Goal: Task Accomplishment & Management: Use online tool/utility

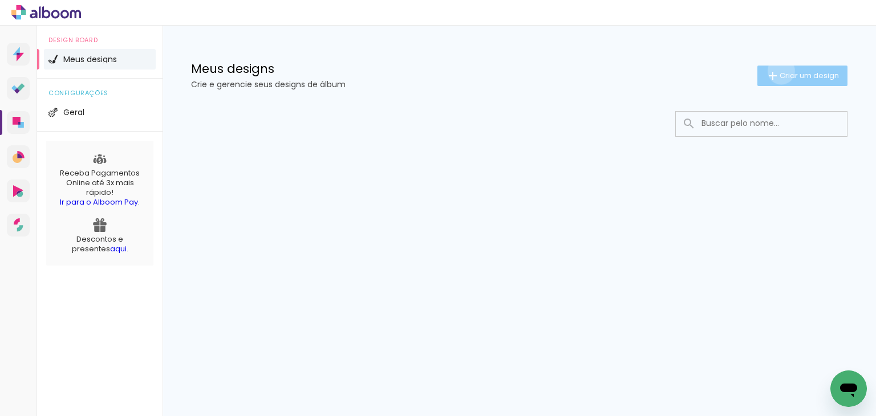
click at [780, 72] on span "Criar um design" at bounding box center [809, 75] width 59 height 7
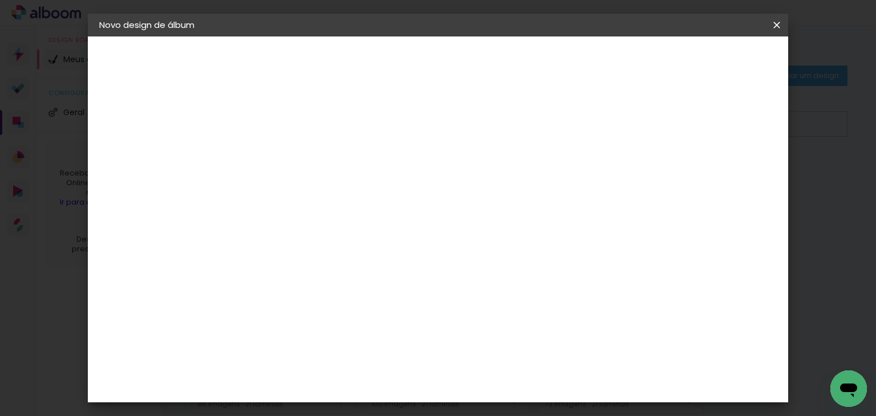
click at [286, 149] on input at bounding box center [286, 153] width 0 height 18
click at [286, 154] on input at bounding box center [286, 153] width 0 height 18
paste input "[PERSON_NAME]"
type input "[PERSON_NAME]"
type paper-input "[PERSON_NAME]"
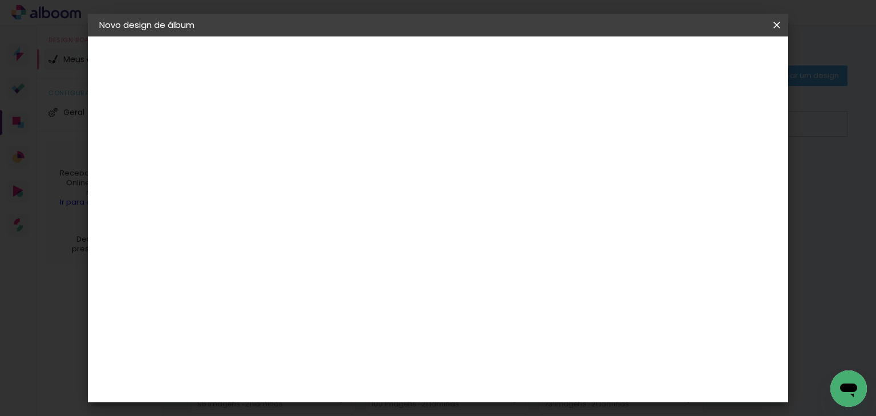
click at [0, 0] on slot "Avançar" at bounding box center [0, 0] width 0 height 0
click at [499, 184] on paper-item "Tamanho Livre" at bounding box center [445, 173] width 110 height 25
click at [0, 0] on slot "Avançar" at bounding box center [0, 0] width 0 height 0
click at [262, 318] on input "30" at bounding box center [250, 313] width 30 height 17
type input "3"
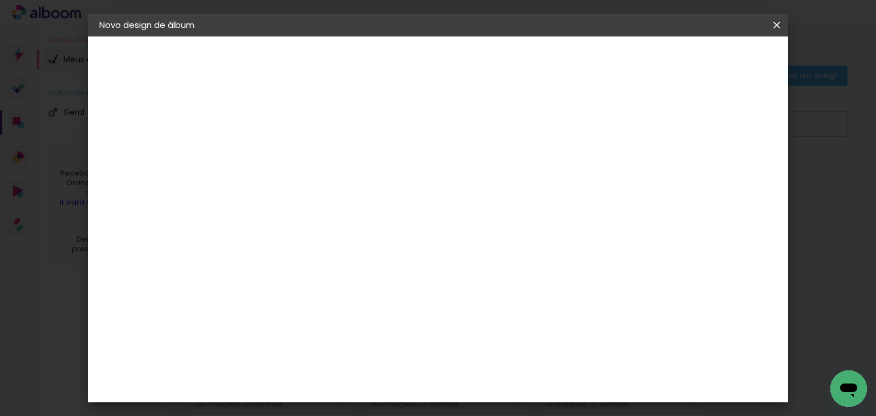
type input "24"
type paper-input "24"
drag, startPoint x: 774, startPoint y: 28, endPoint x: 488, endPoint y: 63, distance: 287.9
click at [775, 27] on iron-icon at bounding box center [777, 24] width 14 height 11
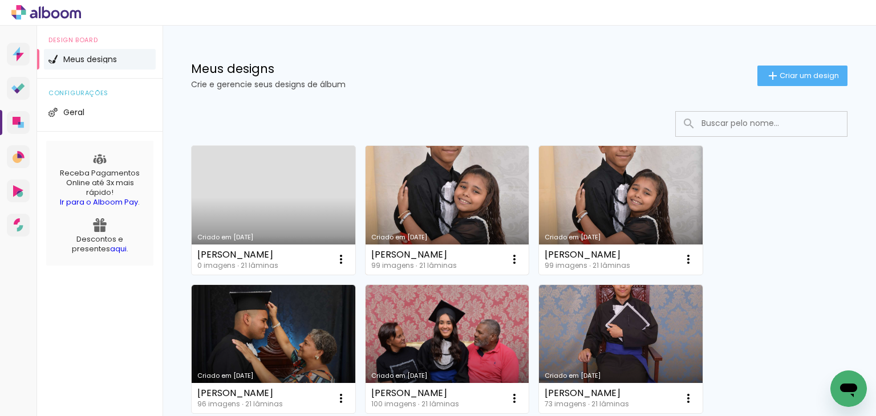
click at [429, 206] on link "Criado em [DATE]" at bounding box center [448, 210] width 164 height 129
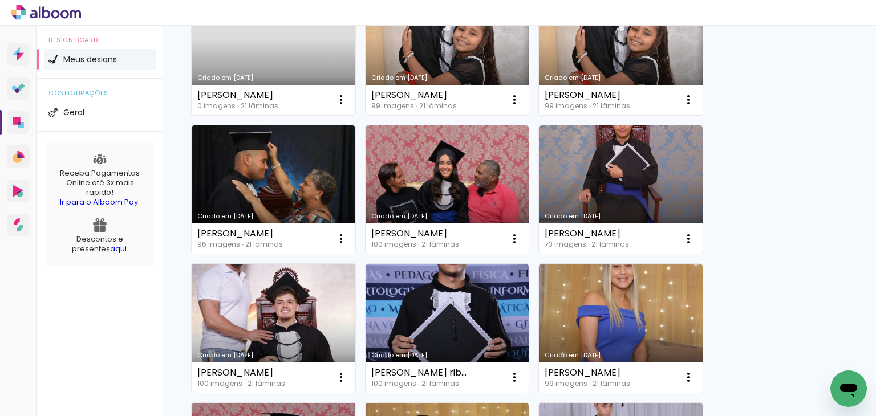
scroll to position [171, 0]
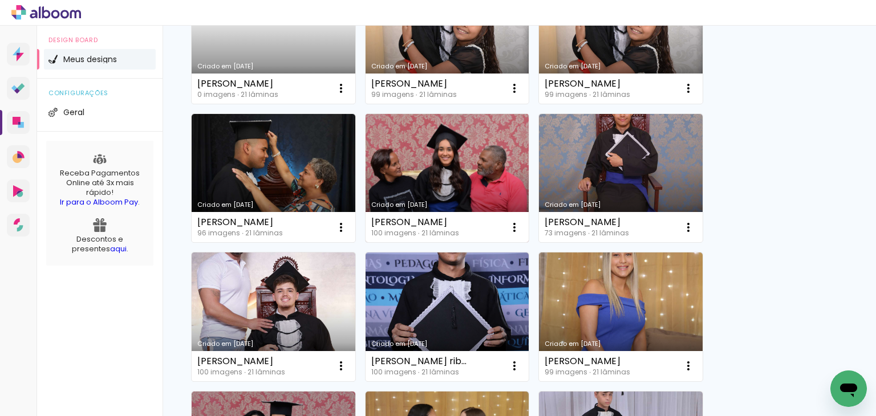
click at [458, 181] on link "Criado em [DATE]" at bounding box center [448, 178] width 164 height 129
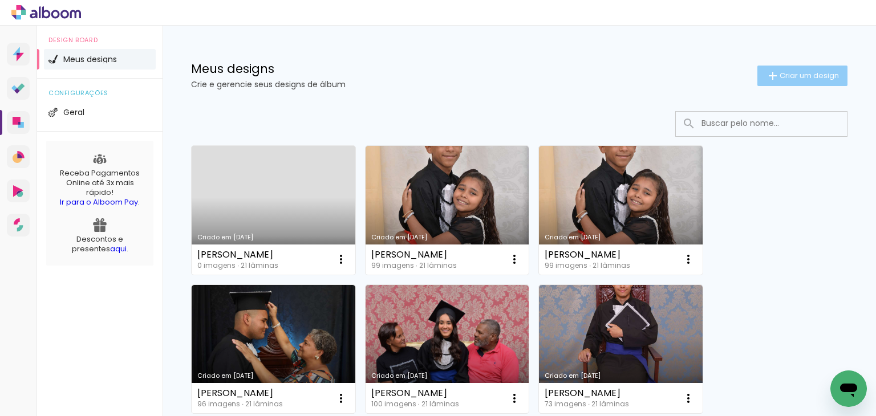
click at [789, 82] on paper-button "Criar um design" at bounding box center [803, 76] width 90 height 21
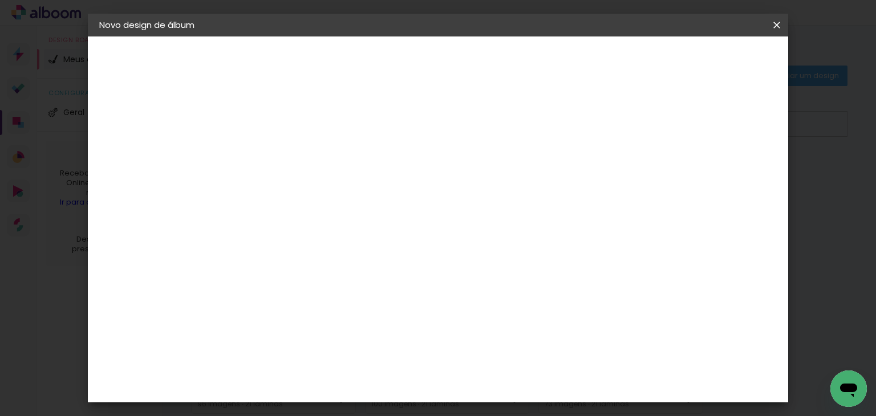
click at [286, 151] on input at bounding box center [286, 153] width 0 height 18
type input "[PERSON_NAME]"
type paper-input "[PERSON_NAME]"
click at [0, 0] on slot "Avançar" at bounding box center [0, 0] width 0 height 0
click at [499, 176] on paper-item "Tamanho Livre" at bounding box center [445, 173] width 110 height 25
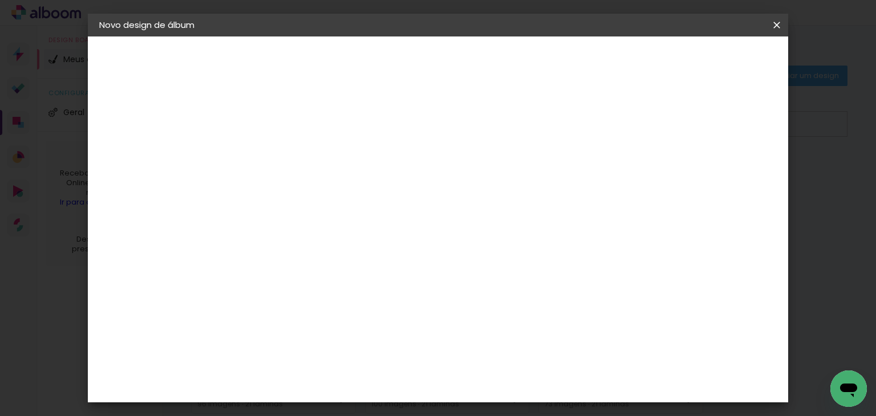
click at [0, 0] on slot "Avançar" at bounding box center [0, 0] width 0 height 0
click at [422, 123] on span "cm" at bounding box center [416, 121] width 14 height 17
click at [413, 120] on span "cm" at bounding box center [416, 121] width 14 height 17
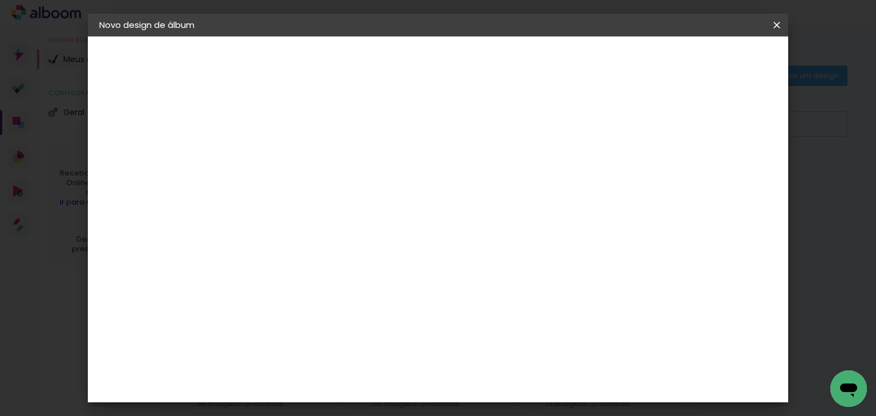
click at [413, 120] on span "cm" at bounding box center [416, 121] width 14 height 17
drag, startPoint x: 389, startPoint y: 120, endPoint x: 402, endPoint y: 120, distance: 13.1
click at [388, 120] on div "30 cm" at bounding box center [406, 121] width 203 height 29
click at [402, 120] on span "30" at bounding box center [399, 121] width 19 height 17
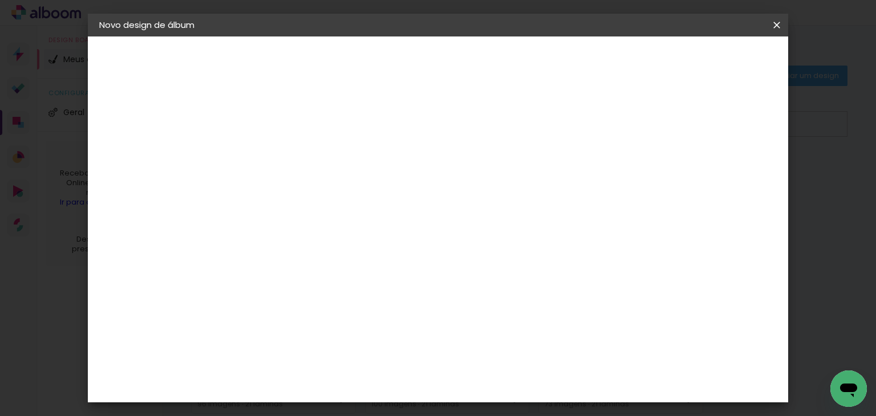
click at [451, 115] on div "30 cm" at bounding box center [406, 121] width 203 height 29
click at [402, 120] on span "30" at bounding box center [399, 121] width 19 height 17
click at [258, 261] on input "30" at bounding box center [250, 256] width 30 height 17
click at [264, 258] on input "30" at bounding box center [250, 256] width 30 height 17
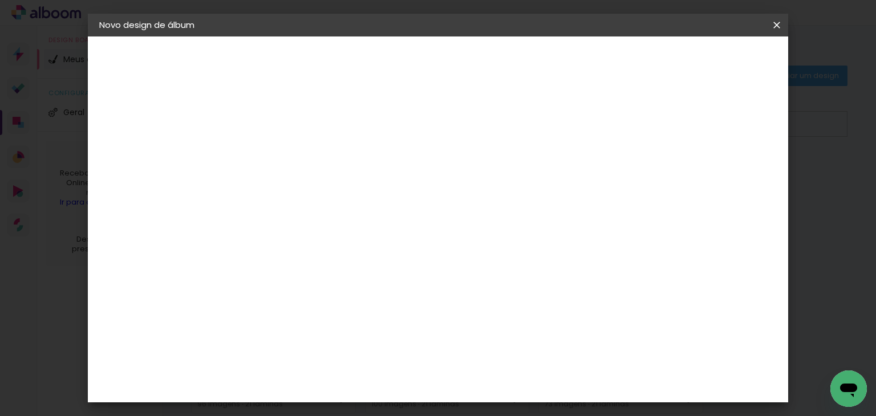
type input "30,5"
type paper-input "30,5"
click at [403, 177] on span "30" at bounding box center [399, 178] width 19 height 17
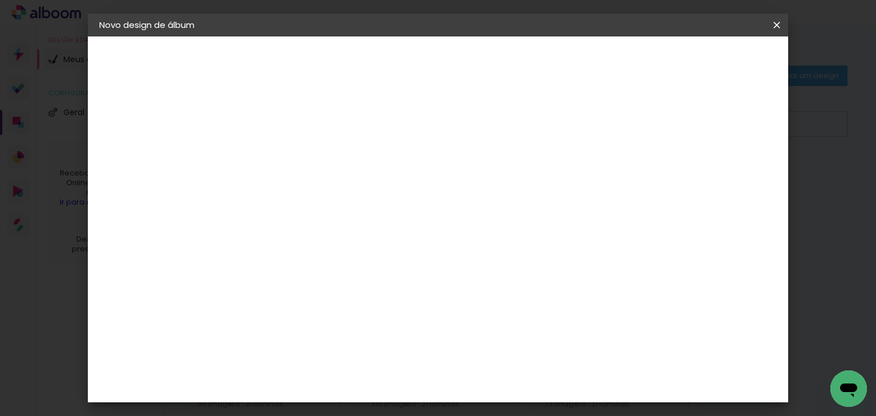
click at [403, 177] on span "30" at bounding box center [399, 178] width 19 height 17
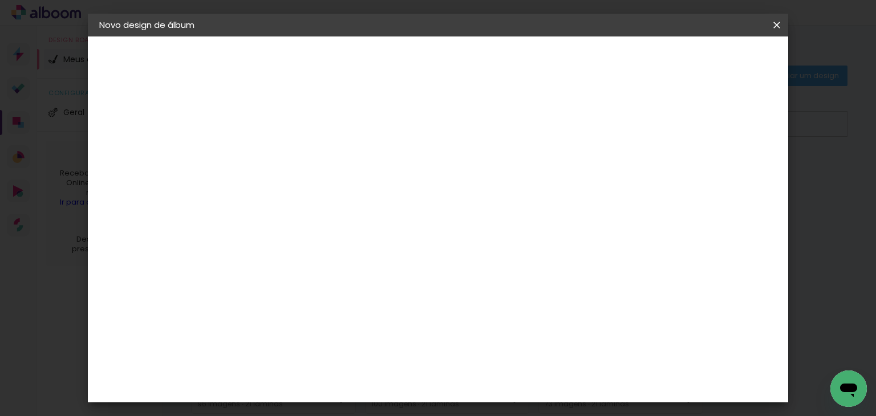
drag, startPoint x: 434, startPoint y: 195, endPoint x: 417, endPoint y: 230, distance: 39.1
click at [434, 196] on div at bounding box center [384, 214] width 135 height 90
click at [404, 184] on span "30" at bounding box center [399, 178] width 19 height 17
click at [404, 180] on span "30" at bounding box center [399, 178] width 19 height 17
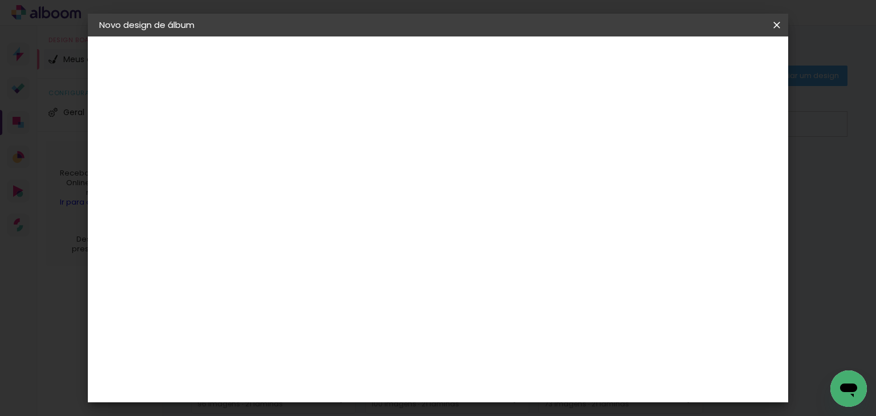
click at [404, 180] on span "30" at bounding box center [399, 178] width 19 height 17
click at [547, 258] on quentale-layouter at bounding box center [485, 183] width 407 height 207
click at [519, 379] on div "cm" at bounding box center [523, 383] width 14 height 17
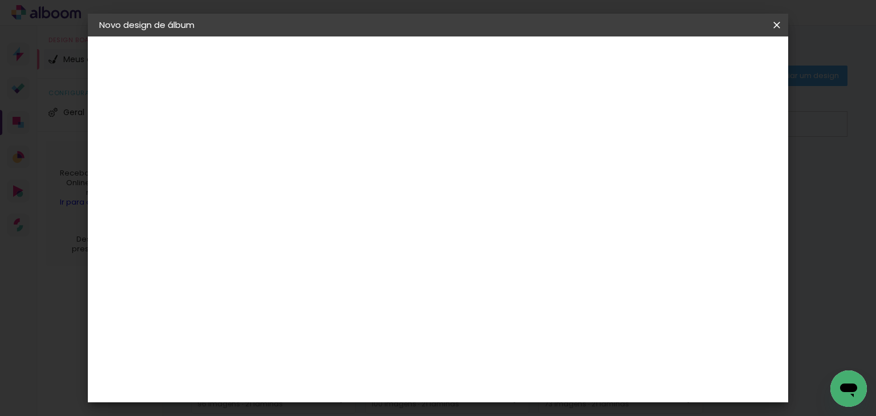
click at [519, 379] on div "cm" at bounding box center [523, 383] width 14 height 17
click at [509, 383] on input "60" at bounding box center [502, 383] width 30 height 17
click at [508, 383] on input "60" at bounding box center [502, 383] width 30 height 17
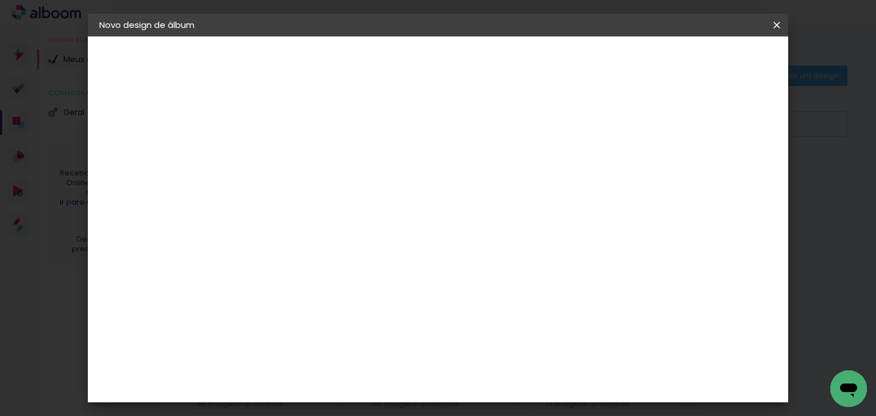
click at [427, 103] on div "30 cm" at bounding box center [406, 103] width 203 height 29
click at [424, 101] on div "30 cm" at bounding box center [406, 103] width 203 height 29
click at [407, 106] on span "30" at bounding box center [399, 103] width 19 height 17
click at [404, 102] on span "30" at bounding box center [399, 103] width 19 height 17
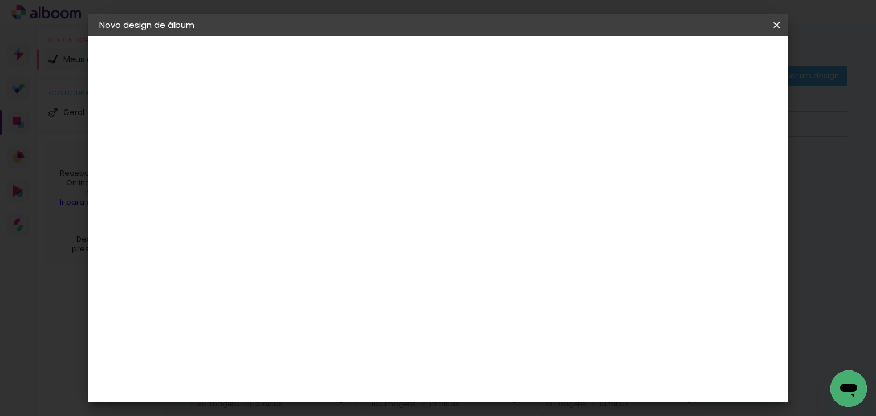
click at [404, 102] on span "30" at bounding box center [399, 103] width 19 height 17
drag, startPoint x: 404, startPoint y: 102, endPoint x: 680, endPoint y: 41, distance: 282.9
click at [411, 102] on div "30 cm" at bounding box center [406, 103] width 203 height 29
click at [779, 26] on iron-icon at bounding box center [777, 24] width 14 height 11
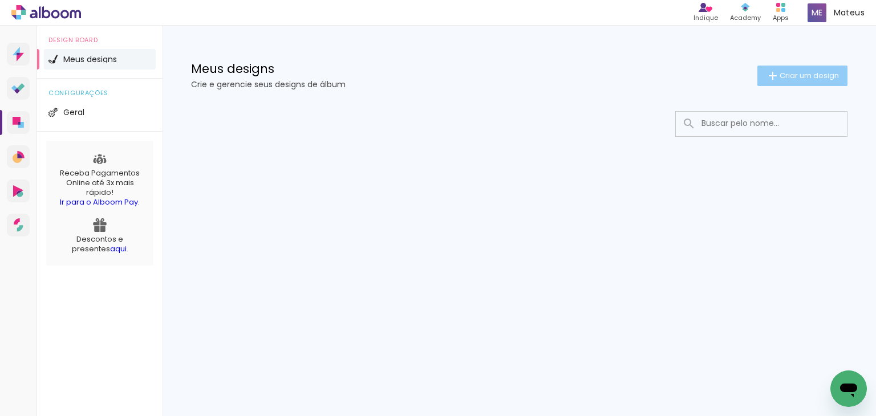
click at [787, 72] on span "Criar um design" at bounding box center [809, 75] width 59 height 7
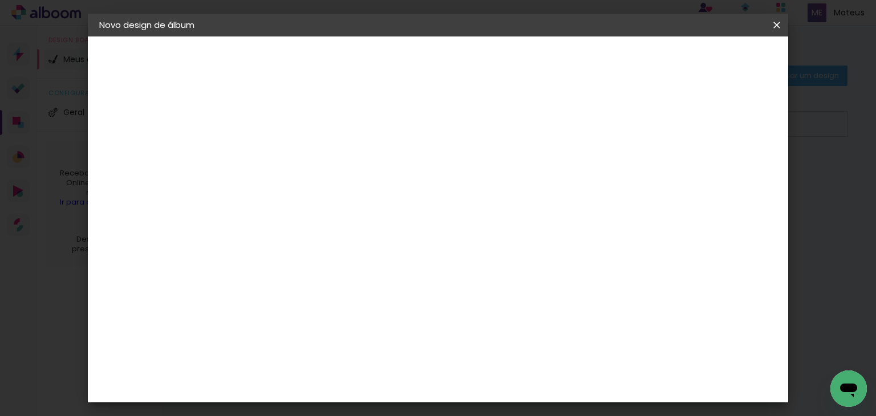
click at [286, 153] on input at bounding box center [286, 153] width 0 height 18
type input "[PERSON_NAME]"
type paper-input "[PERSON_NAME]"
click at [0, 0] on slot "Avançar" at bounding box center [0, 0] width 0 height 0
click at [499, 173] on paper-item "Tamanho Livre" at bounding box center [445, 173] width 110 height 25
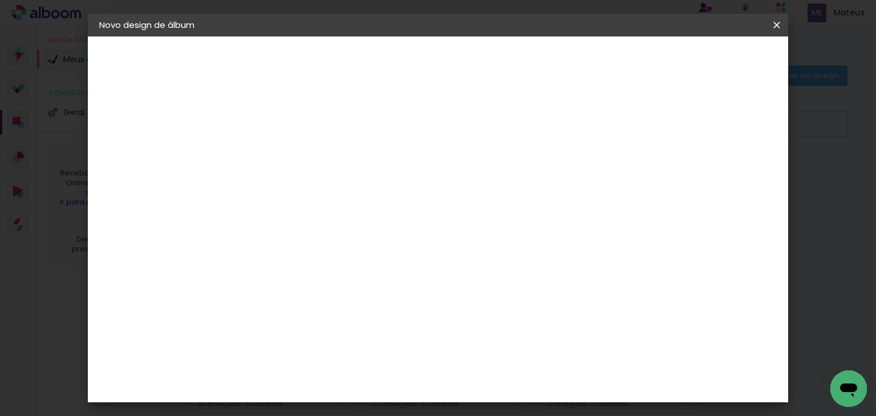
click at [0, 0] on slot "Avançar" at bounding box center [0, 0] width 0 height 0
drag, startPoint x: 413, startPoint y: 184, endPoint x: 409, endPoint y: 176, distance: 8.4
click at [409, 176] on span "cm" at bounding box center [416, 178] width 14 height 17
click at [401, 179] on span "30" at bounding box center [399, 178] width 19 height 17
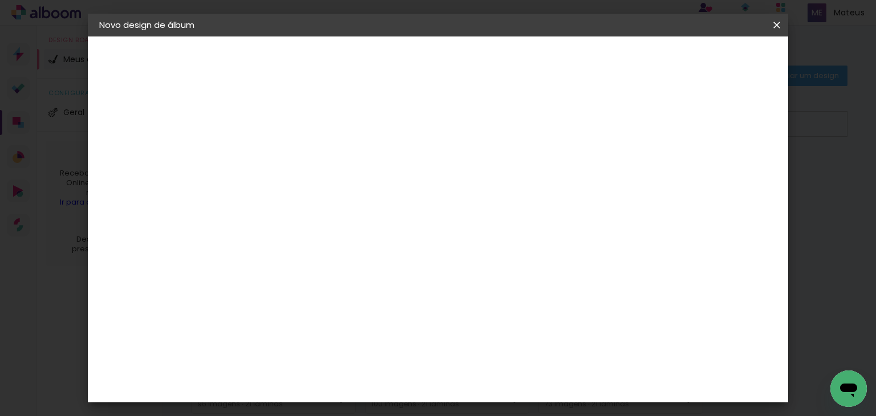
click at [401, 179] on span "30" at bounding box center [399, 178] width 19 height 17
click at [258, 314] on input "30" at bounding box center [250, 313] width 30 height 17
click at [264, 314] on input "30" at bounding box center [250, 313] width 30 height 17
type input "30,5"
type paper-input "30,5"
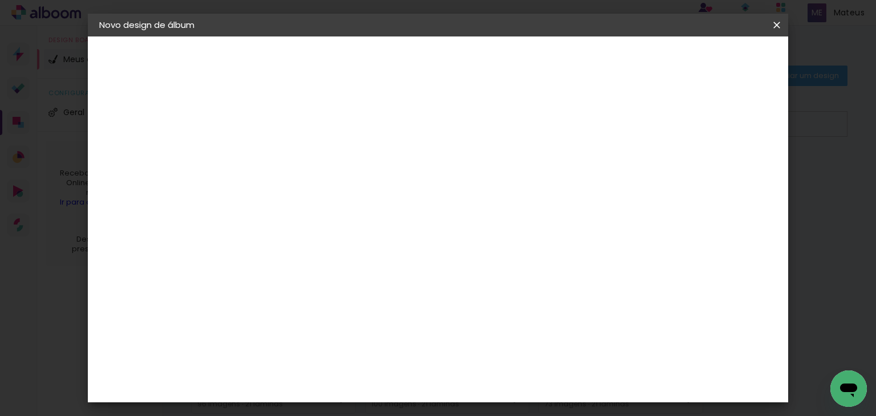
click at [407, 176] on span "30" at bounding box center [399, 178] width 19 height 17
click at [397, 179] on span "30" at bounding box center [399, 178] width 19 height 17
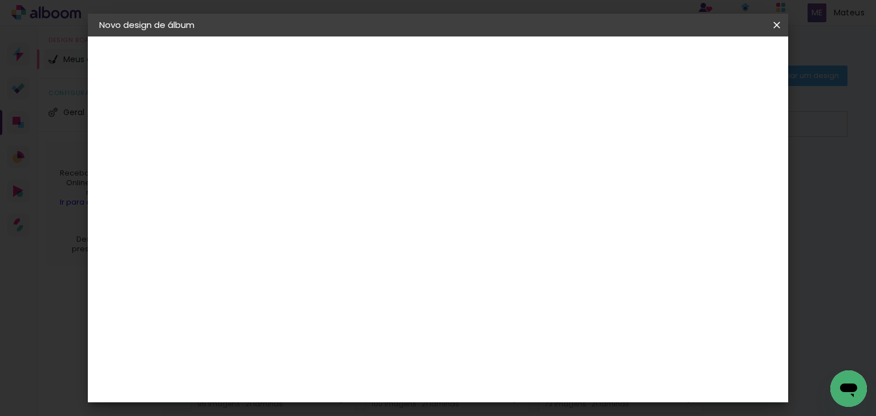
click at [393, 179] on span "30" at bounding box center [399, 178] width 19 height 17
click at [408, 179] on span "30" at bounding box center [399, 178] width 19 height 17
click at [414, 180] on span "cm" at bounding box center [416, 178] width 14 height 17
drag, startPoint x: 408, startPoint y: 176, endPoint x: 386, endPoint y: 176, distance: 22.3
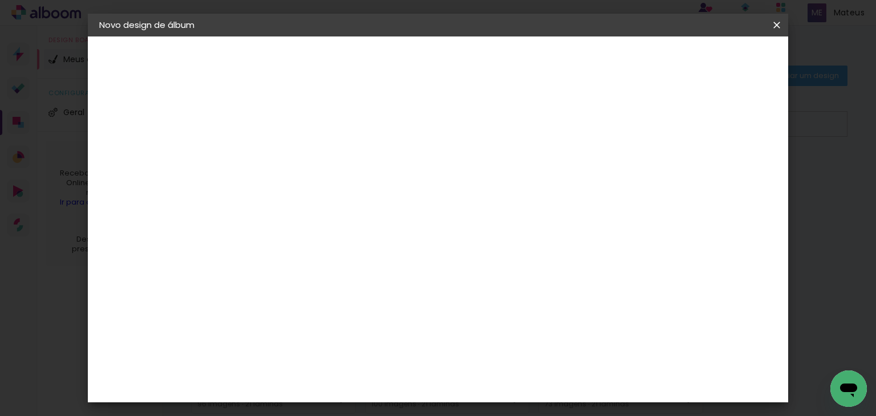
click at [386, 176] on div "30 cm" at bounding box center [406, 178] width 203 height 29
click at [471, 193] on div "30 cm cm cm mm A maioria das encadernadoras sugere 5mm de sangria." at bounding box center [485, 189] width 498 height 91
drag, startPoint x: 429, startPoint y: 180, endPoint x: 408, endPoint y: 174, distance: 21.3
click at [426, 179] on div "30 cm" at bounding box center [406, 178] width 203 height 29
click at [408, 174] on span "30" at bounding box center [399, 178] width 19 height 17
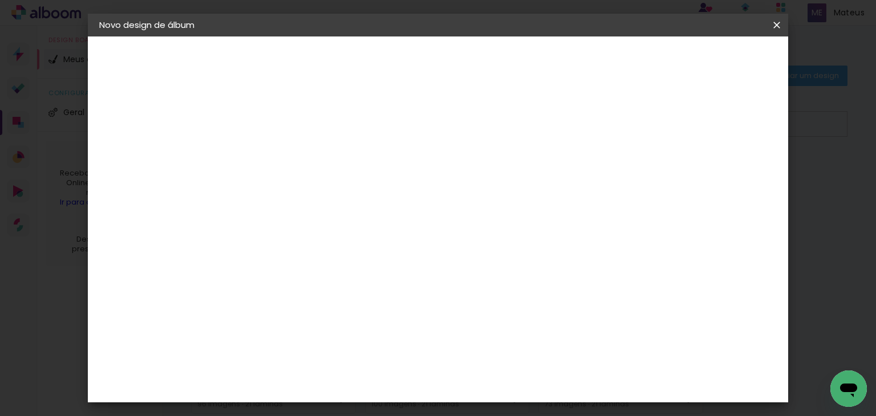
click at [405, 176] on span "30" at bounding box center [399, 178] width 19 height 17
click at [404, 176] on span "30" at bounding box center [399, 178] width 19 height 17
click at [404, 177] on span "30" at bounding box center [399, 178] width 19 height 17
click at [402, 177] on span "30" at bounding box center [399, 178] width 19 height 17
click at [399, 177] on span "30" at bounding box center [399, 178] width 19 height 17
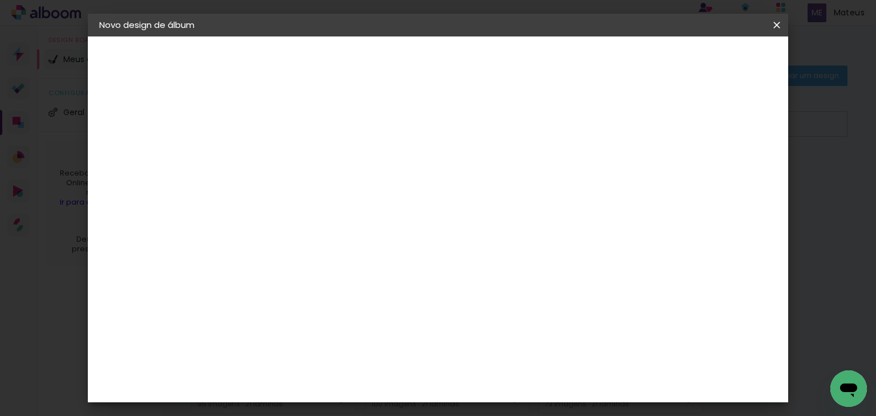
click at [399, 177] on span "30" at bounding box center [399, 178] width 19 height 17
click at [390, 177] on span "30" at bounding box center [399, 178] width 19 height 17
click at [395, 179] on span "30" at bounding box center [399, 178] width 19 height 17
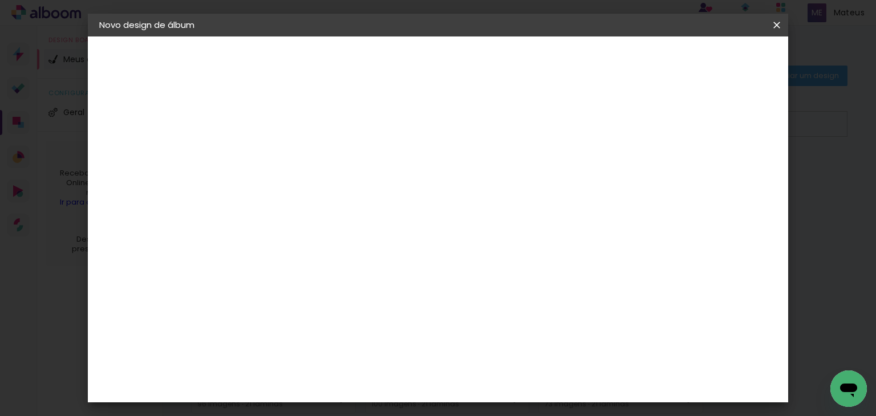
click at [395, 179] on span "30" at bounding box center [399, 178] width 19 height 17
drag, startPoint x: 393, startPoint y: 179, endPoint x: 418, endPoint y: 182, distance: 25.3
click at [418, 182] on div "30 cm" at bounding box center [406, 178] width 203 height 29
drag, startPoint x: 431, startPoint y: 181, endPoint x: 404, endPoint y: 180, distance: 27.4
click at [429, 180] on div "30 cm" at bounding box center [406, 178] width 203 height 29
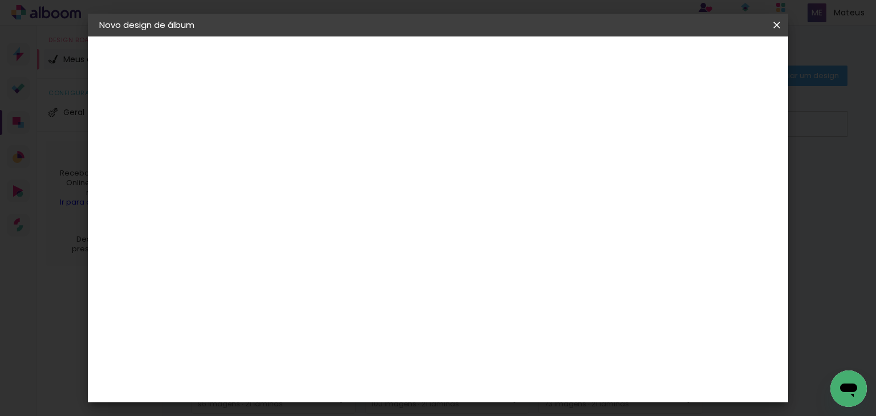
drag, startPoint x: 394, startPoint y: 176, endPoint x: 443, endPoint y: 177, distance: 49.1
click at [443, 177] on div "30 cm" at bounding box center [406, 178] width 203 height 29
click at [256, 318] on input "30,5" at bounding box center [250, 315] width 30 height 17
type input "30,5"
click at [418, 236] on div at bounding box center [384, 271] width 135 height 90
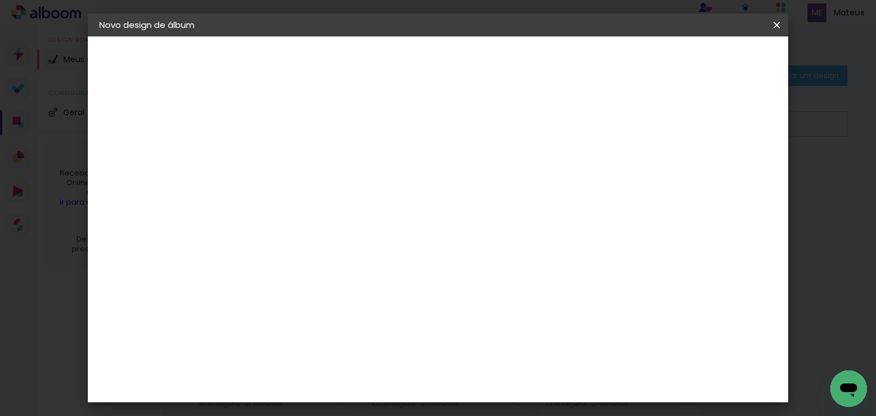
click at [410, 176] on span "cm" at bounding box center [416, 178] width 14 height 17
click at [399, 179] on span "30" at bounding box center [399, 178] width 19 height 17
click at [691, 124] on paper-checkbox "Mostrar sangria" at bounding box center [682, 131] width 86 height 14
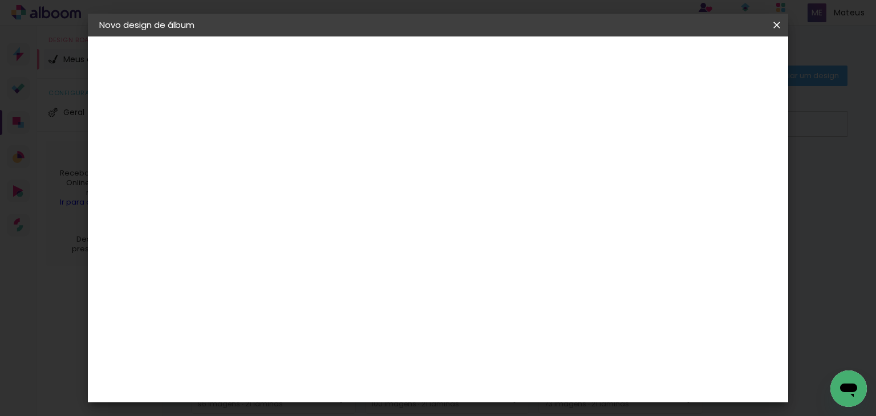
type paper-checkbox "on"
click at [508, 355] on input "60" at bounding box center [502, 351] width 30 height 17
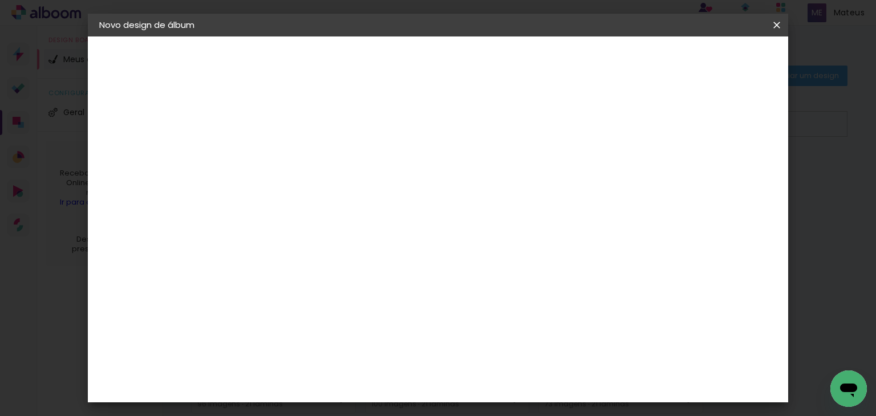
type input "48,6"
type paper-input "48,6"
click at [577, 37] on div "mm Mostrar sangria 24.3 cm cm cm mm A maioria das encadernadoras sugere 5mm de …" at bounding box center [464, 37] width 456 height 0
click at [420, 229] on span "24.3" at bounding box center [410, 229] width 29 height 17
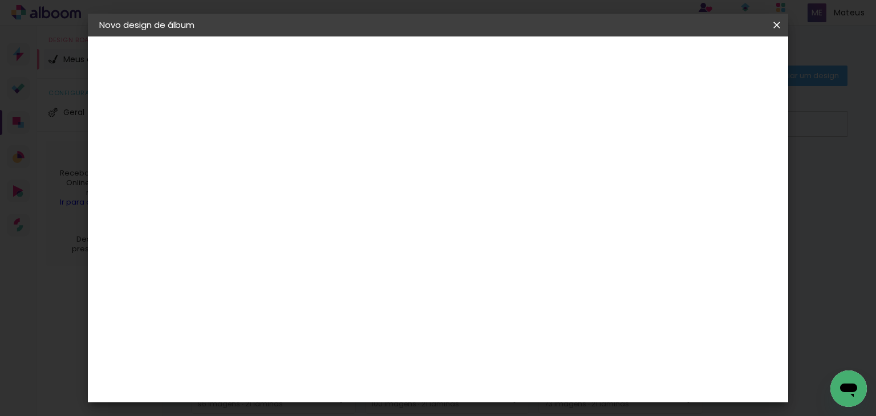
click at [417, 229] on span "24.3" at bounding box center [410, 229] width 29 height 17
click at [682, 131] on div "mm Mostrar sangria" at bounding box center [464, 91] width 456 height 108
click at [608, 131] on div at bounding box center [602, 131] width 10 height 10
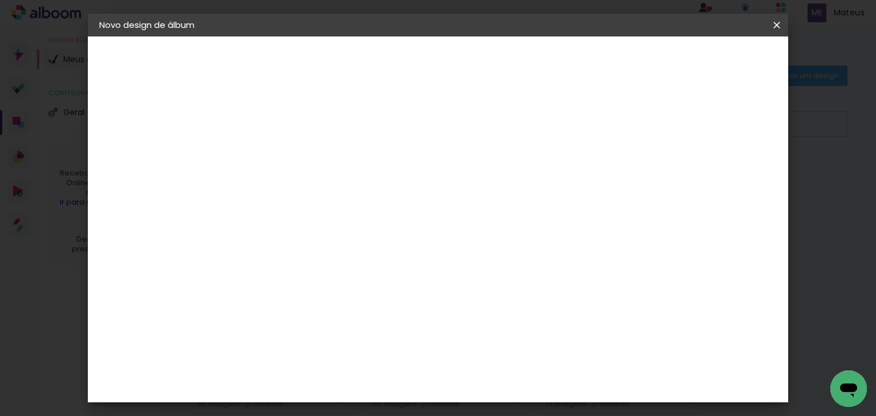
drag, startPoint x: 776, startPoint y: 19, endPoint x: 470, endPoint y: 62, distance: 308.9
click at [776, 19] on iron-icon at bounding box center [777, 24] width 14 height 11
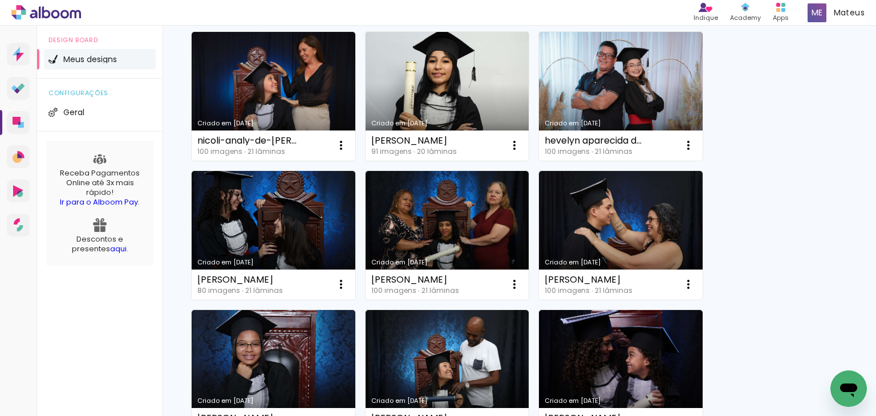
scroll to position [685, 0]
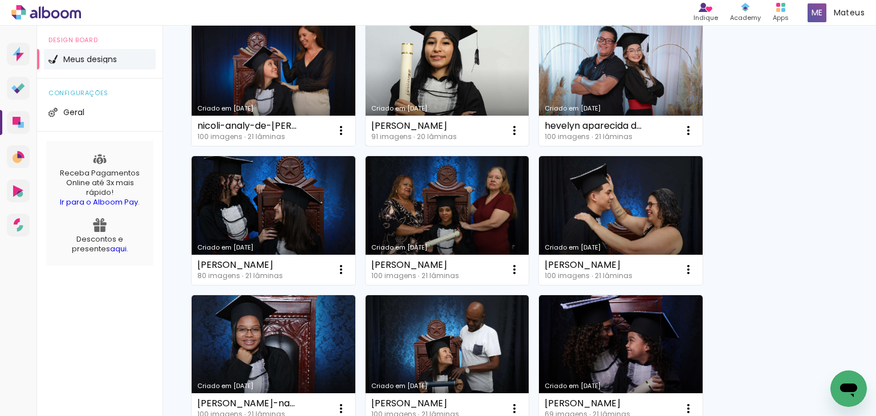
click at [431, 82] on link "Criado em [DATE]" at bounding box center [448, 81] width 164 height 129
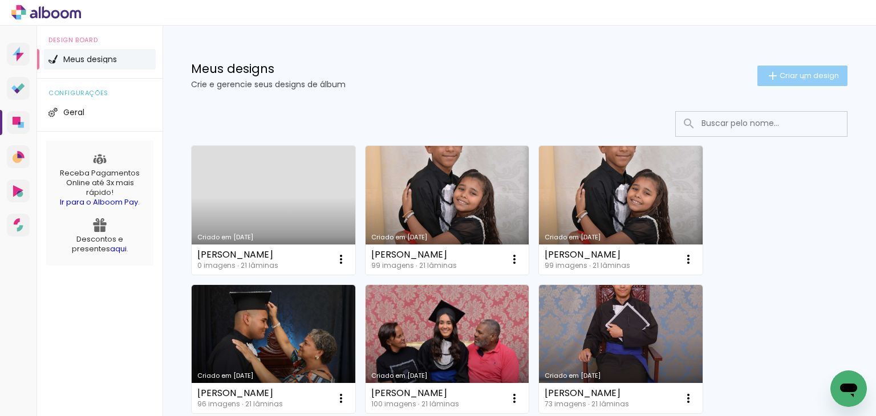
click at [794, 78] on span "Criar um design" at bounding box center [809, 75] width 59 height 7
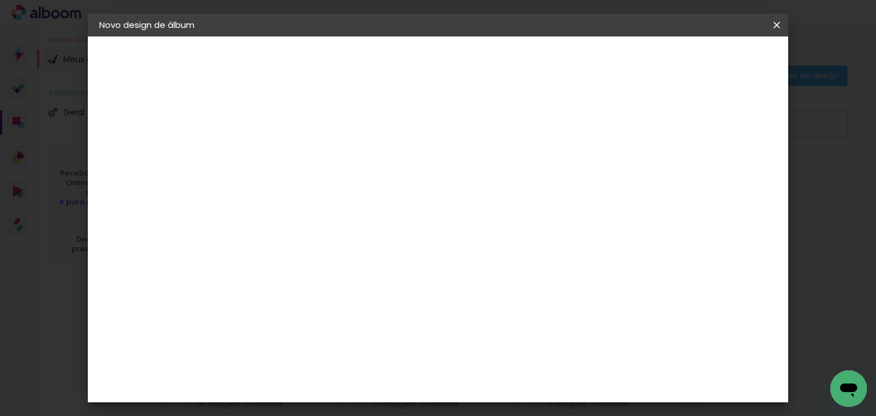
click at [290, 153] on paper-input-container "Título do álbum" at bounding box center [286, 153] width 8 height 29
click at [286, 153] on input at bounding box center [286, 153] width 0 height 18
type input "[PERSON_NAME]"
type paper-input "[PERSON_NAME]"
click at [0, 0] on slot "Avançar" at bounding box center [0, 0] width 0 height 0
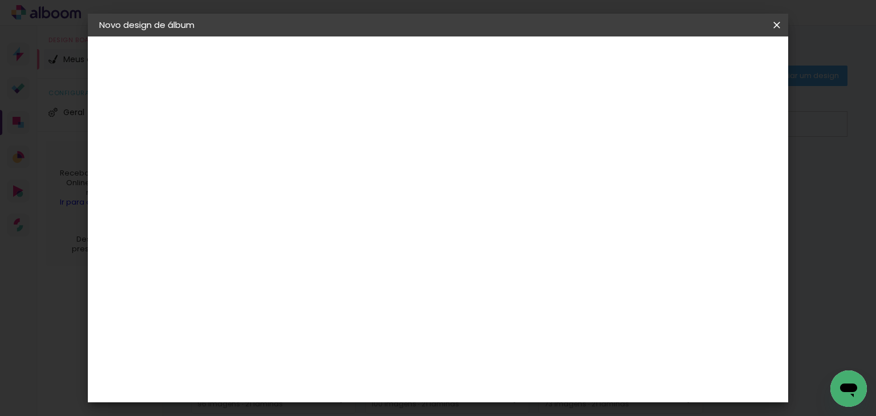
click at [0, 0] on slot "Tamanho Livre" at bounding box center [0, 0] width 0 height 0
click at [0, 0] on slot "Avançar" at bounding box center [0, 0] width 0 height 0
click at [264, 208] on input "30" at bounding box center [250, 207] width 30 height 17
type input "30,5"
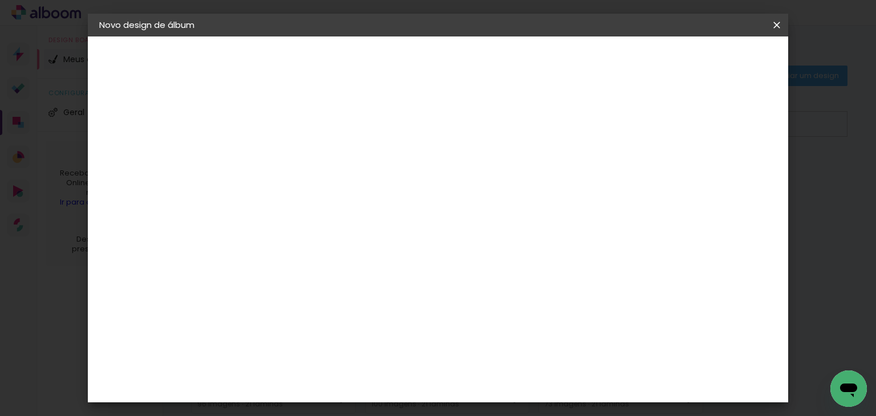
type paper-input "30,5"
click at [402, 176] on span "30" at bounding box center [399, 179] width 19 height 17
click at [407, 176] on span "30" at bounding box center [399, 179] width 19 height 17
click at [403, 178] on span "30" at bounding box center [399, 179] width 19 height 17
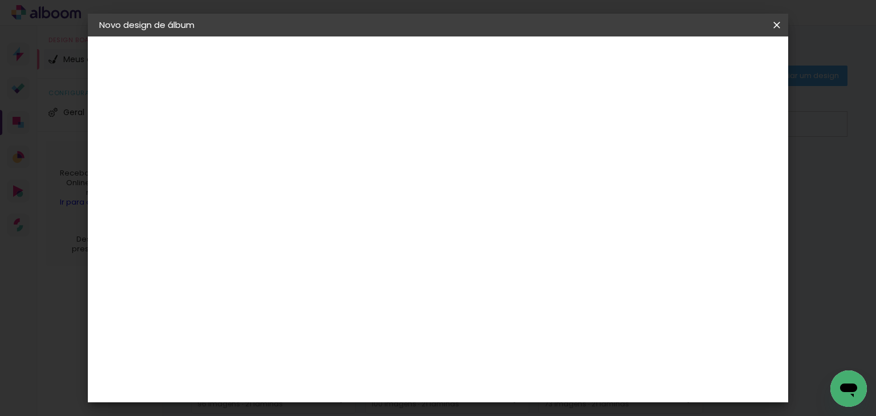
click at [322, 129] on div "30 cm cm cm mm A maioria das encadernadoras sugere 5mm de sangria." at bounding box center [485, 83] width 498 height 91
click at [402, 176] on span "30" at bounding box center [399, 179] width 19 height 17
click at [429, 240] on div at bounding box center [384, 255] width 135 height 90
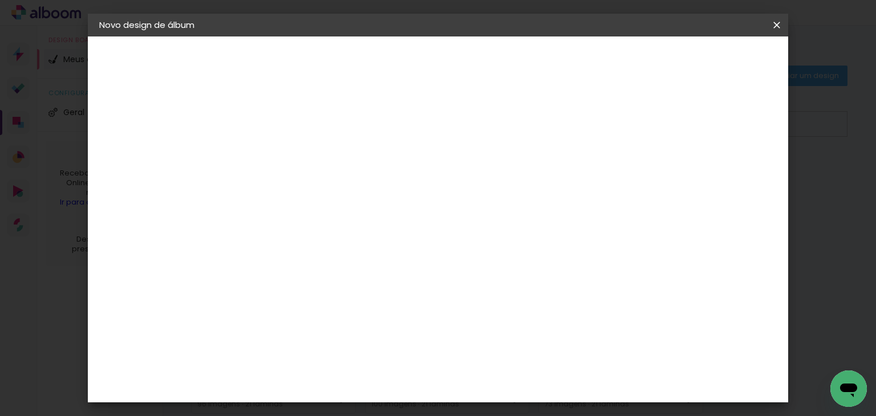
scroll to position [182, 0]
click at [519, 380] on div "cm" at bounding box center [523, 383] width 14 height 17
type input "6"
type input "48,6"
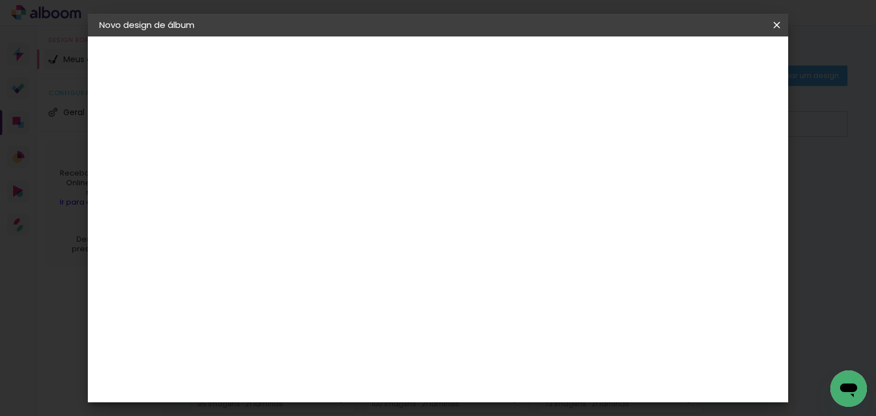
type paper-input "48,6"
click at [664, 60] on span "Iniciar design" at bounding box center [638, 60] width 52 height 8
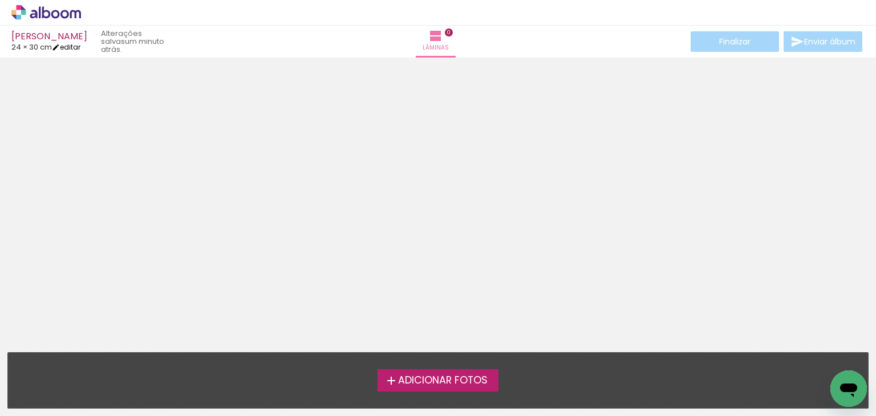
click at [74, 46] on link "editar" at bounding box center [66, 47] width 29 height 10
type input "30,5"
type input "48,6"
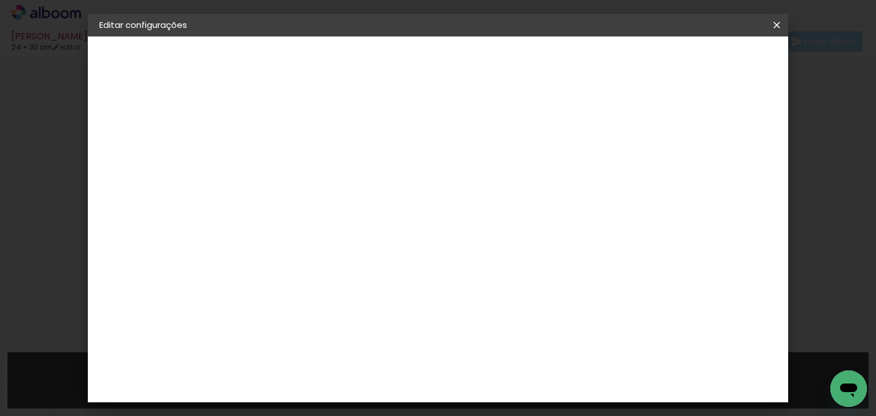
click at [470, 133] on div at bounding box center [464, 131] width 10 height 10
type paper-checkbox "on"
click at [470, 134] on div at bounding box center [464, 131] width 10 height 10
click at [777, 26] on iron-icon at bounding box center [777, 24] width 14 height 11
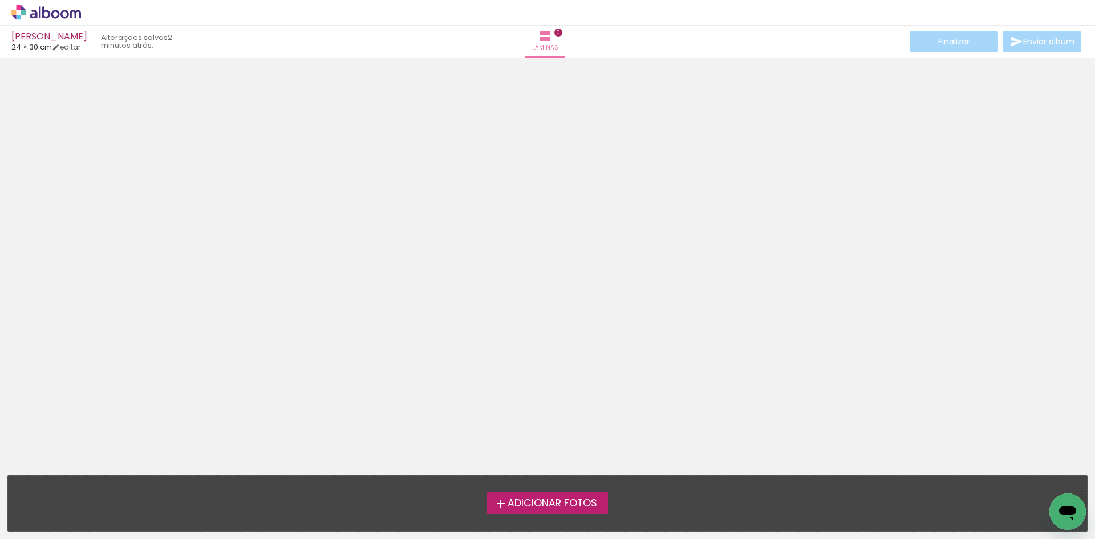
click at [585, 416] on span "Adicionar Fotos" at bounding box center [553, 504] width 90 height 10
click at [0, 0] on input "file" at bounding box center [0, 0] width 0 height 0
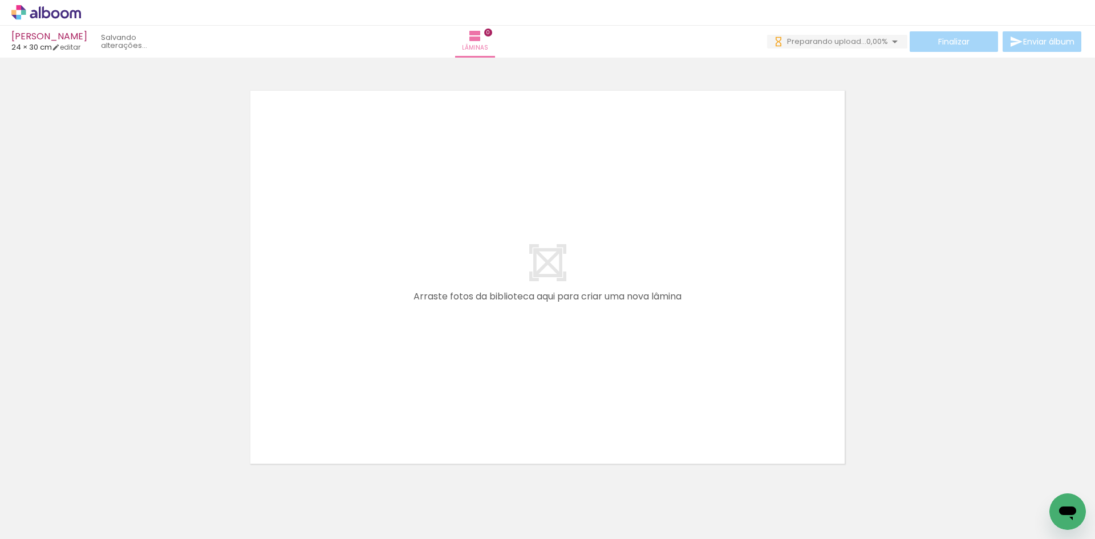
click at [537, 270] on quentale-layouter at bounding box center [547, 277] width 594 height 373
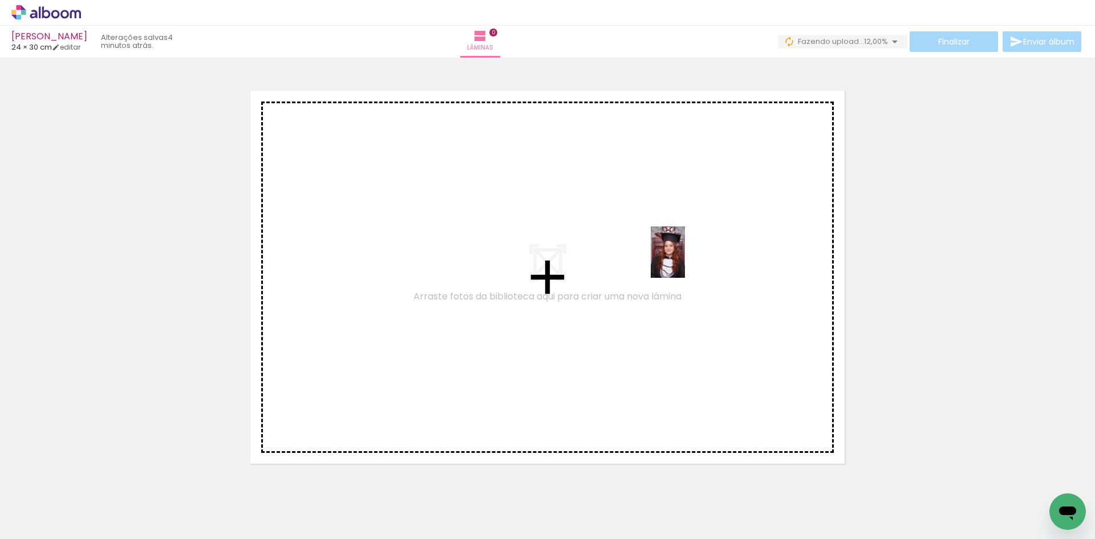
drag, startPoint x: 435, startPoint y: 508, endPoint x: 685, endPoint y: 261, distance: 351.4
click at [685, 261] on quentale-workspace at bounding box center [547, 269] width 1095 height 539
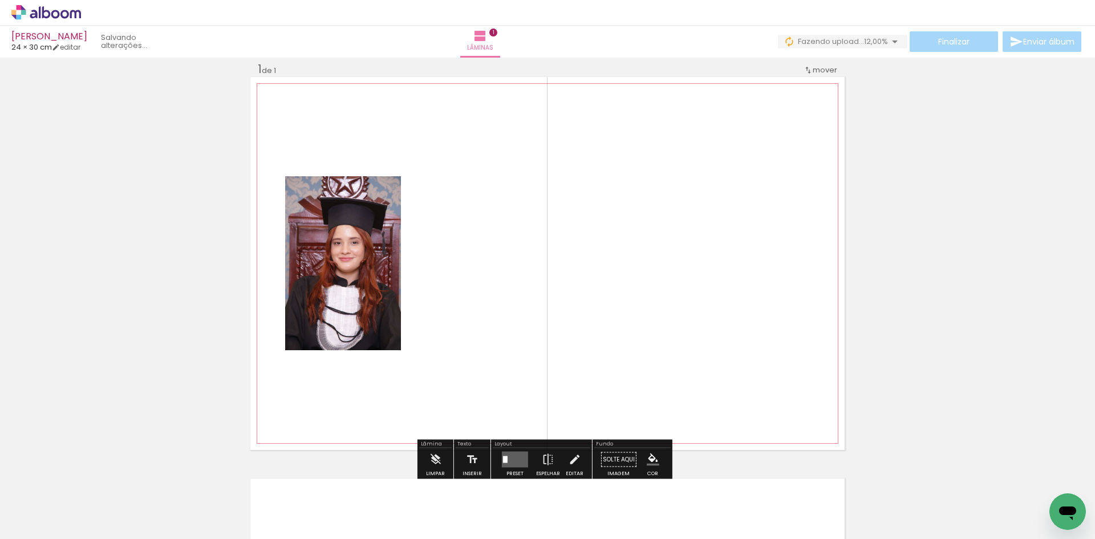
scroll to position [15, 0]
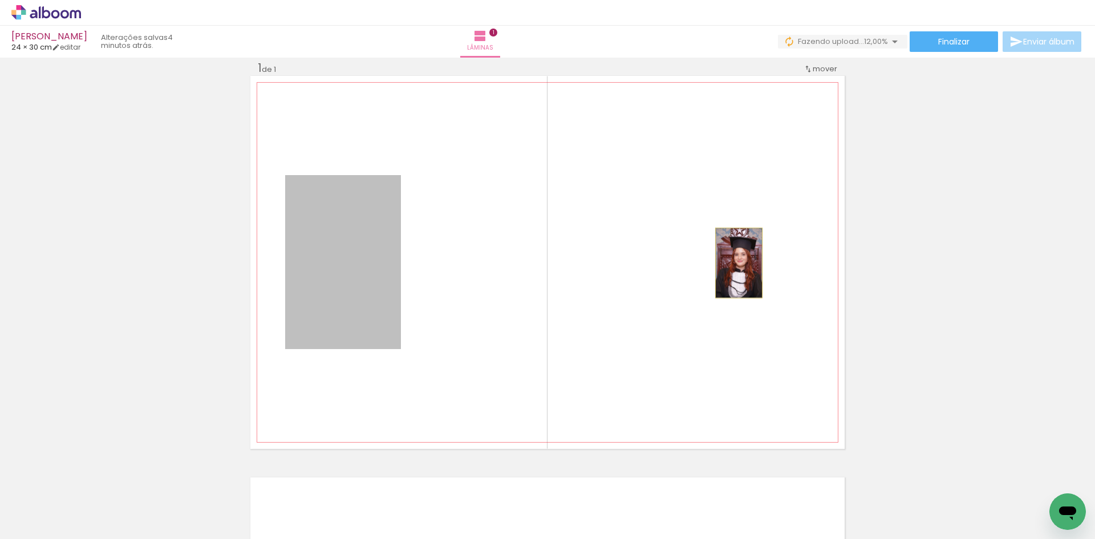
drag, startPoint x: 337, startPoint y: 279, endPoint x: 729, endPoint y: 264, distance: 392.3
click at [729, 264] on quentale-layouter at bounding box center [547, 262] width 594 height 373
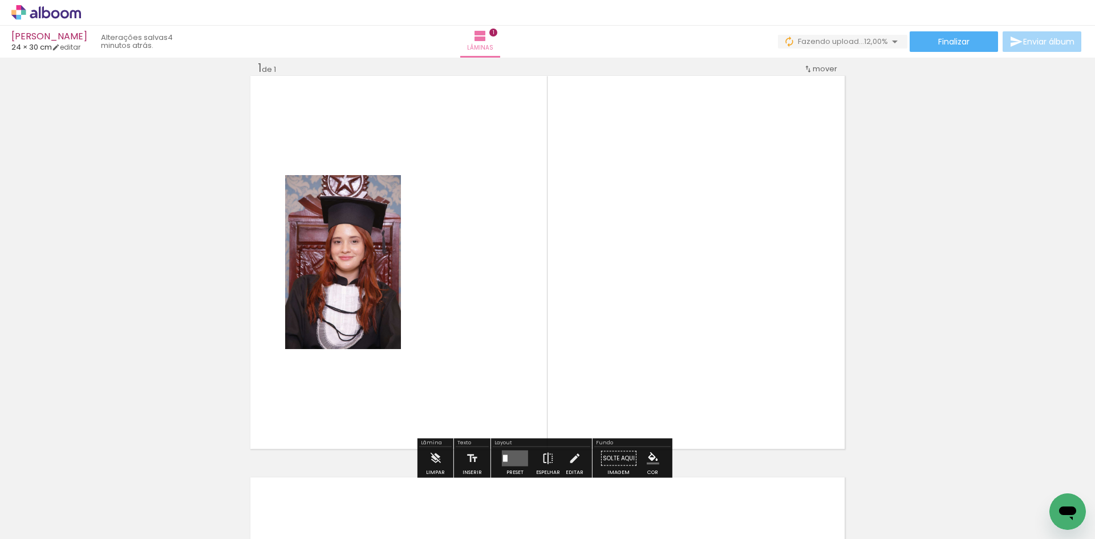
click at [553, 416] on paper-button "Espelhar" at bounding box center [548, 461] width 30 height 29
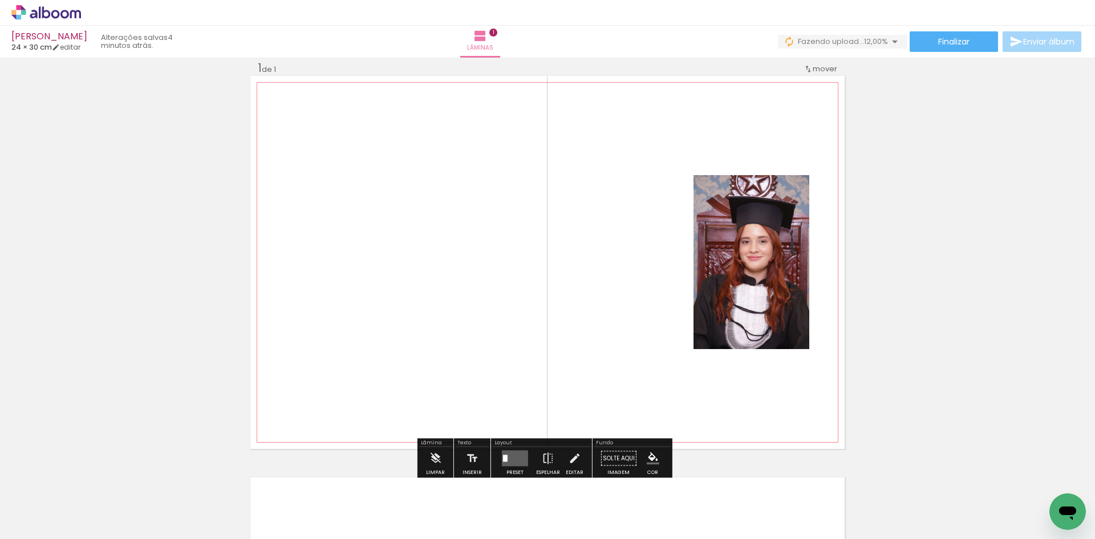
click at [729, 290] on quentale-photo at bounding box center [752, 262] width 116 height 174
click at [517, 416] on quentale-layouter at bounding box center [515, 459] width 26 height 16
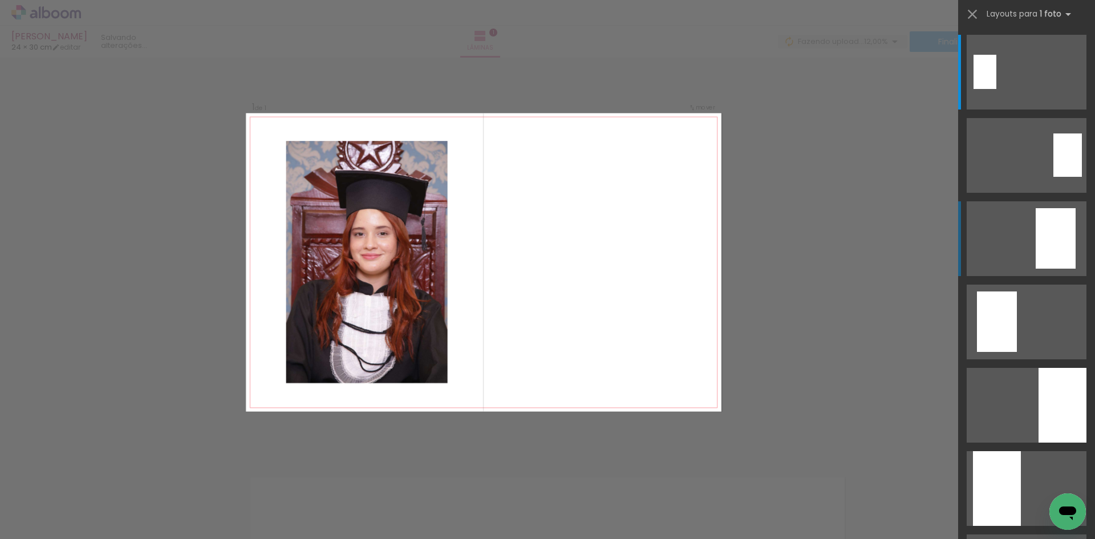
scroll to position [14, 0]
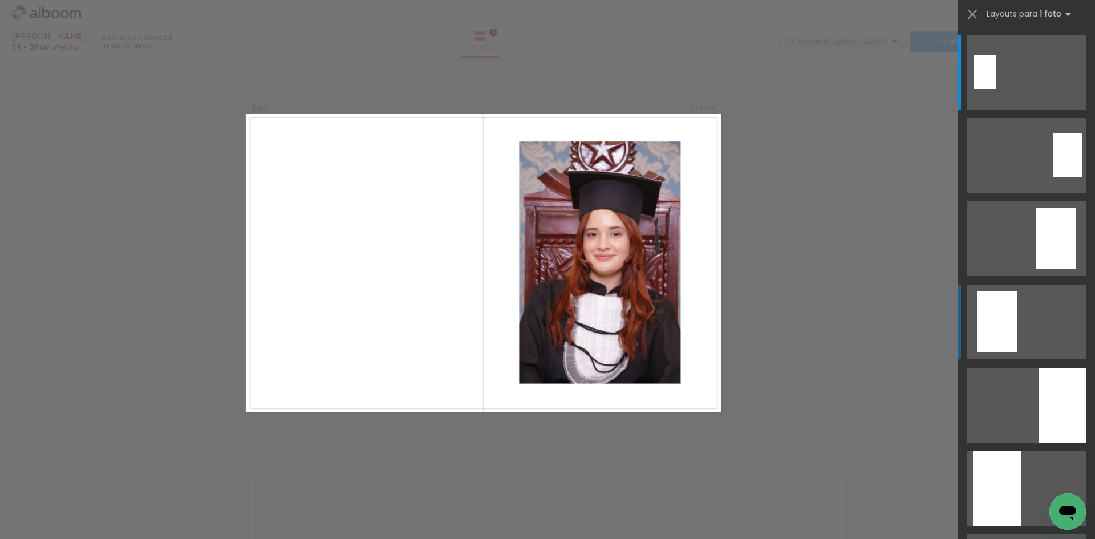
click at [876, 314] on quentale-layouter at bounding box center [1027, 322] width 120 height 75
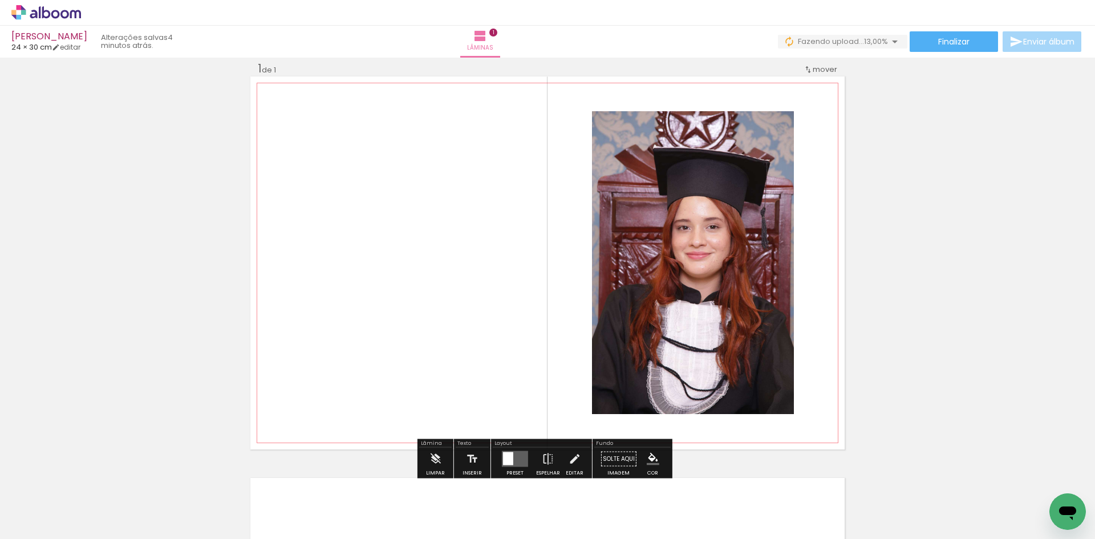
click at [439, 280] on quentale-layouter at bounding box center [547, 262] width 594 height 373
click at [515, 416] on quentale-layouter at bounding box center [515, 459] width 26 height 16
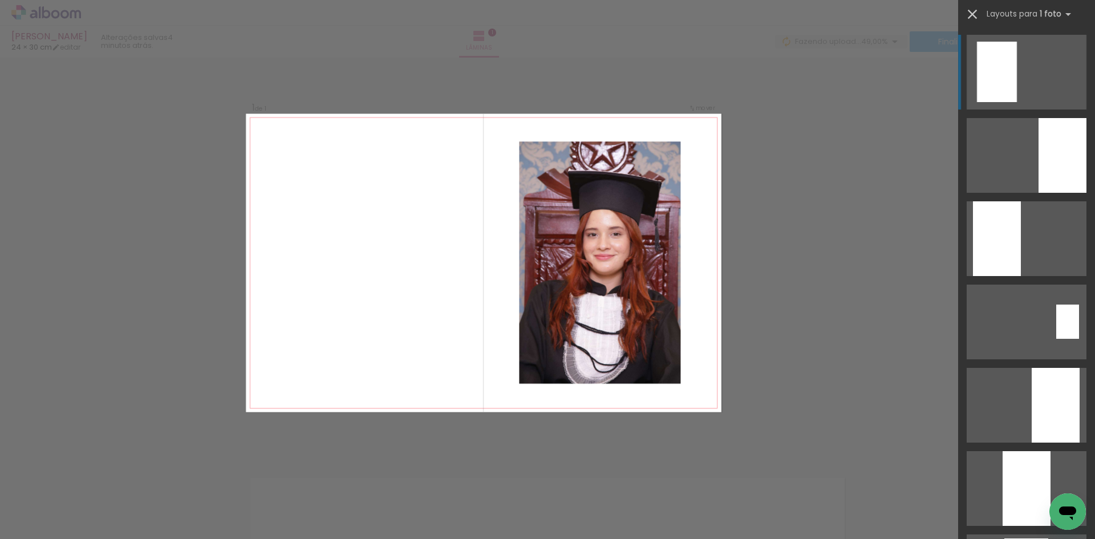
click at [876, 17] on iron-icon at bounding box center [973, 14] width 16 height 16
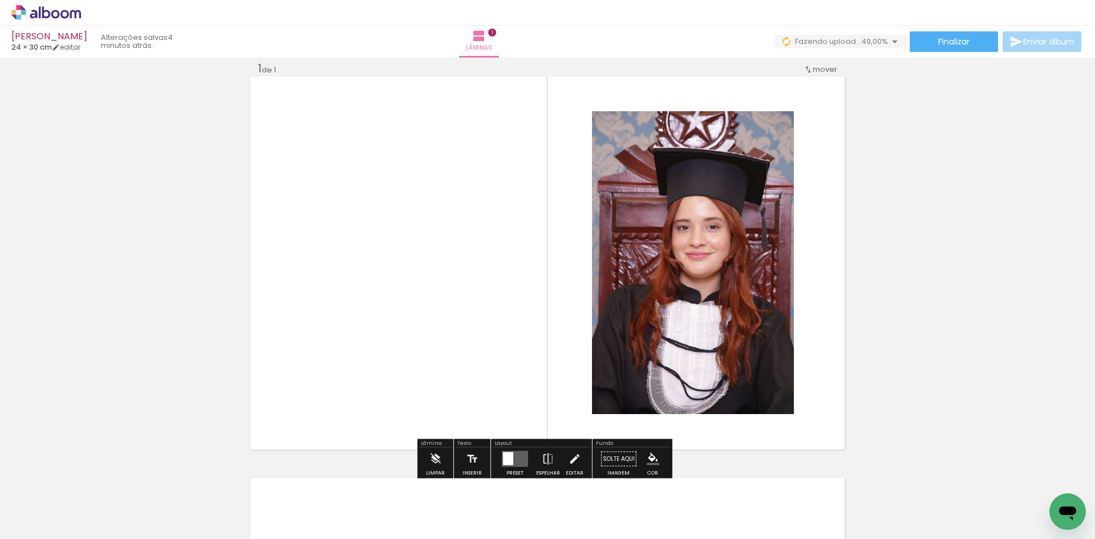
click at [652, 416] on iron-icon "color picker" at bounding box center [653, 459] width 13 height 13
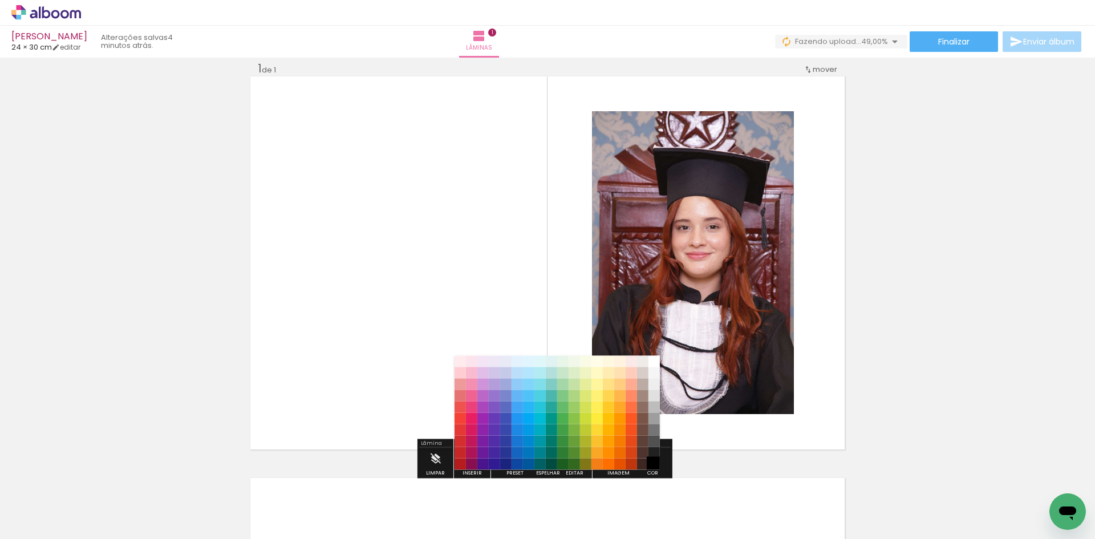
click at [654, 416] on paper-item "#000000" at bounding box center [654, 464] width 11 height 11
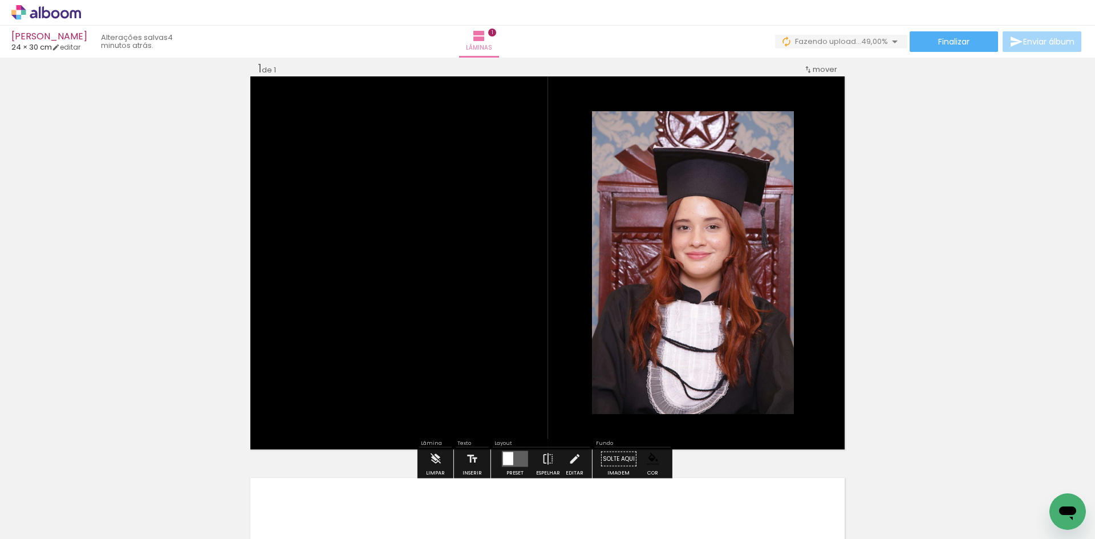
click at [876, 337] on div "Inserir lâmina 1 de 1" at bounding box center [547, 449] width 1095 height 804
click at [769, 318] on quentale-photo at bounding box center [693, 262] width 202 height 303
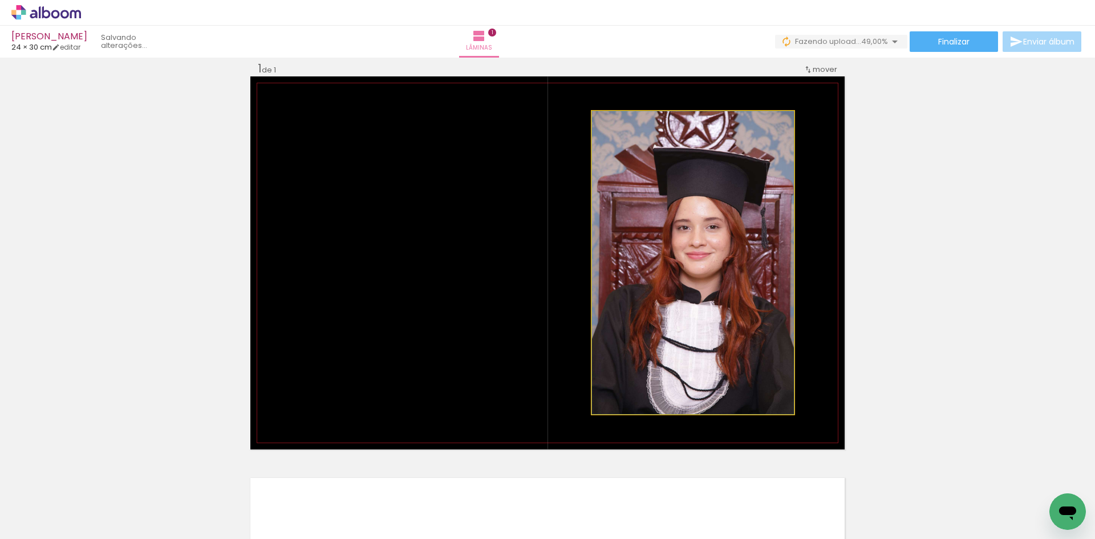
click at [741, 317] on quentale-photo at bounding box center [693, 262] width 202 height 303
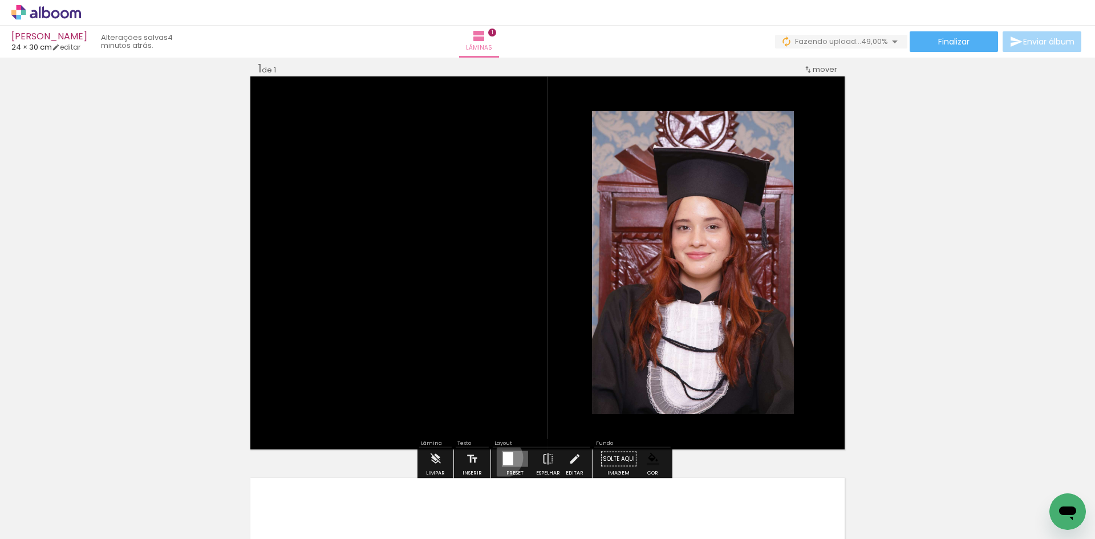
click at [503, 416] on div at bounding box center [508, 458] width 10 height 13
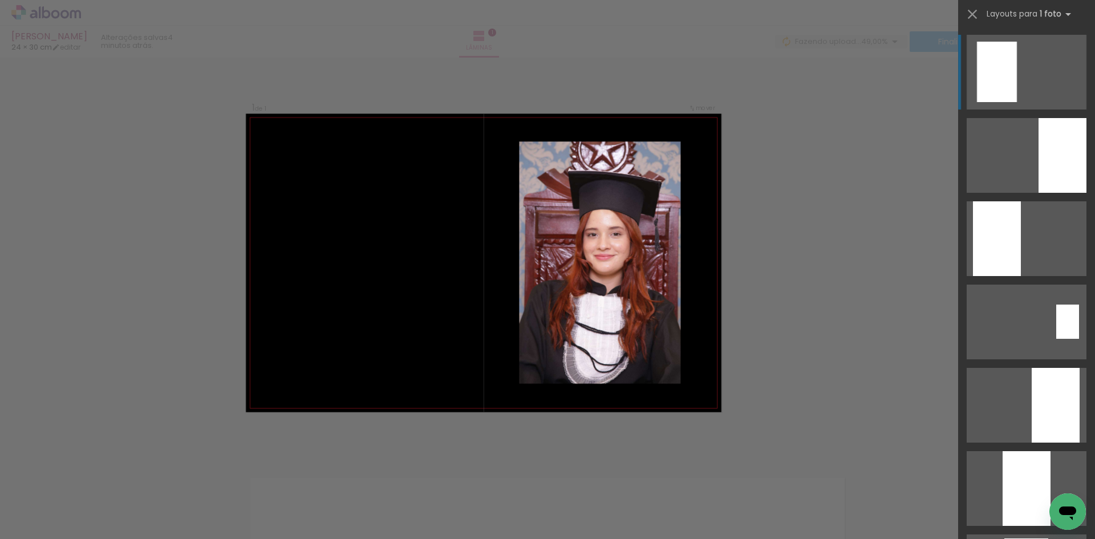
click at [814, 239] on div "Confirmar Cancelar" at bounding box center [547, 458] width 1095 height 831
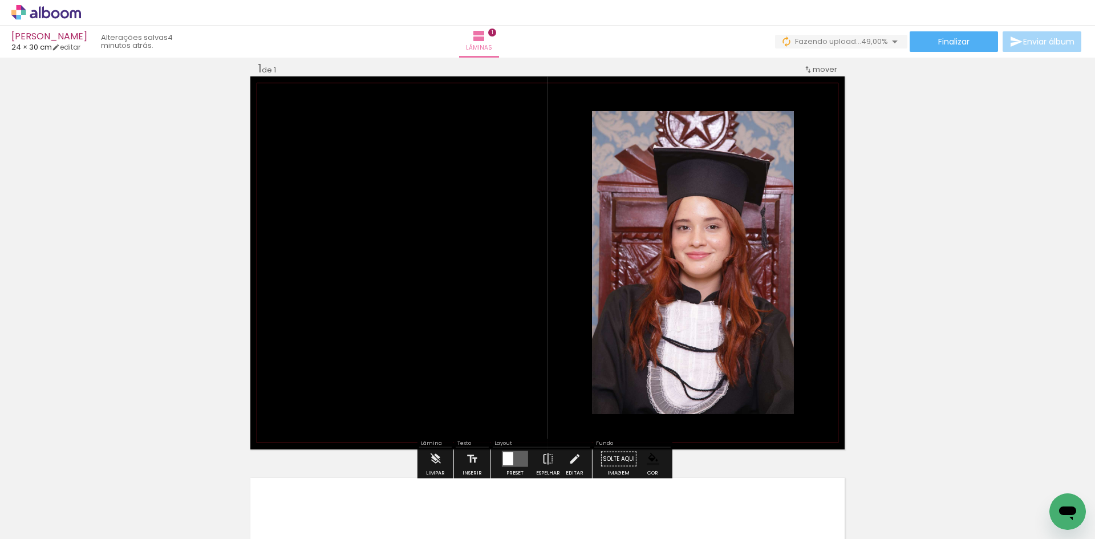
click at [658, 350] on quentale-photo at bounding box center [693, 262] width 202 height 303
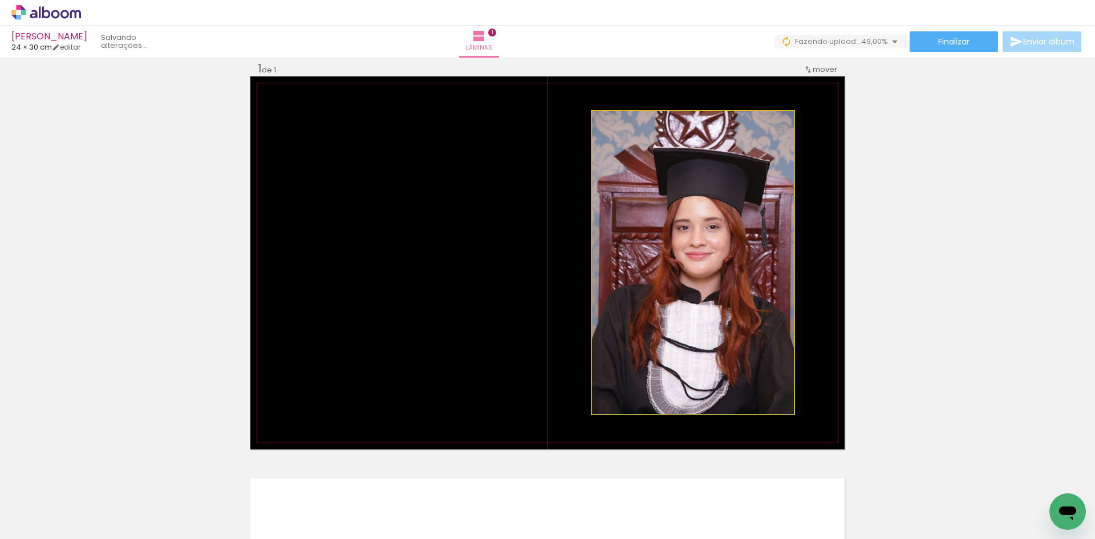
type paper-slider "100"
click at [610, 127] on div at bounding box center [619, 123] width 18 height 18
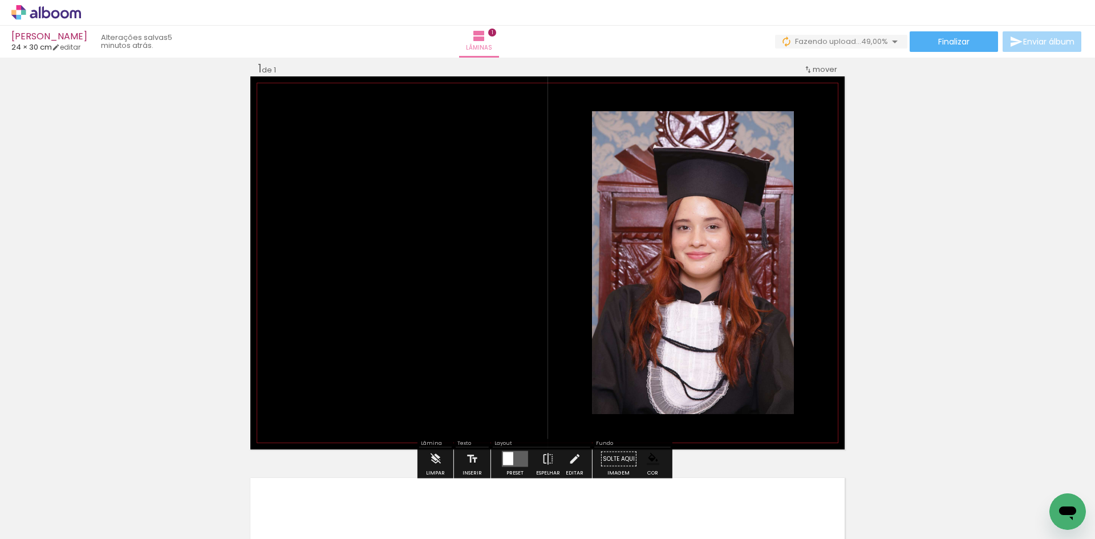
click at [702, 170] on paper-item at bounding box center [708, 174] width 21 height 8
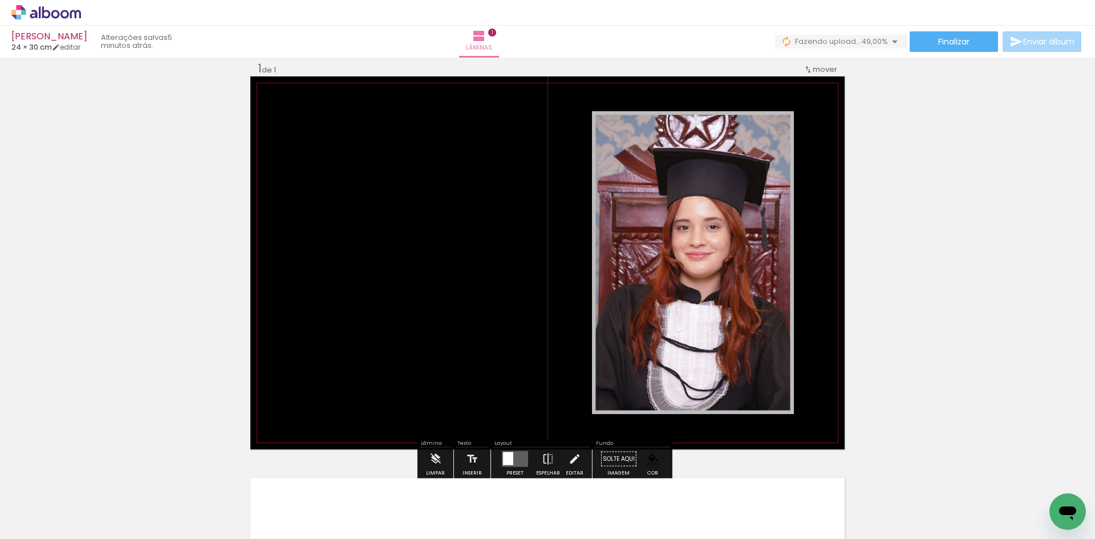
click at [705, 123] on div at bounding box center [709, 123] width 14 height 11
click at [704, 167] on paper-item at bounding box center [708, 166] width 21 height 8
click at [876, 175] on div "Inserir lâmina 1 de 1" at bounding box center [547, 449] width 1095 height 804
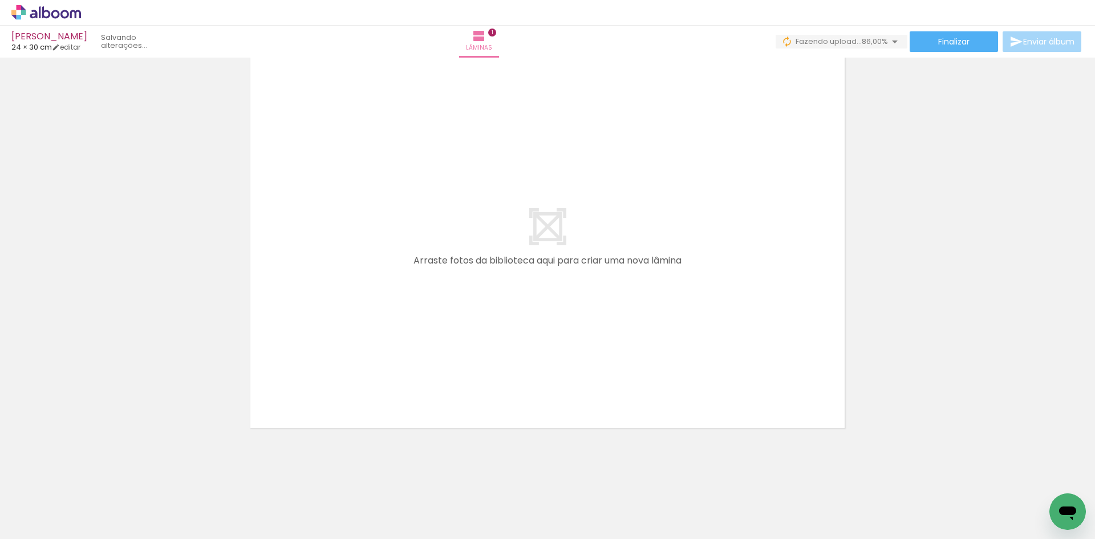
scroll to position [0, 958]
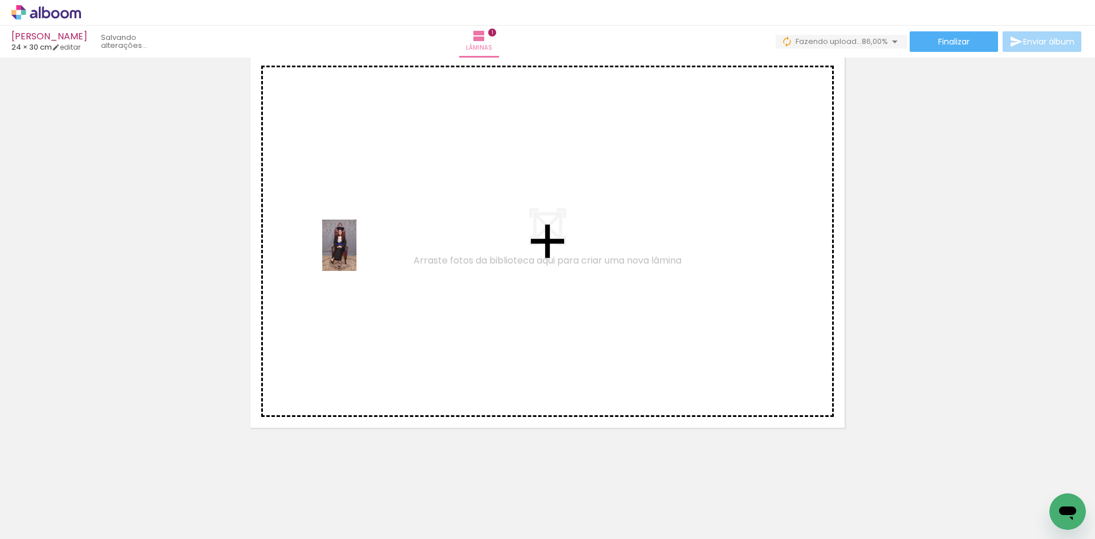
drag, startPoint x: 302, startPoint y: 502, endPoint x: 357, endPoint y: 254, distance: 254.2
click at [357, 254] on quentale-workspace at bounding box center [547, 269] width 1095 height 539
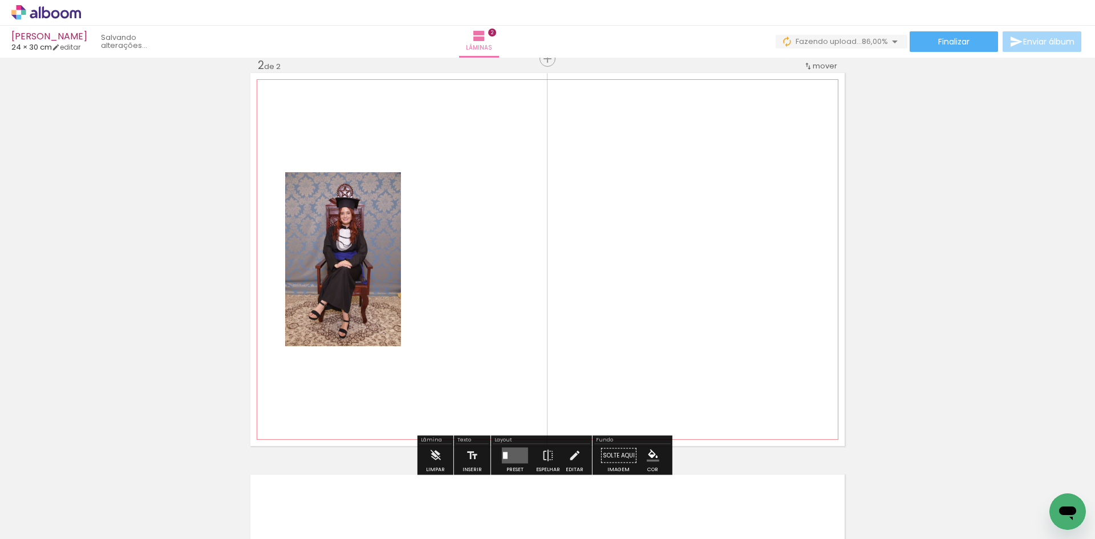
scroll to position [416, 0]
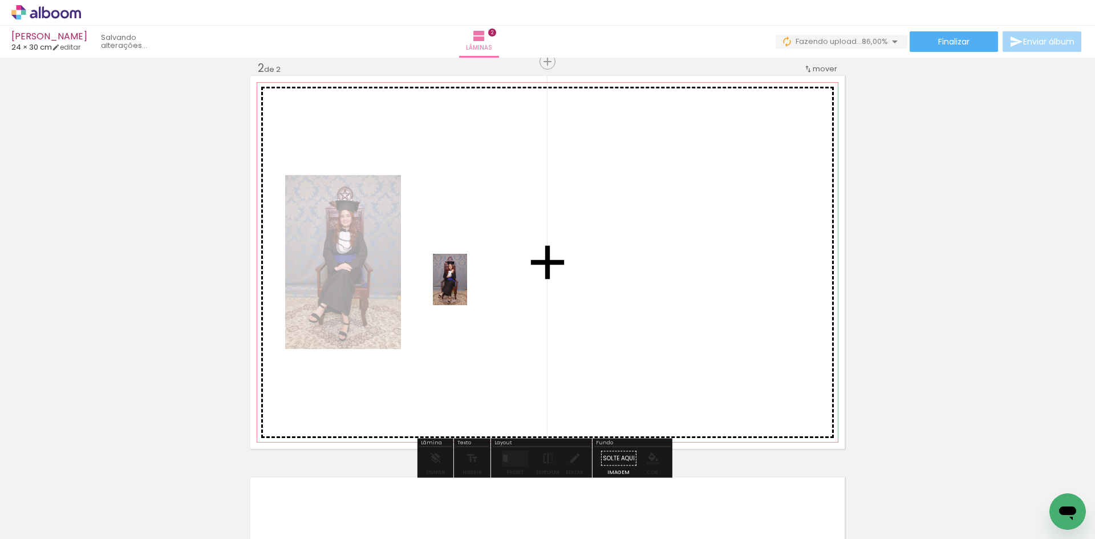
drag, startPoint x: 433, startPoint y: 510, endPoint x: 469, endPoint y: 282, distance: 230.5
click at [469, 282] on quentale-workspace at bounding box center [547, 269] width 1095 height 539
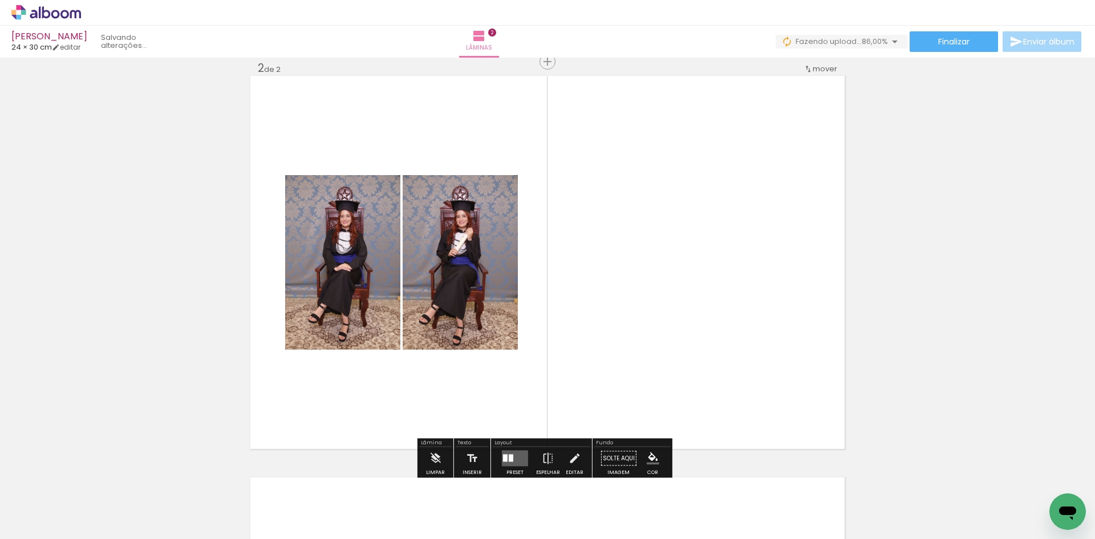
scroll to position [0, 1214]
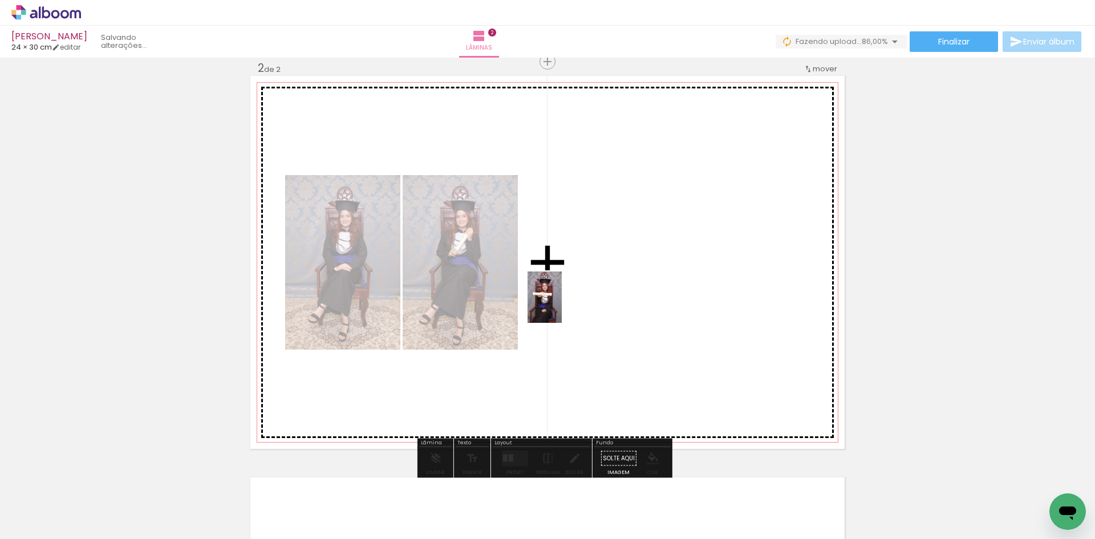
drag, startPoint x: 438, startPoint y: 488, endPoint x: 563, endPoint y: 306, distance: 220.4
click at [563, 306] on quentale-workspace at bounding box center [547, 269] width 1095 height 539
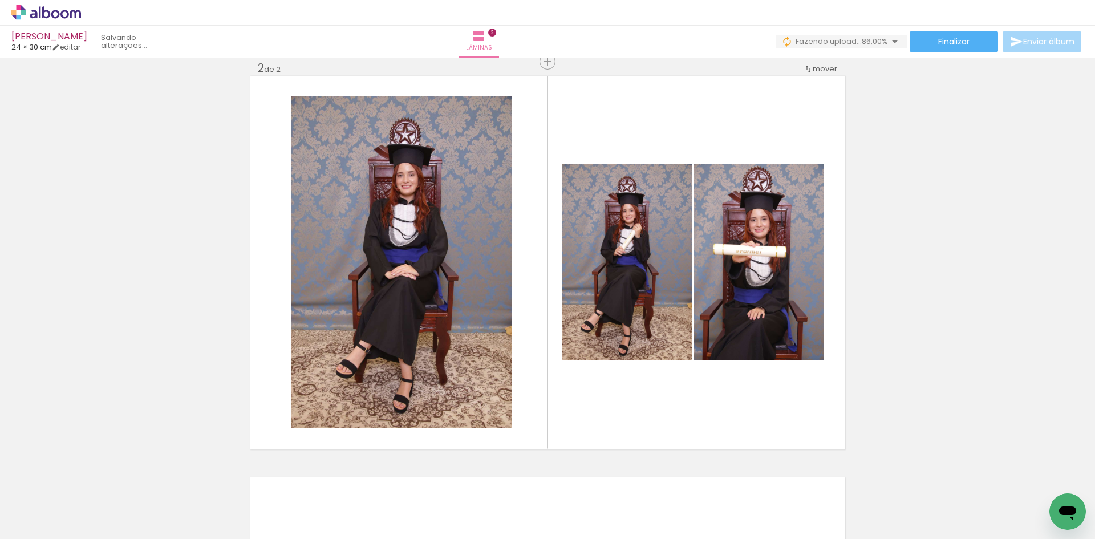
scroll to position [0, 2109]
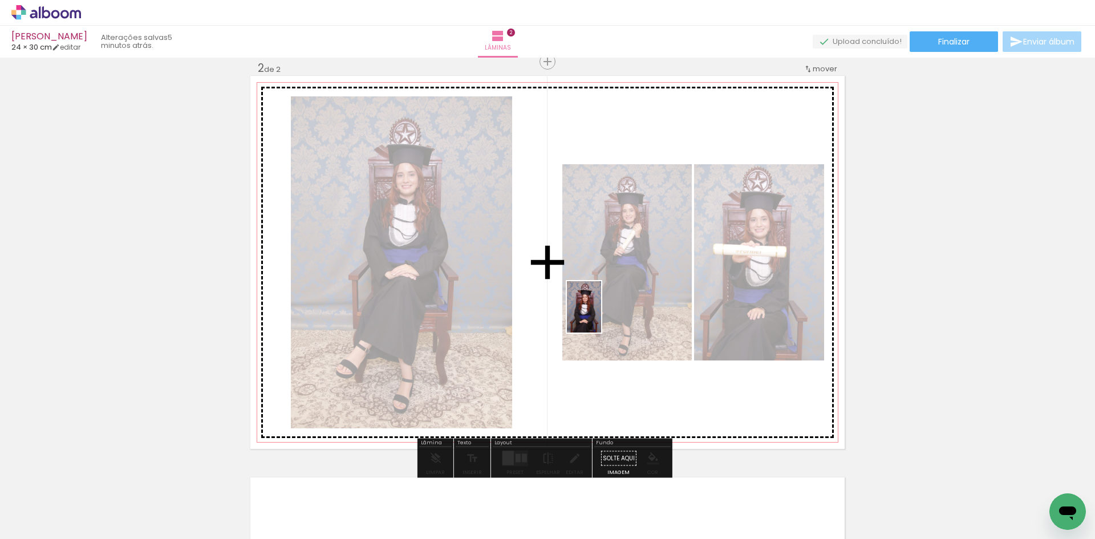
drag, startPoint x: 701, startPoint y: 512, endPoint x: 601, endPoint y: 316, distance: 220.2
click at [601, 316] on quentale-workspace at bounding box center [547, 269] width 1095 height 539
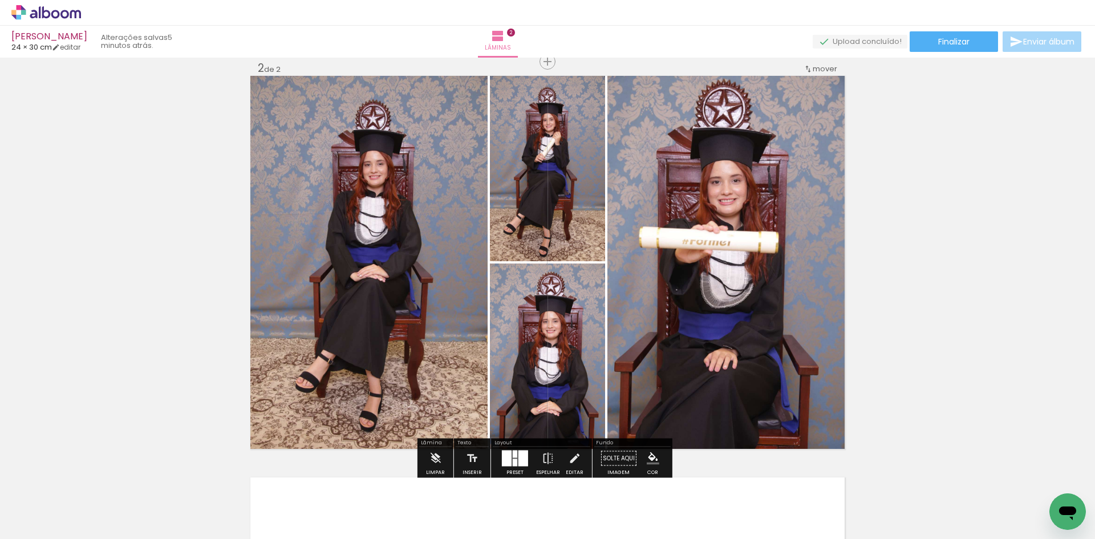
click at [522, 416] on div at bounding box center [524, 459] width 10 height 16
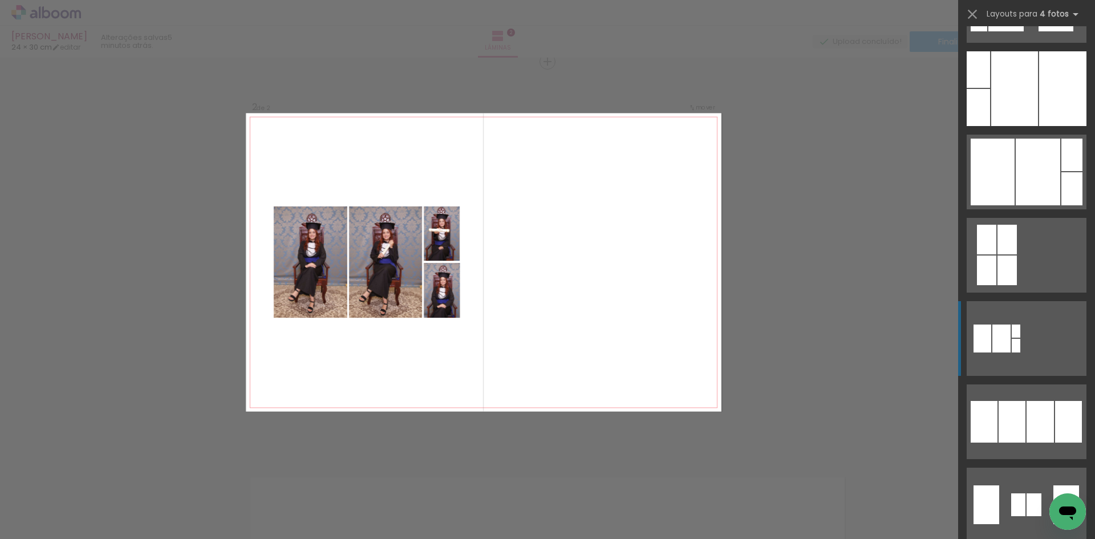
scroll to position [685, 0]
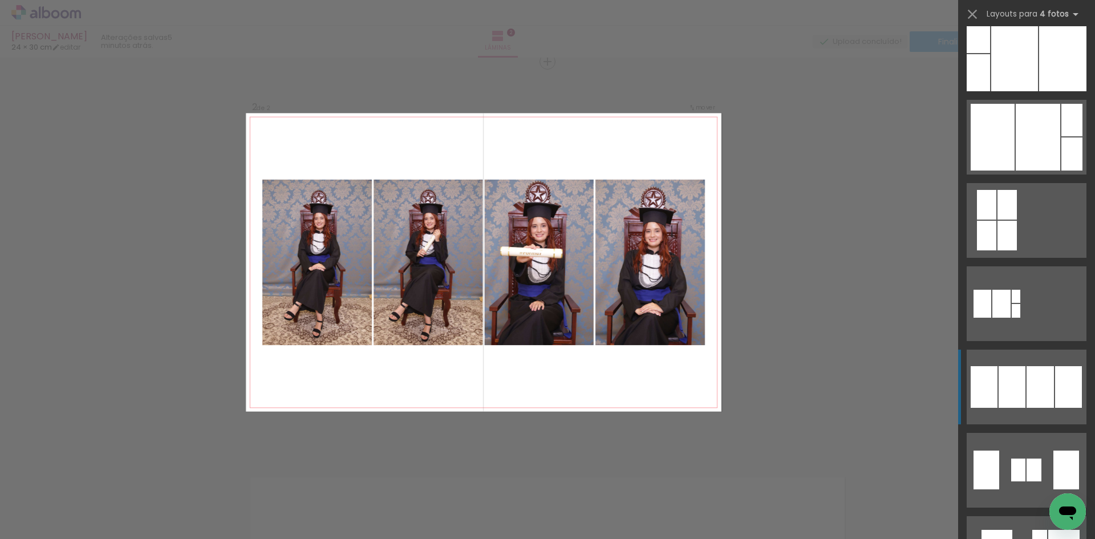
click at [876, 395] on div at bounding box center [1040, 387] width 27 height 42
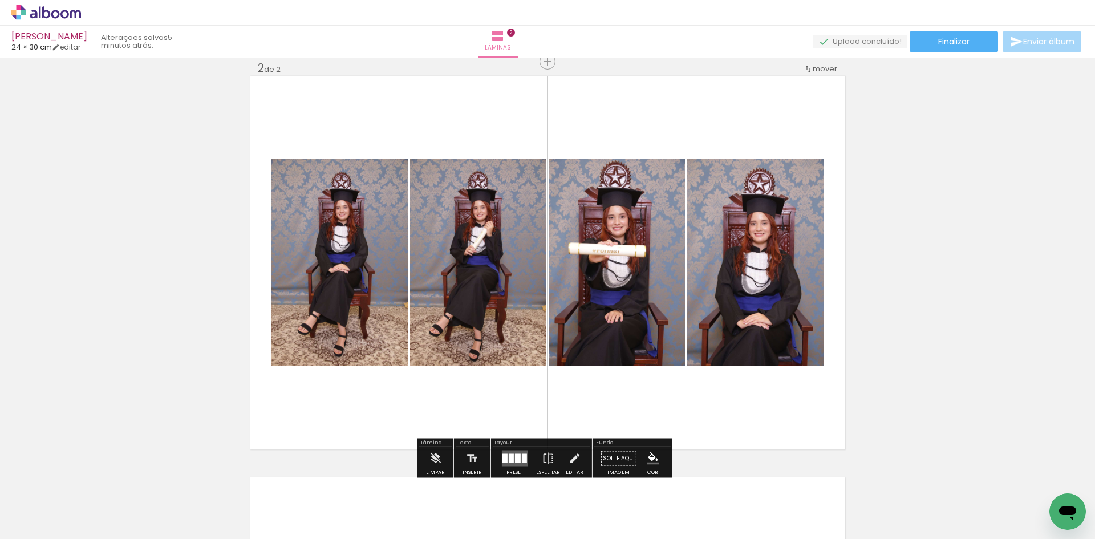
click at [655, 416] on iron-icon "color picker" at bounding box center [653, 458] width 13 height 13
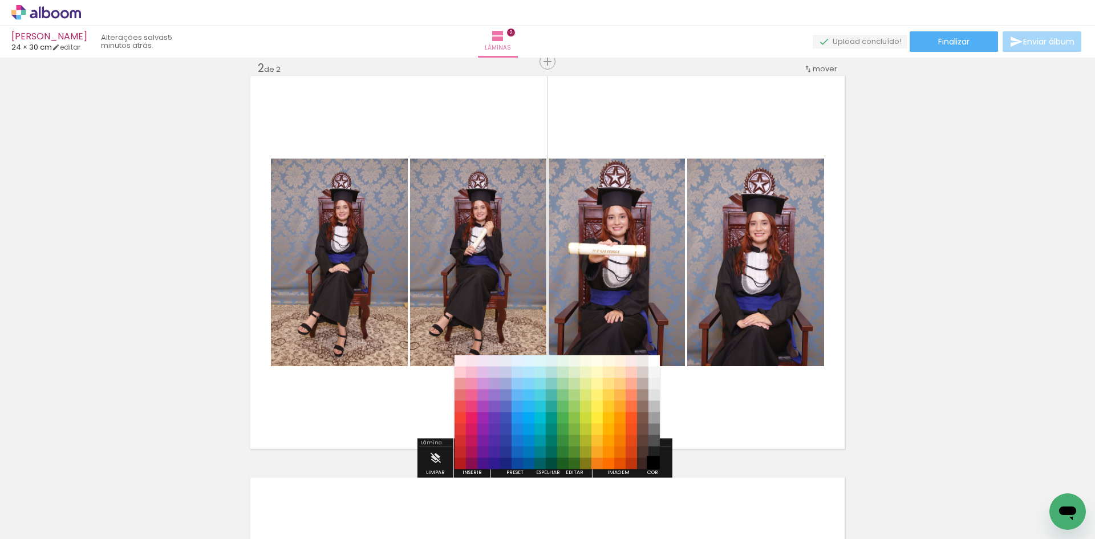
click at [653, 416] on paper-item "#000000" at bounding box center [654, 463] width 11 height 11
click at [652, 416] on paper-item "#000000" at bounding box center [654, 463] width 11 height 11
click at [876, 359] on div "Inserir lâmina 1 de 2 Inserir lâmina 2 de 2" at bounding box center [547, 248] width 1095 height 1206
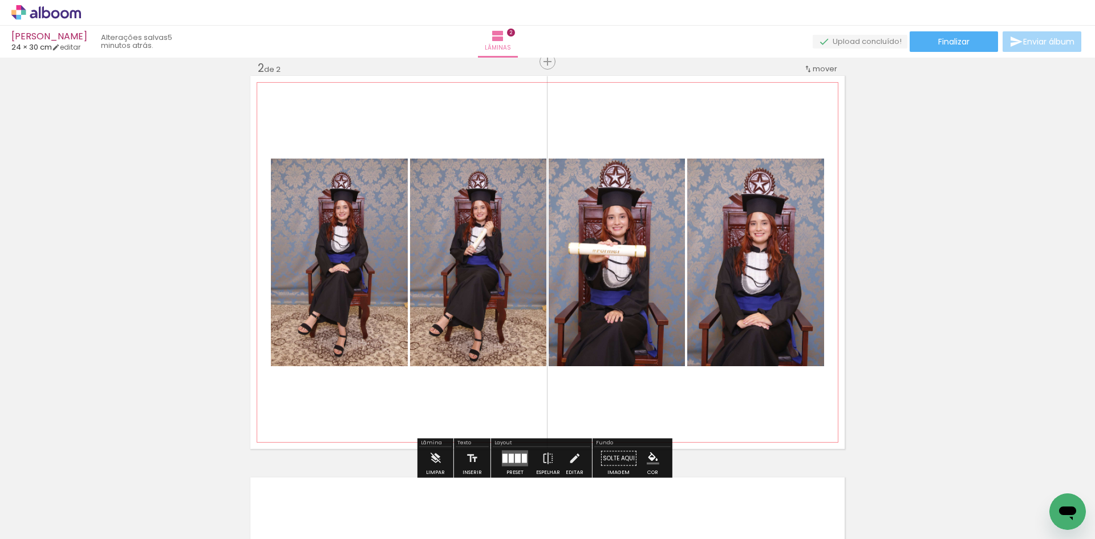
click at [774, 389] on quentale-layouter at bounding box center [547, 262] width 594 height 373
click at [650, 416] on iron-icon "color picker" at bounding box center [653, 458] width 13 height 13
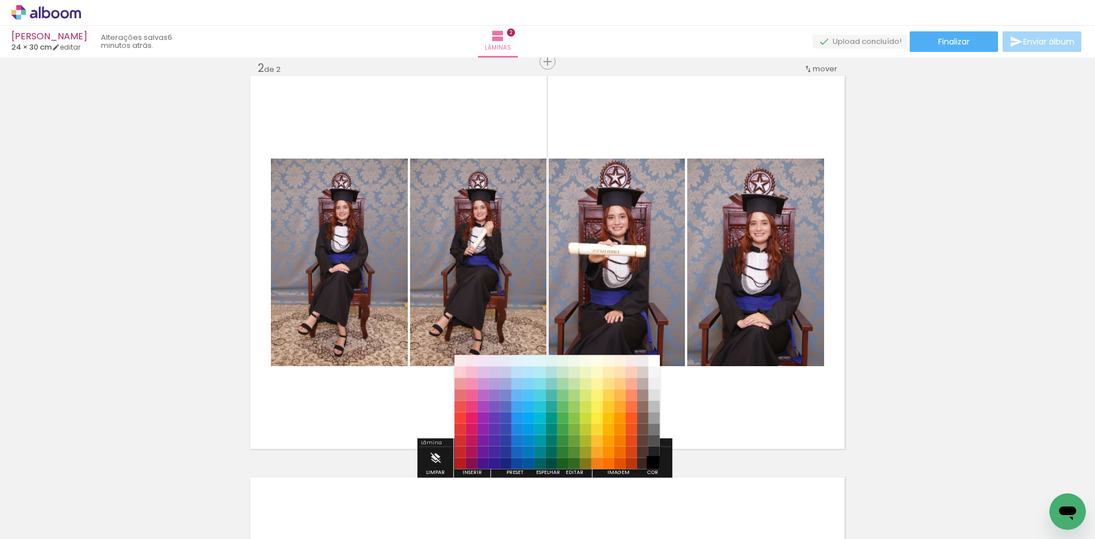
click at [659, 416] on paper-item "#000000" at bounding box center [654, 463] width 11 height 11
click at [876, 333] on div "Inserir lâmina 1 de 2 Inserir lâmina 2 de 2" at bounding box center [547, 248] width 1095 height 1206
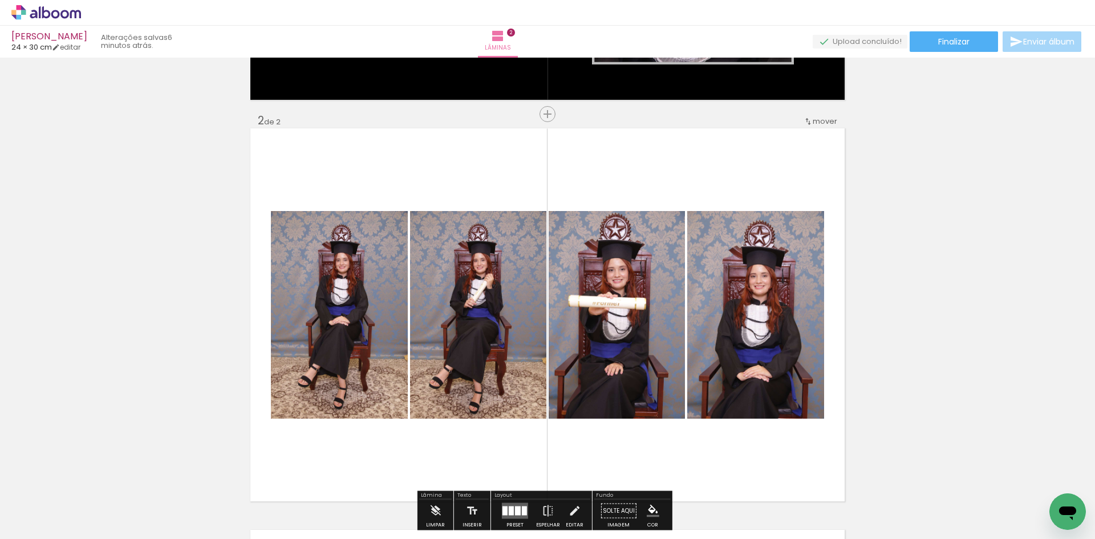
scroll to position [359, 0]
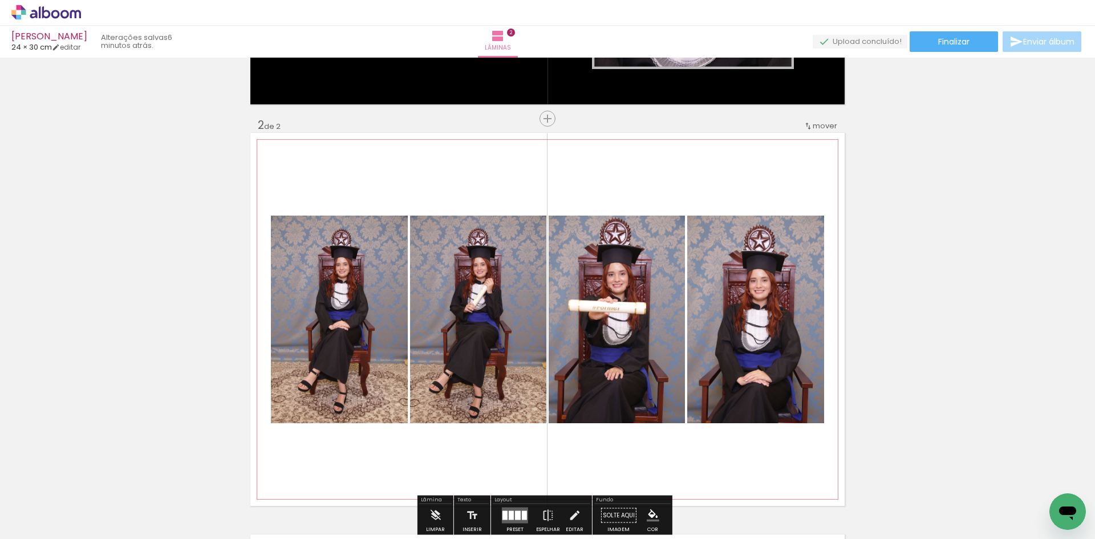
click at [672, 163] on quentale-layouter at bounding box center [547, 319] width 594 height 373
click at [676, 141] on quentale-layouter at bounding box center [547, 319] width 594 height 373
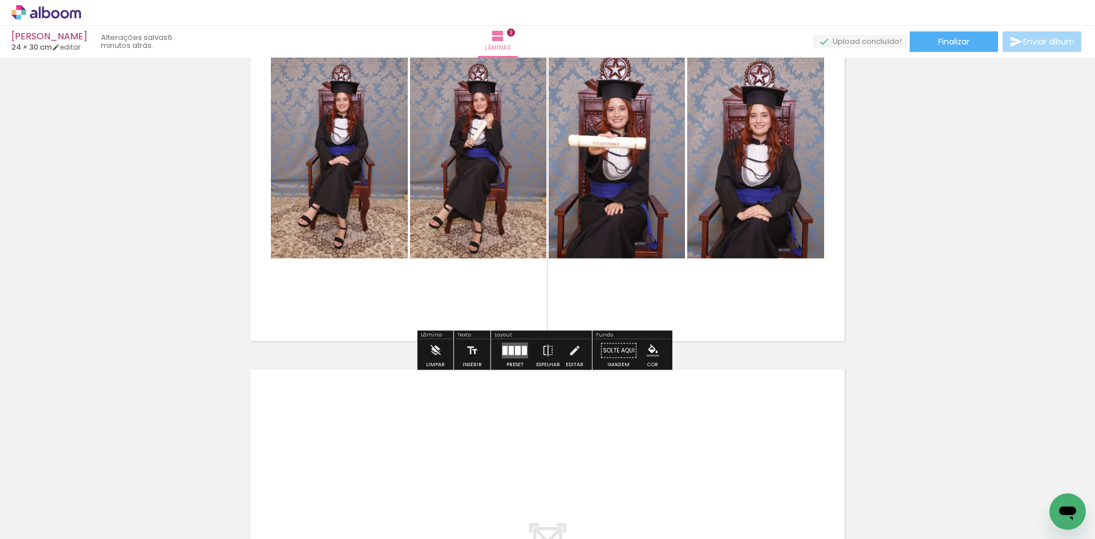
scroll to position [531, 0]
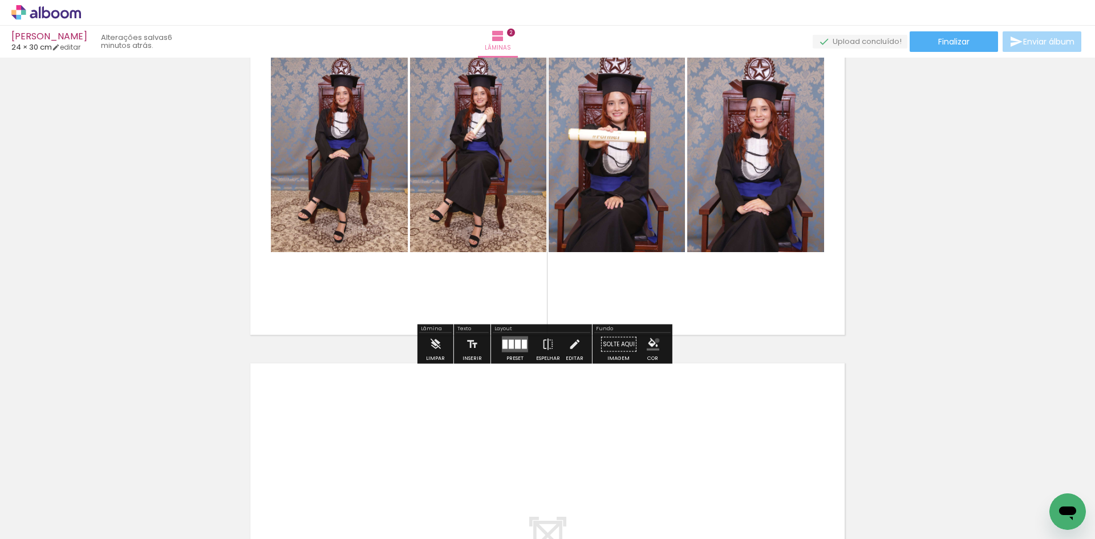
click at [653, 341] on iron-icon "color picker" at bounding box center [653, 344] width 13 height 13
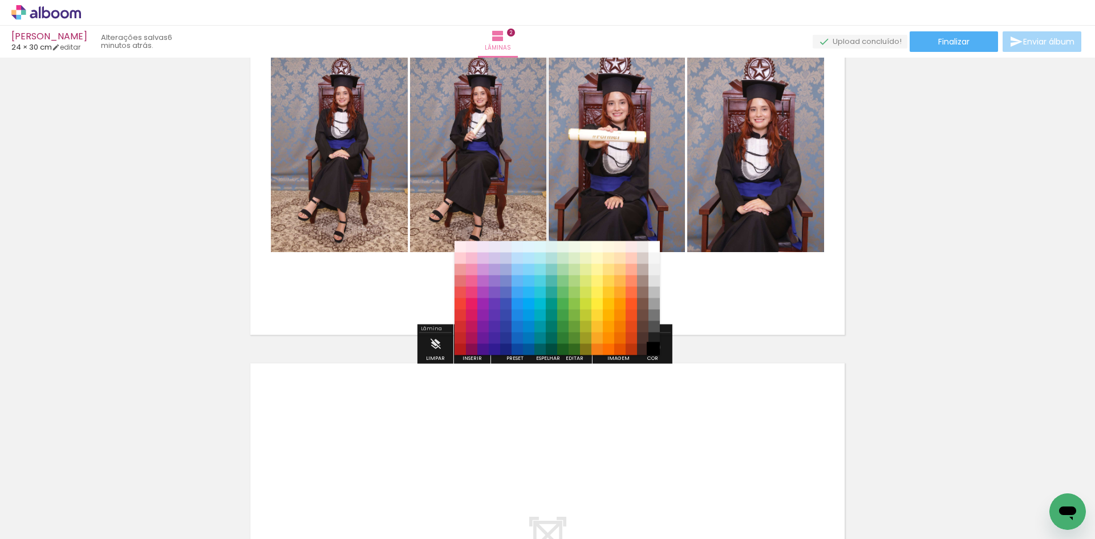
click at [654, 347] on paper-item "#000000" at bounding box center [654, 349] width 11 height 11
click at [654, 316] on paper-item "#757575" at bounding box center [654, 315] width 11 height 11
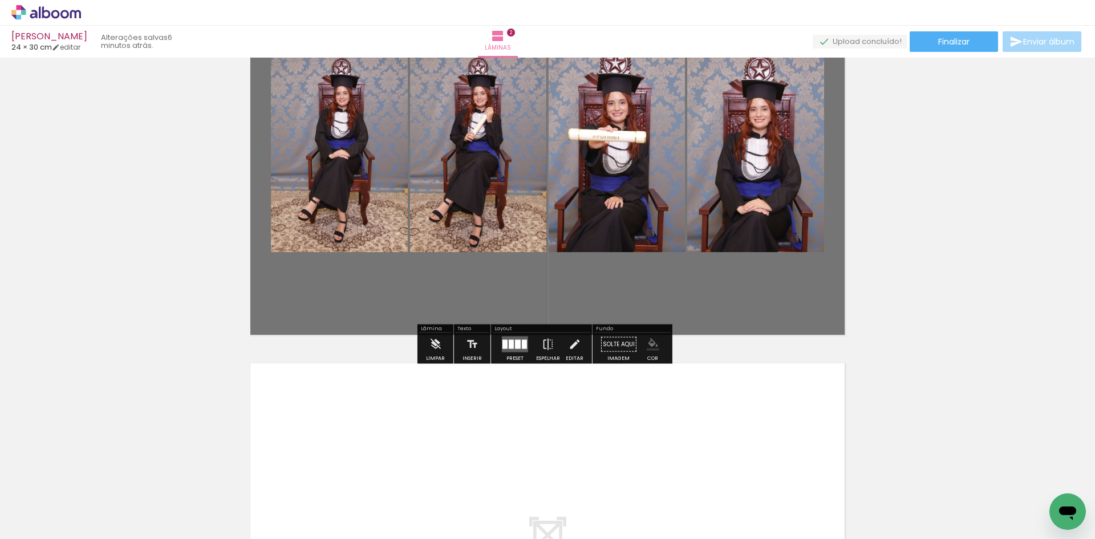
click at [653, 350] on iron-icon "color picker" at bounding box center [653, 344] width 13 height 13
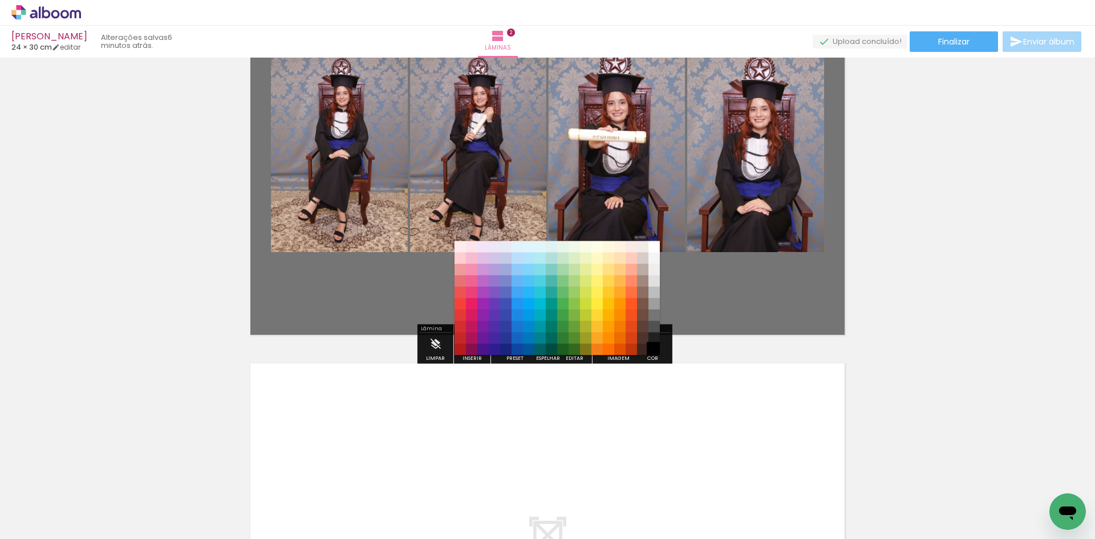
click at [653, 353] on paper-item "#000000" at bounding box center [654, 349] width 11 height 11
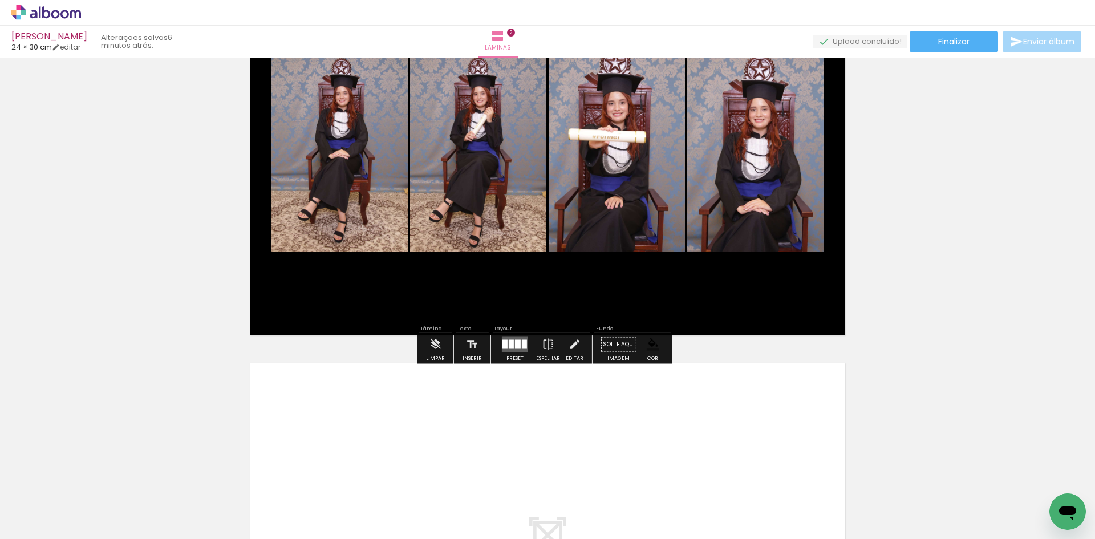
click at [795, 353] on div "Inserir lâmina 1 de 2 Inserir lâmina 2 de 2" at bounding box center [547, 134] width 1095 height 1206
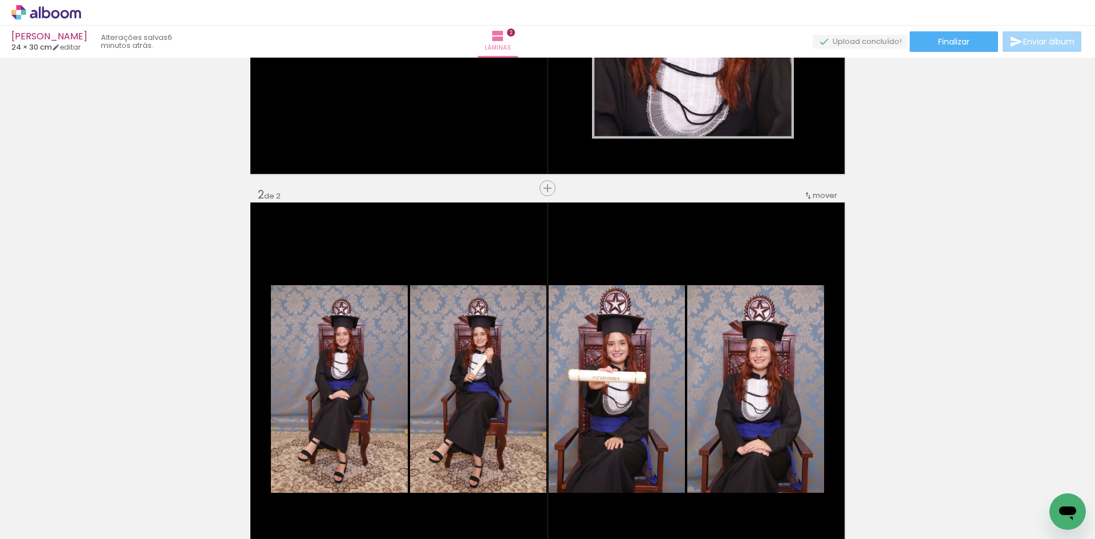
scroll to position [302, 0]
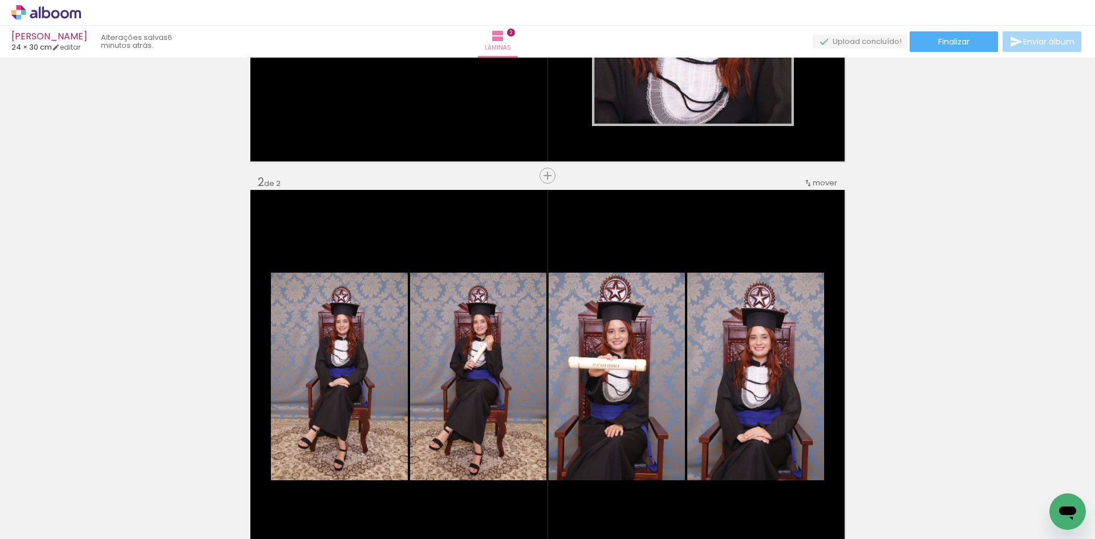
click at [876, 341] on div "Inserir lâmina 1 de 2 Inserir lâmina 2 de 2" at bounding box center [547, 362] width 1095 height 1206
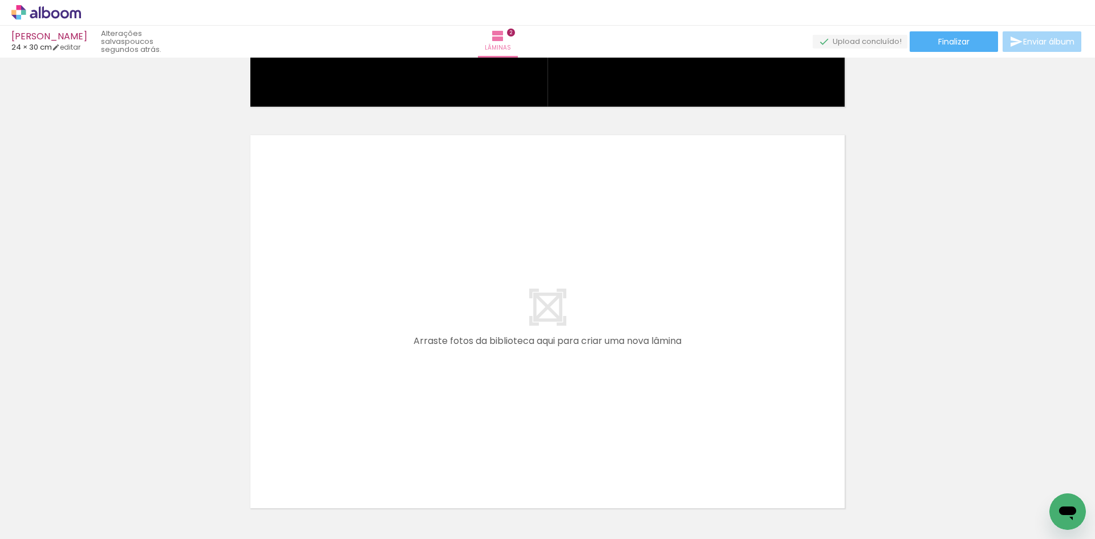
scroll to position [0, 252]
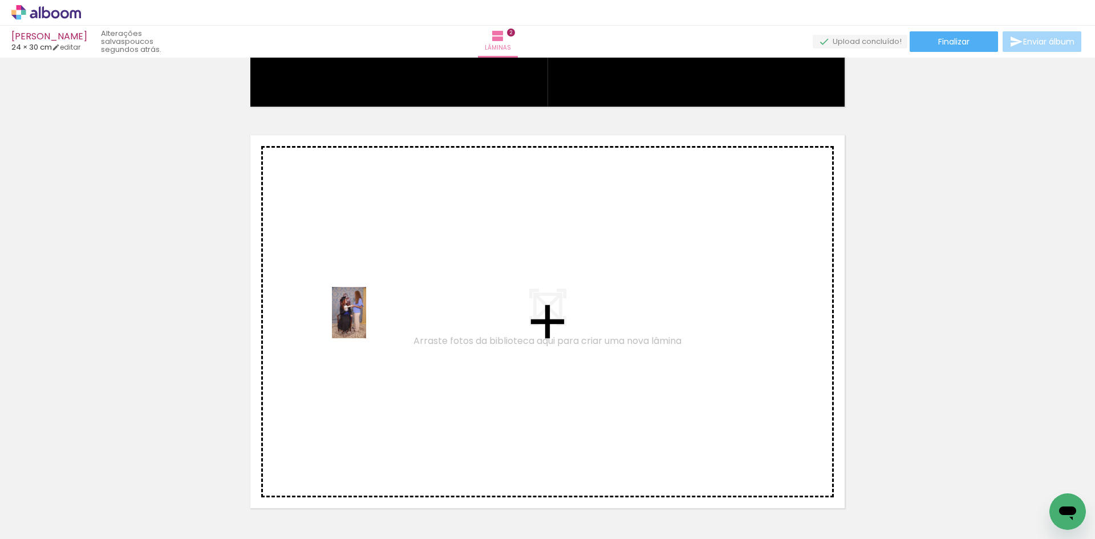
drag, startPoint x: 252, startPoint y: 503, endPoint x: 366, endPoint y: 321, distance: 214.6
click at [366, 321] on quentale-workspace at bounding box center [547, 269] width 1095 height 539
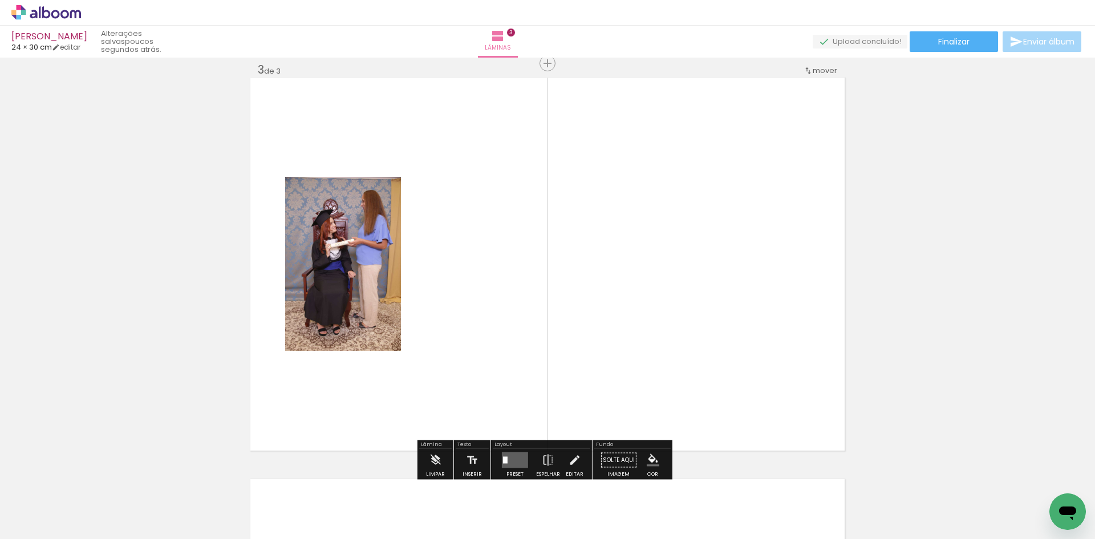
scroll to position [818, 0]
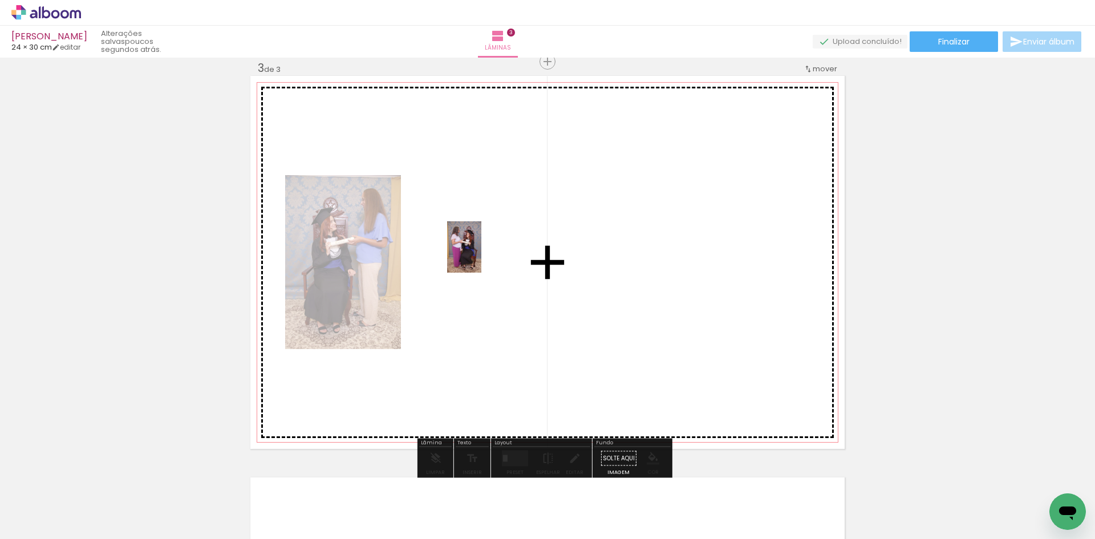
drag, startPoint x: 323, startPoint y: 509, endPoint x: 482, endPoint y: 256, distance: 299.1
click at [482, 256] on quentale-workspace at bounding box center [547, 269] width 1095 height 539
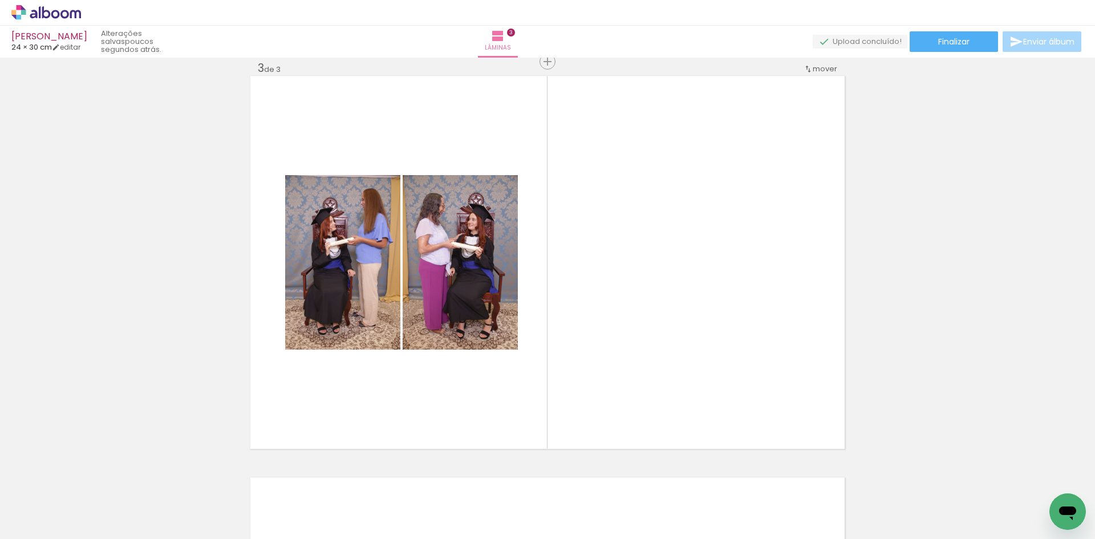
scroll to position [0, 1174]
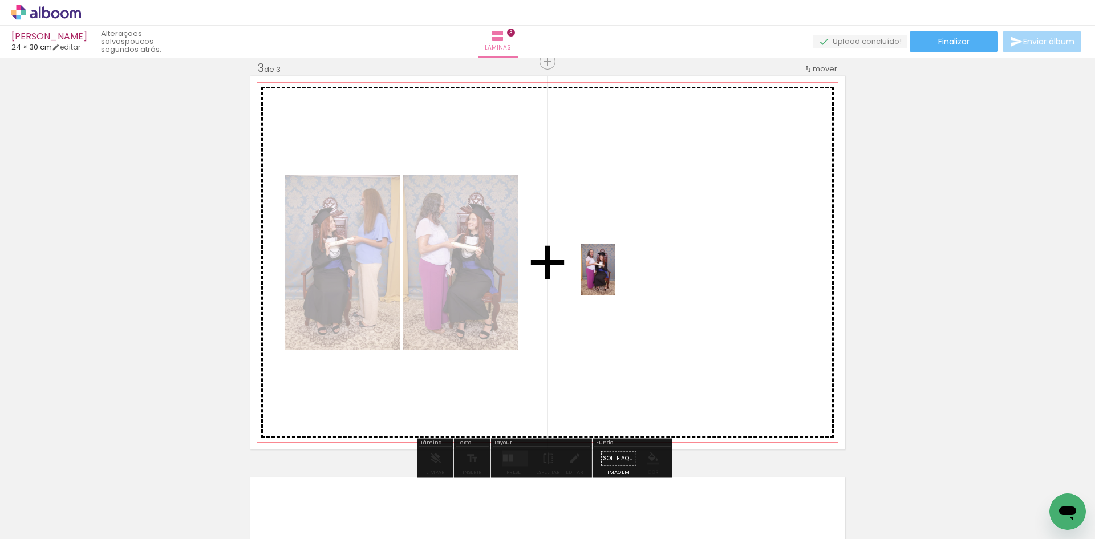
drag, startPoint x: 672, startPoint y: 508, endPoint x: 616, endPoint y: 278, distance: 236.8
click at [616, 278] on quentale-workspace at bounding box center [547, 269] width 1095 height 539
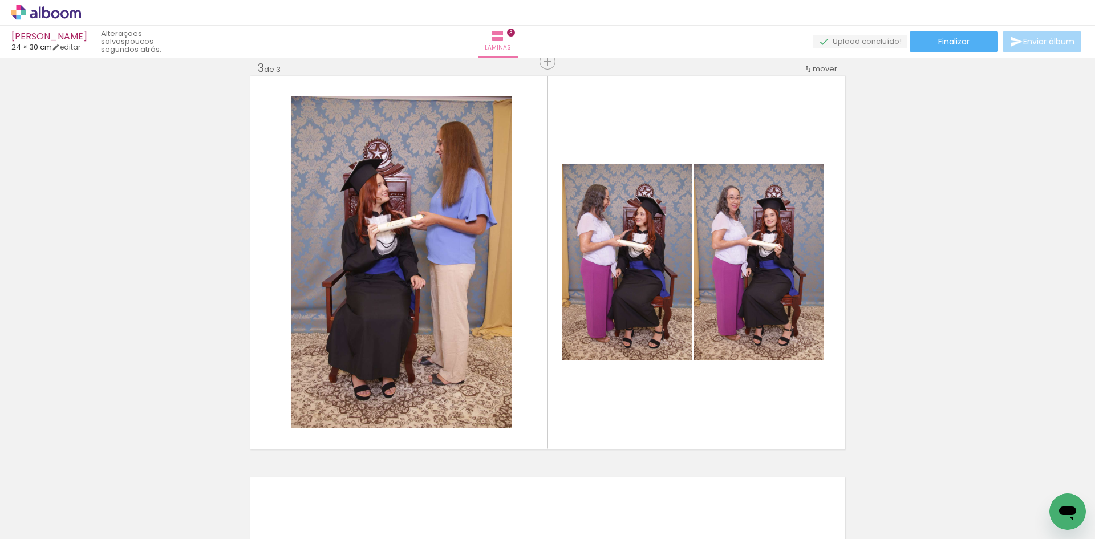
scroll to position [0, 2014]
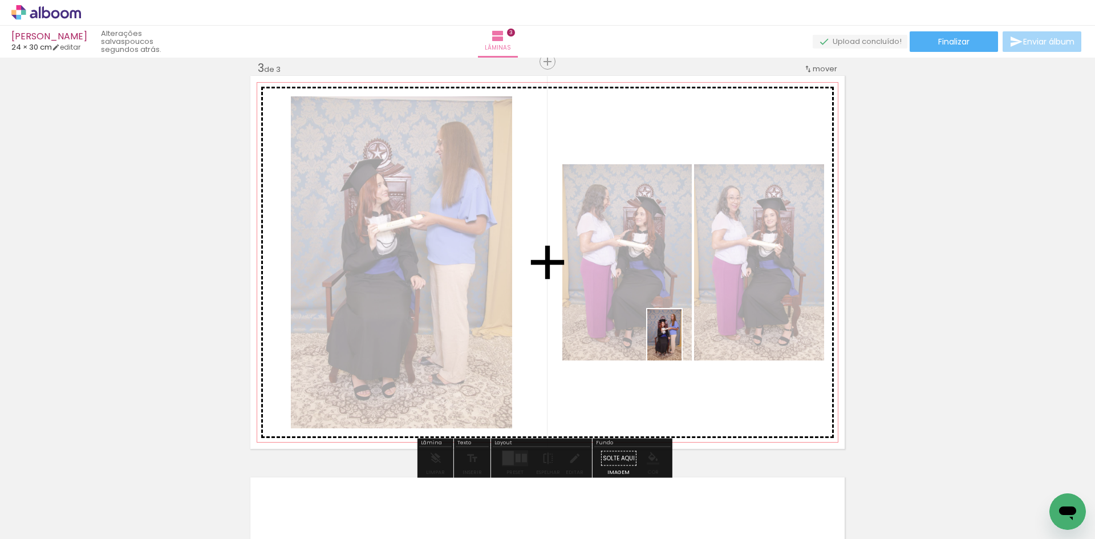
drag, startPoint x: 859, startPoint y: 503, endPoint x: 681, endPoint y: 342, distance: 239.9
click at [681, 342] on quentale-workspace at bounding box center [547, 269] width 1095 height 539
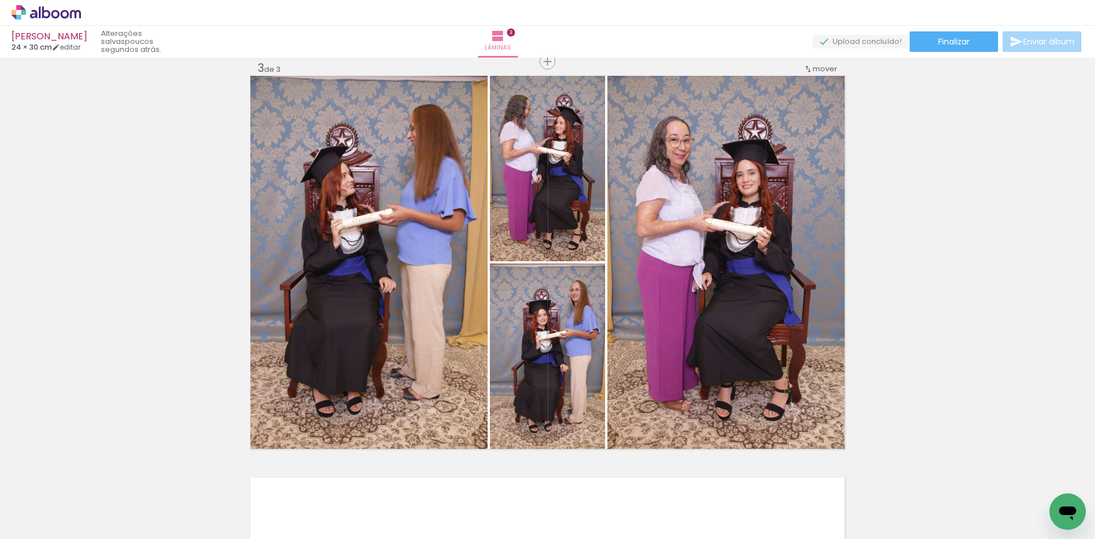
scroll to position [0, 5391]
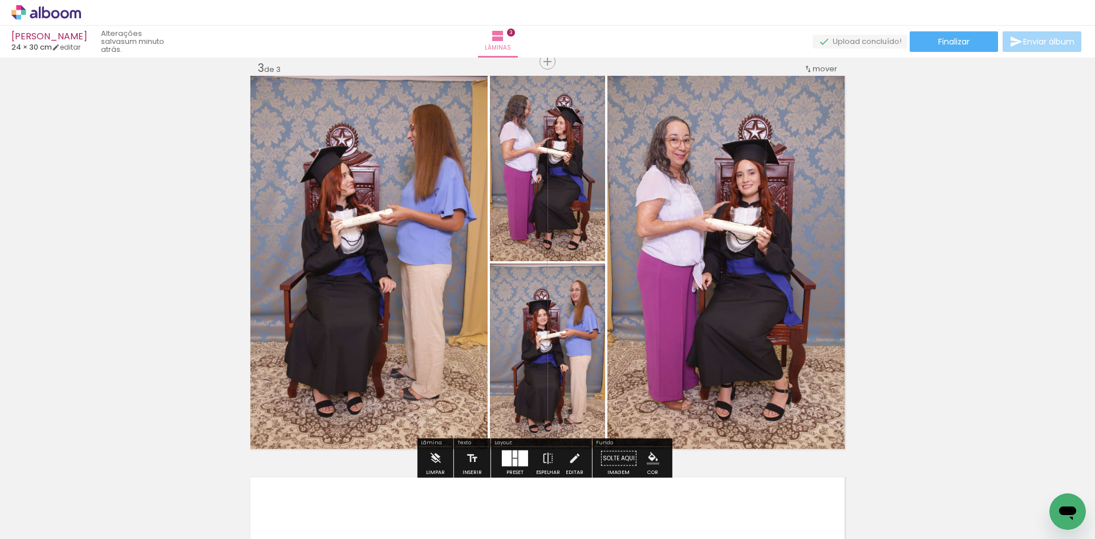
click at [519, 416] on div at bounding box center [524, 459] width 10 height 16
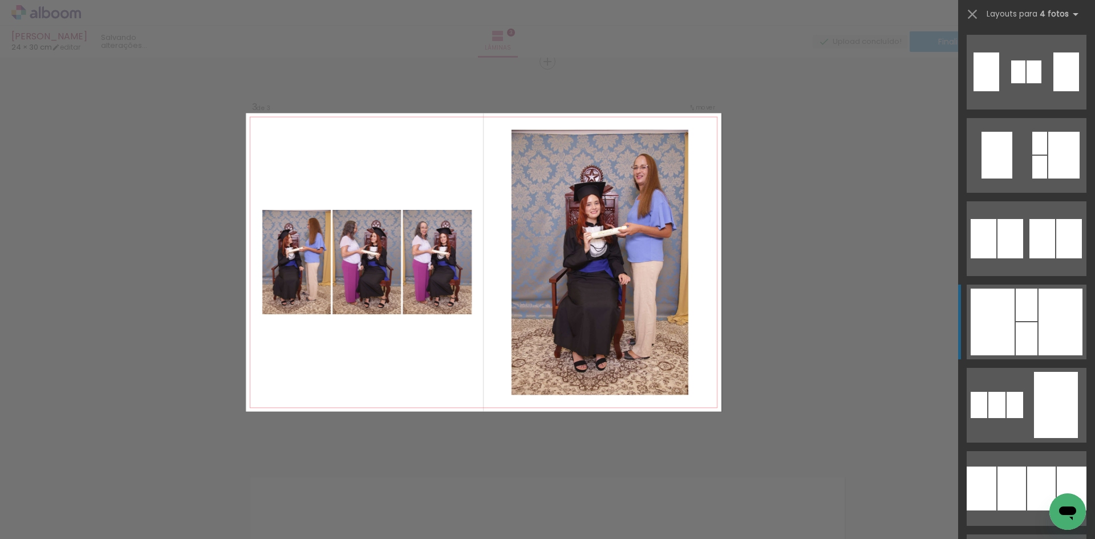
scroll to position [1123, 0]
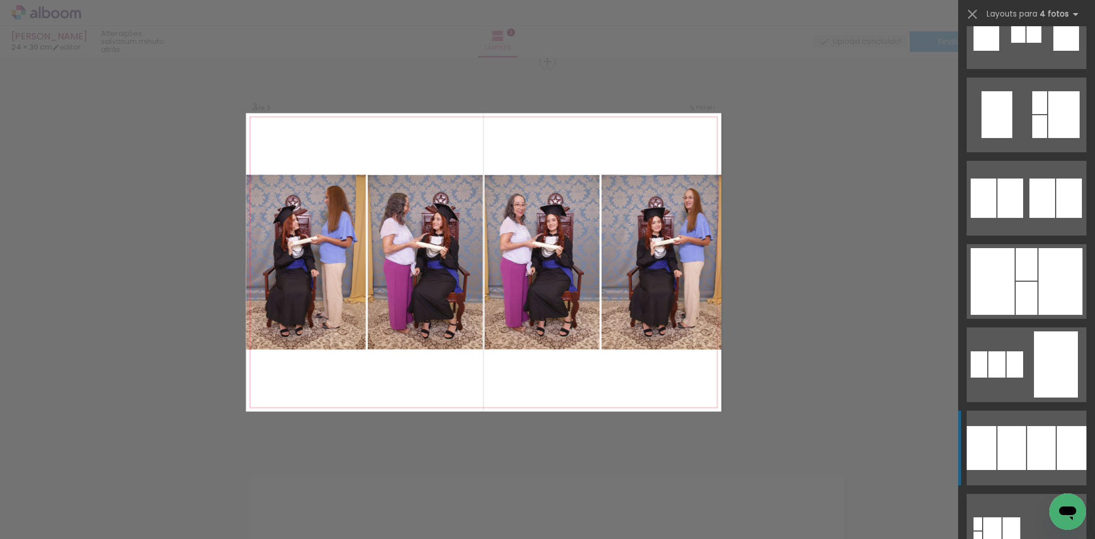
click at [876, 416] on div at bounding box center [1012, 448] width 29 height 44
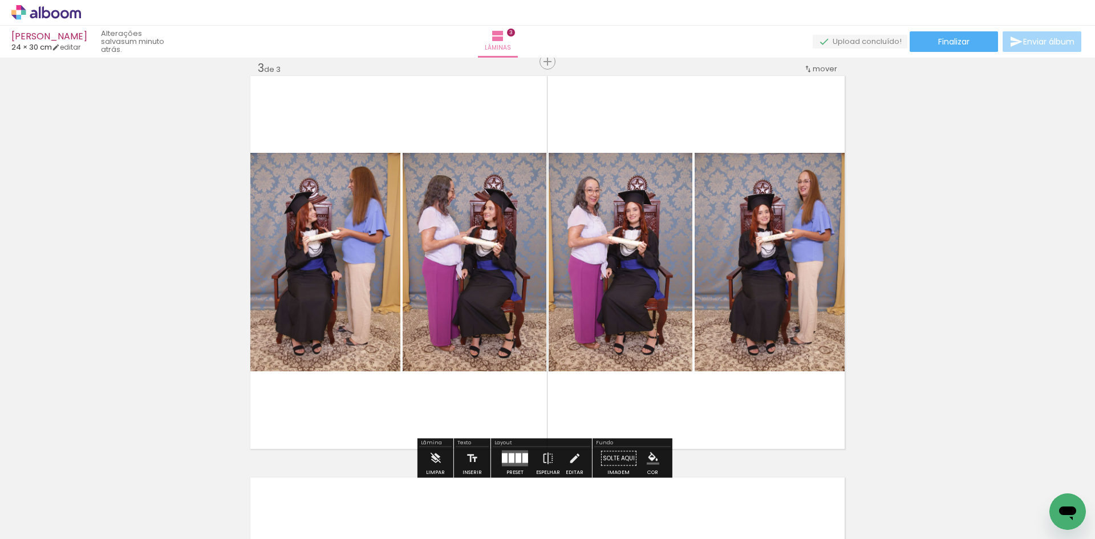
click at [653, 416] on iron-icon "color picker" at bounding box center [653, 458] width 13 height 13
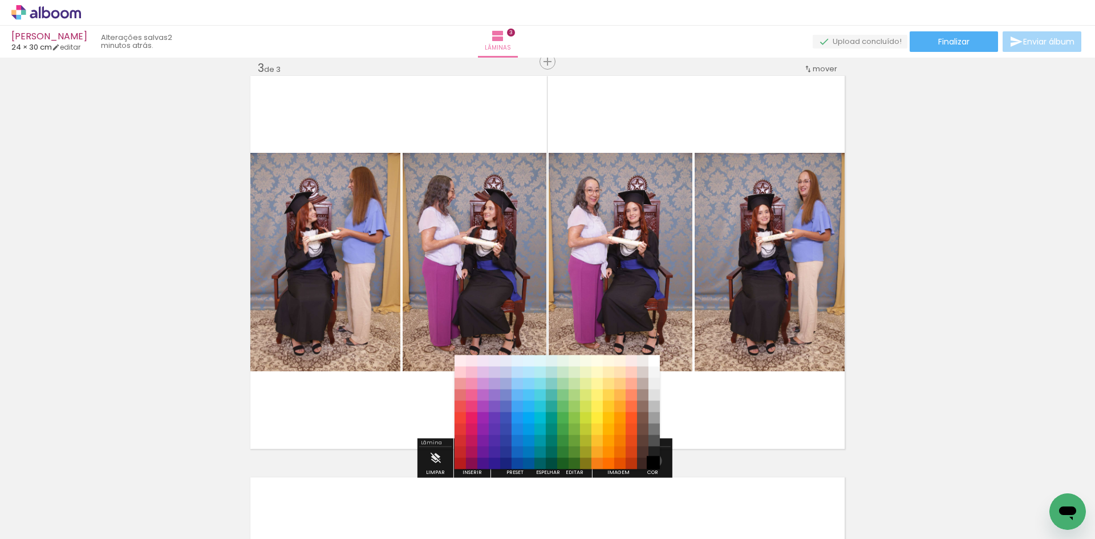
click at [651, 416] on paper-item "#000000" at bounding box center [654, 463] width 11 height 11
click at [876, 378] on div "Inserir lâmina 1 de 3 Inserir lâmina 2 de 3 Inserir lâmina 3 de 3" at bounding box center [547, 46] width 1095 height 1607
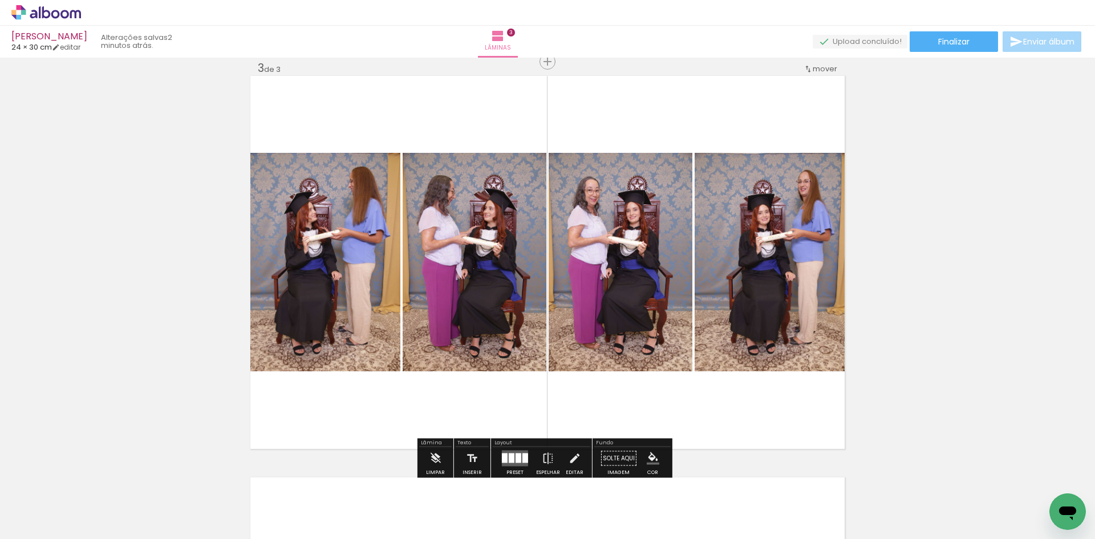
drag, startPoint x: 723, startPoint y: 51, endPoint x: 727, endPoint y: 84, distance: 33.9
click at [723, 0] on div "SARA ESTELA PEREIRA DA SILVA - Gabi 24 × 30 cm editar 2 minutos atrás. Lâminas …" at bounding box center [547, 0] width 1095 height 0
click at [728, 100] on quentale-layouter at bounding box center [547, 262] width 594 height 373
click at [652, 416] on iron-icon "color picker" at bounding box center [653, 458] width 13 height 13
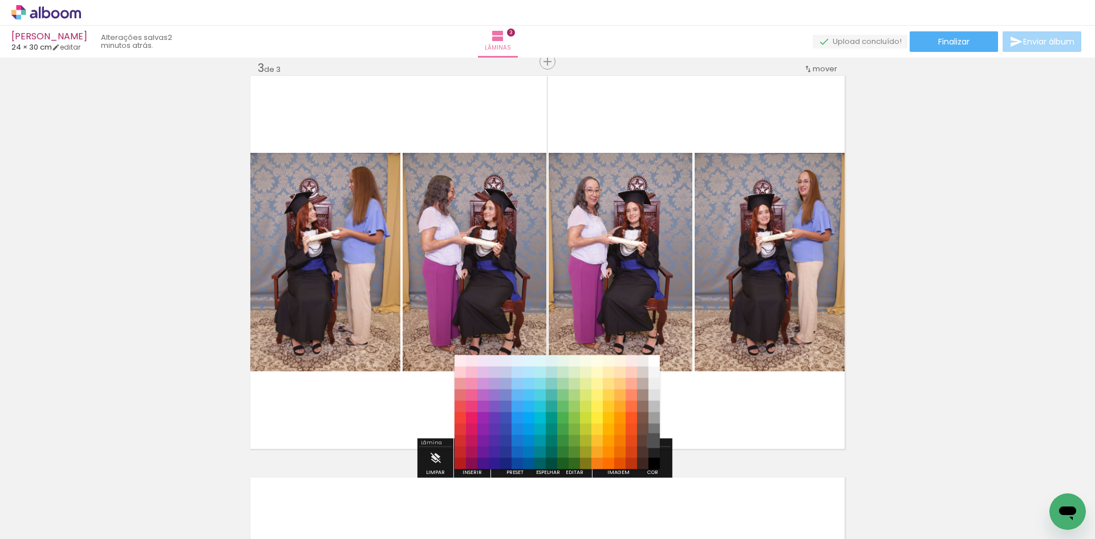
click at [657, 416] on paper-item "#515151" at bounding box center [654, 440] width 11 height 11
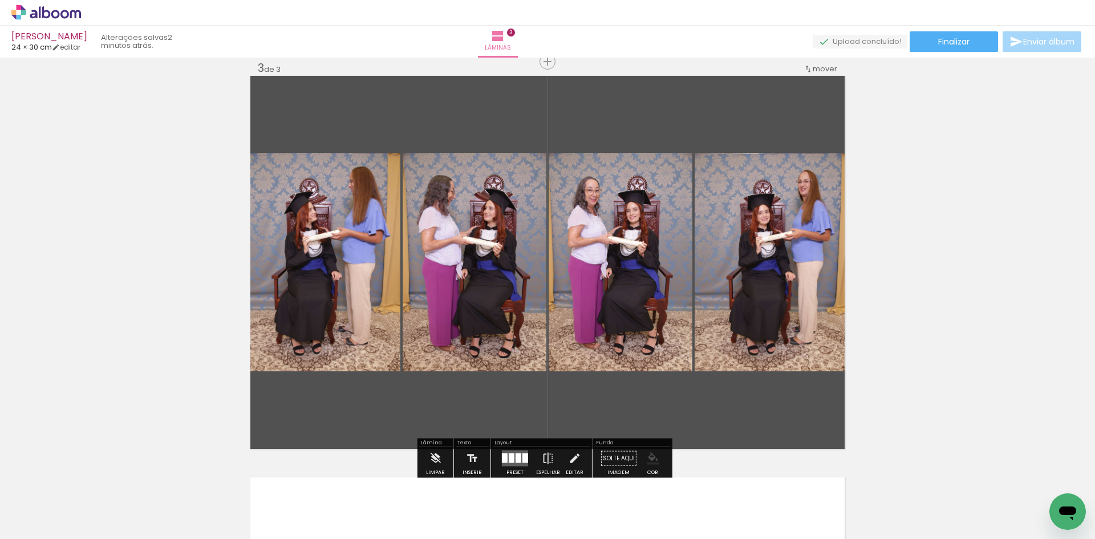
click at [654, 416] on iron-icon "color picker" at bounding box center [653, 458] width 13 height 13
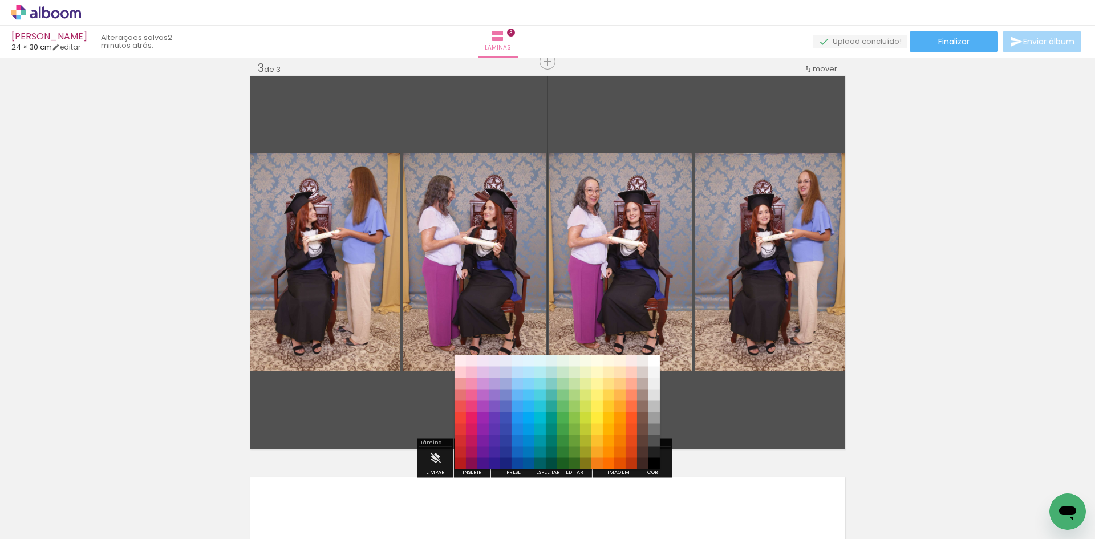
click at [656, 416] on paper-item "#000000" at bounding box center [654, 463] width 11 height 11
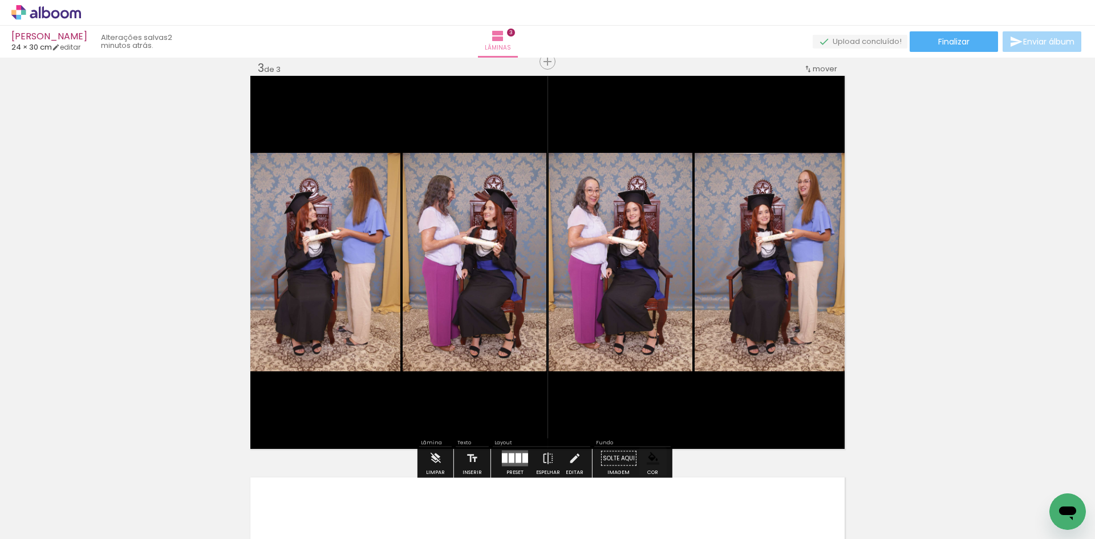
click at [863, 381] on div "Inserir lâmina 1 de 3 Inserir lâmina 2 de 3 Inserir lâmina 3 de 3" at bounding box center [547, 46] width 1095 height 1607
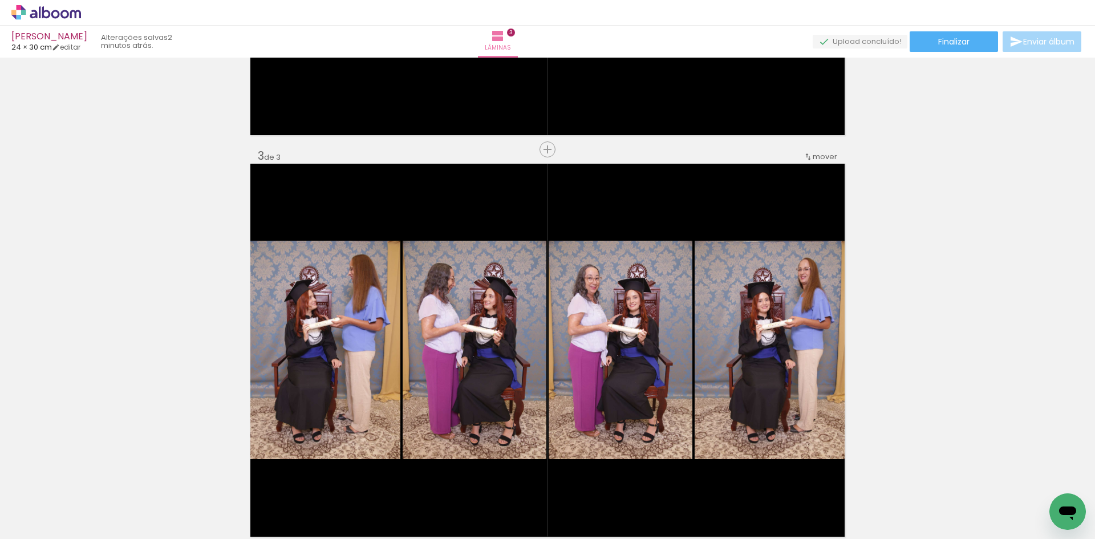
scroll to position [818, 0]
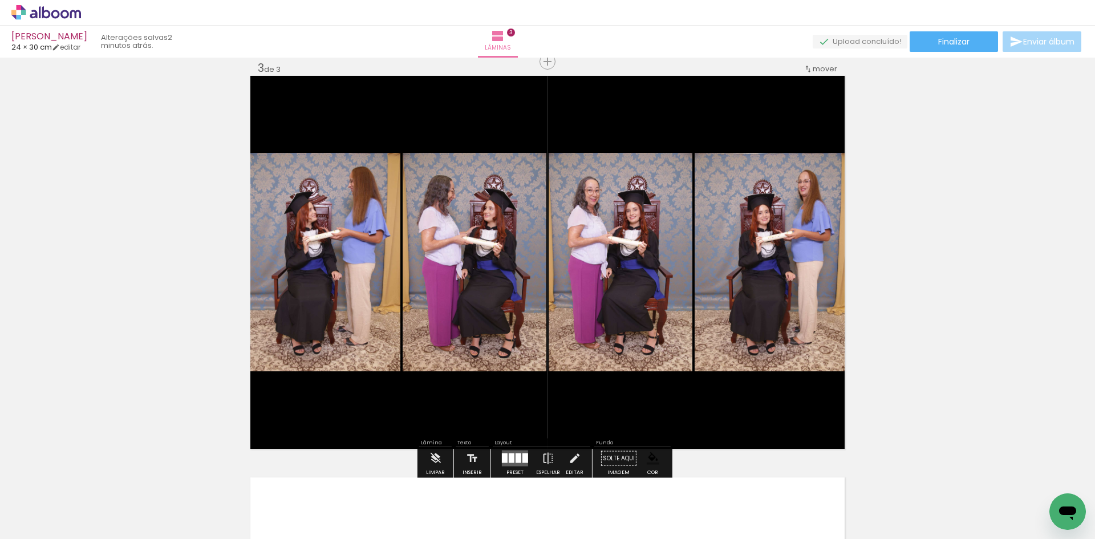
click at [517, 416] on div at bounding box center [519, 459] width 6 height 10
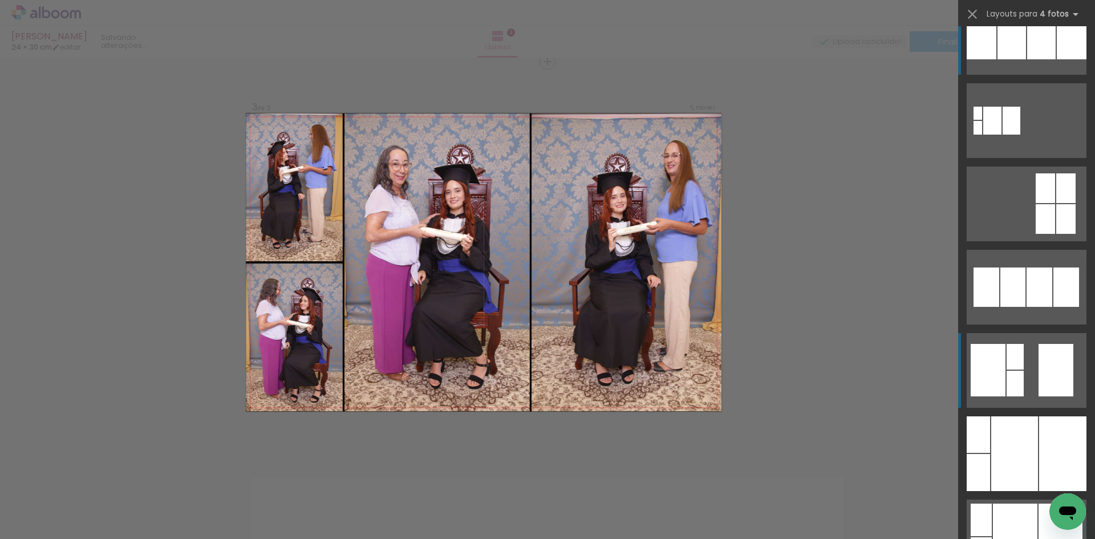
scroll to position [1540, 0]
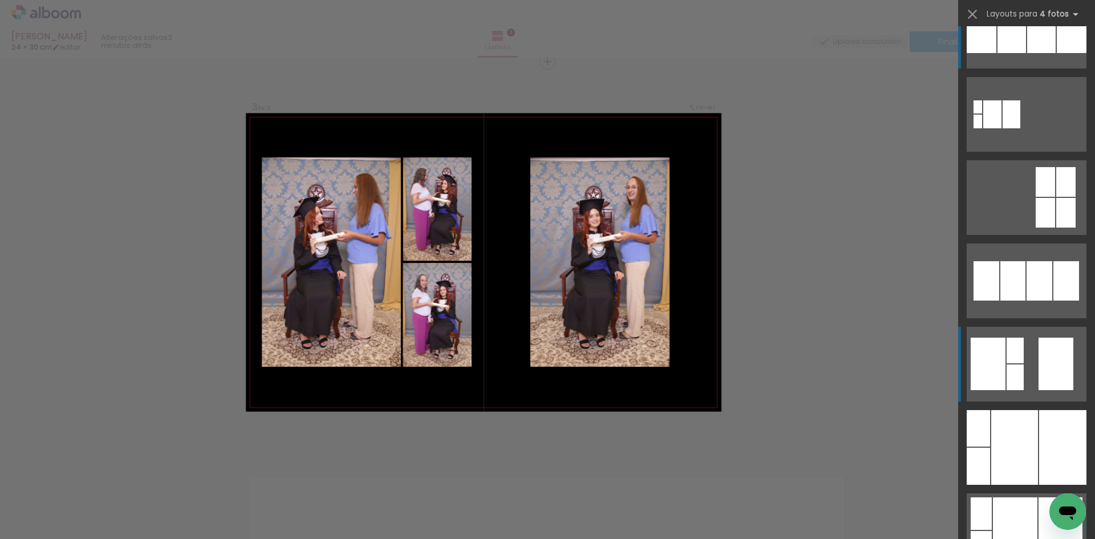
click at [876, 371] on div at bounding box center [1015, 378] width 17 height 26
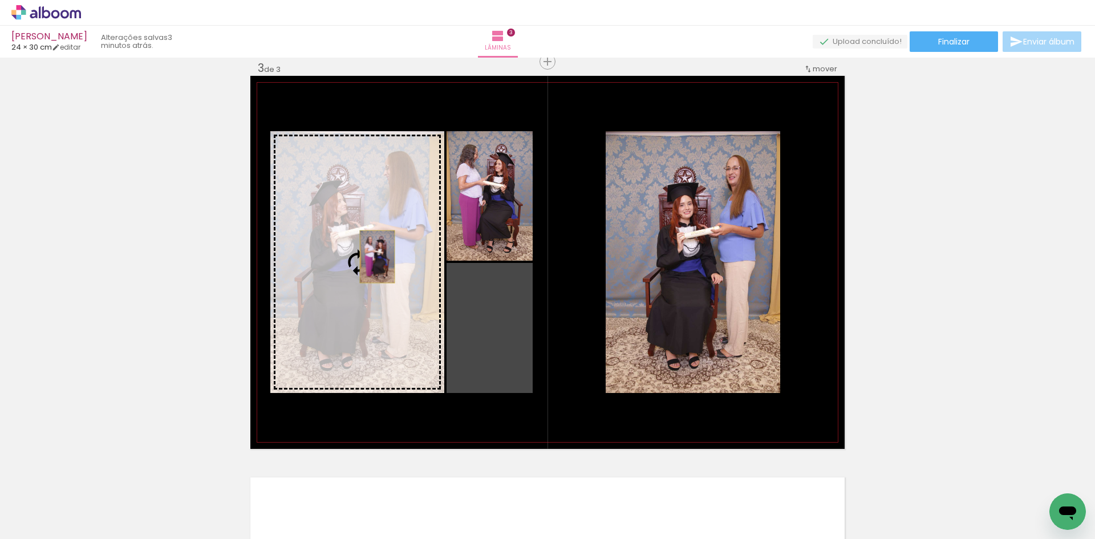
drag, startPoint x: 497, startPoint y: 329, endPoint x: 373, endPoint y: 257, distance: 143.2
click at [0, 0] on slot at bounding box center [0, 0] width 0 height 0
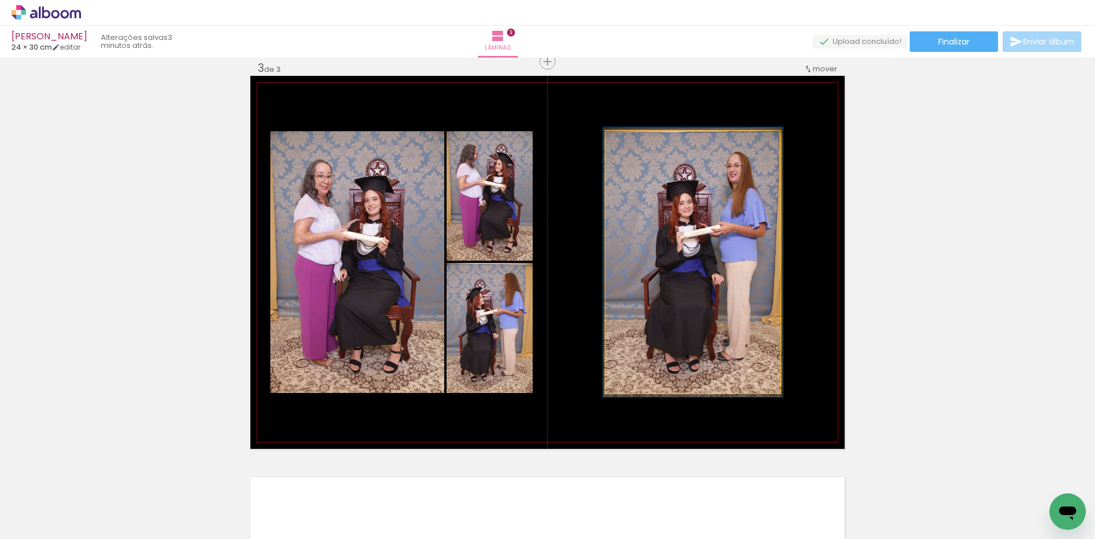
click at [633, 147] on div at bounding box center [634, 143] width 18 height 18
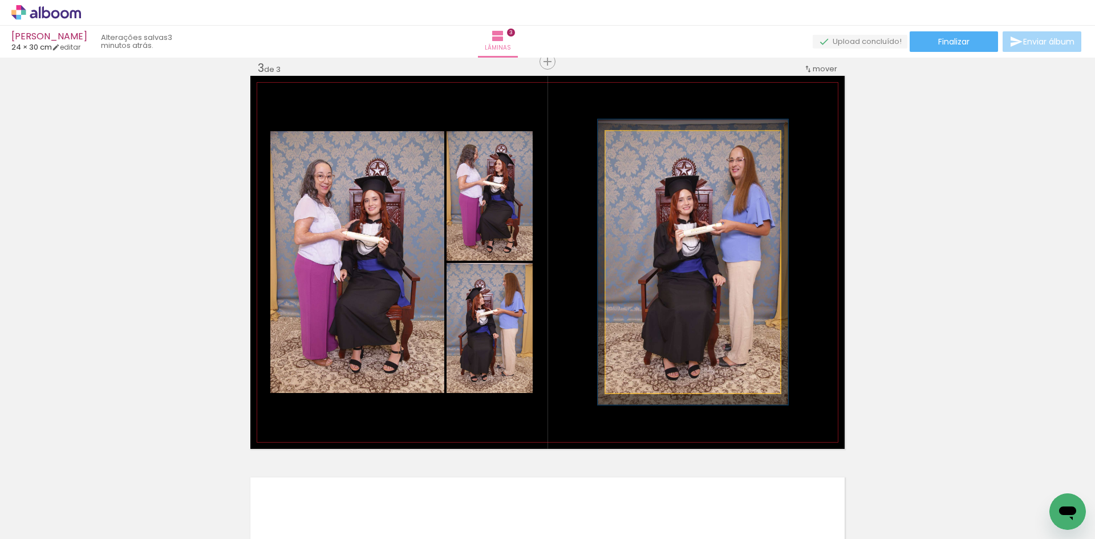
drag, startPoint x: 634, startPoint y: 144, endPoint x: 638, endPoint y: 148, distance: 6.1
click at [637, 148] on div at bounding box center [637, 143] width 18 height 18
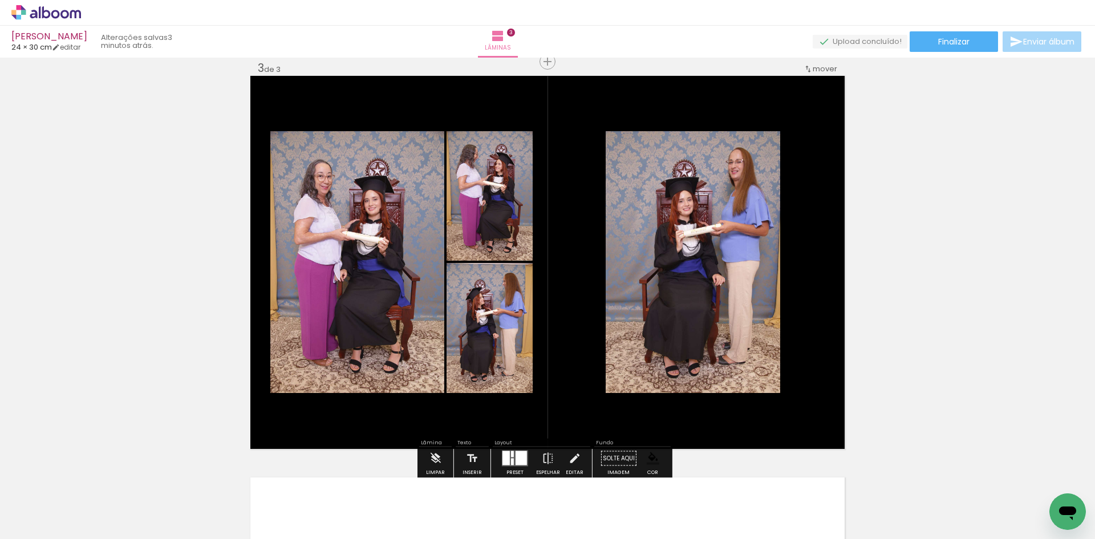
click at [876, 233] on div "Inserir lâmina 1 de 3 Inserir lâmina 2 de 3 Inserir lâmina 3 de 3" at bounding box center [547, 46] width 1095 height 1607
click at [604, 131] on quentale-layouter at bounding box center [547, 262] width 594 height 373
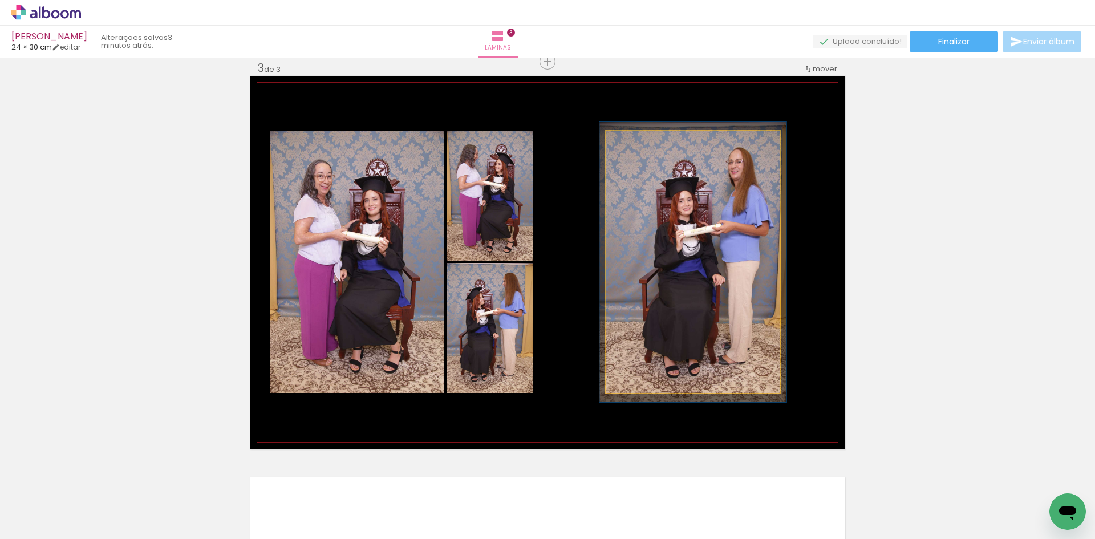
click at [606, 135] on quentale-photo at bounding box center [693, 262] width 175 height 262
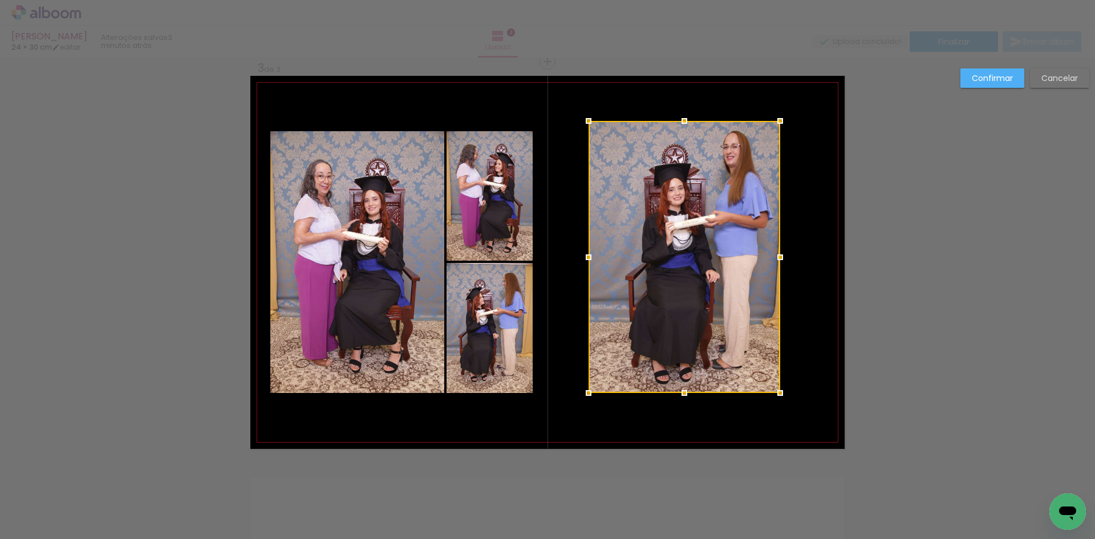
drag, startPoint x: 602, startPoint y: 133, endPoint x: 585, endPoint y: 123, distance: 20.0
click at [585, 123] on div at bounding box center [588, 121] width 23 height 23
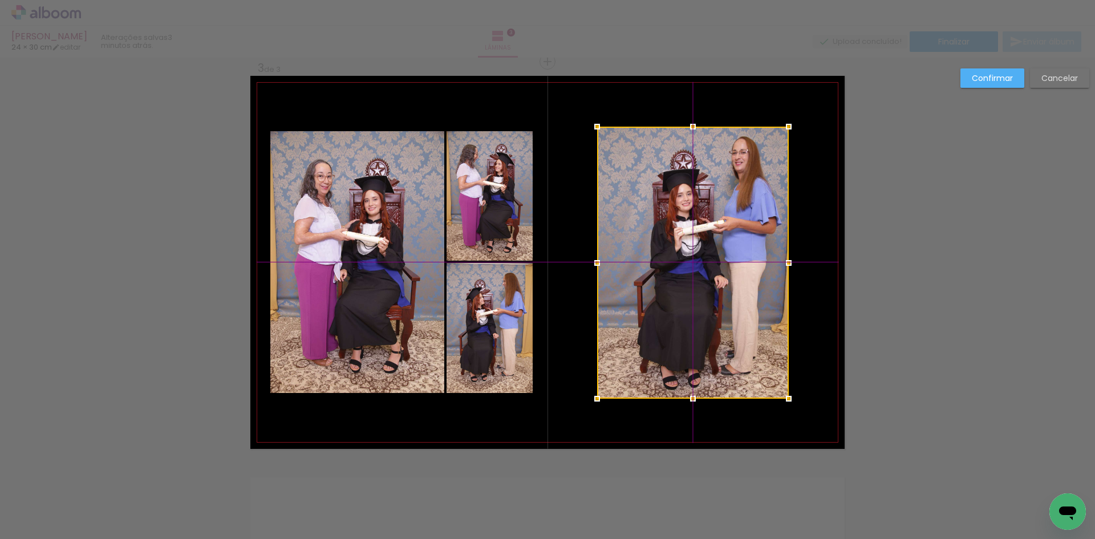
click at [710, 212] on div at bounding box center [693, 263] width 192 height 272
click at [876, 213] on div "Confirmar Cancelar" at bounding box center [547, 56] width 1095 height 1634
click at [0, 0] on slot "Confirmar" at bounding box center [0, 0] width 0 height 0
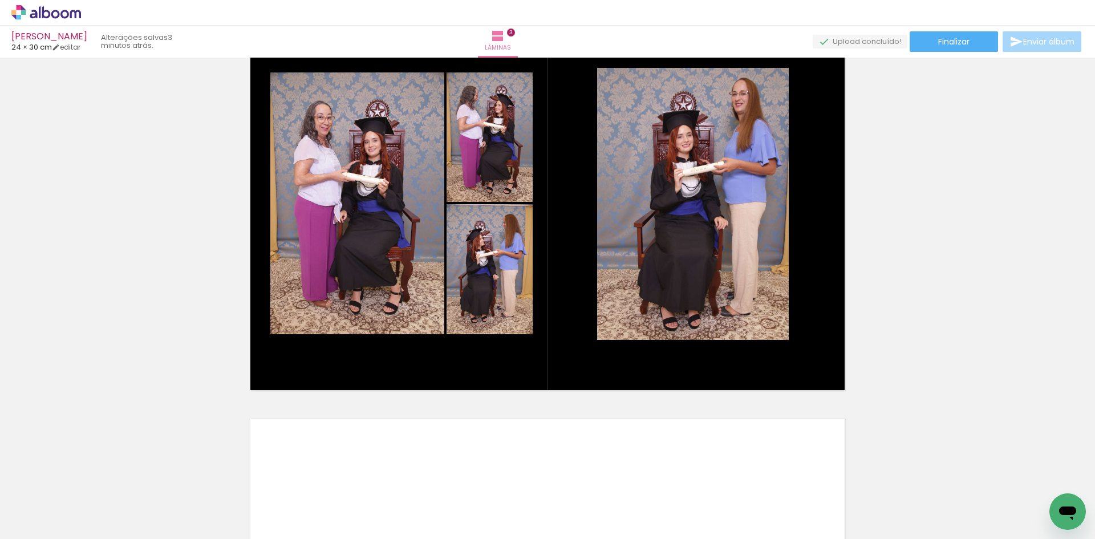
scroll to position [875, 0]
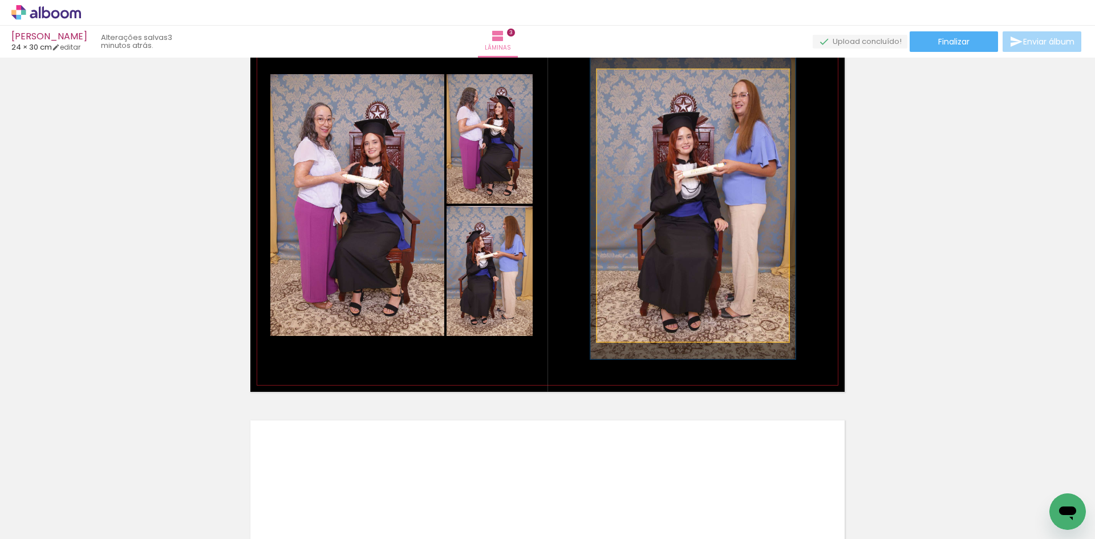
click at [629, 85] on div at bounding box center [627, 81] width 18 height 18
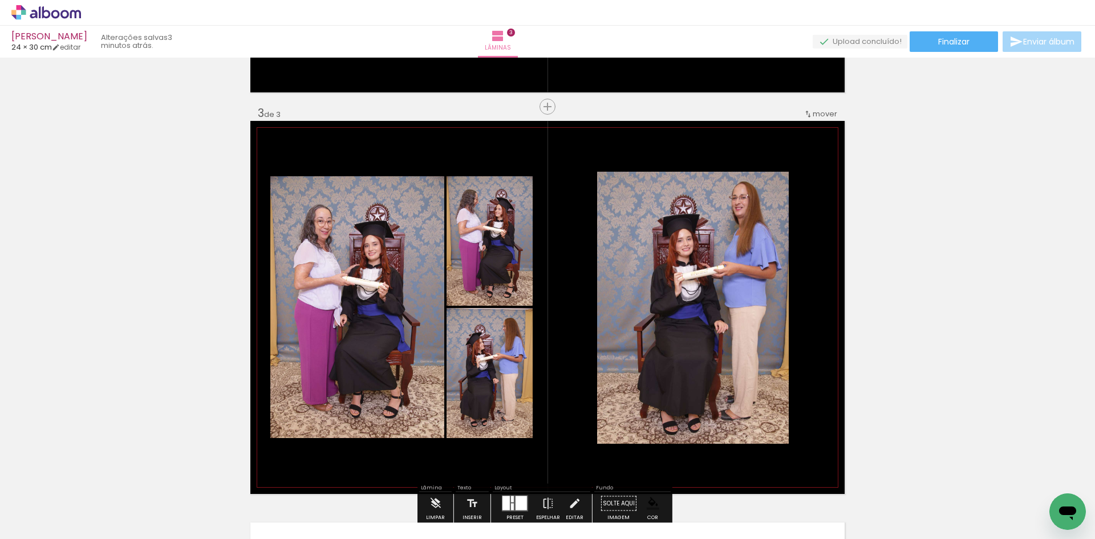
scroll to position [761, 0]
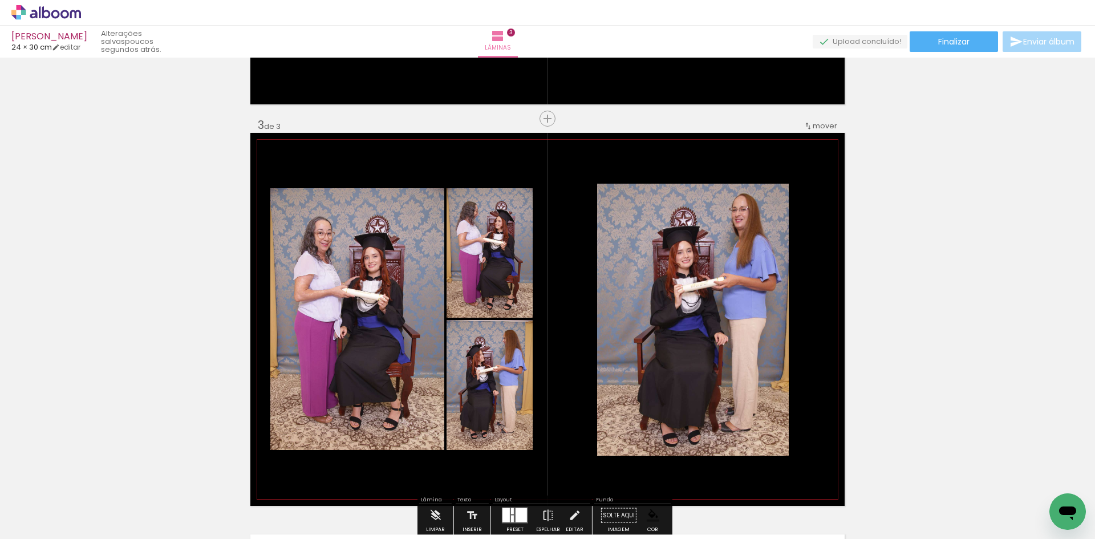
click at [709, 239] on paper-item at bounding box center [713, 238] width 21 height 8
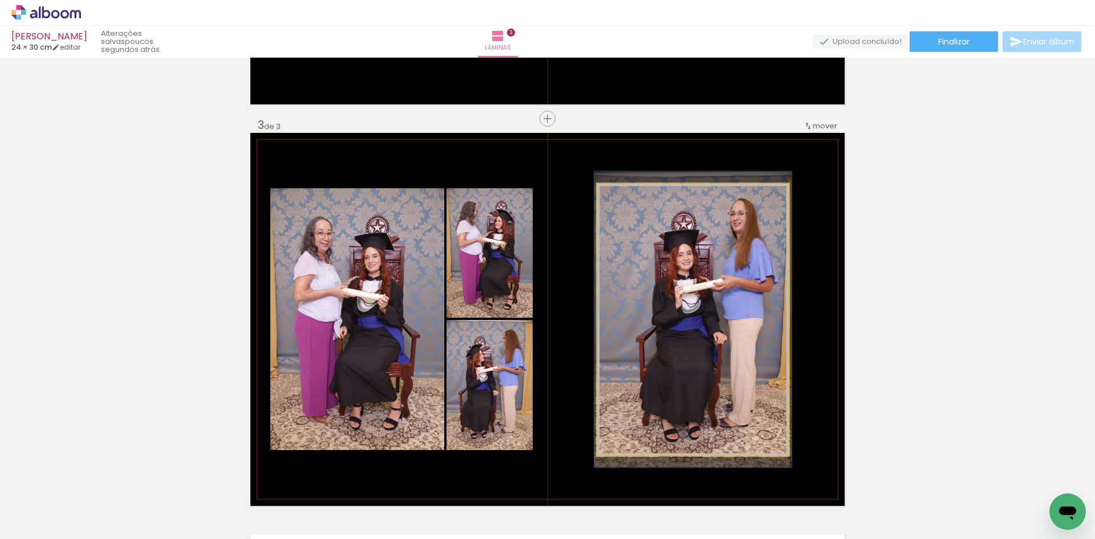
type paper-slider "102"
click at [620, 197] on div at bounding box center [625, 196] width 10 height 10
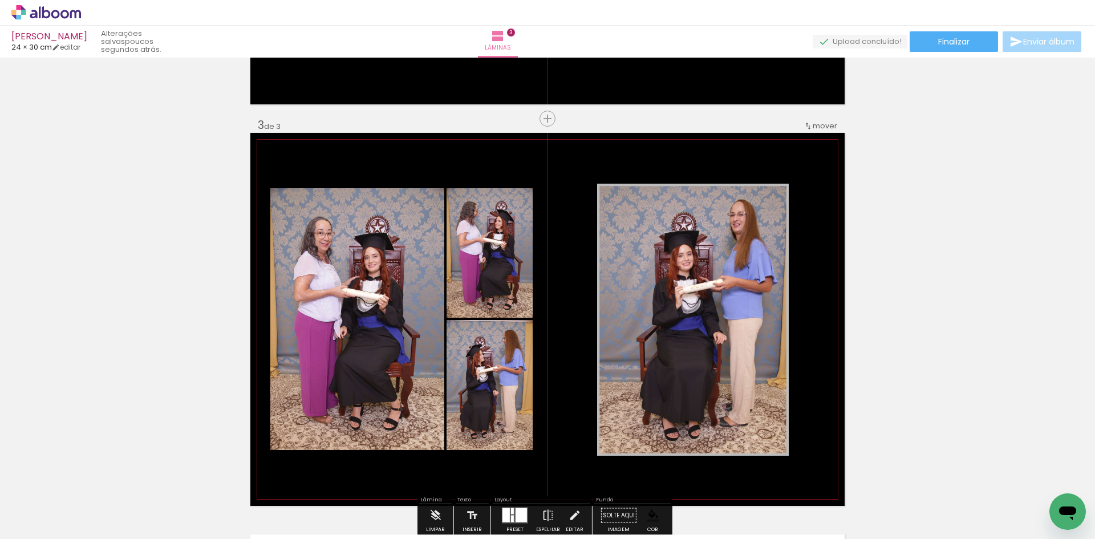
click at [795, 240] on quentale-layouter at bounding box center [547, 319] width 594 height 373
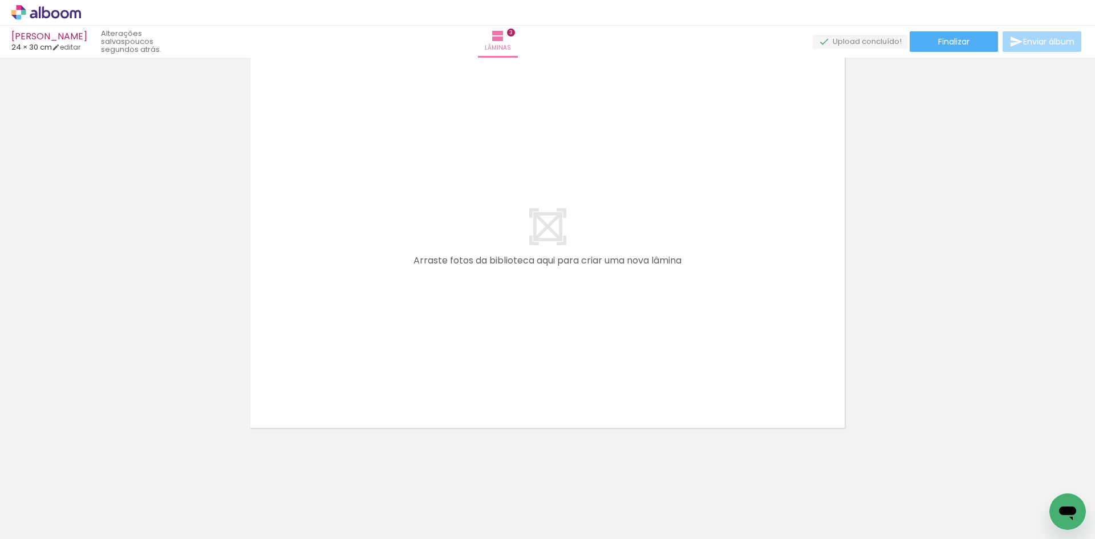
scroll to position [0, 3246]
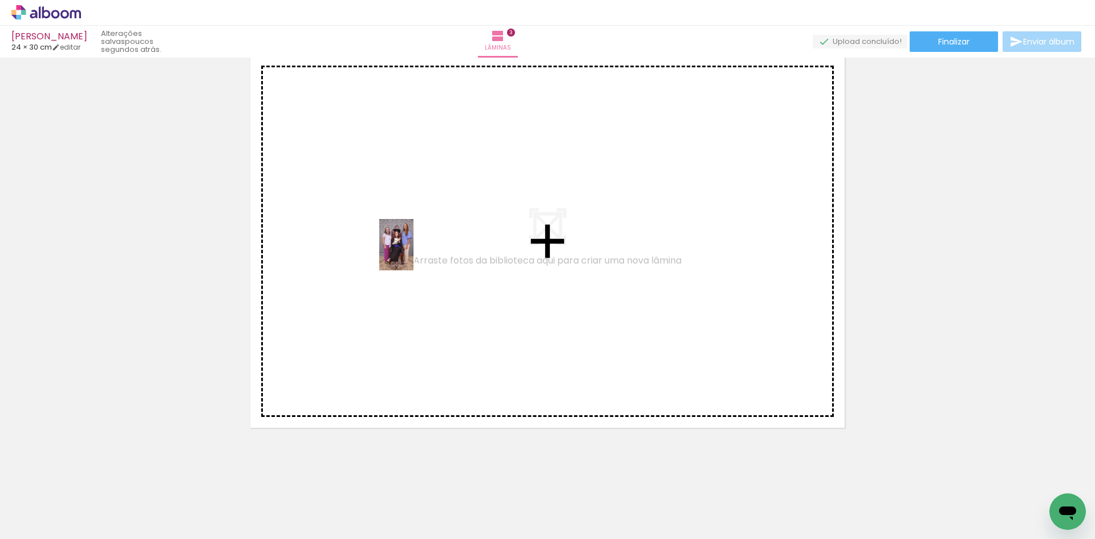
drag, startPoint x: 192, startPoint y: 512, endPoint x: 414, endPoint y: 253, distance: 340.3
click at [414, 253] on quentale-workspace at bounding box center [547, 269] width 1095 height 539
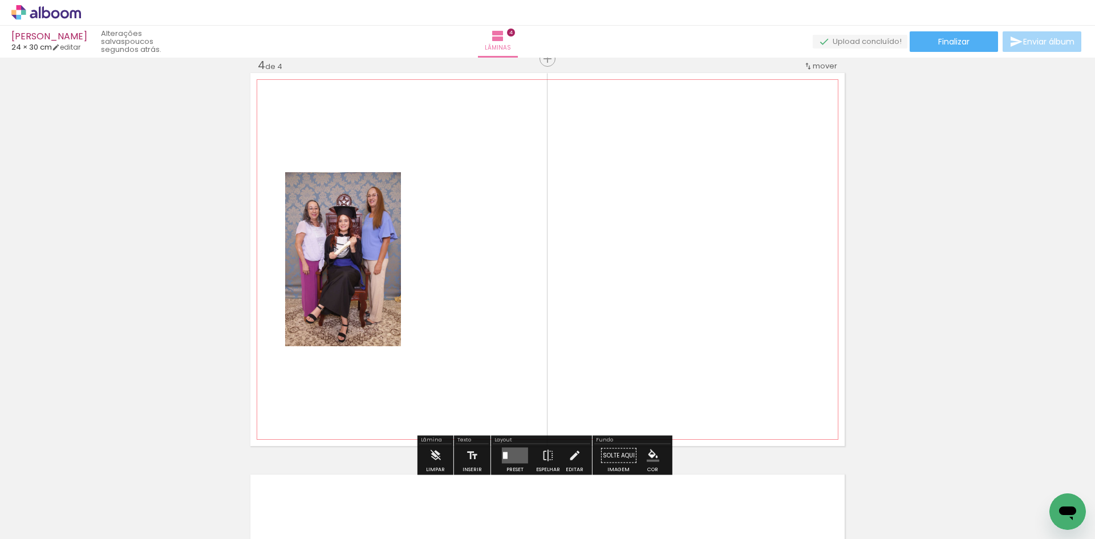
scroll to position [1220, 0]
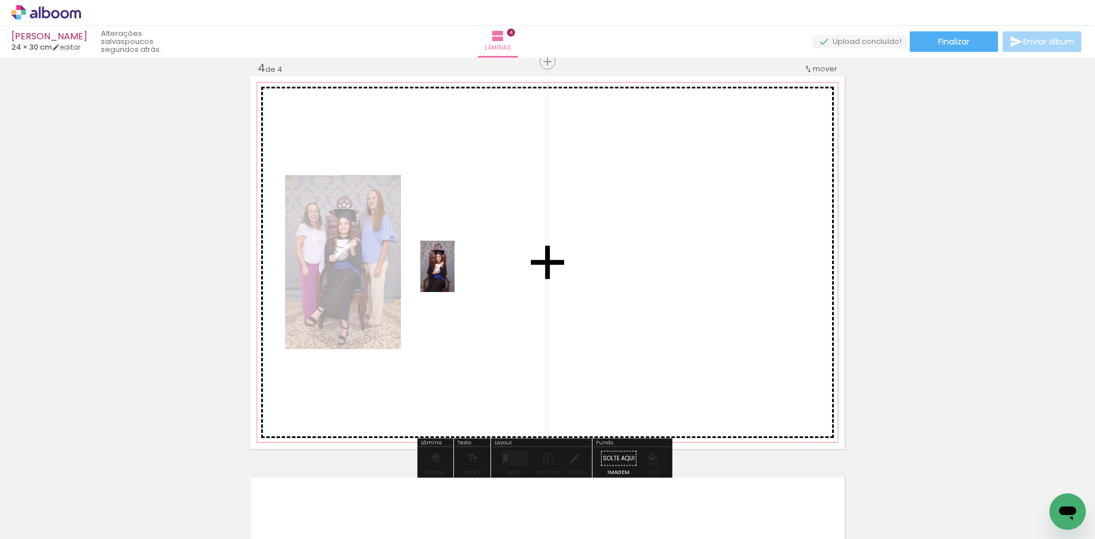
drag, startPoint x: 252, startPoint y: 509, endPoint x: 455, endPoint y: 275, distance: 310.2
click at [455, 275] on quentale-workspace at bounding box center [547, 269] width 1095 height 539
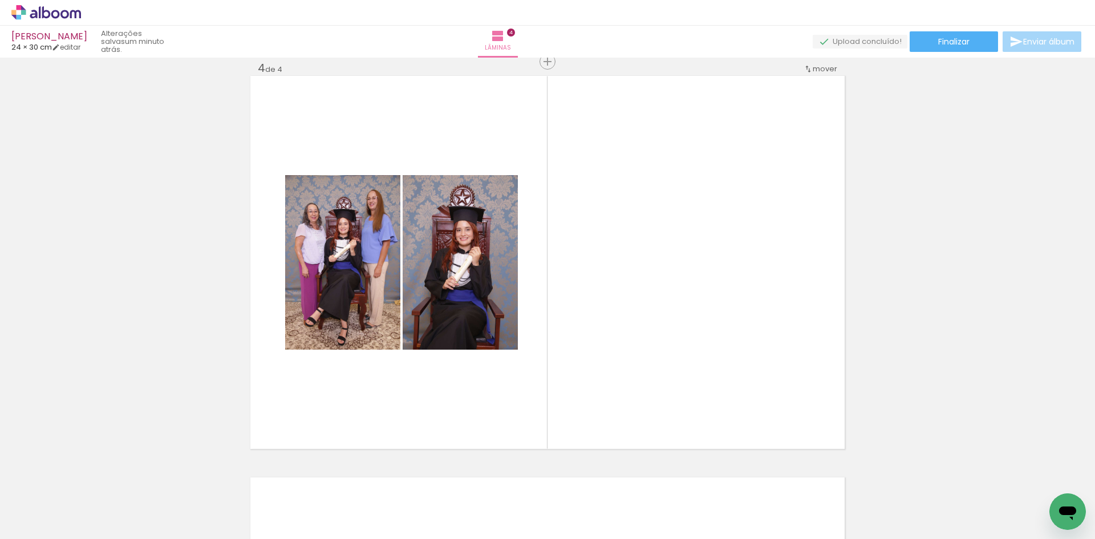
scroll to position [0, 2029]
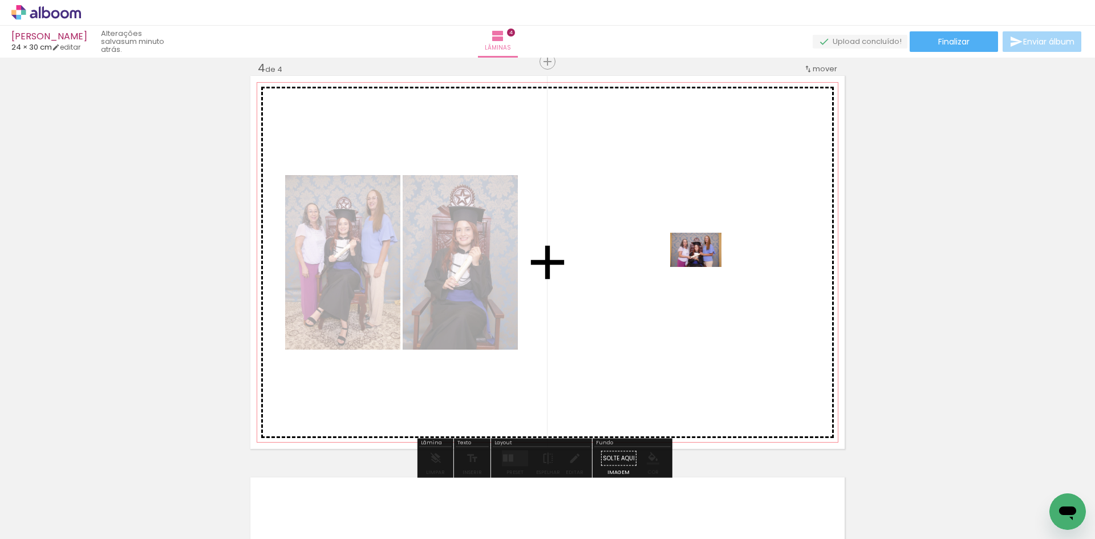
drag, startPoint x: 456, startPoint y: 500, endPoint x: 705, endPoint y: 267, distance: 340.7
click at [705, 267] on quentale-workspace at bounding box center [547, 269] width 1095 height 539
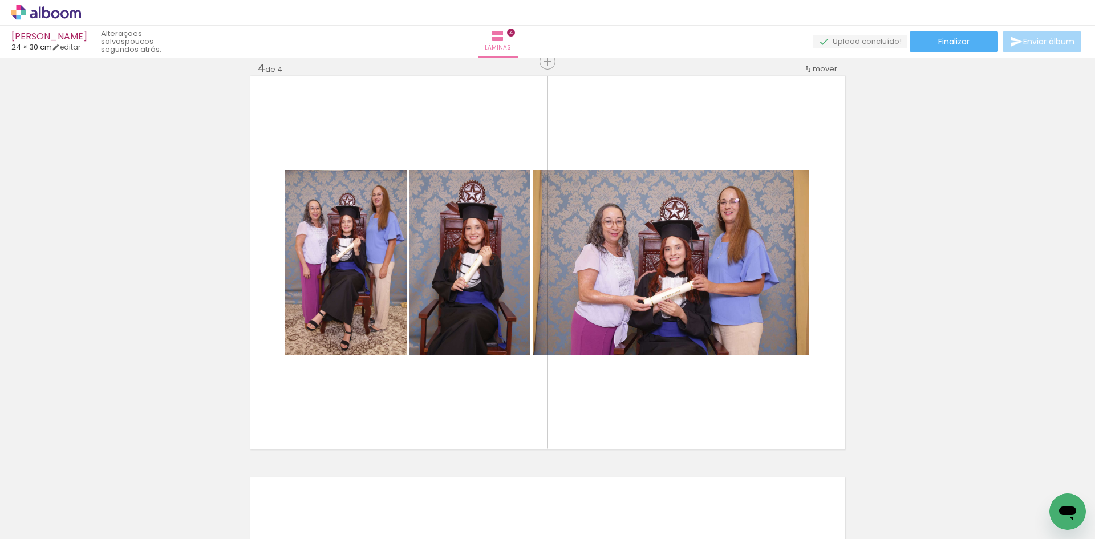
scroll to position [0, 5391]
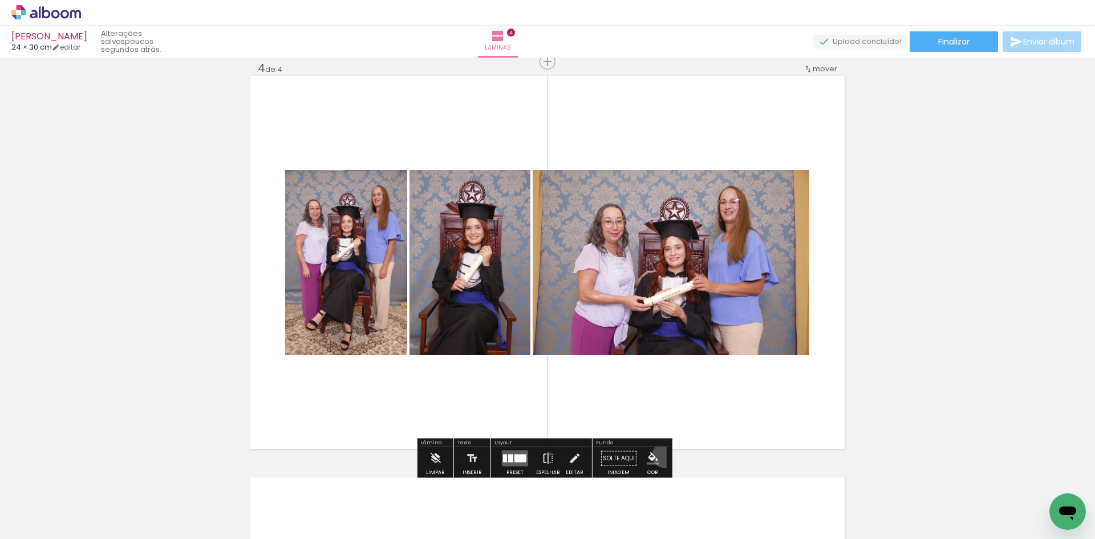
click at [661, 416] on paper-button "Cor" at bounding box center [653, 461] width 27 height 29
drag, startPoint x: 658, startPoint y: 448, endPoint x: 650, endPoint y: 458, distance: 12.5
click at [657, 416] on paper-menu-button "#ffebee #ffcdd2 #ef9a9a #e57373 #ef5350 #f44336 #e53935 #d32f2f #c62828 #b71c1c…" at bounding box center [653, 459] width 22 height 22
click at [650, 416] on iron-icon "color picker" at bounding box center [653, 458] width 13 height 13
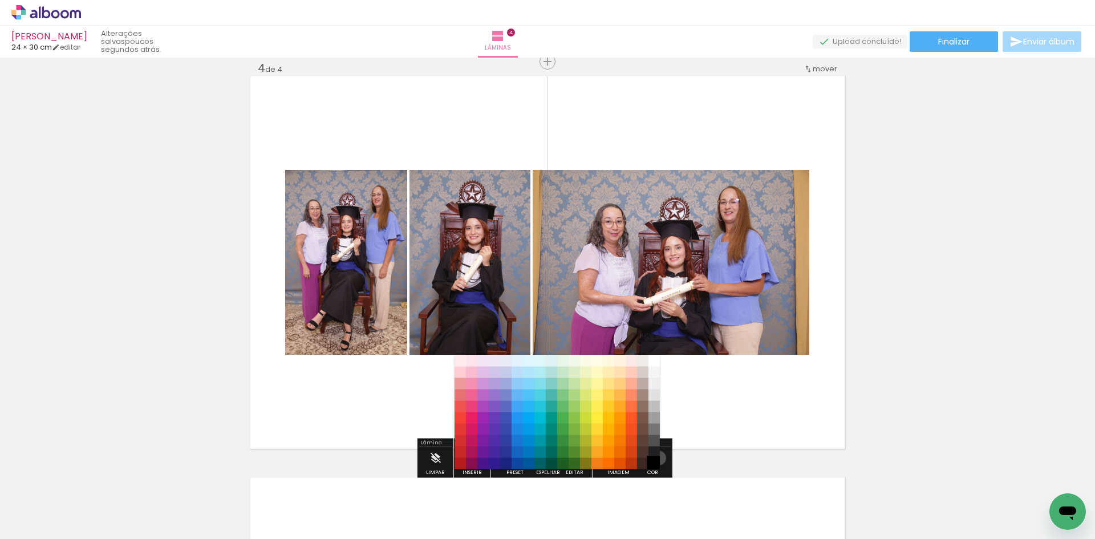
click at [655, 416] on paper-item "#000000" at bounding box center [654, 463] width 11 height 11
click at [655, 416] on paper-item "#212121" at bounding box center [654, 452] width 11 height 11
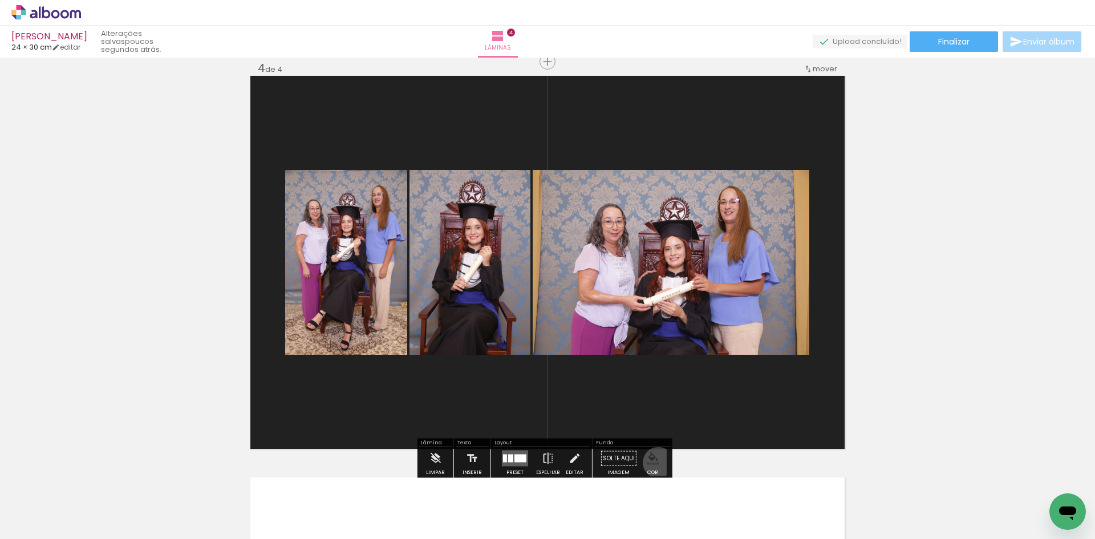
click at [654, 416] on iron-icon "color picker" at bounding box center [653, 458] width 13 height 13
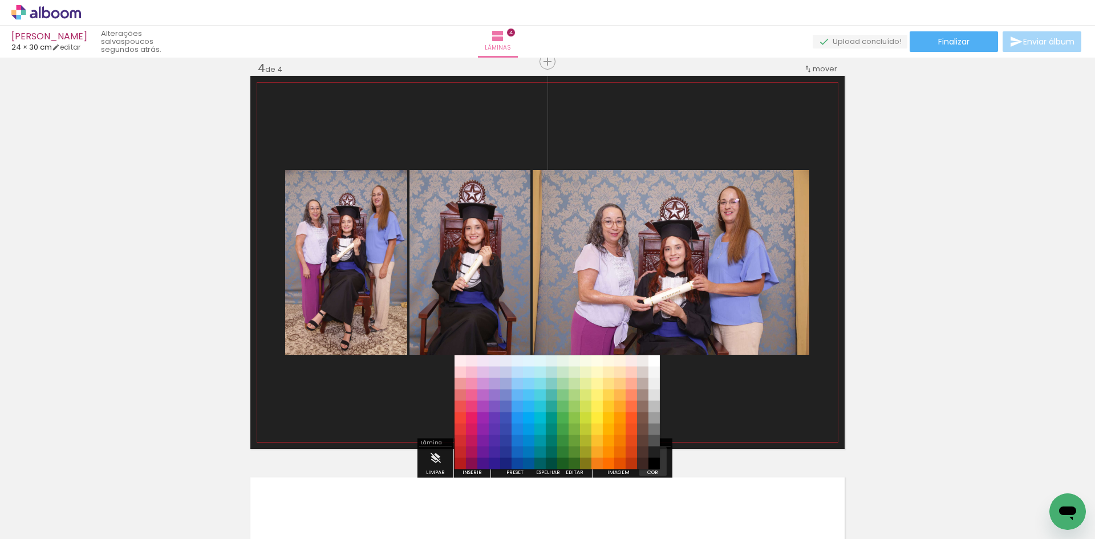
click at [679, 416] on quentale-layouter at bounding box center [547, 262] width 594 height 373
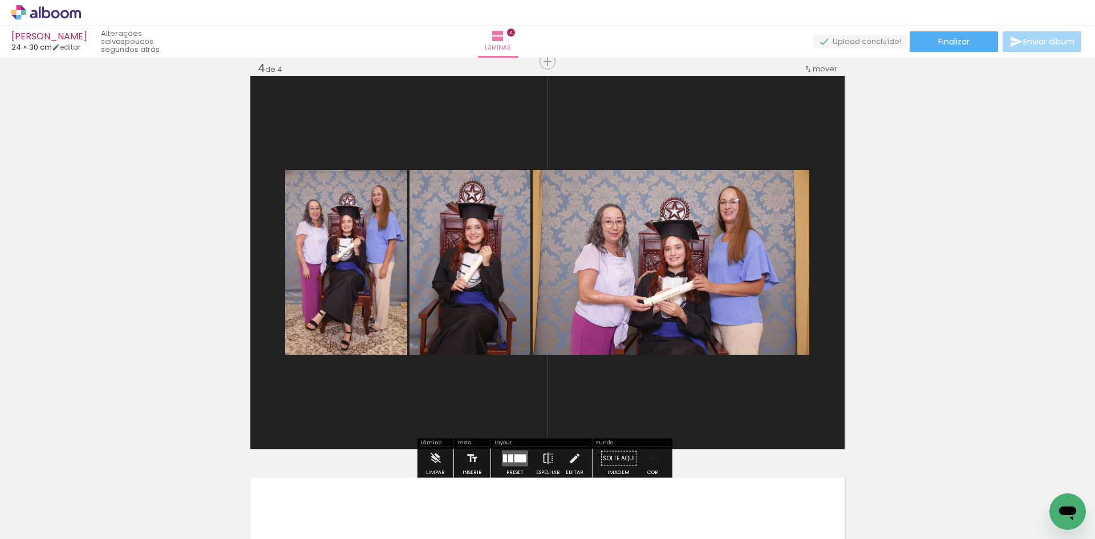
click at [653, 416] on iron-icon "color picker" at bounding box center [653, 458] width 13 height 13
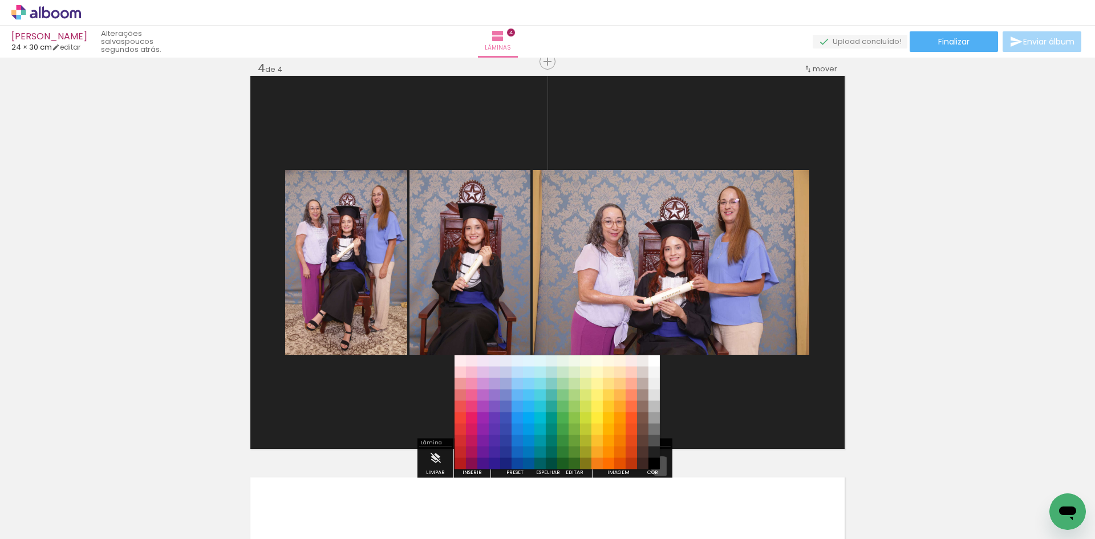
click at [658, 416] on paper-item "#000000" at bounding box center [654, 463] width 11 height 11
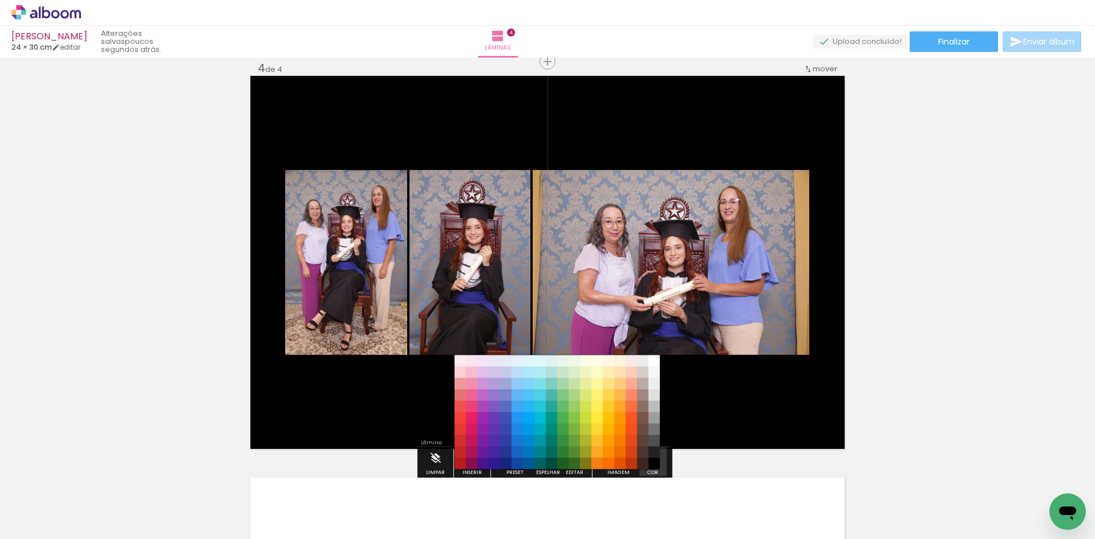
click at [701, 416] on quentale-layouter at bounding box center [547, 262] width 594 height 373
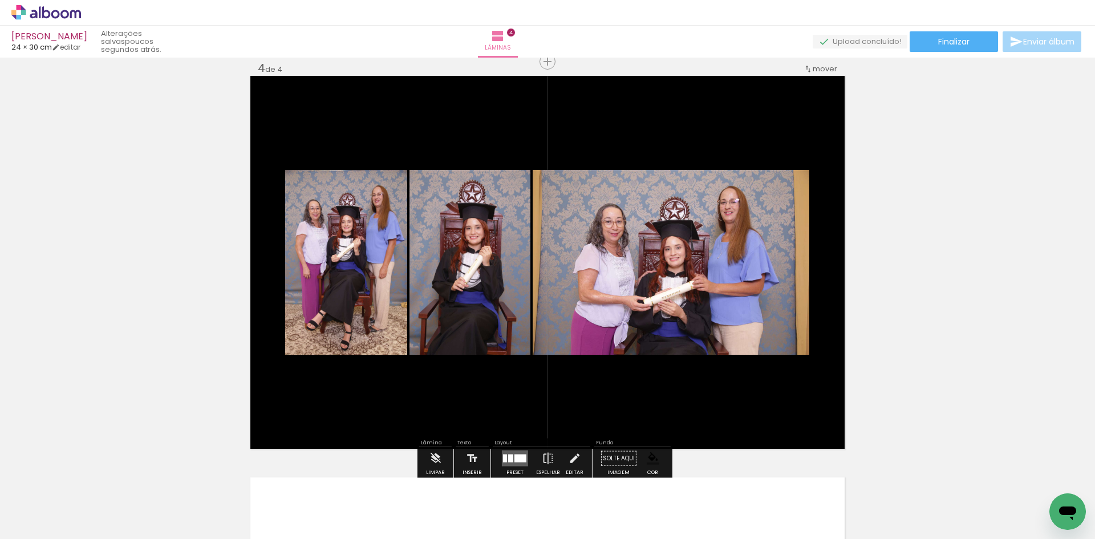
click at [517, 416] on quentale-layouter at bounding box center [515, 459] width 26 height 16
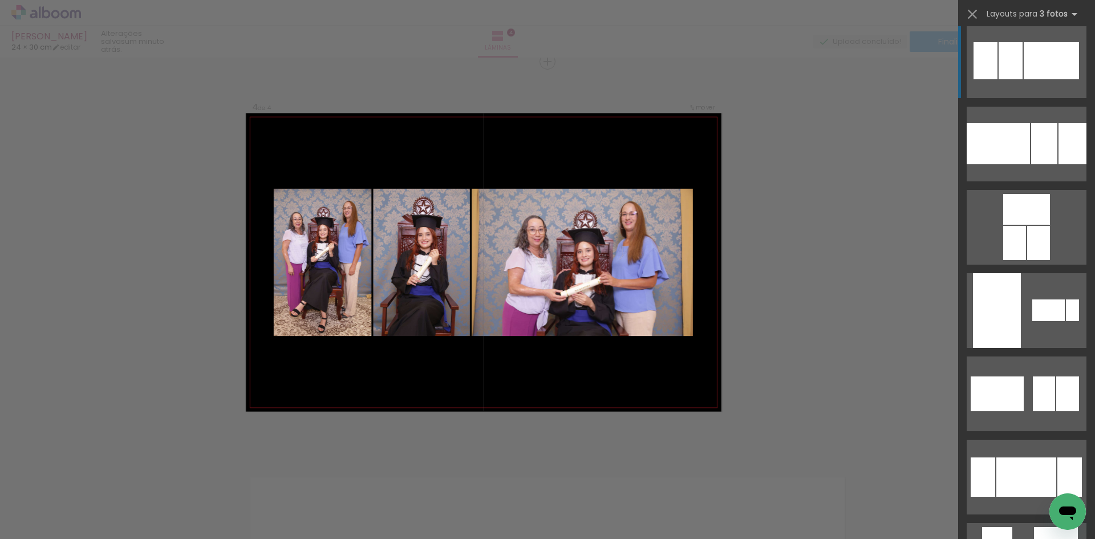
scroll to position [0, 0]
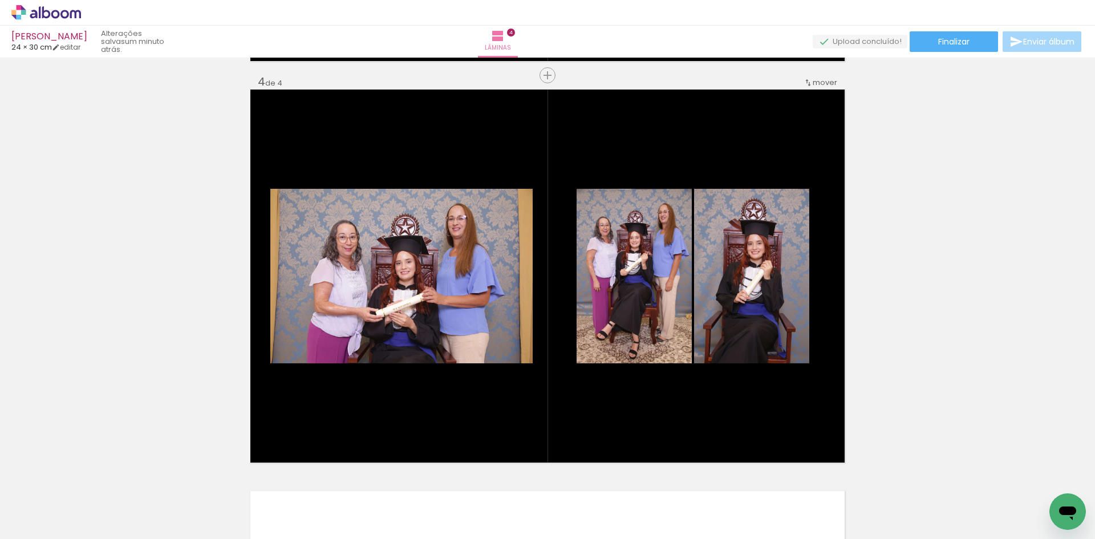
scroll to position [1220, 0]
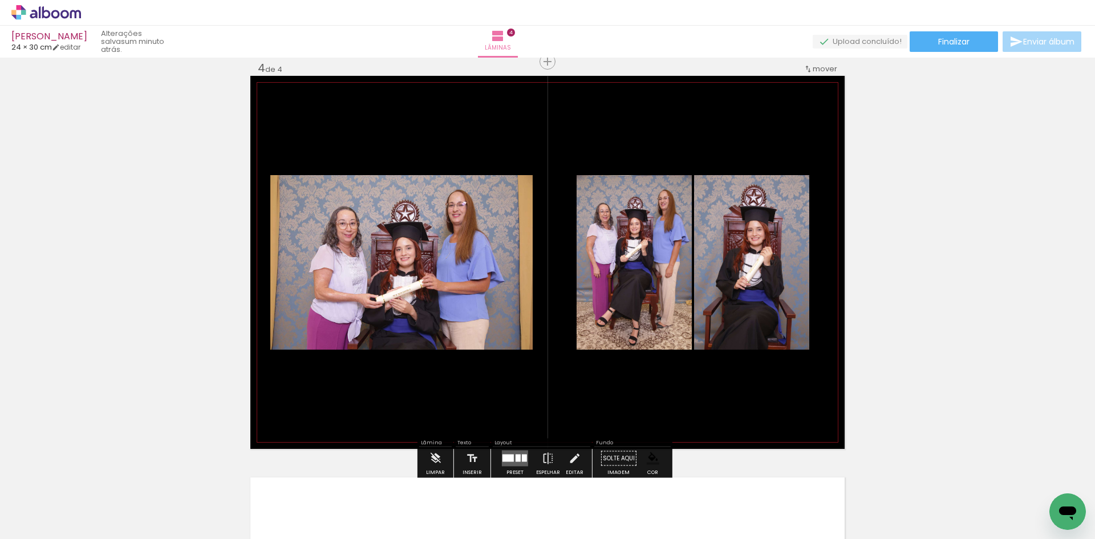
drag, startPoint x: 800, startPoint y: 369, endPoint x: 614, endPoint y: 272, distance: 210.5
click at [614, 272] on quentale-layouter at bounding box center [547, 262] width 594 height 373
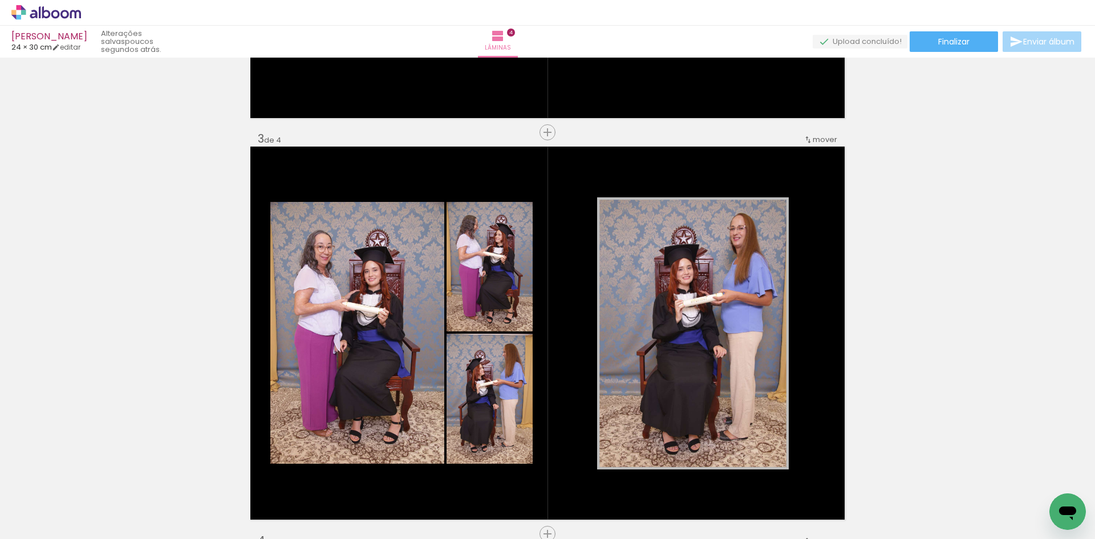
scroll to position [763, 0]
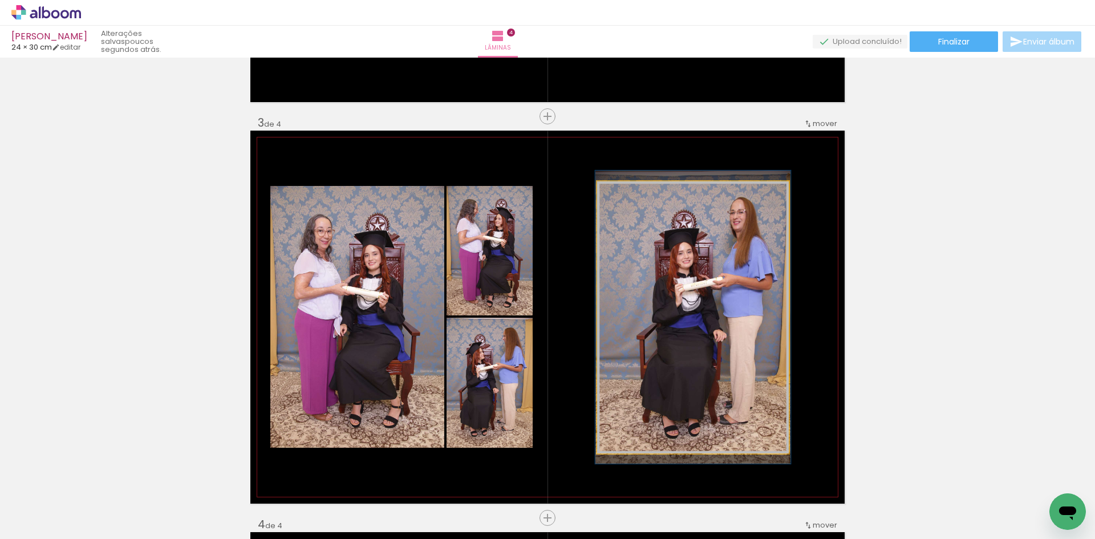
type paper-slider "102"
click at [628, 197] on div at bounding box center [625, 193] width 18 height 18
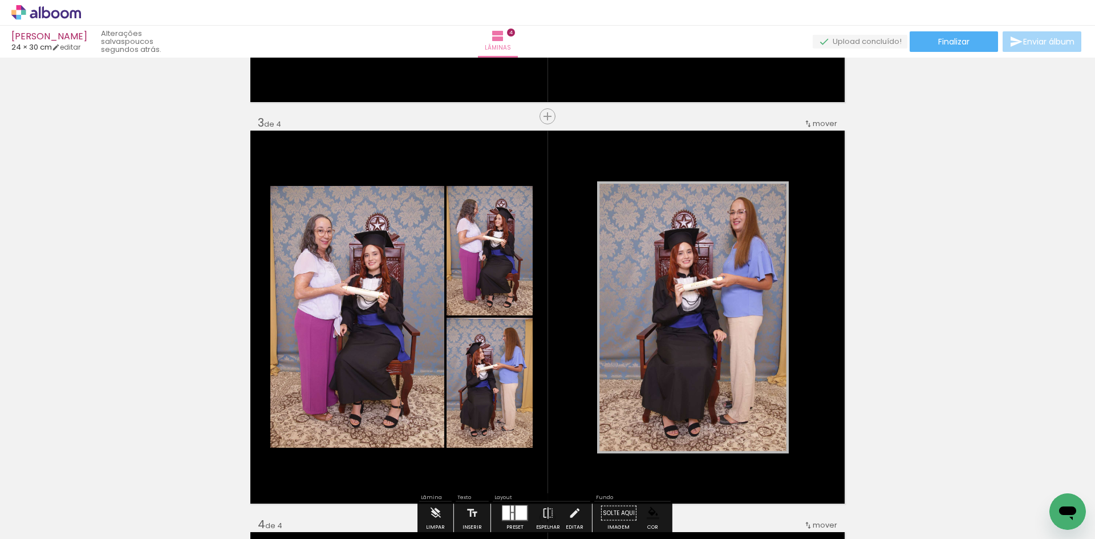
click at [975, 318] on div "Inserir lâmina 1 de 4 Inserir lâmina 2 de 4 Inserir lâmina 3 de 4 Inserir lâmin…" at bounding box center [547, 302] width 1095 height 2009
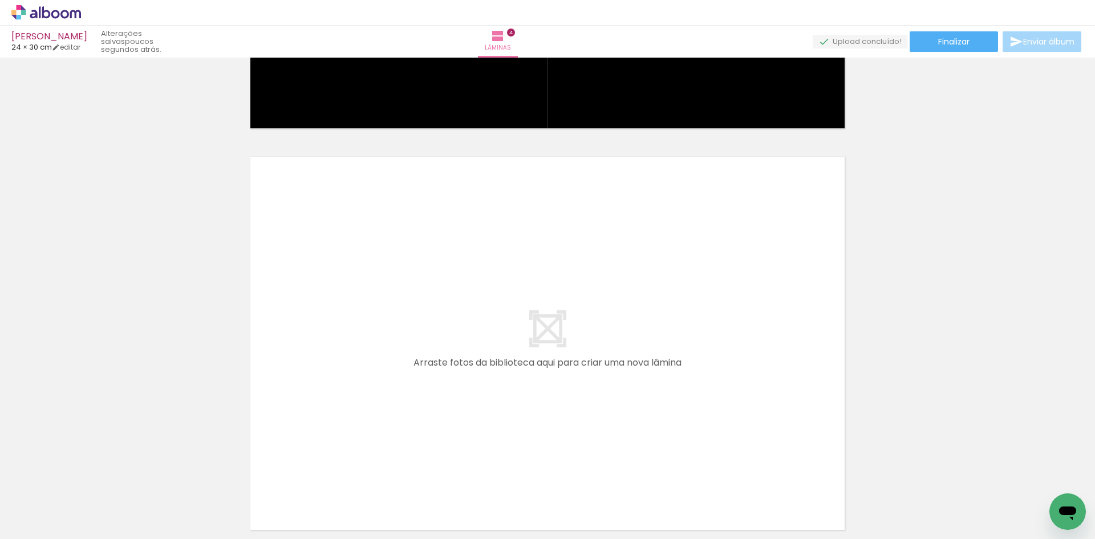
scroll to position [0, 420]
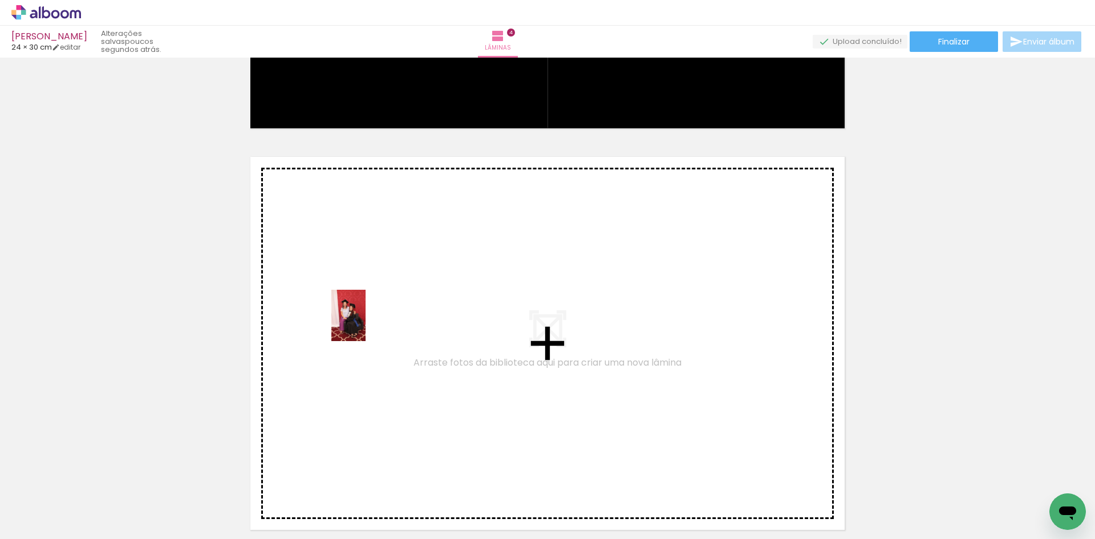
drag, startPoint x: 339, startPoint y: 508, endPoint x: 366, endPoint y: 324, distance: 186.2
click at [366, 324] on quentale-workspace at bounding box center [547, 269] width 1095 height 539
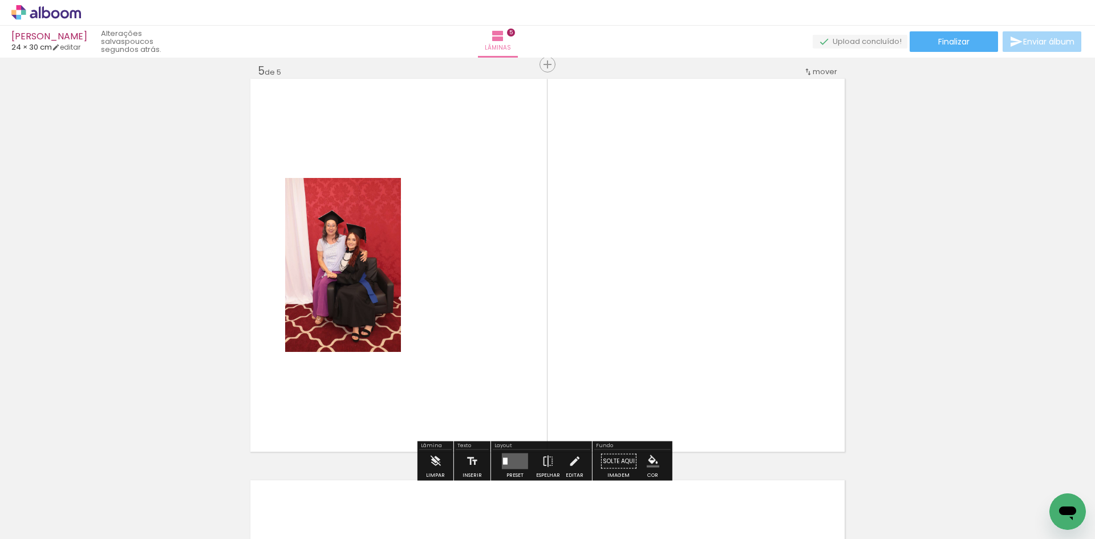
scroll to position [1621, 0]
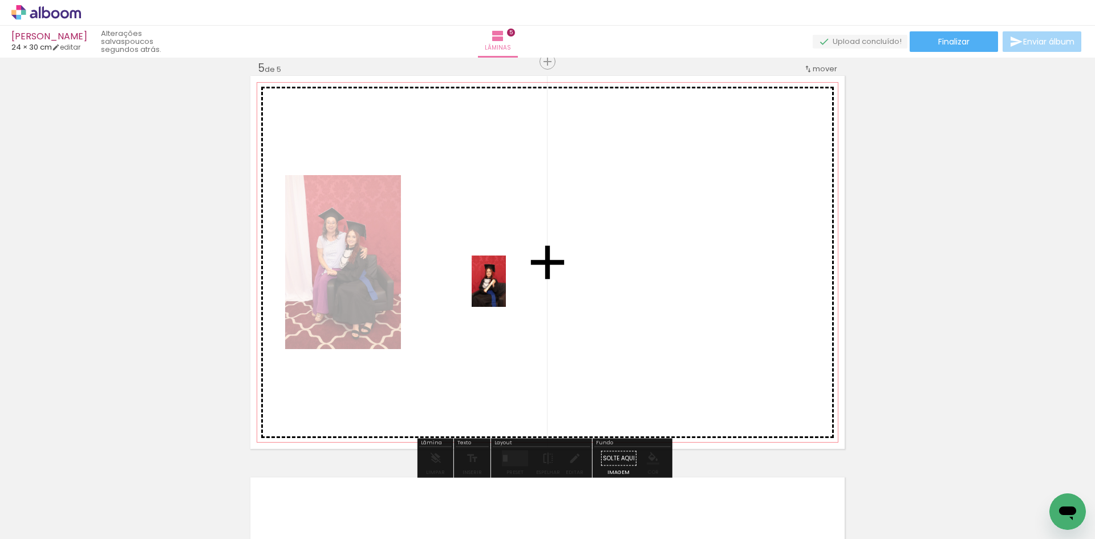
drag, startPoint x: 537, startPoint y: 515, endPoint x: 506, endPoint y: 290, distance: 226.9
click at [506, 290] on quentale-workspace at bounding box center [547, 269] width 1095 height 539
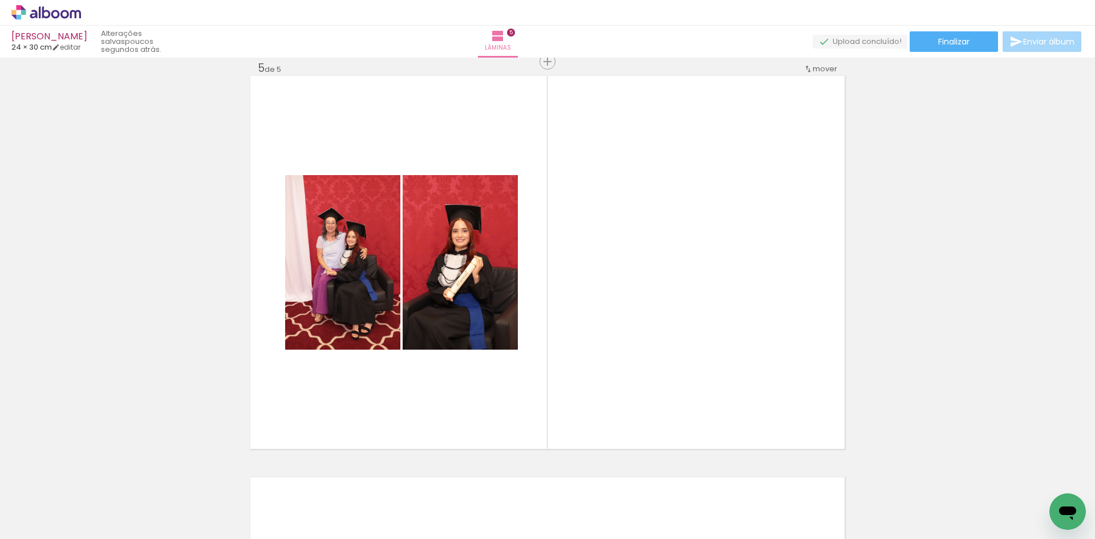
scroll to position [0, 767]
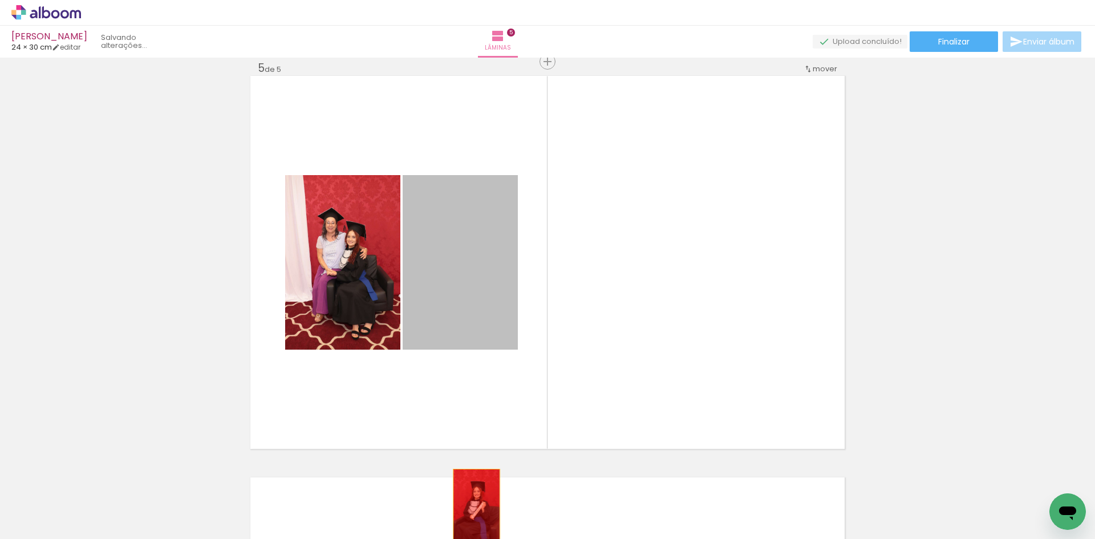
drag, startPoint x: 430, startPoint y: 282, endPoint x: 472, endPoint y: 504, distance: 226.0
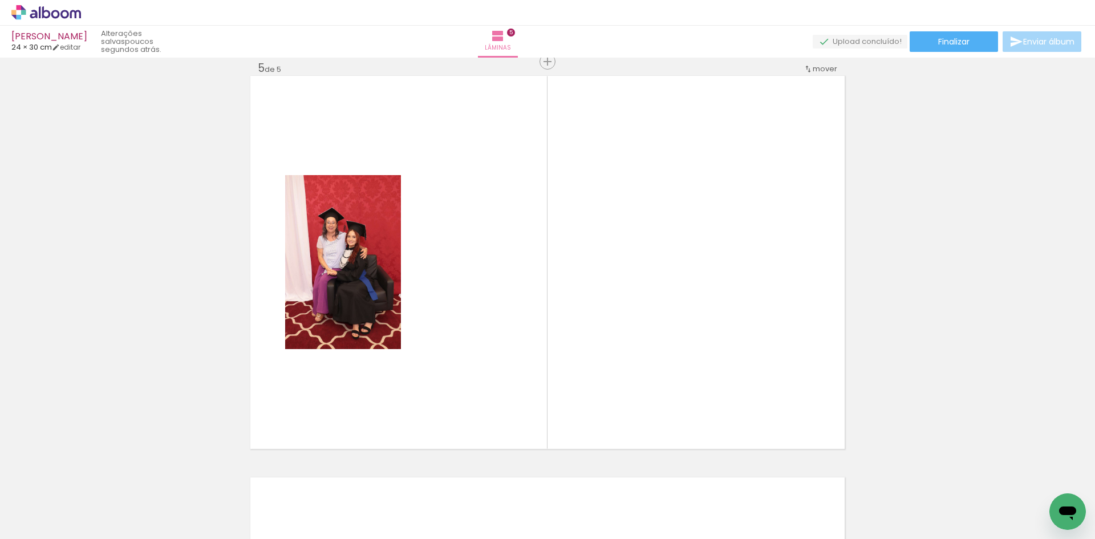
scroll to position [0, 1455]
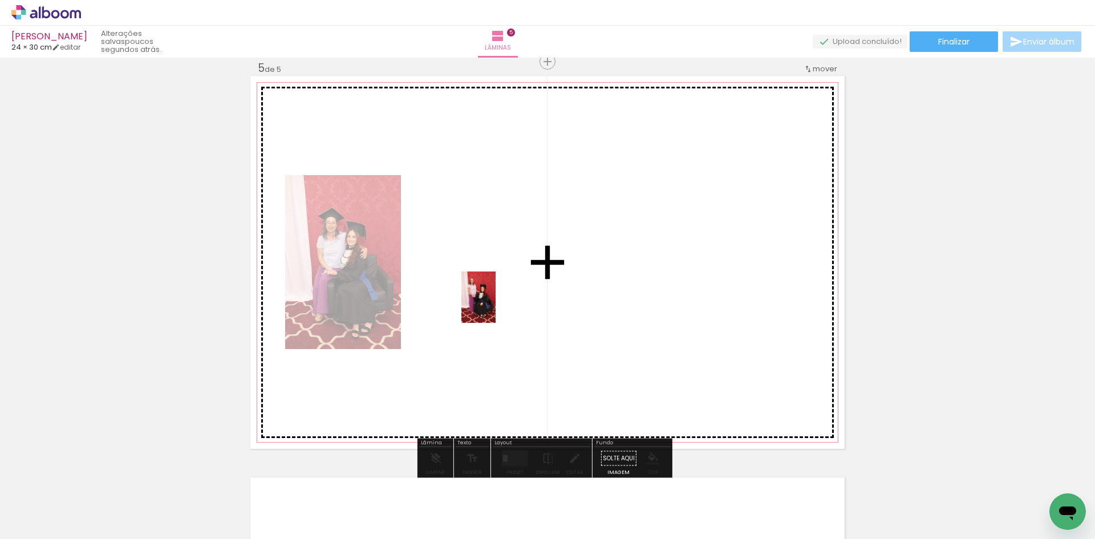
drag, startPoint x: 717, startPoint y: 502, endPoint x: 482, endPoint y: 295, distance: 313.3
click at [482, 295] on quentale-workspace at bounding box center [547, 269] width 1095 height 539
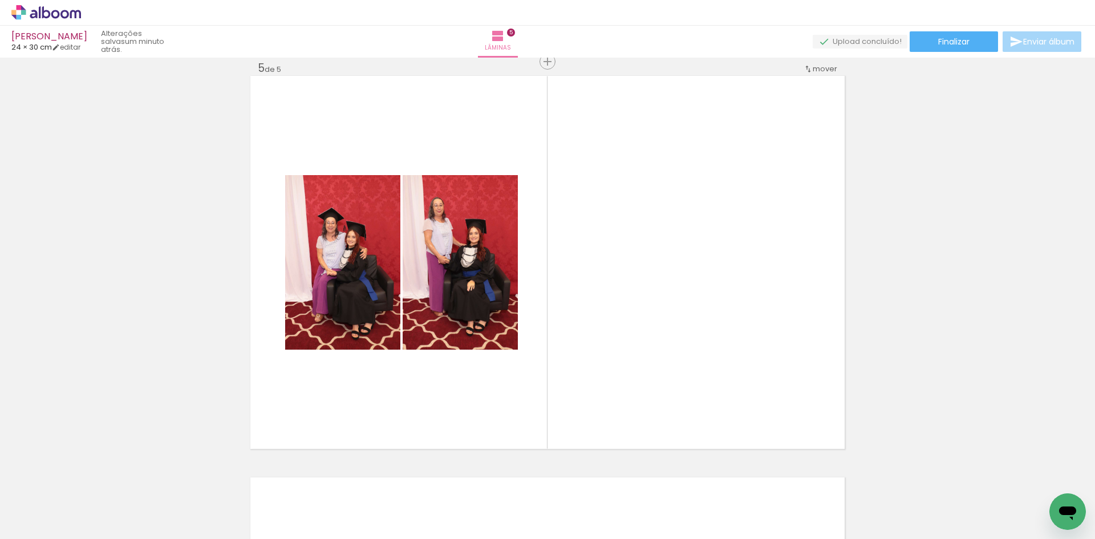
scroll to position [0, 3765]
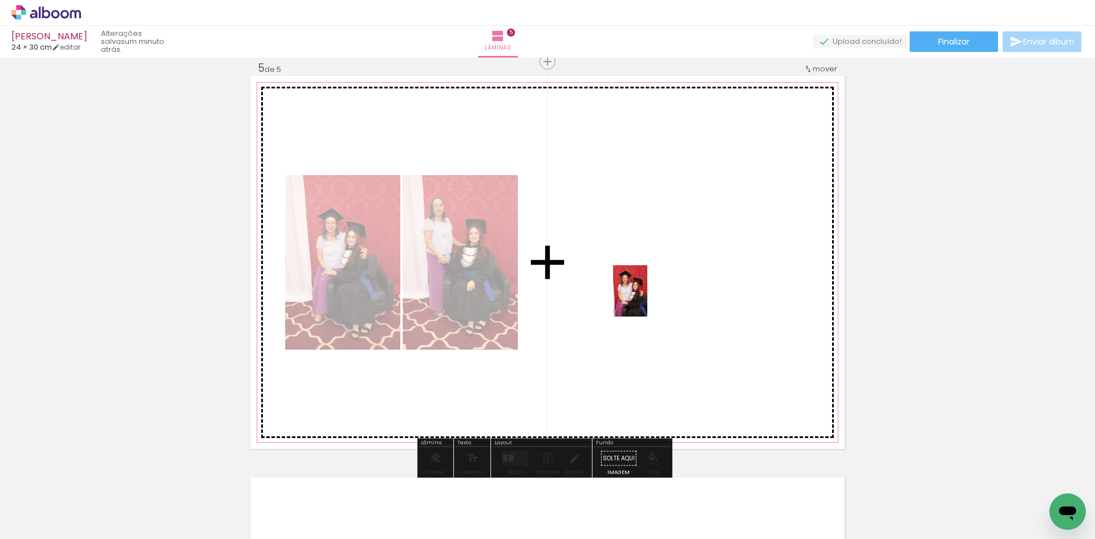
drag, startPoint x: 898, startPoint y: 508, endPoint x: 648, endPoint y: 300, distance: 325.7
click at [648, 300] on quentale-workspace at bounding box center [547, 269] width 1095 height 539
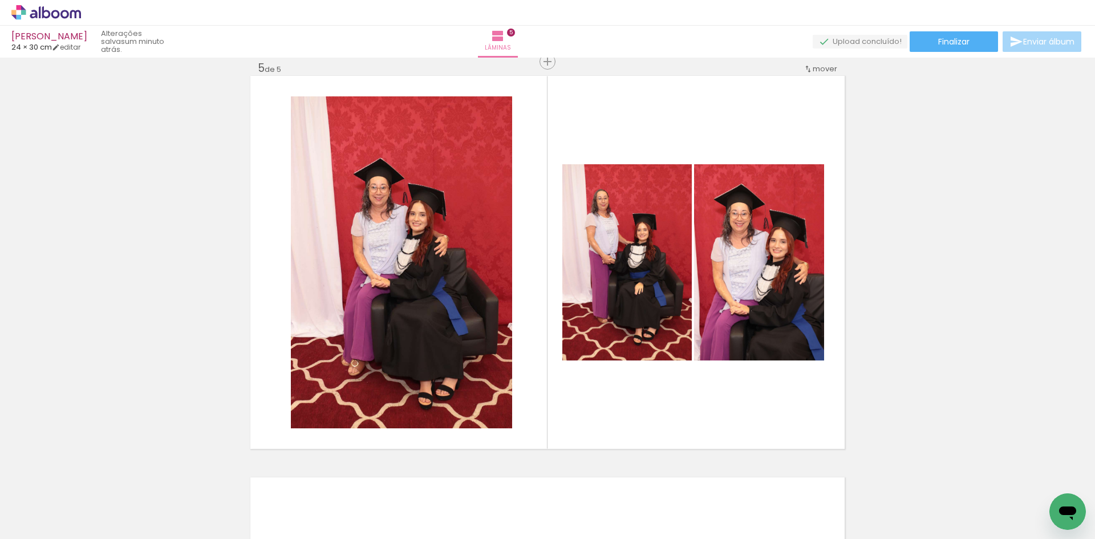
scroll to position [0, 5000]
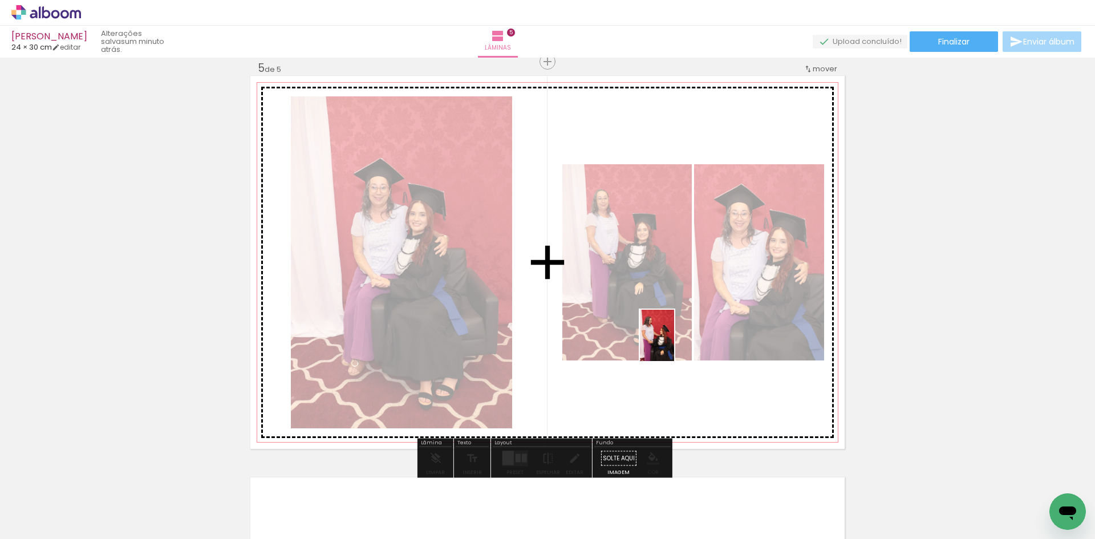
drag, startPoint x: 664, startPoint y: 509, endPoint x: 675, endPoint y: 343, distance: 166.9
click at [675, 343] on quentale-workspace at bounding box center [547, 269] width 1095 height 539
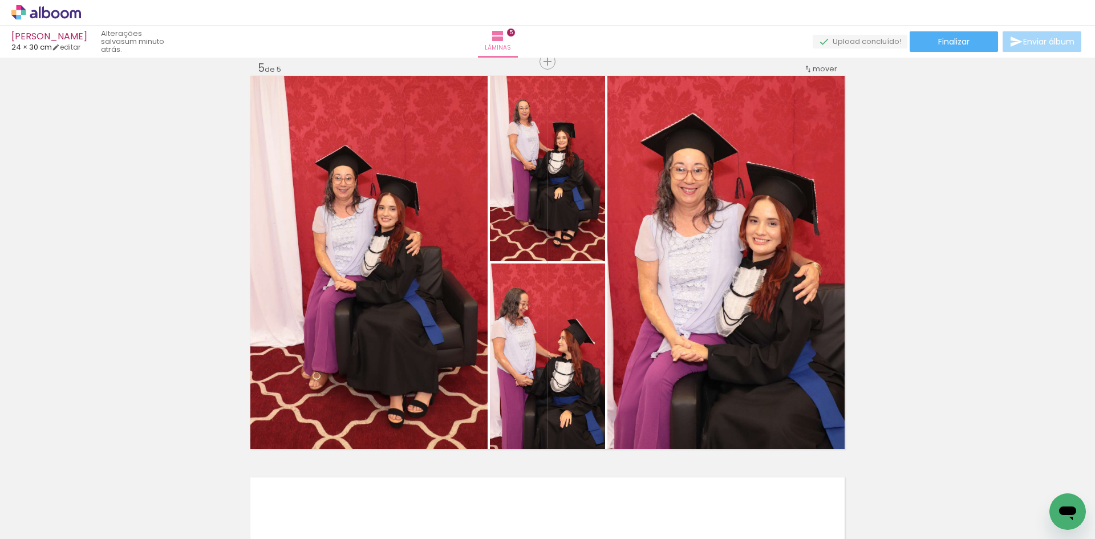
scroll to position [0, 5391]
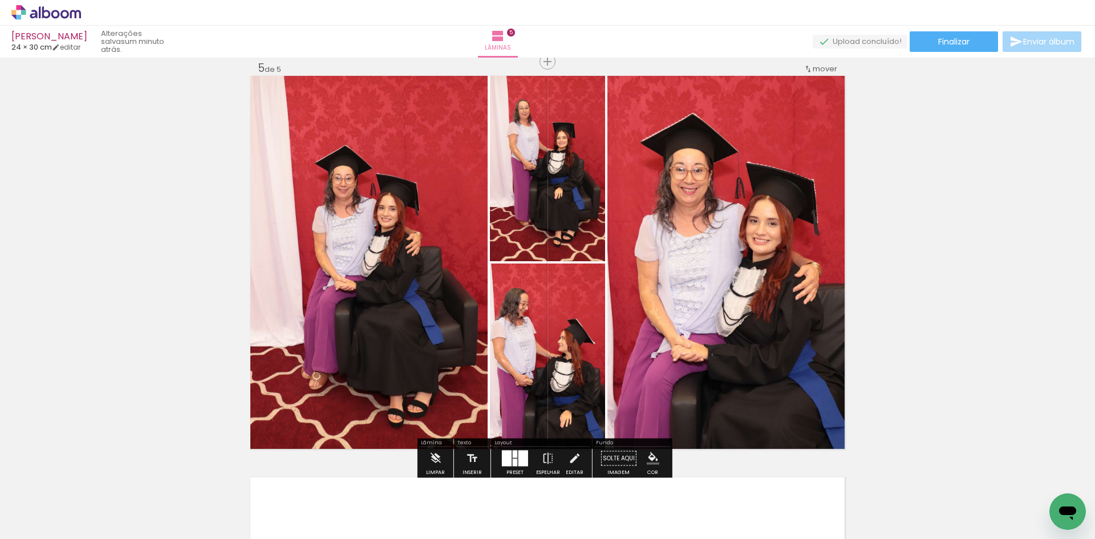
click at [513, 459] on div at bounding box center [515, 462] width 5 height 7
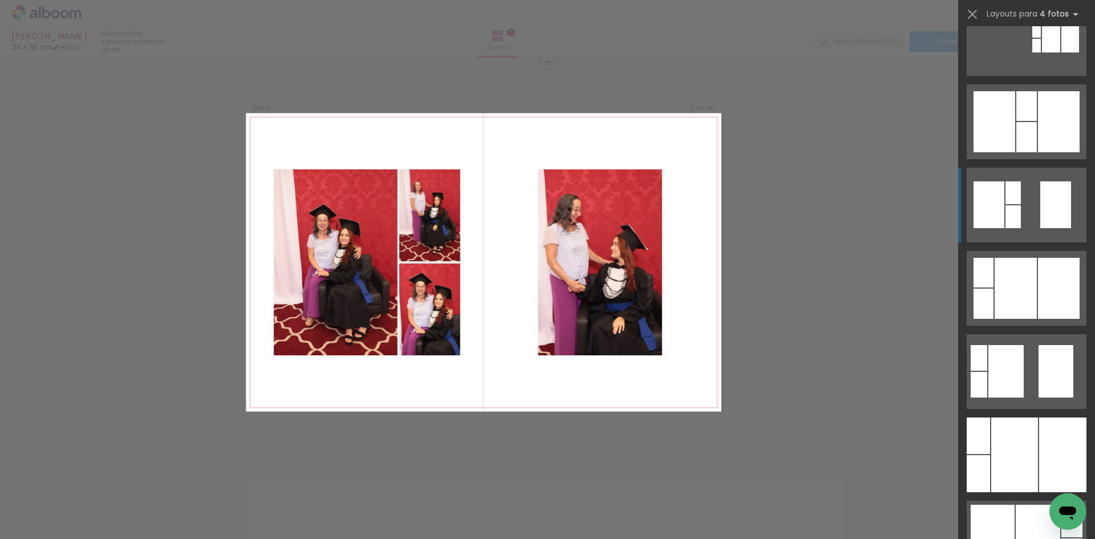
scroll to position [285, 0]
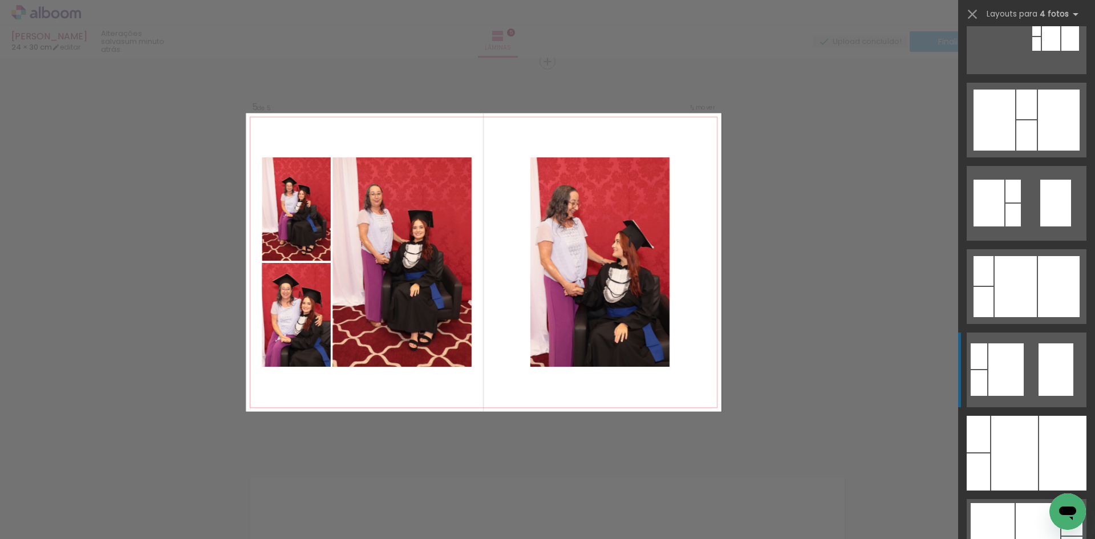
click at [1030, 362] on quentale-layouter at bounding box center [1027, 370] width 120 height 75
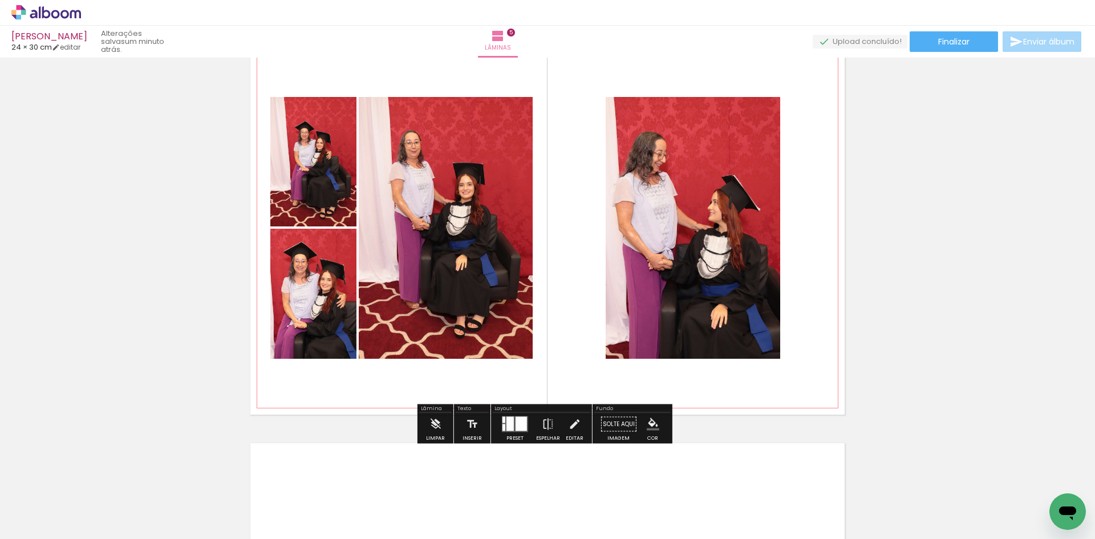
scroll to position [1651, 0]
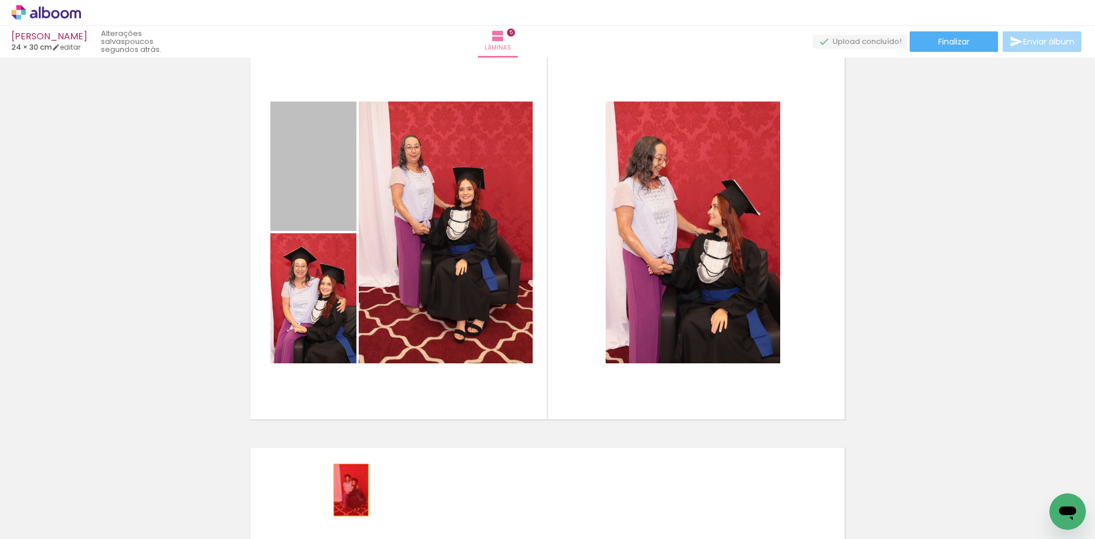
drag, startPoint x: 326, startPoint y: 403, endPoint x: 342, endPoint y: 507, distance: 105.1
click at [342, 507] on quentale-workspace at bounding box center [547, 269] width 1095 height 539
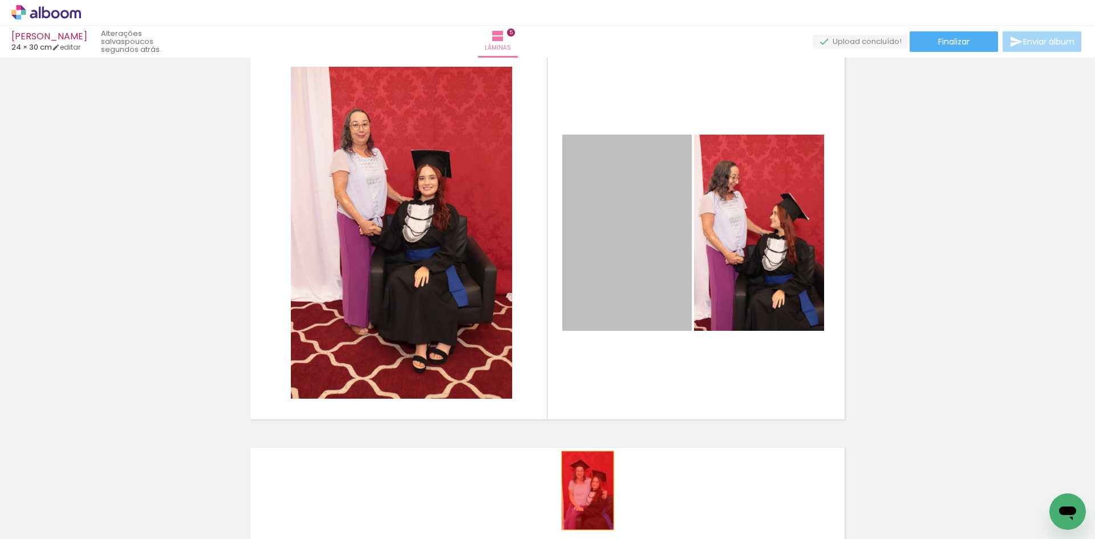
drag, startPoint x: 628, startPoint y: 249, endPoint x: 591, endPoint y: 503, distance: 256.0
click at [583, 495] on quentale-workspace at bounding box center [547, 269] width 1095 height 539
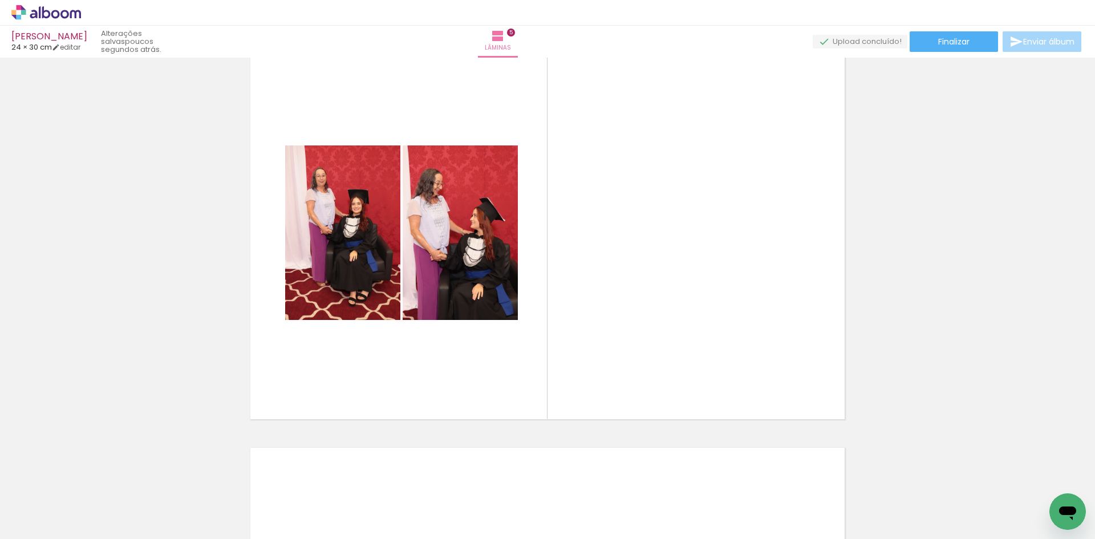
scroll to position [0, 928]
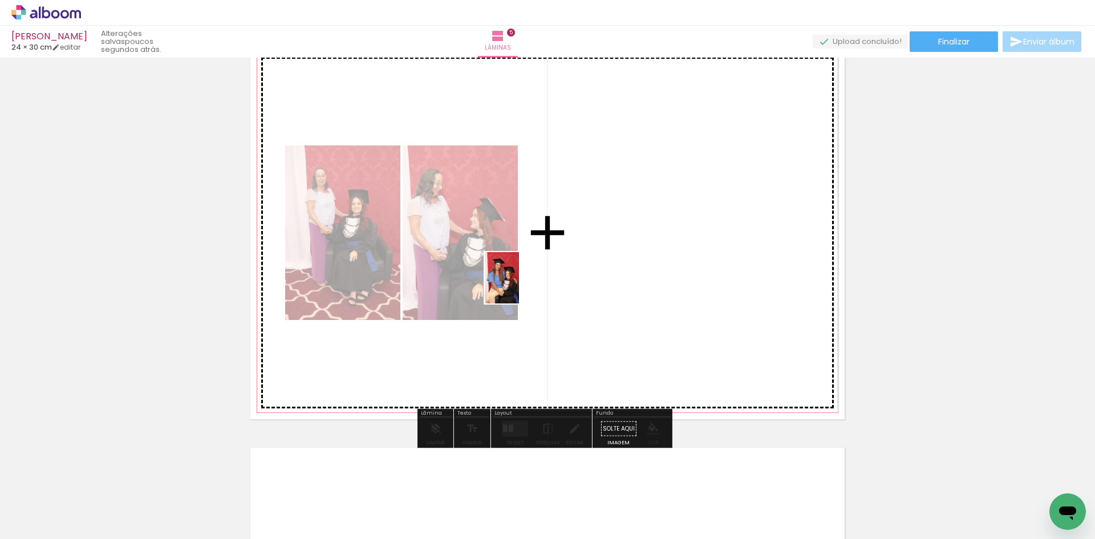
drag, startPoint x: 271, startPoint y: 505, endPoint x: 519, endPoint y: 286, distance: 330.7
click at [519, 286] on quentale-workspace at bounding box center [547, 269] width 1095 height 539
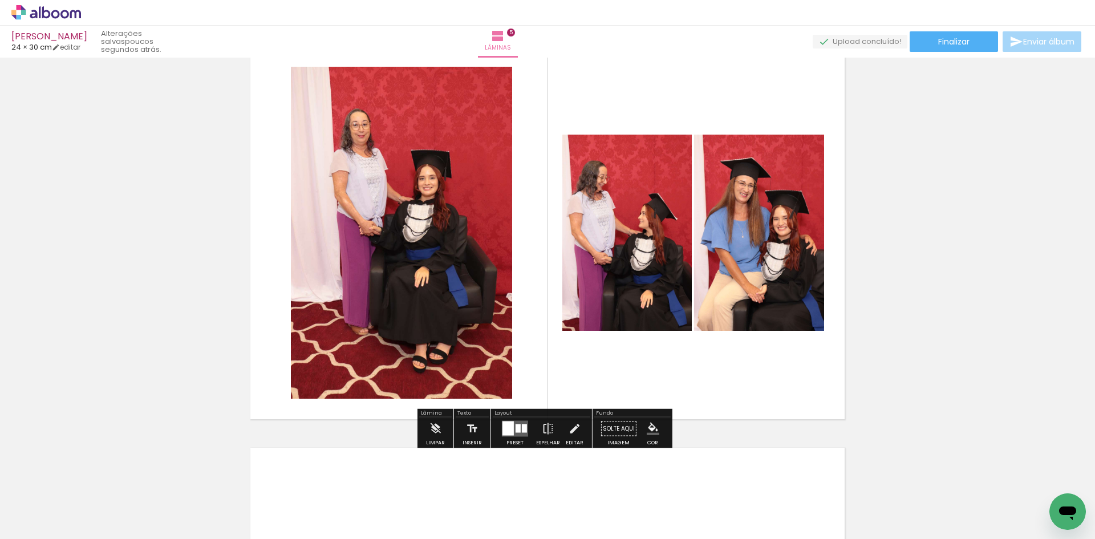
scroll to position [0, 1458]
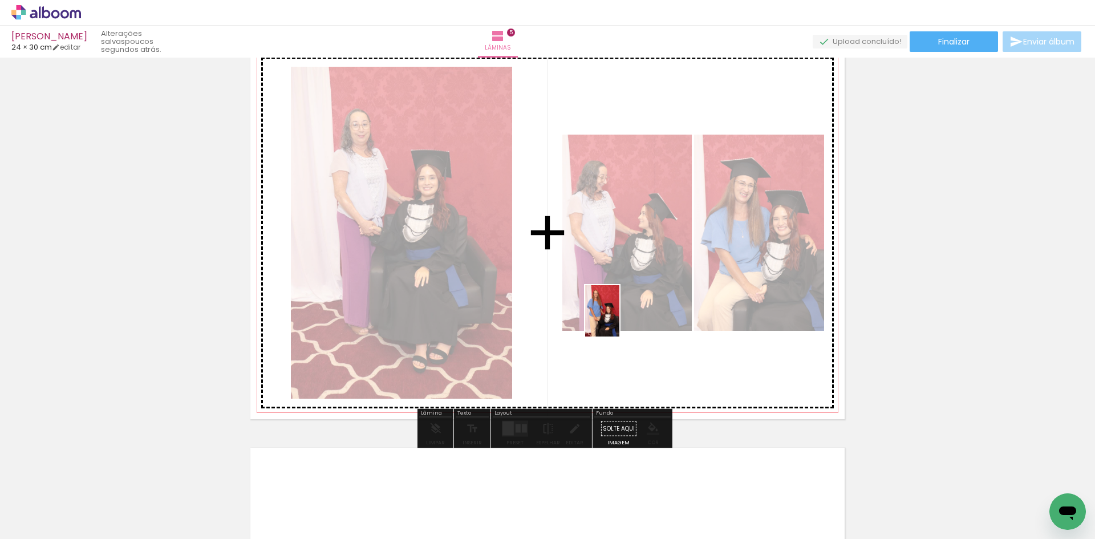
drag, startPoint x: 460, startPoint y: 489, endPoint x: 620, endPoint y: 319, distance: 232.5
click at [620, 319] on quentale-workspace at bounding box center [547, 269] width 1095 height 539
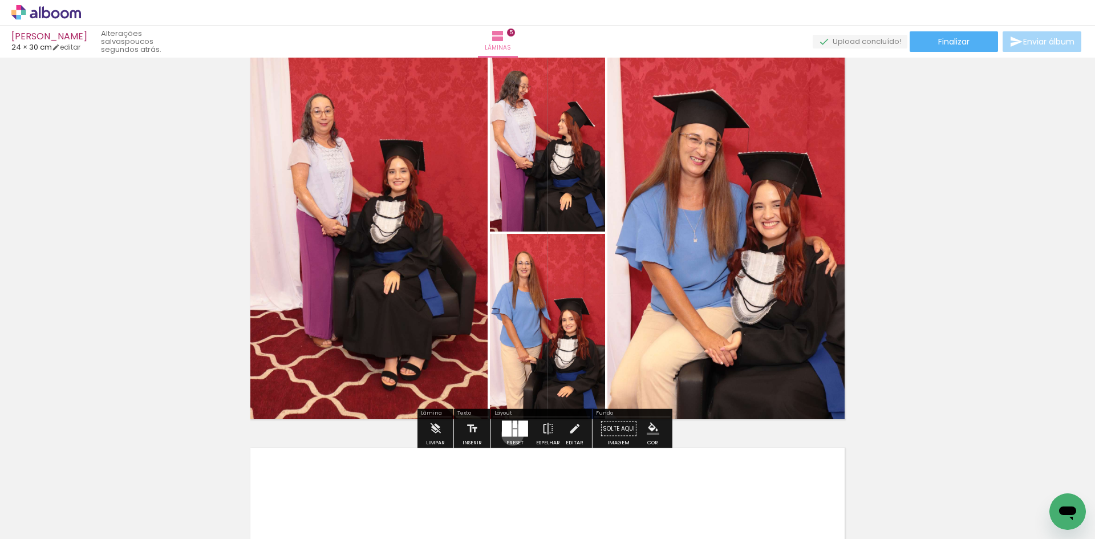
click at [513, 434] on div at bounding box center [515, 433] width 5 height 7
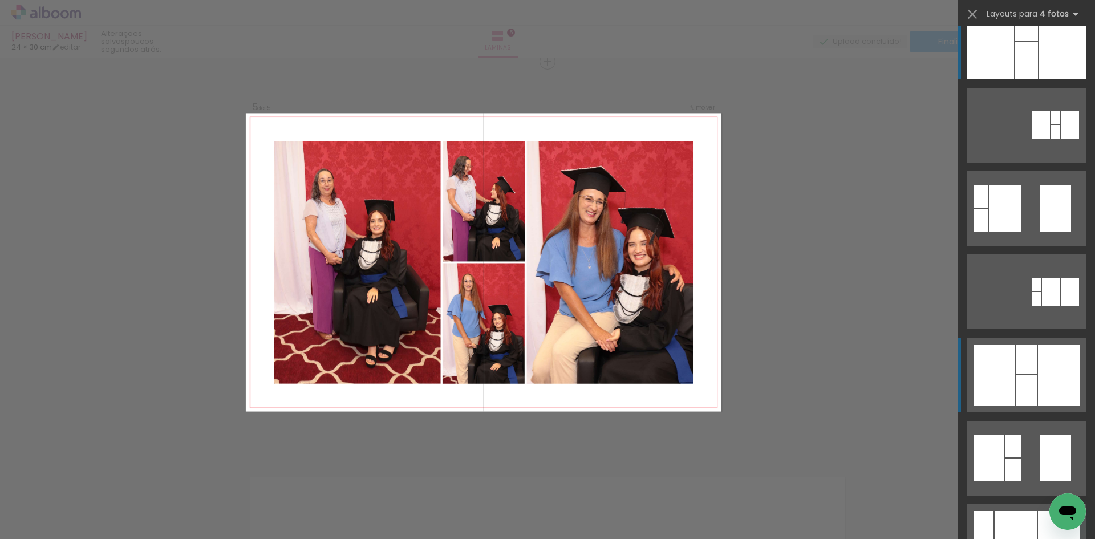
scroll to position [114, 0]
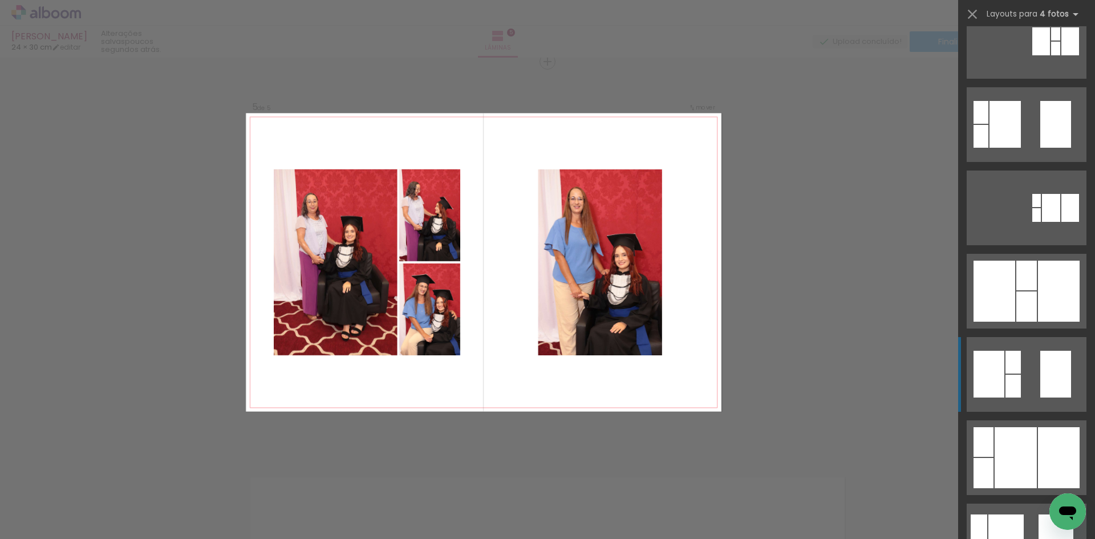
click at [1018, 387] on quentale-layouter at bounding box center [1027, 374] width 120 height 75
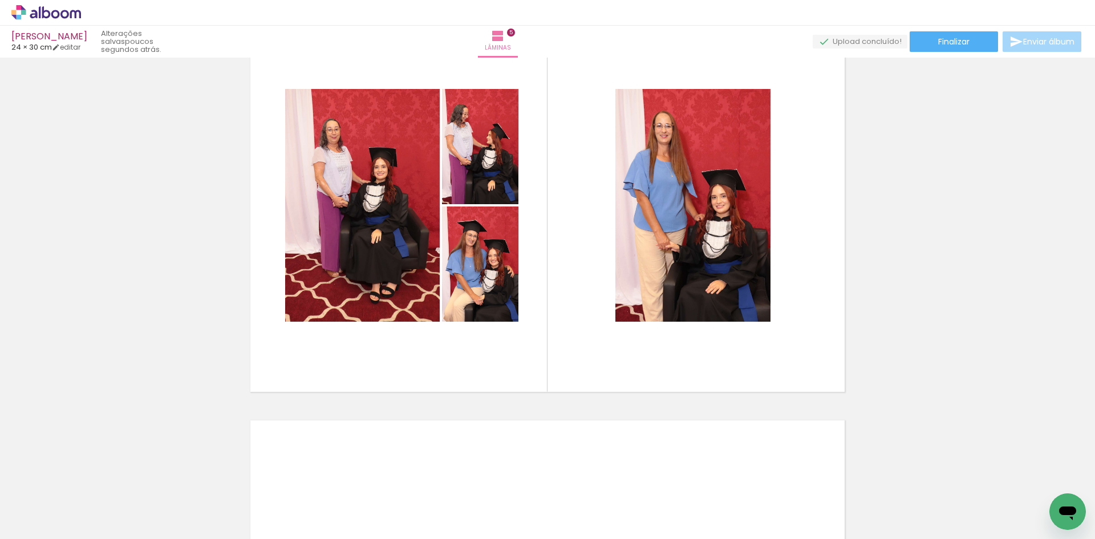
scroll to position [0, 1543]
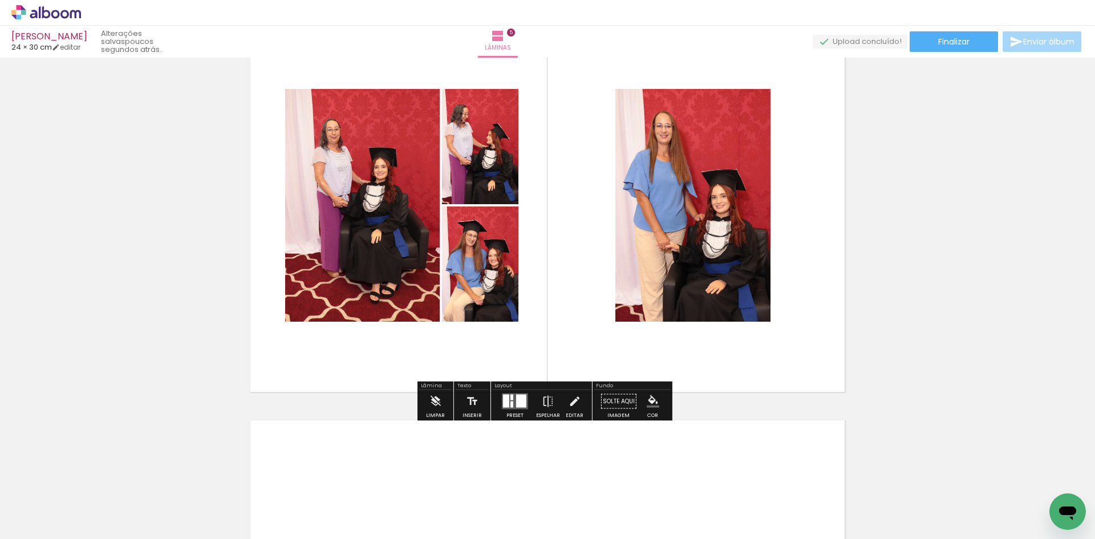
click at [646, 411] on paper-menu-button "#ffebee #ffcdd2 #ef9a9a #e57373 #ef5350 #f44336 #e53935 #d32f2f #c62828 #b71c1c…" at bounding box center [653, 402] width 22 height 22
click at [650, 404] on iron-icon "color picker" at bounding box center [653, 401] width 13 height 13
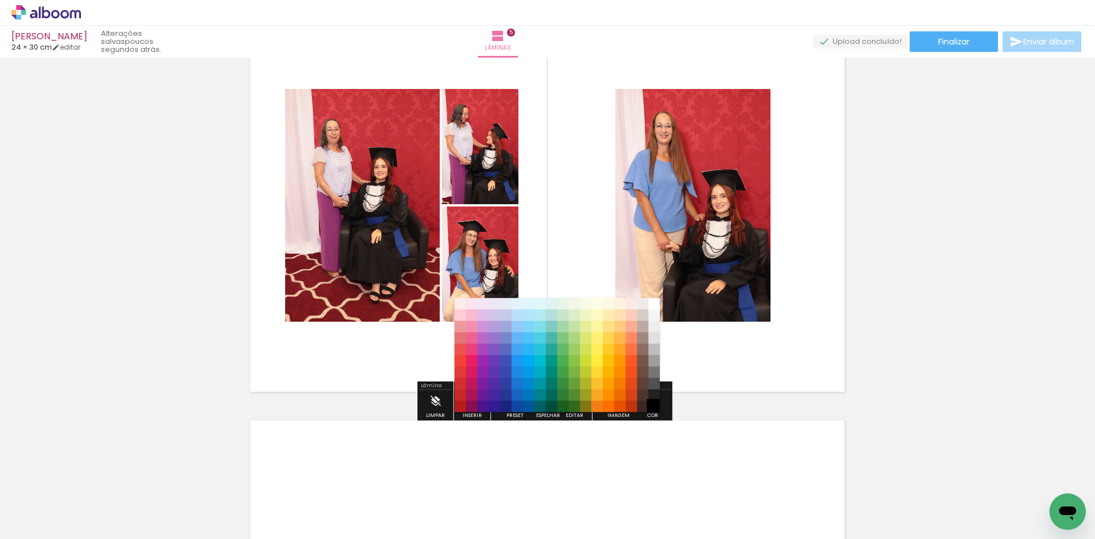
click at [650, 407] on paper-item "#000000" at bounding box center [654, 406] width 11 height 11
click at [653, 390] on paper-item "#212121" at bounding box center [654, 395] width 11 height 11
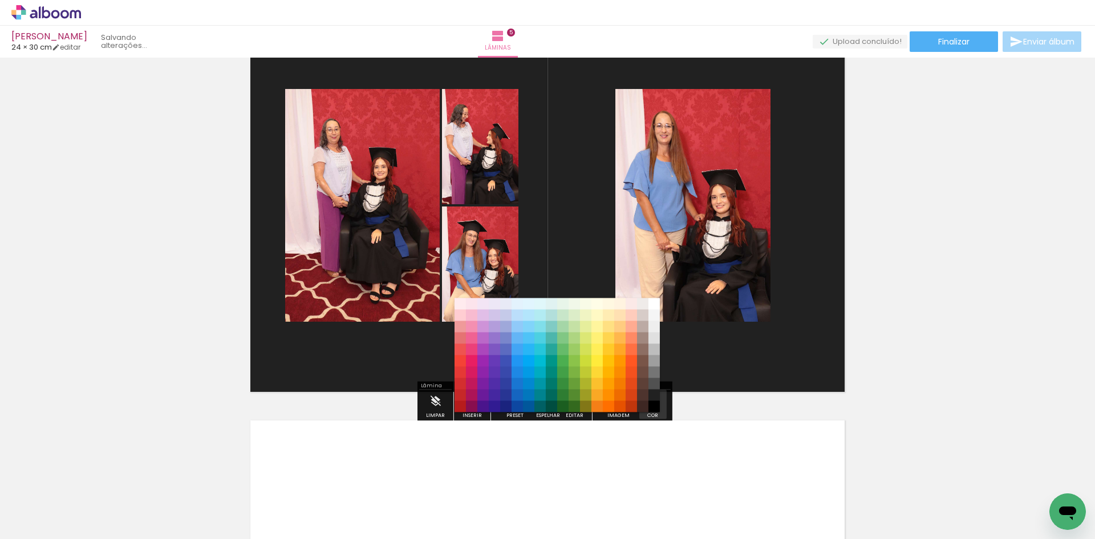
click at [654, 405] on iron-icon "color picker" at bounding box center [653, 401] width 13 height 13
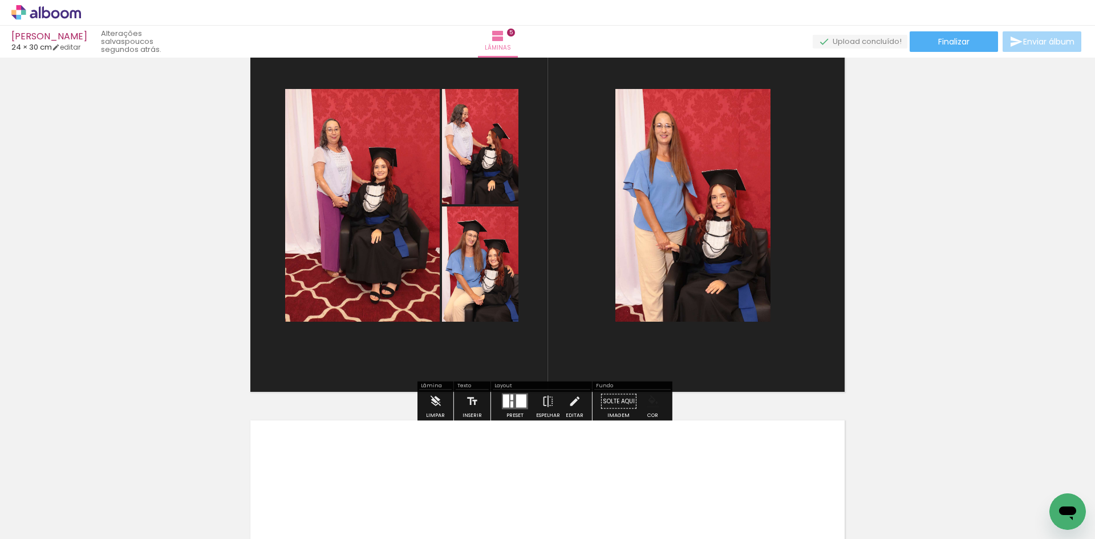
click at [654, 410] on paper-menu-button "#ffebee #ffcdd2 #ef9a9a #e57373 #ef5350 #f44336 #e53935 #d32f2f #c62828 #b71c1c…" at bounding box center [653, 402] width 22 height 22
click at [654, 408] on paper-menu-button "#ffebee #ffcdd2 #ef9a9a #e57373 #ef5350 #f44336 #e53935 #d32f2f #c62828 #b71c1c…" at bounding box center [653, 402] width 22 height 22
click at [656, 407] on paper-menu-button "#ffebee #ffcdd2 #ef9a9a #e57373 #ef5350 #f44336 #e53935 #d32f2f #c62828 #b71c1c…" at bounding box center [653, 402] width 22 height 22
click at [649, 403] on iron-icon "color picker" at bounding box center [653, 401] width 13 height 13
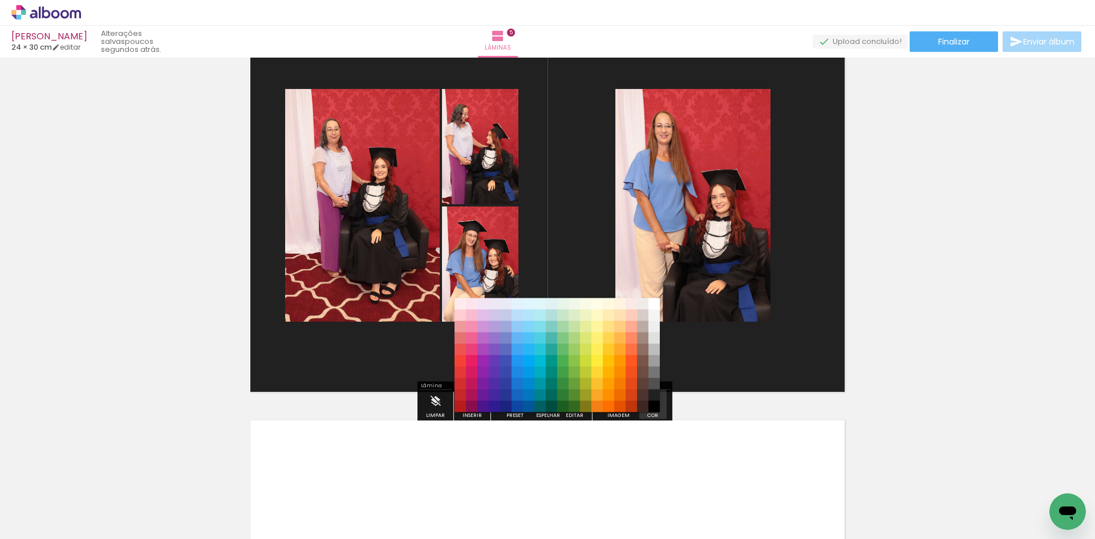
click at [649, 403] on div "#ffebee #ffcdd2 #ef9a9a #e57373 #ef5350 #f44336 #e53935 #d32f2f #c62828 #b71c1c…" at bounding box center [557, 361] width 205 height 114
click at [652, 408] on paper-item "#000000" at bounding box center [654, 406] width 11 height 11
click at [652, 408] on paper-menu-button "#ffebee #ffcdd2 #ef9a9a #e57373 #ef5350 #f44336 #e53935 #d32f2f #c62828 #b71c1c…" at bounding box center [653, 402] width 22 height 22
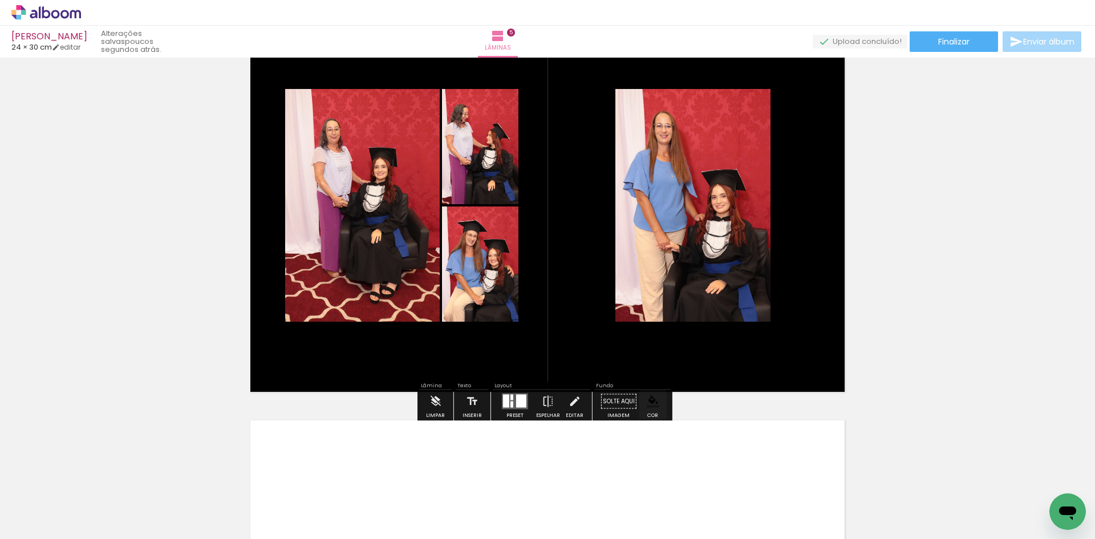
click at [525, 409] on quentale-layouter at bounding box center [515, 402] width 26 height 16
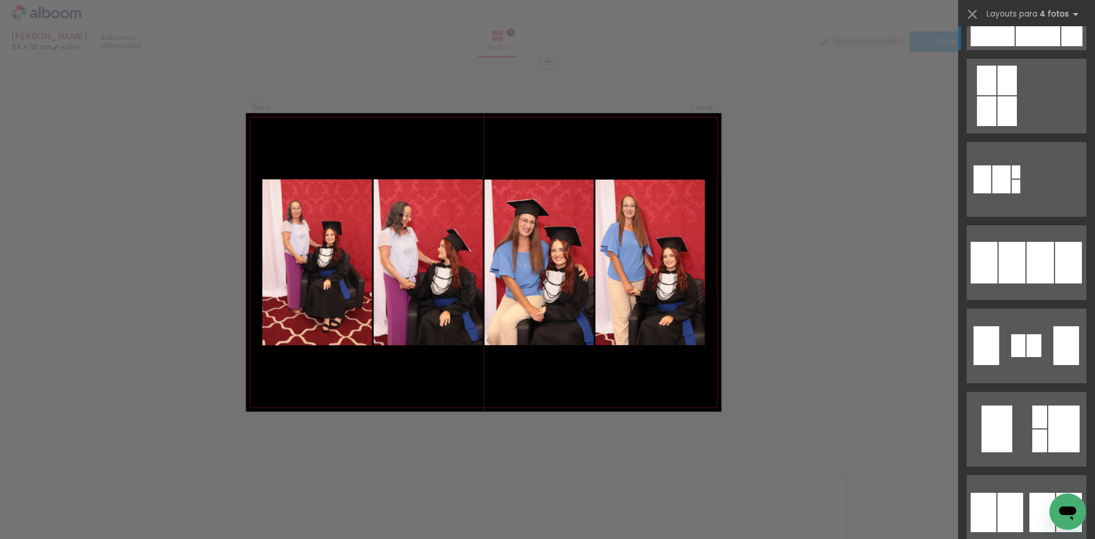
scroll to position [816, 0]
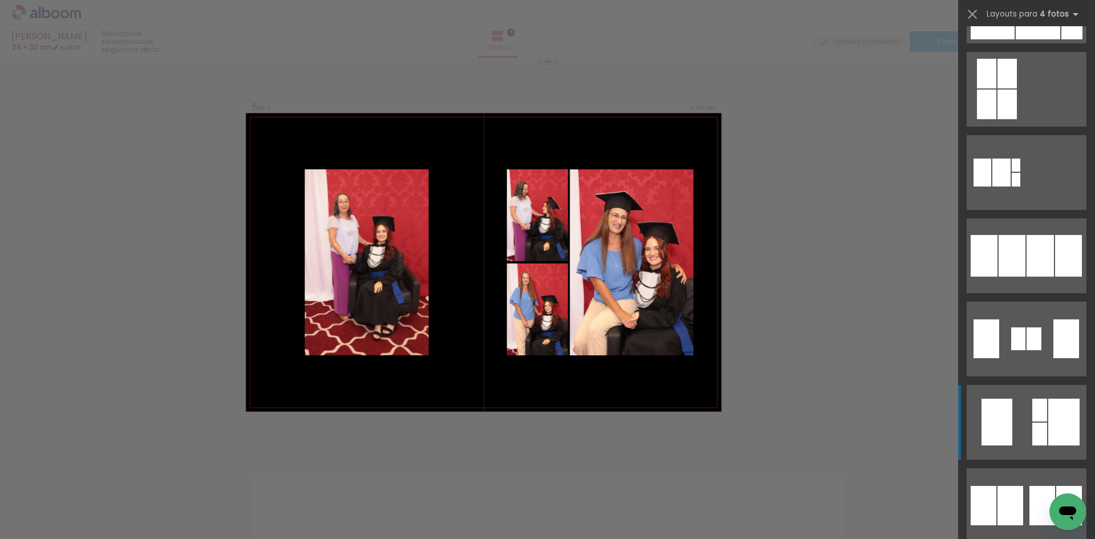
click at [1013, 419] on quentale-layouter at bounding box center [1027, 422] width 120 height 75
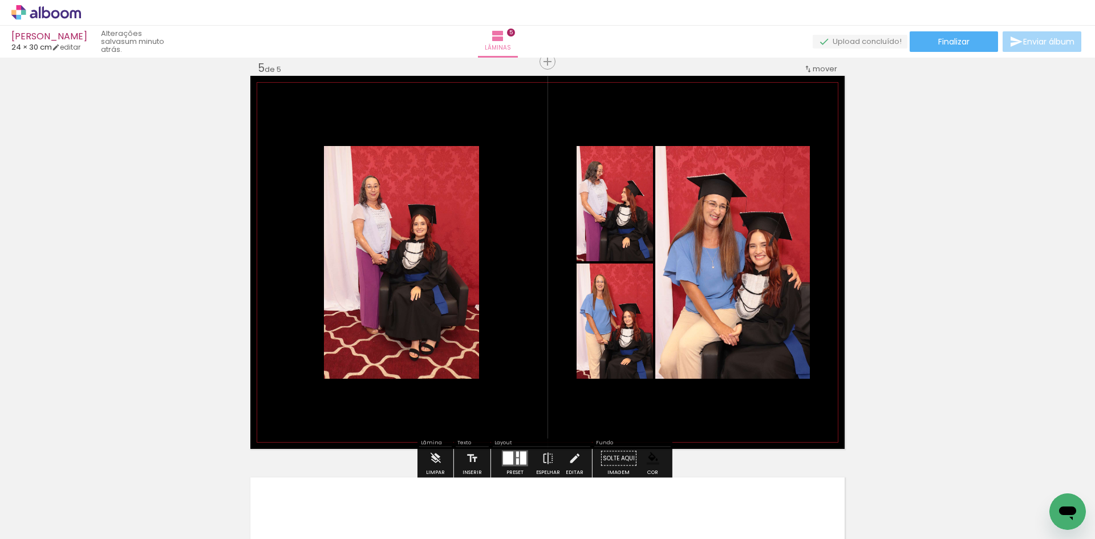
click at [336, 176] on quentale-photo at bounding box center [401, 262] width 155 height 233
click at [322, 146] on quentale-layouter at bounding box center [547, 262] width 594 height 373
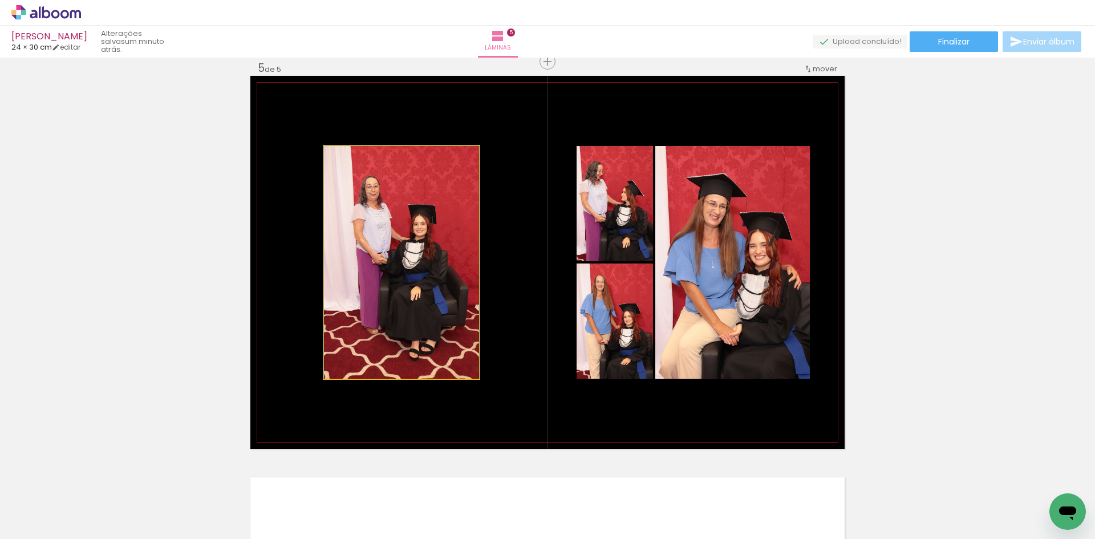
click at [324, 152] on quentale-photo at bounding box center [401, 262] width 155 height 233
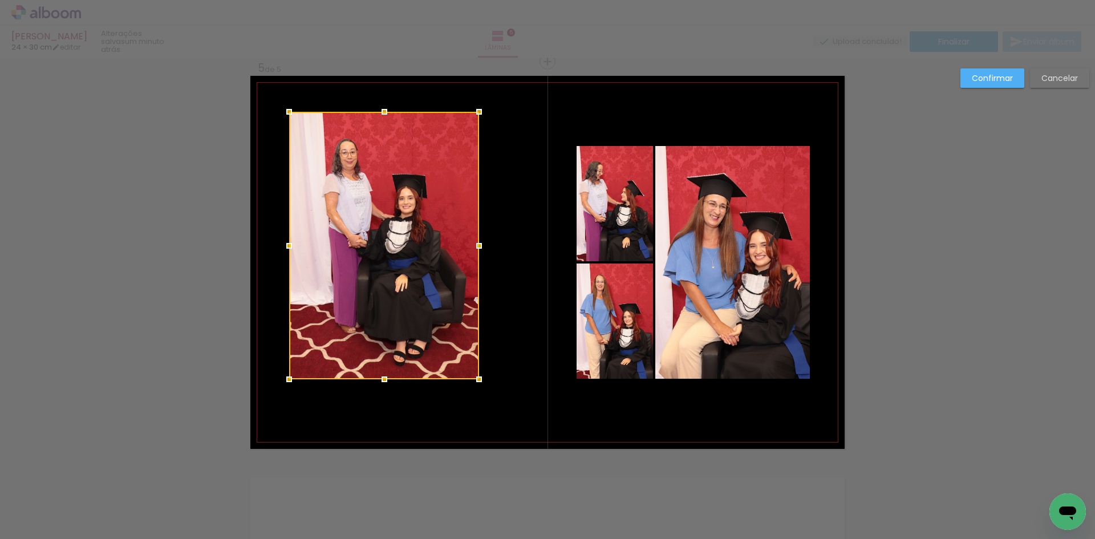
drag, startPoint x: 319, startPoint y: 146, endPoint x: 289, endPoint y: 120, distance: 39.7
click at [289, 120] on div at bounding box center [289, 111] width 23 height 23
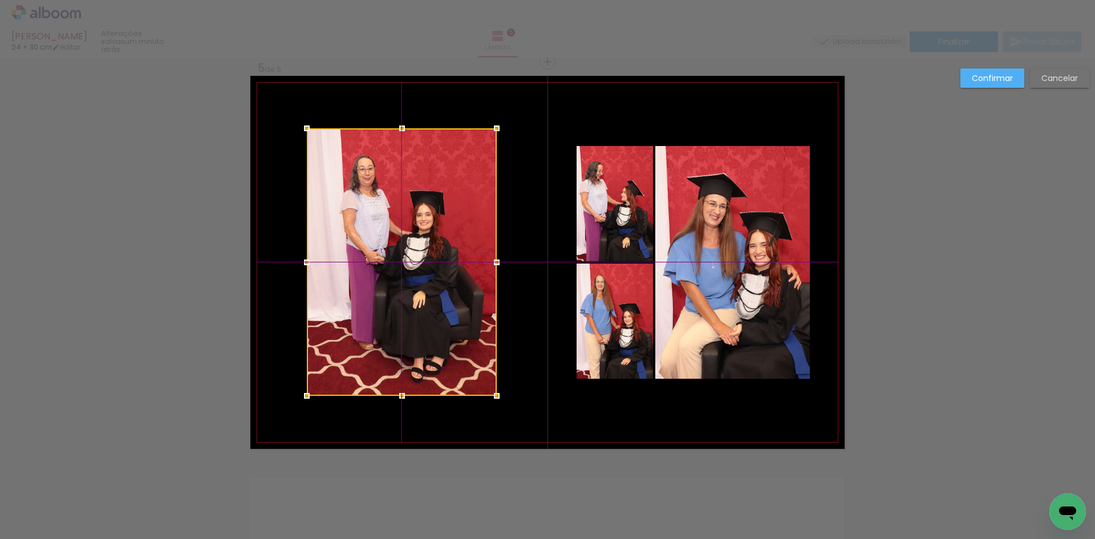
drag, startPoint x: 369, startPoint y: 198, endPoint x: 370, endPoint y: 208, distance: 10.3
click at [370, 208] on div at bounding box center [402, 262] width 190 height 268
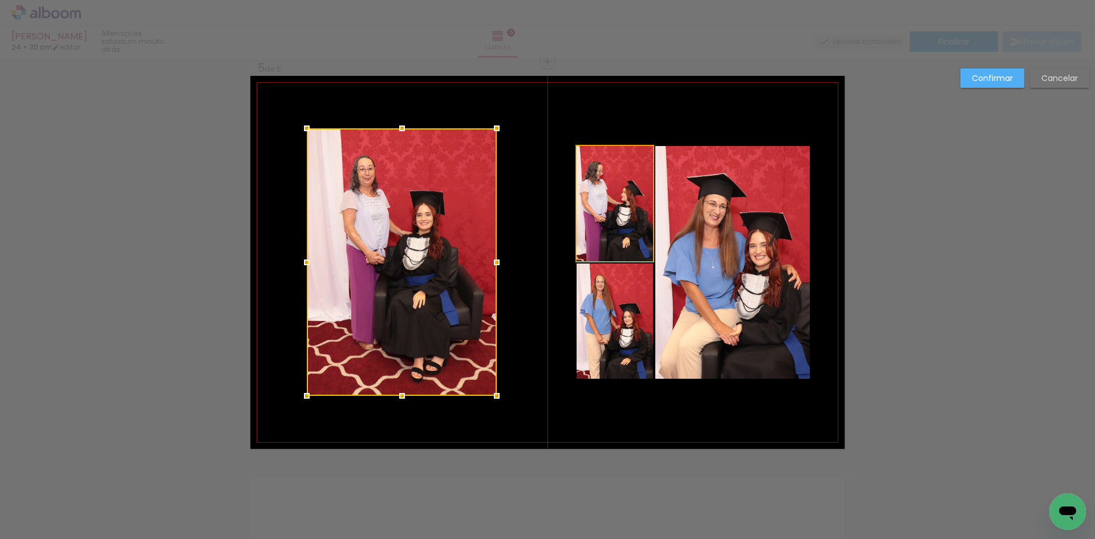
click at [616, 215] on quentale-photo at bounding box center [615, 203] width 76 height 115
click at [497, 215] on div at bounding box center [402, 262] width 190 height 268
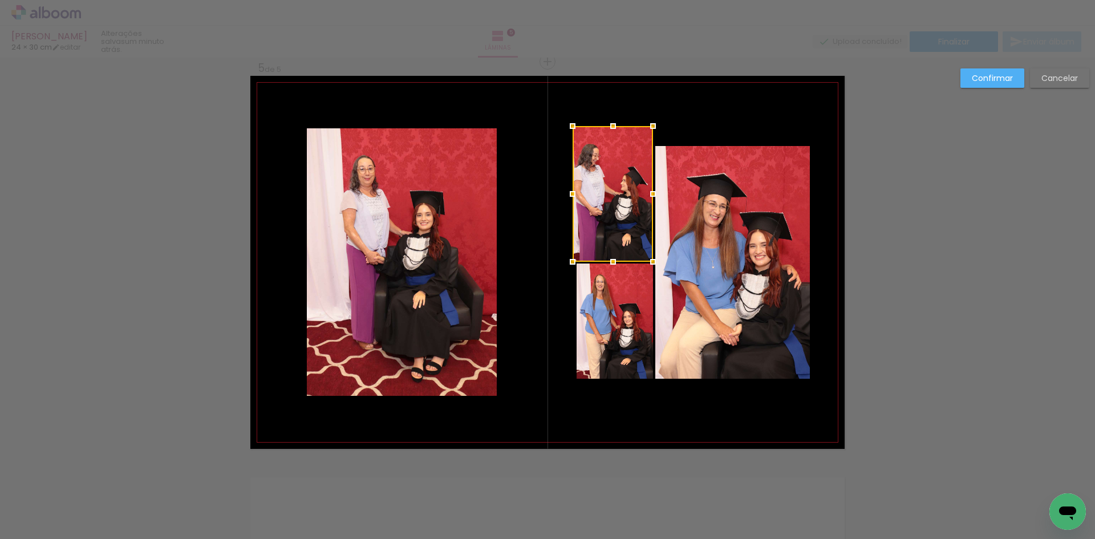
drag, startPoint x: 571, startPoint y: 144, endPoint x: 584, endPoint y: 131, distance: 18.6
click at [584, 131] on div at bounding box center [613, 194] width 80 height 136
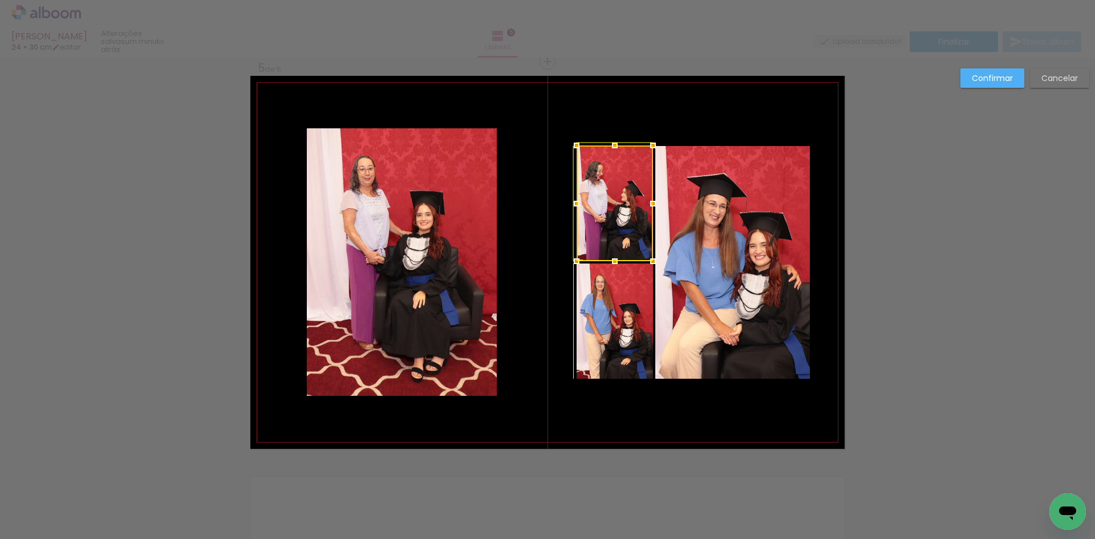
drag, startPoint x: 570, startPoint y: 133, endPoint x: 568, endPoint y: 149, distance: 16.1
click at [568, 149] on div at bounding box center [576, 145] width 23 height 23
click at [0, 0] on slot "Cancelar" at bounding box center [0, 0] width 0 height 0
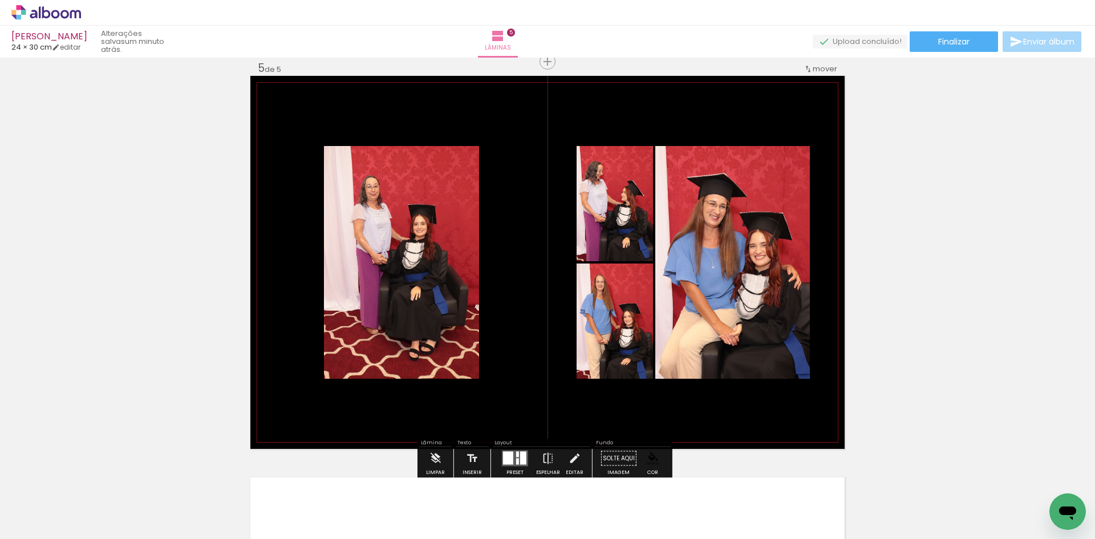
click at [351, 217] on quentale-photo at bounding box center [401, 262] width 155 height 233
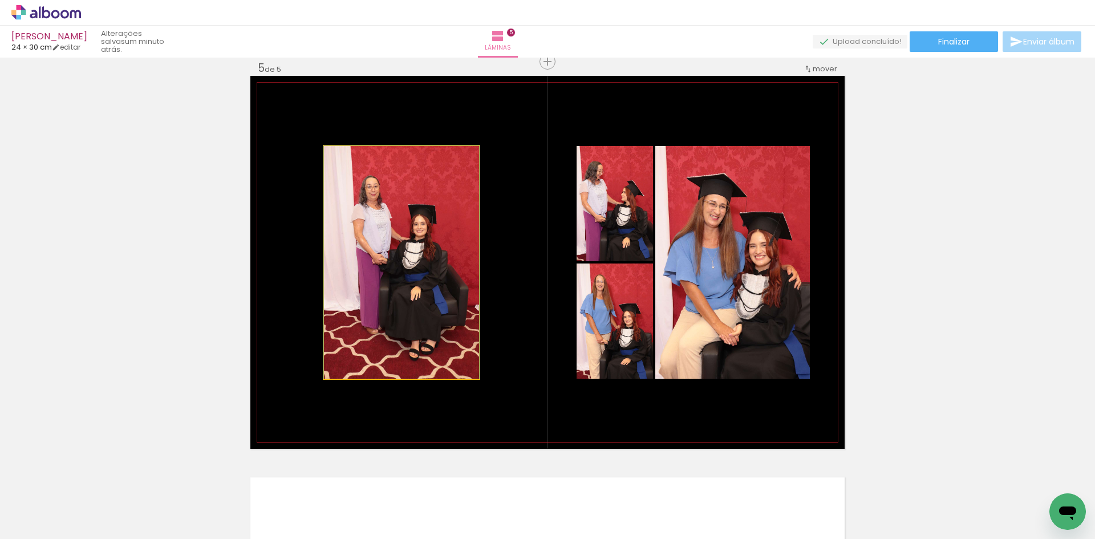
click at [351, 217] on quentale-photo at bounding box center [401, 262] width 155 height 233
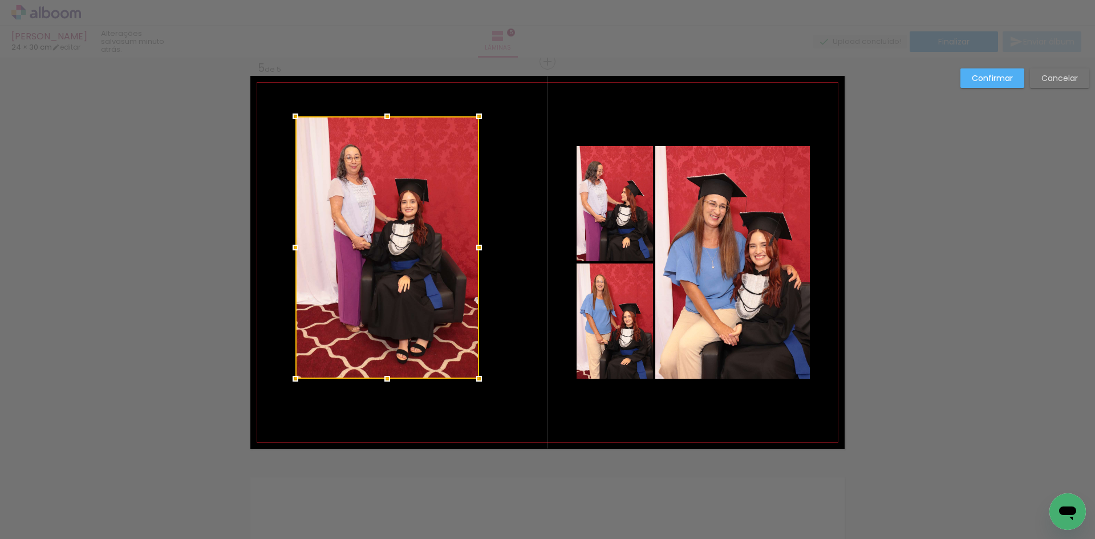
drag, startPoint x: 318, startPoint y: 147, endPoint x: 294, endPoint y: 113, distance: 41.0
click at [294, 113] on div at bounding box center [295, 116] width 23 height 23
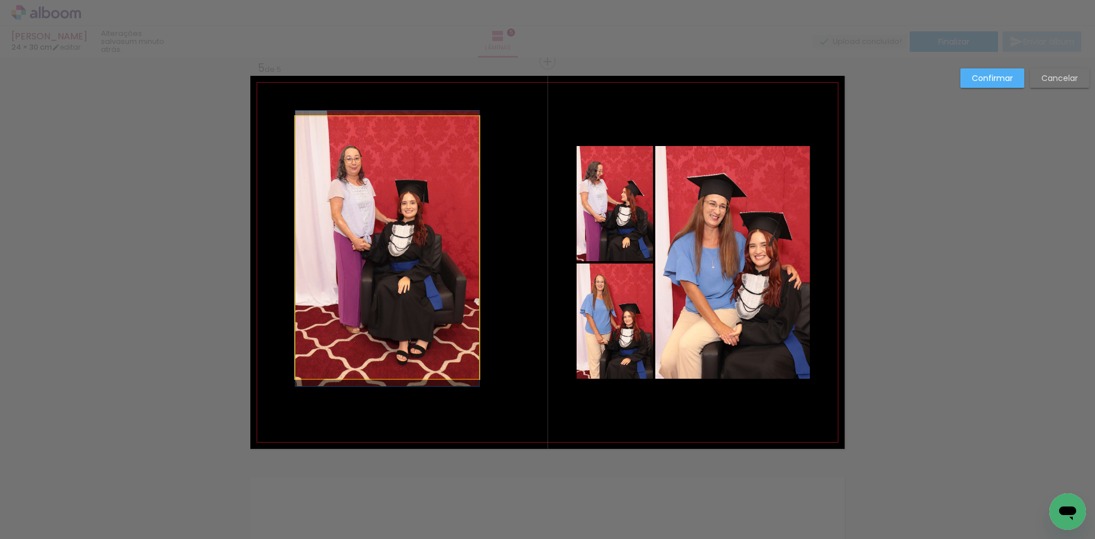
drag, startPoint x: 430, startPoint y: 240, endPoint x: 417, endPoint y: 240, distance: 13.1
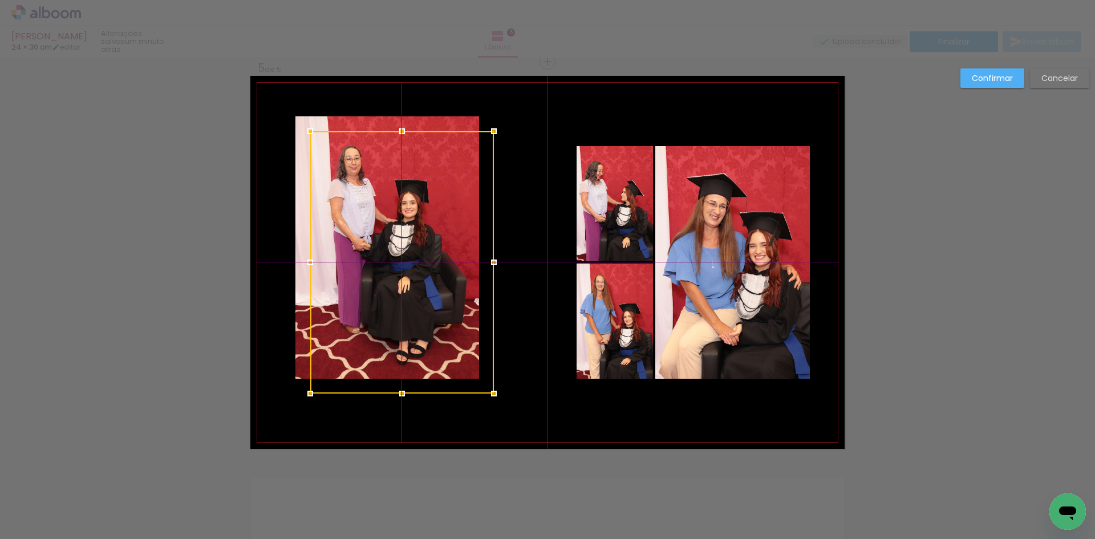
drag, startPoint x: 417, startPoint y: 240, endPoint x: 421, endPoint y: 246, distance: 7.0
click at [421, 246] on div at bounding box center [402, 262] width 184 height 262
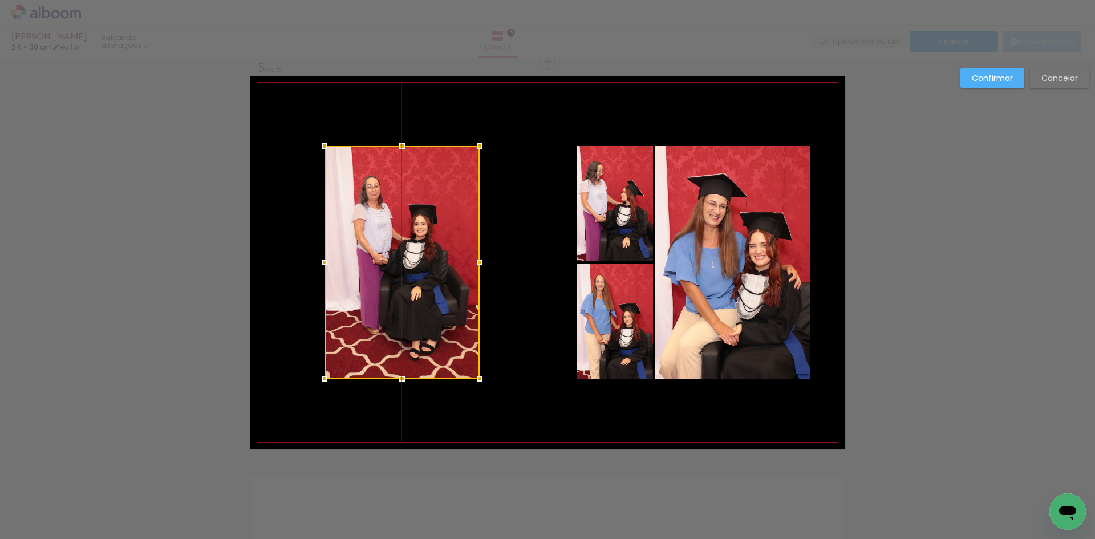
drag, startPoint x: 375, startPoint y: 249, endPoint x: 359, endPoint y: 224, distance: 29.5
click at [373, 245] on div at bounding box center [402, 262] width 155 height 233
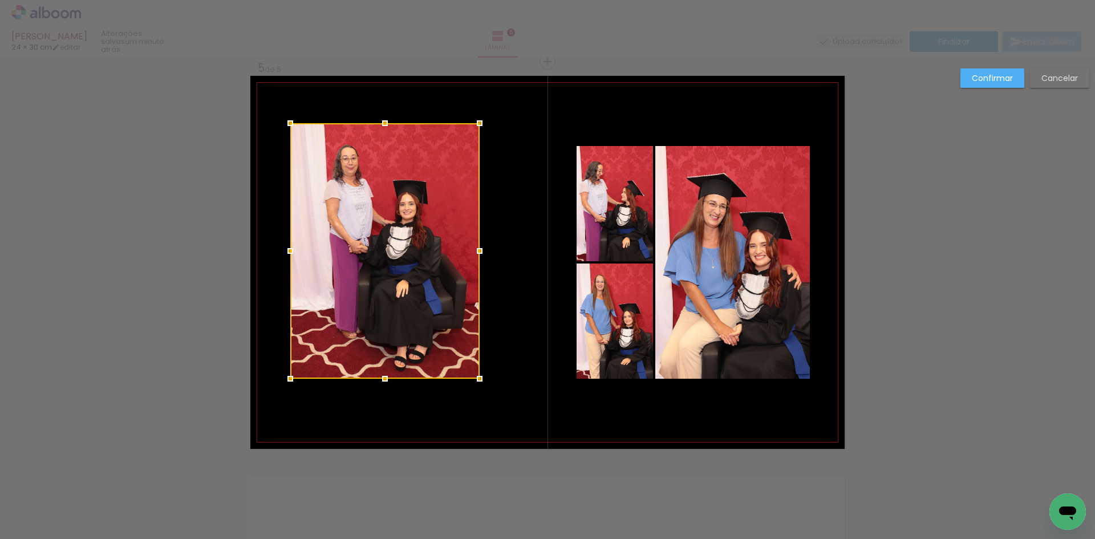
drag, startPoint x: 319, startPoint y: 148, endPoint x: 288, endPoint y: 128, distance: 37.7
click at [288, 128] on div at bounding box center [290, 123] width 23 height 23
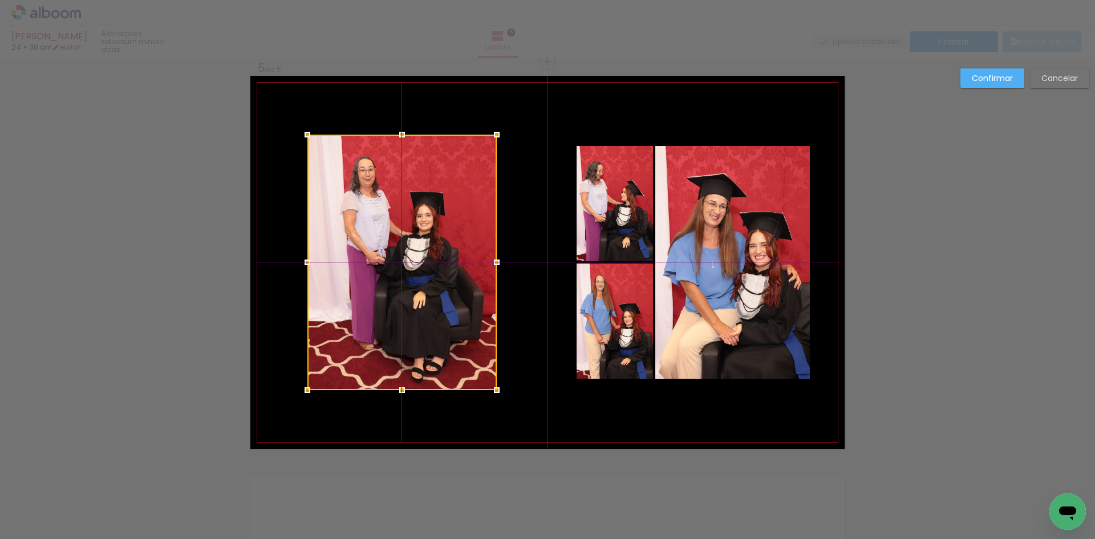
click at [379, 208] on div at bounding box center [402, 263] width 189 height 256
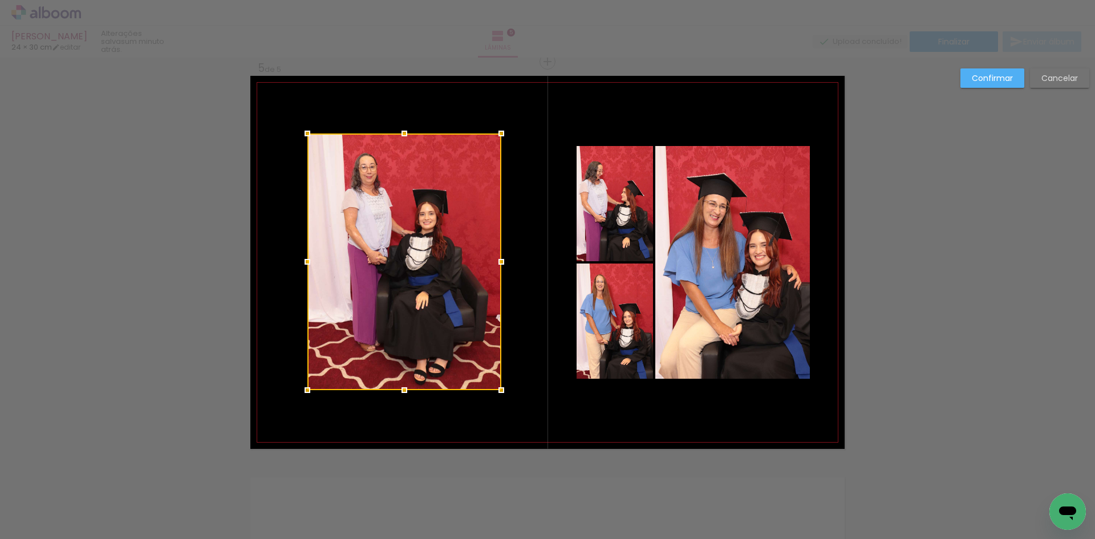
drag, startPoint x: 492, startPoint y: 135, endPoint x: 503, endPoint y: 128, distance: 12.3
click at [503, 128] on div at bounding box center [501, 133] width 23 height 23
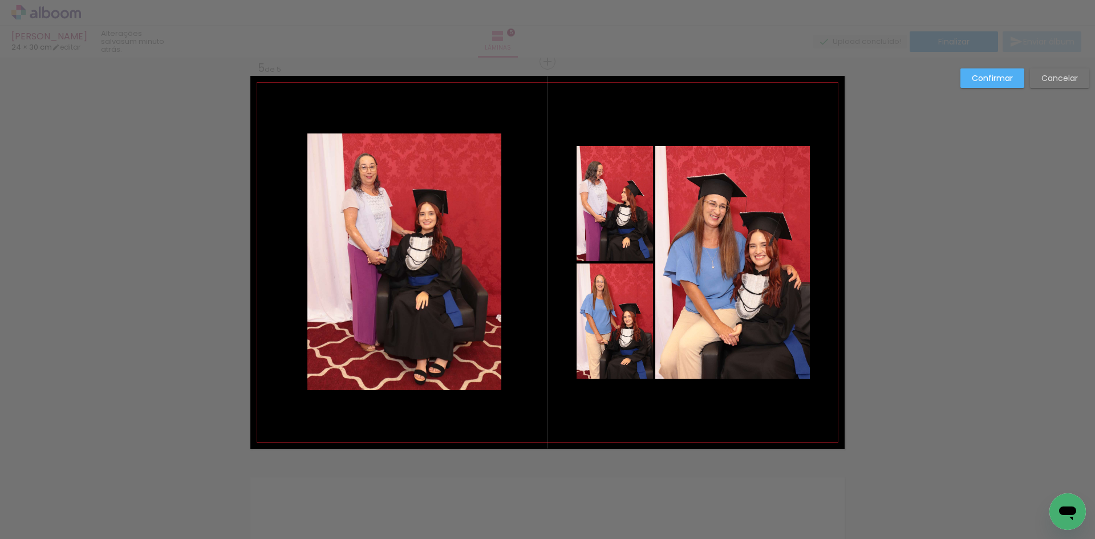
click at [0, 0] on slot "Confirmar" at bounding box center [0, 0] width 0 height 0
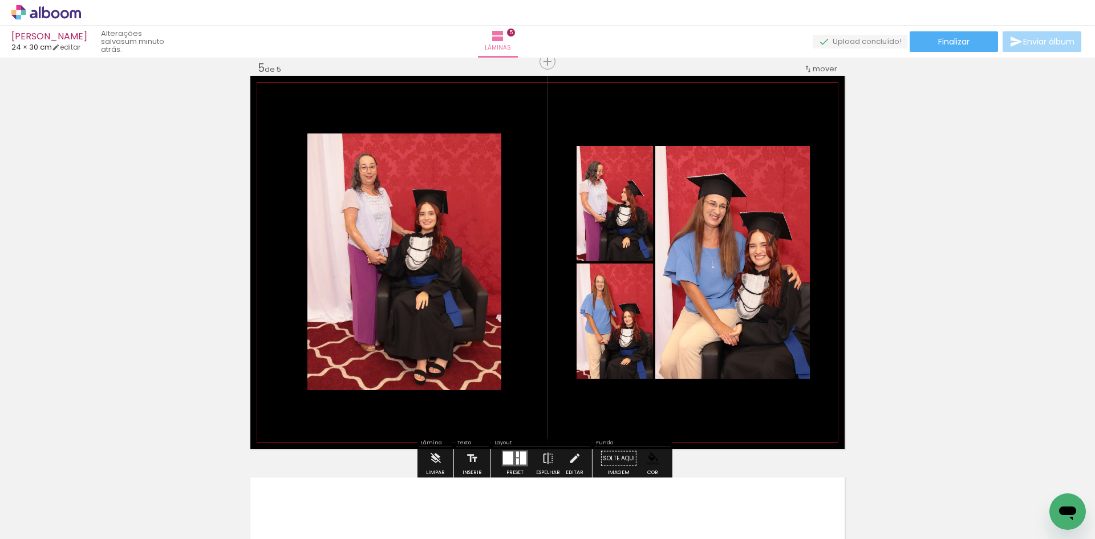
click at [417, 145] on div at bounding box center [424, 145] width 14 height 11
click at [420, 189] on paper-item at bounding box center [424, 188] width 21 height 8
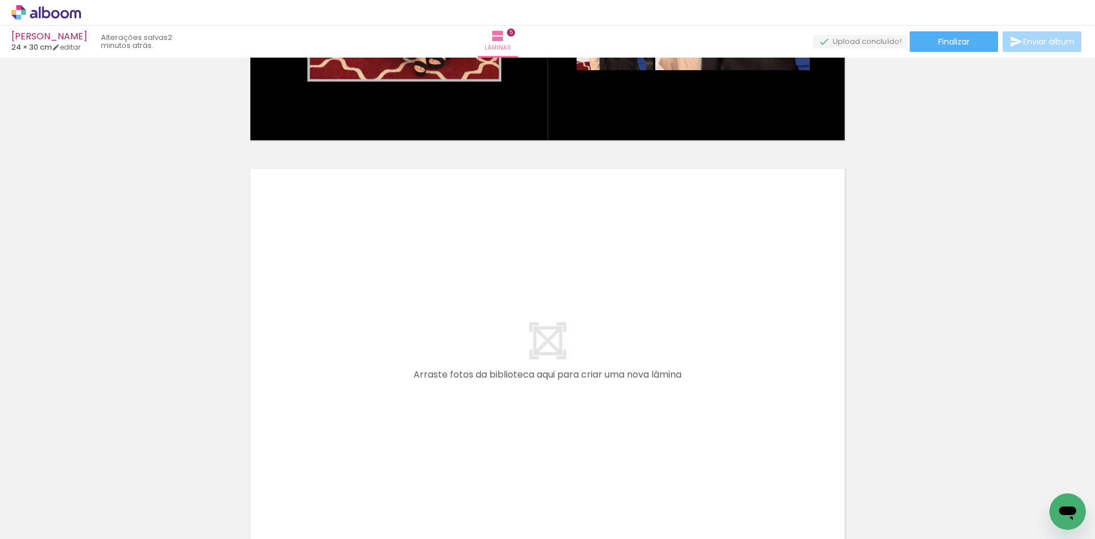
scroll to position [0, 416]
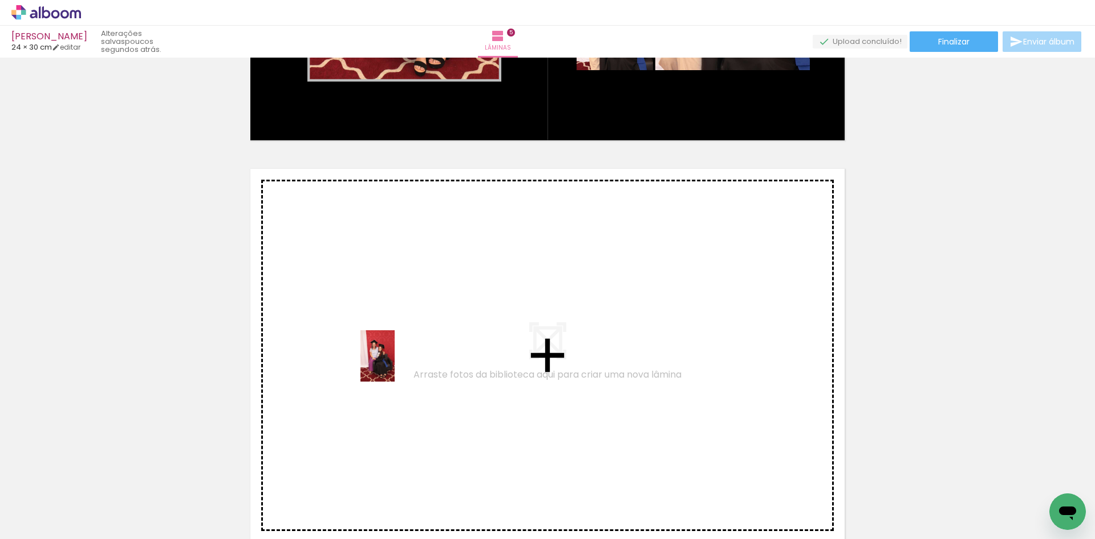
drag, startPoint x: 347, startPoint y: 505, endPoint x: 396, endPoint y: 363, distance: 150.1
click at [396, 363] on quentale-workspace at bounding box center [547, 269] width 1095 height 539
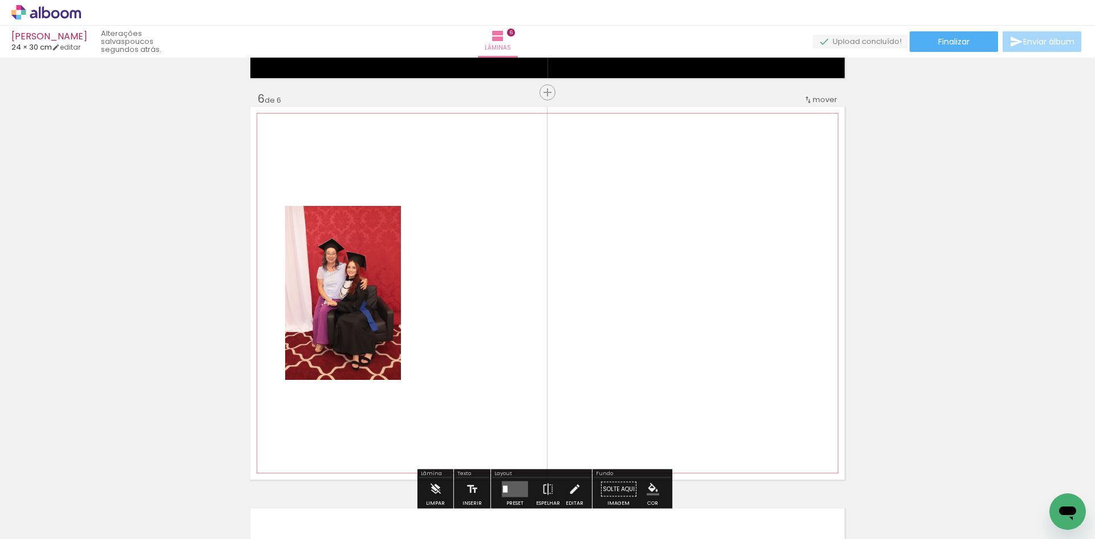
scroll to position [2023, 0]
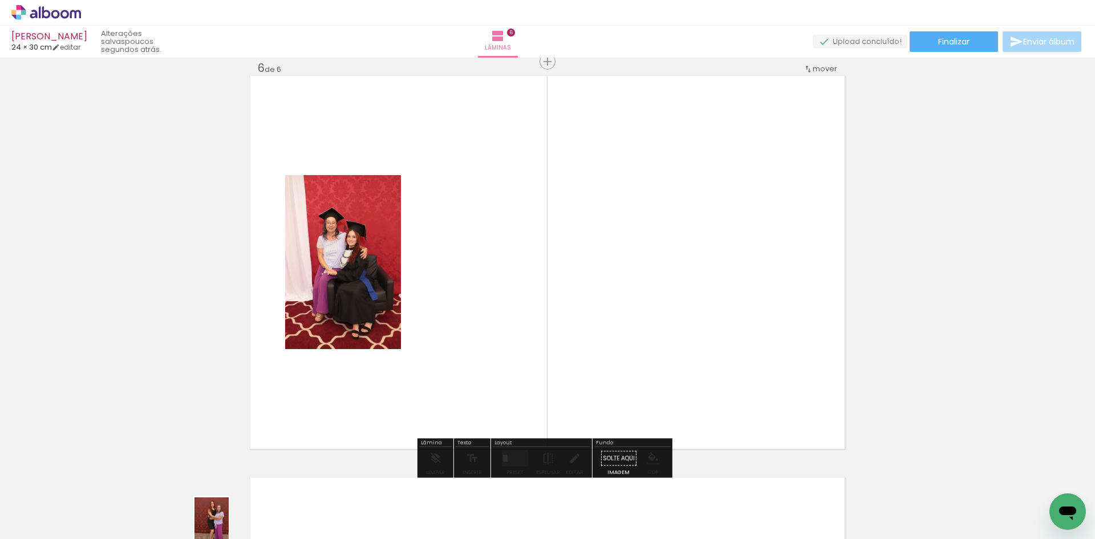
drag, startPoint x: 262, startPoint y: 531, endPoint x: 229, endPoint y: 532, distance: 33.7
click at [94, 532] on iron-horizontal-list at bounding box center [82, 503] width 23 height 71
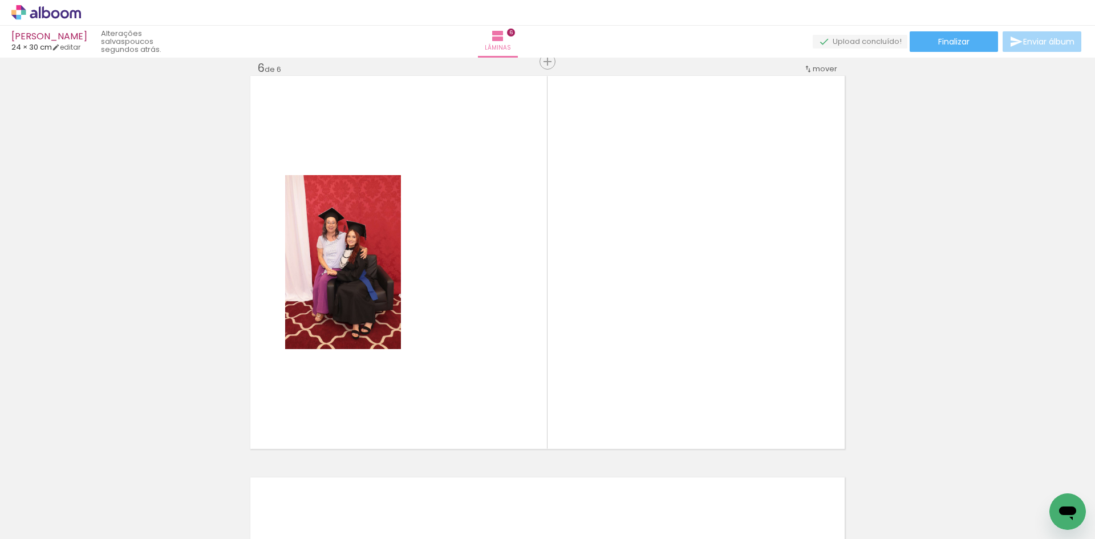
scroll to position [0, 1583]
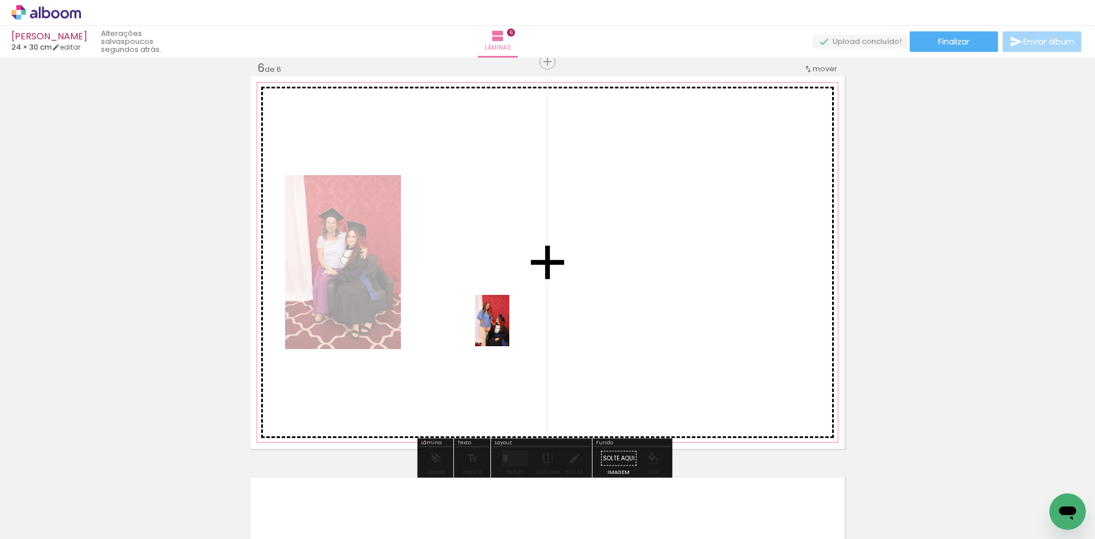
drag, startPoint x: 450, startPoint y: 515, endPoint x: 515, endPoint y: 315, distance: 210.4
click at [515, 315] on quentale-workspace at bounding box center [547, 269] width 1095 height 539
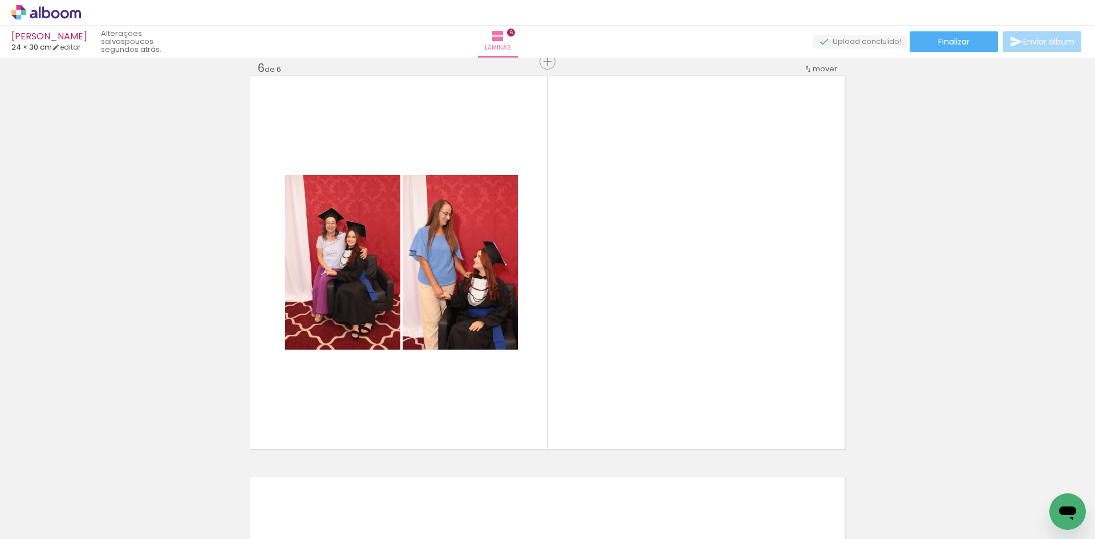
scroll to position [0, 2054]
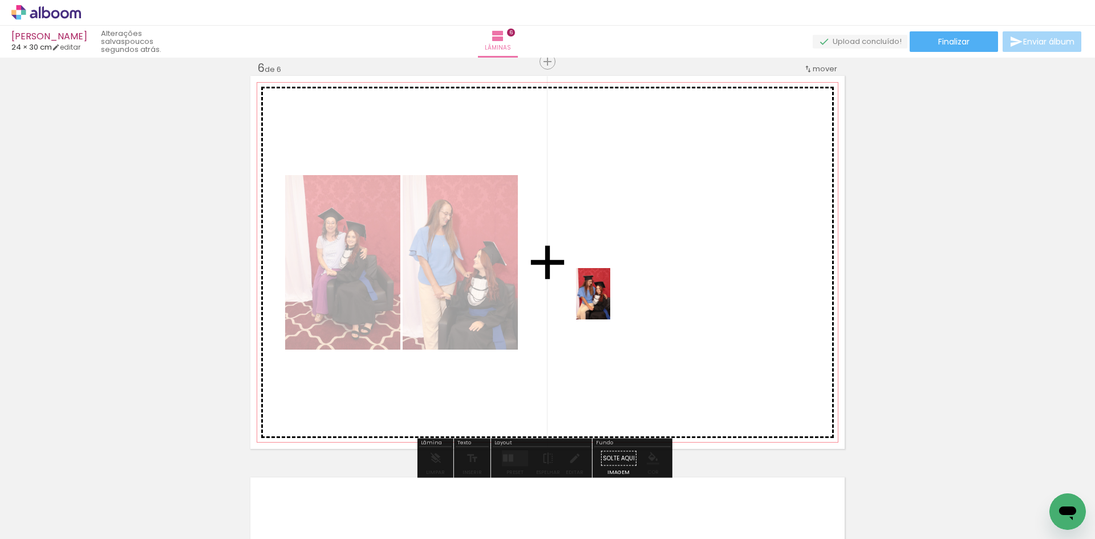
drag, startPoint x: 496, startPoint y: 503, endPoint x: 610, endPoint y: 302, distance: 230.8
click at [610, 302] on quentale-workspace at bounding box center [547, 269] width 1095 height 539
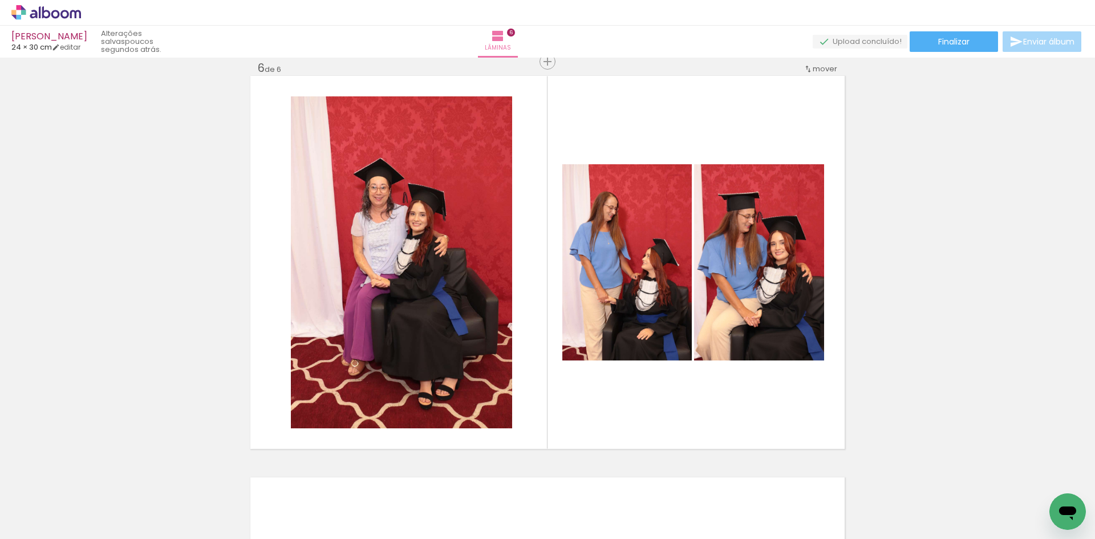
scroll to position [0, 3827]
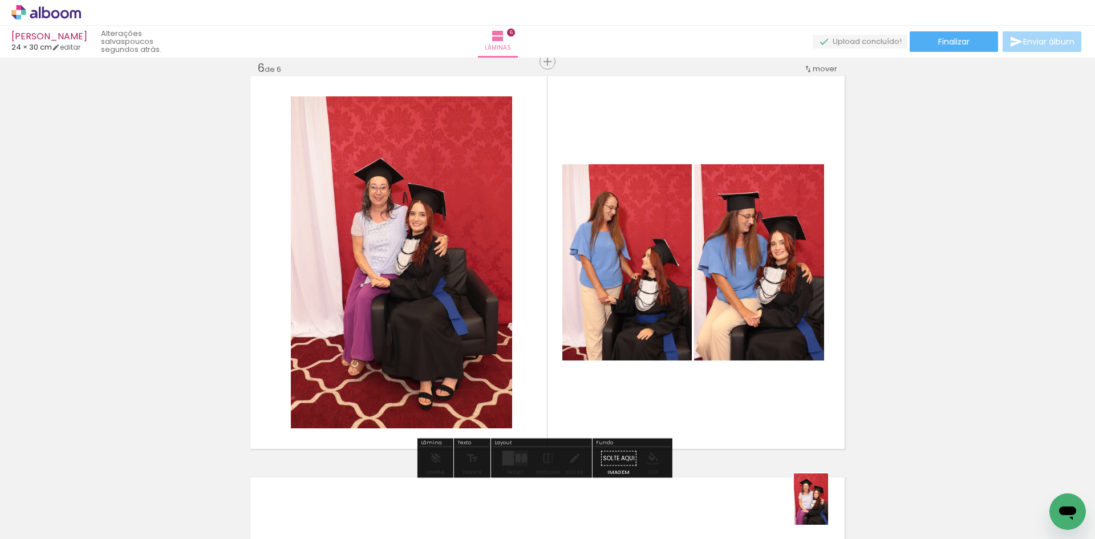
drag, startPoint x: 821, startPoint y: 508, endPoint x: 849, endPoint y: 512, distance: 28.2
click at [843, 512] on div at bounding box center [824, 500] width 38 height 56
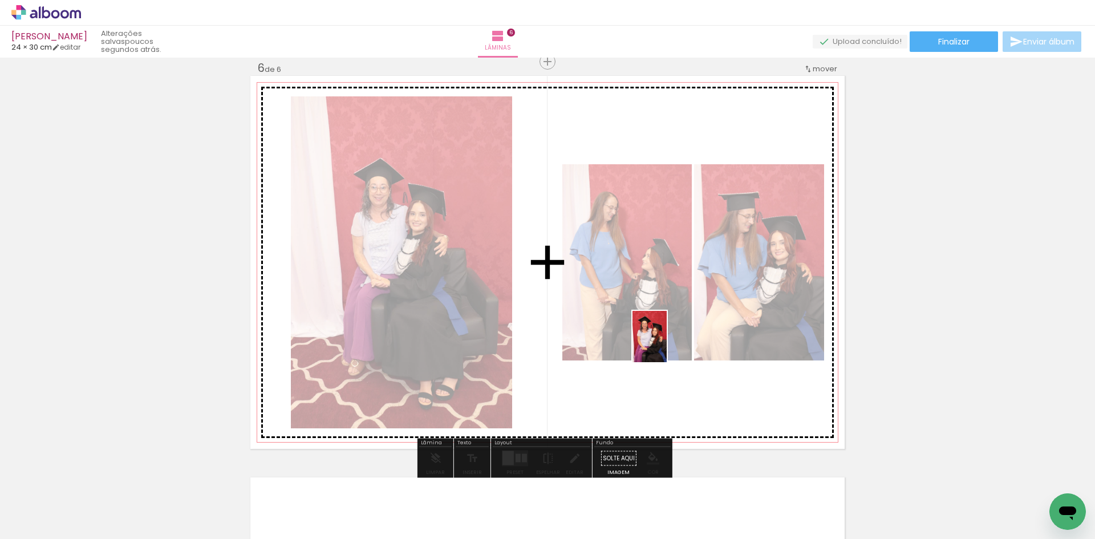
drag, startPoint x: 825, startPoint y: 501, endPoint x: 667, endPoint y: 345, distance: 221.9
click at [667, 345] on quentale-workspace at bounding box center [547, 269] width 1095 height 539
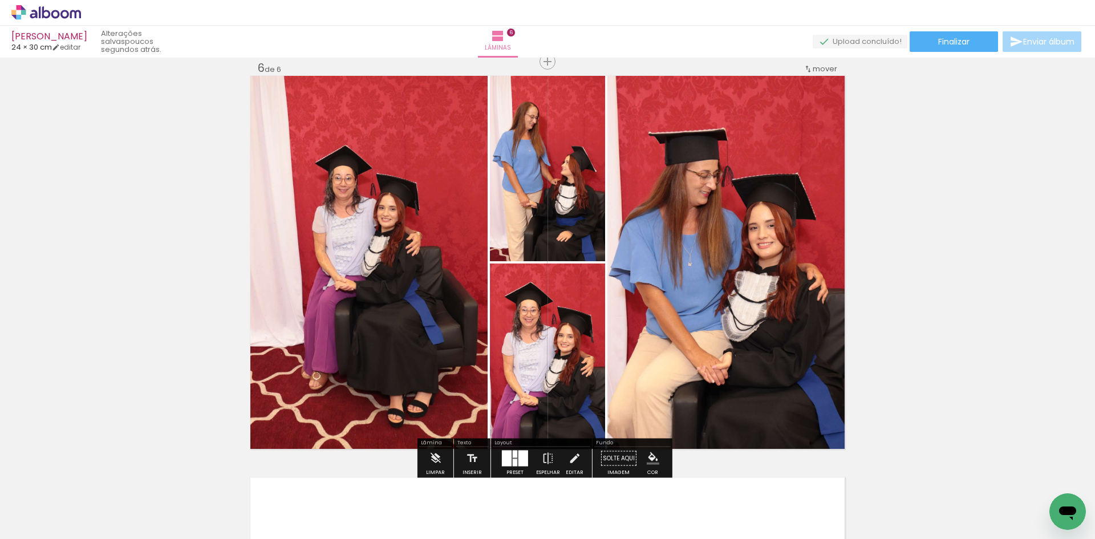
click at [527, 461] on div at bounding box center [515, 458] width 31 height 23
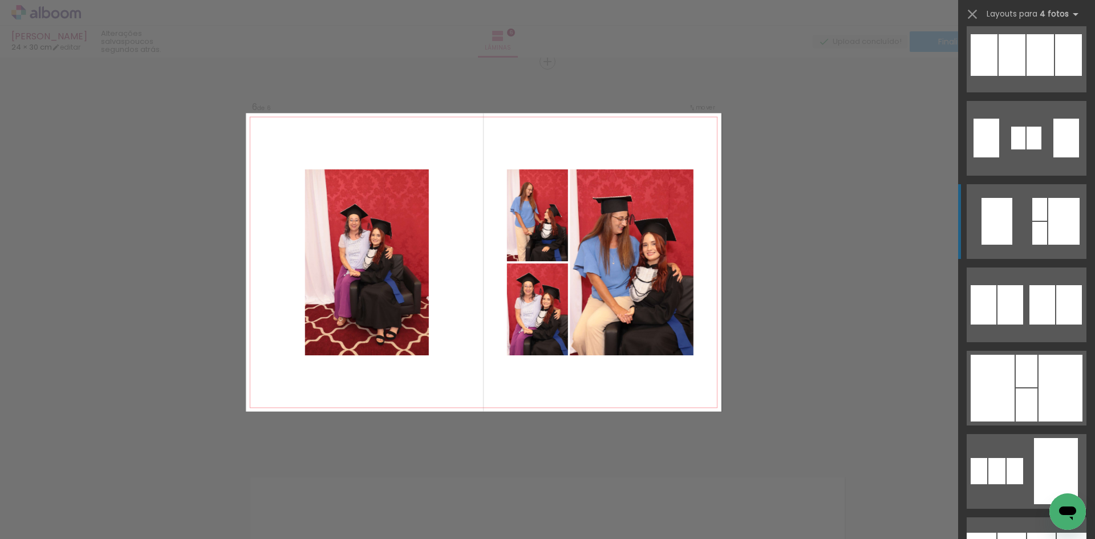
scroll to position [1027, 0]
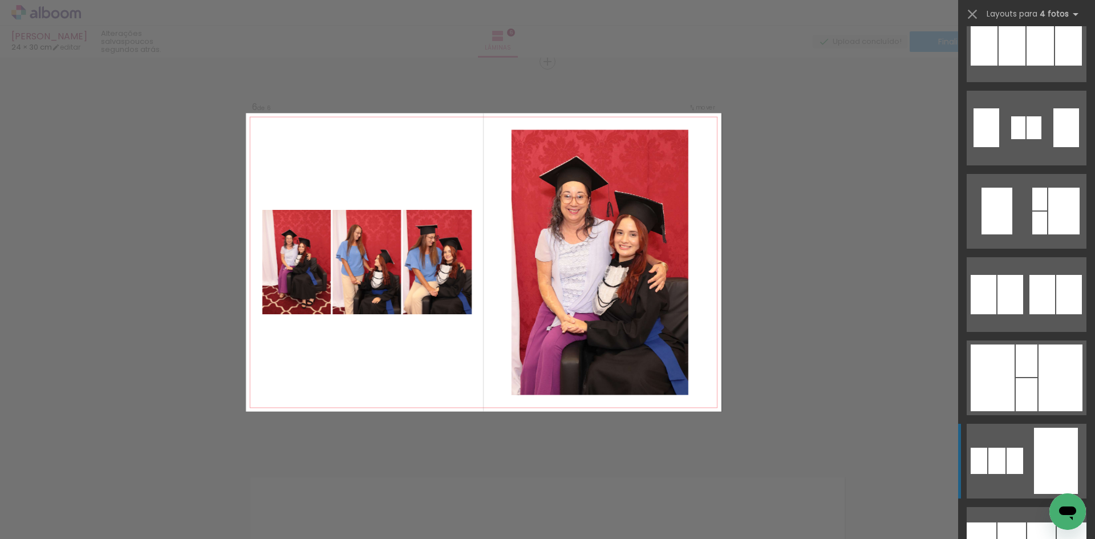
click at [1017, 451] on div at bounding box center [1015, 461] width 17 height 26
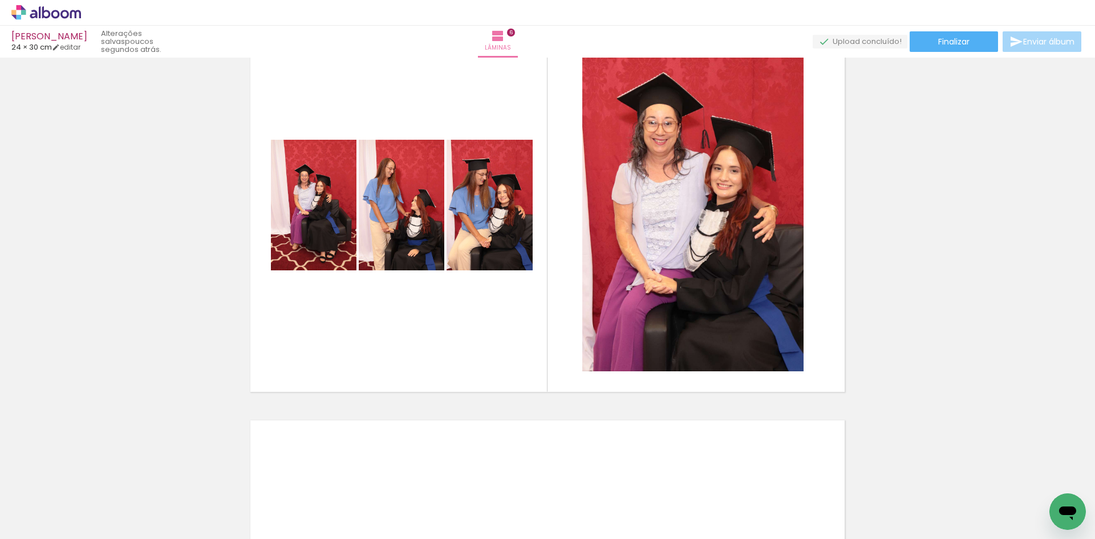
scroll to position [0, 3973]
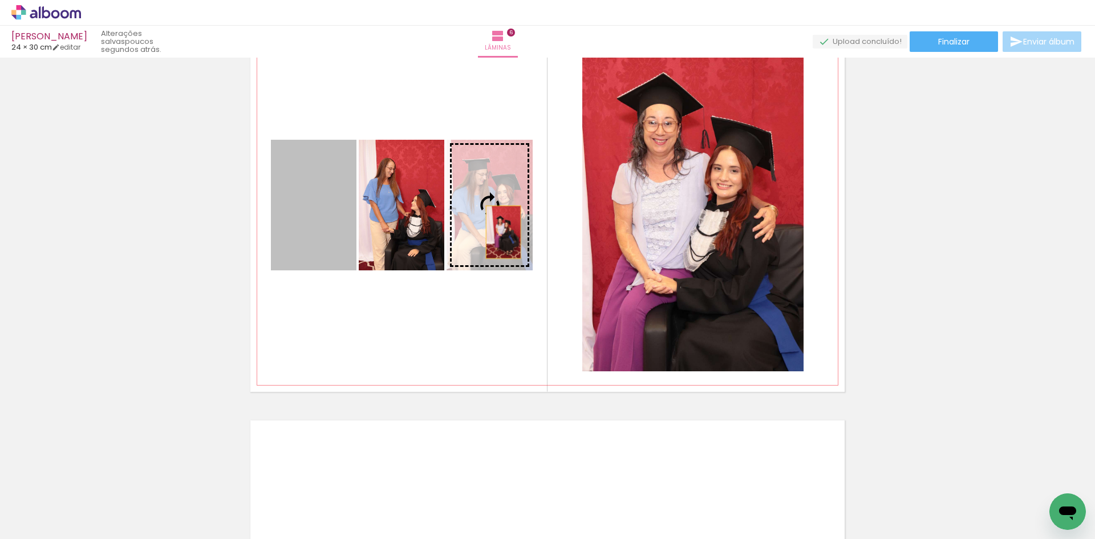
drag, startPoint x: 308, startPoint y: 240, endPoint x: 499, endPoint y: 230, distance: 191.3
click at [0, 0] on slot at bounding box center [0, 0] width 0 height 0
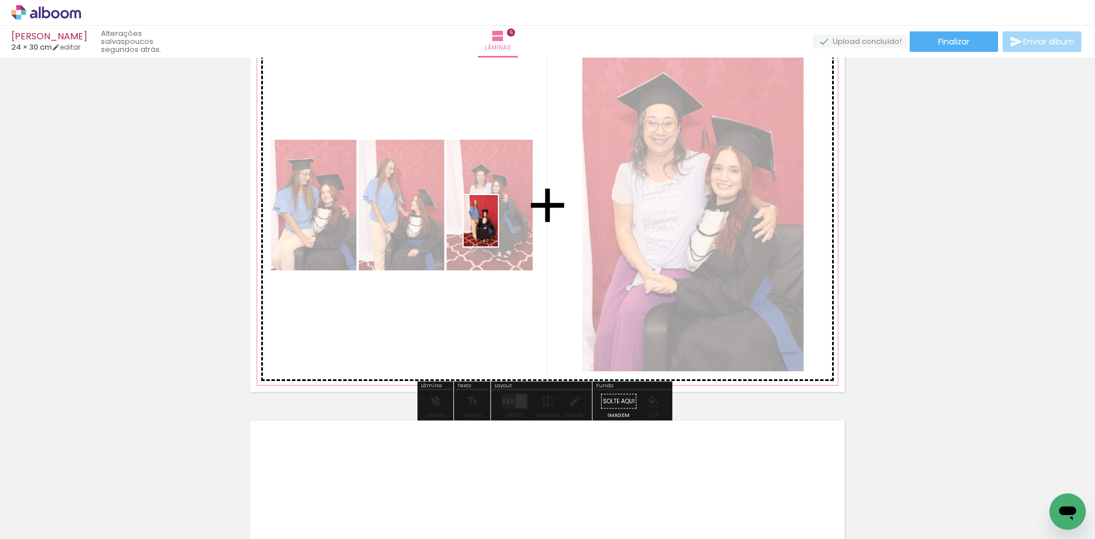
drag, startPoint x: 557, startPoint y: 507, endPoint x: 498, endPoint y: 229, distance: 283.4
click at [498, 229] on quentale-workspace at bounding box center [547, 269] width 1095 height 539
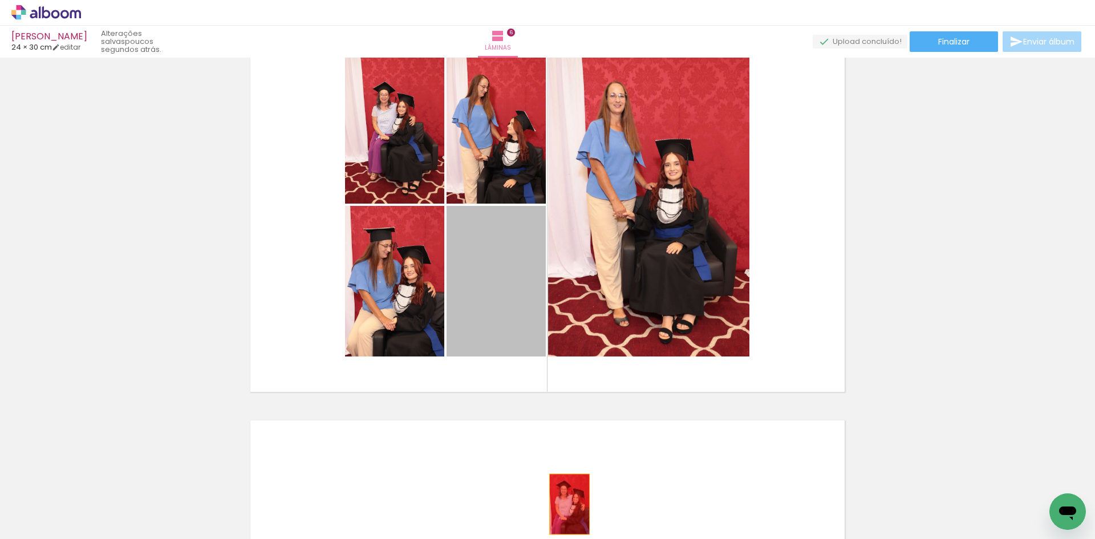
drag, startPoint x: 492, startPoint y: 289, endPoint x: 565, endPoint y: 504, distance: 227.3
click at [565, 504] on quentale-workspace at bounding box center [547, 269] width 1095 height 539
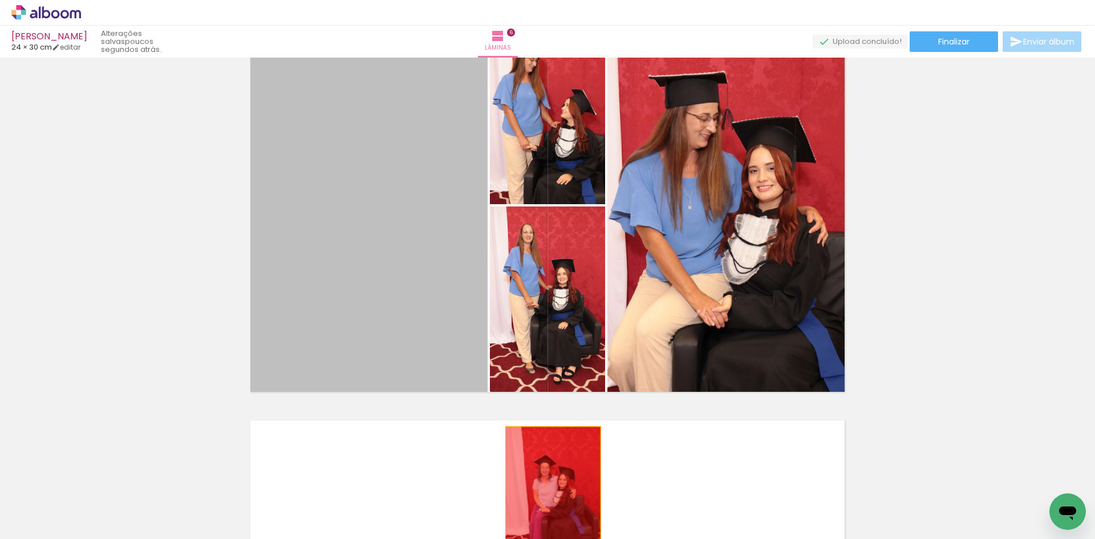
drag, startPoint x: 376, startPoint y: 228, endPoint x: 549, endPoint y: 501, distance: 323.4
click at [549, 501] on quentale-workspace at bounding box center [547, 269] width 1095 height 539
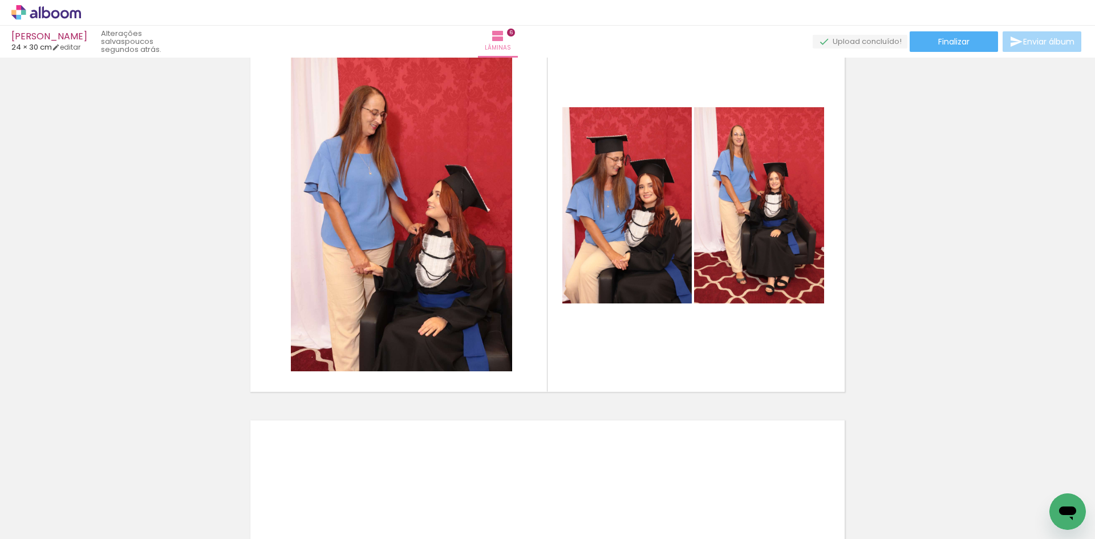
scroll to position [0, 3991]
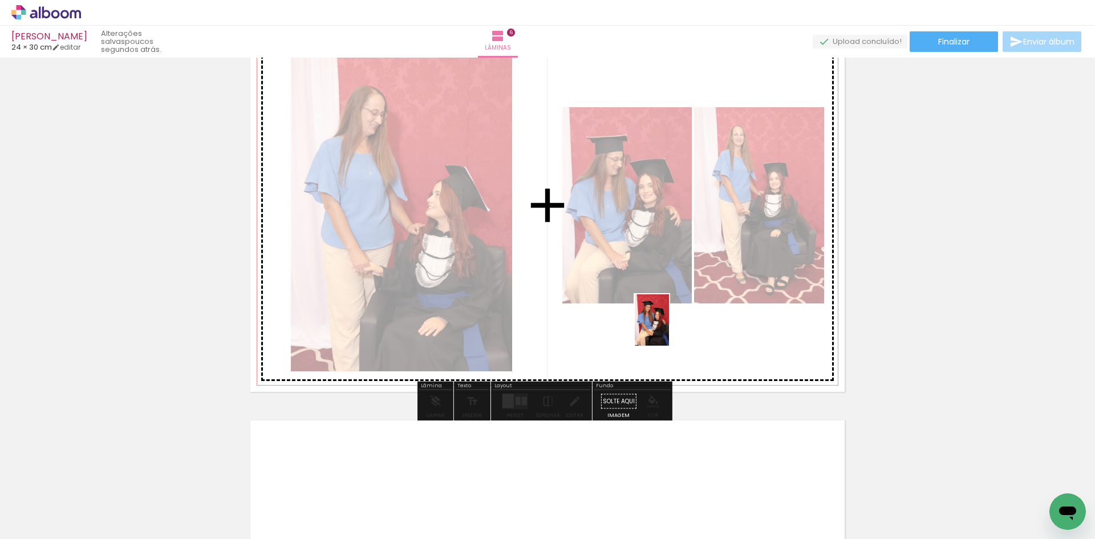
drag, startPoint x: 796, startPoint y: 513, endPoint x: 669, endPoint y: 329, distance: 224.1
click at [669, 329] on quentale-workspace at bounding box center [547, 269] width 1095 height 539
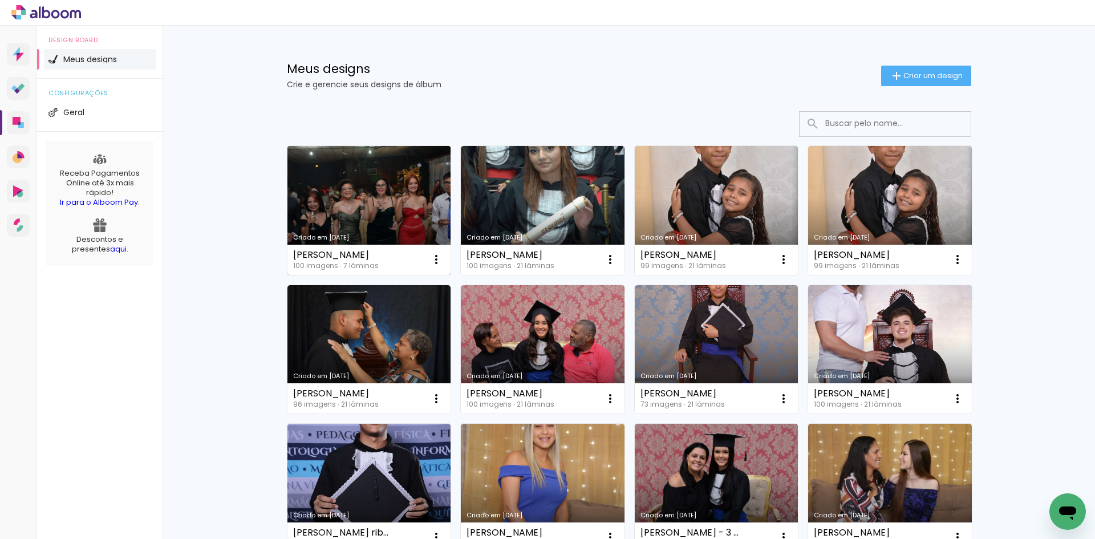
click at [383, 207] on link "Criado em [DATE]" at bounding box center [370, 210] width 164 height 129
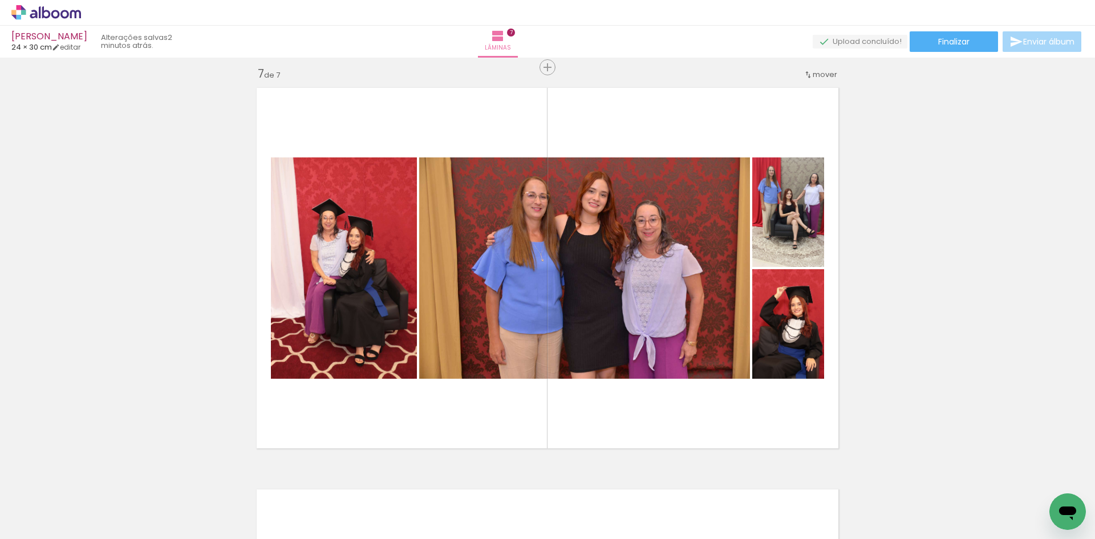
scroll to position [2423, 0]
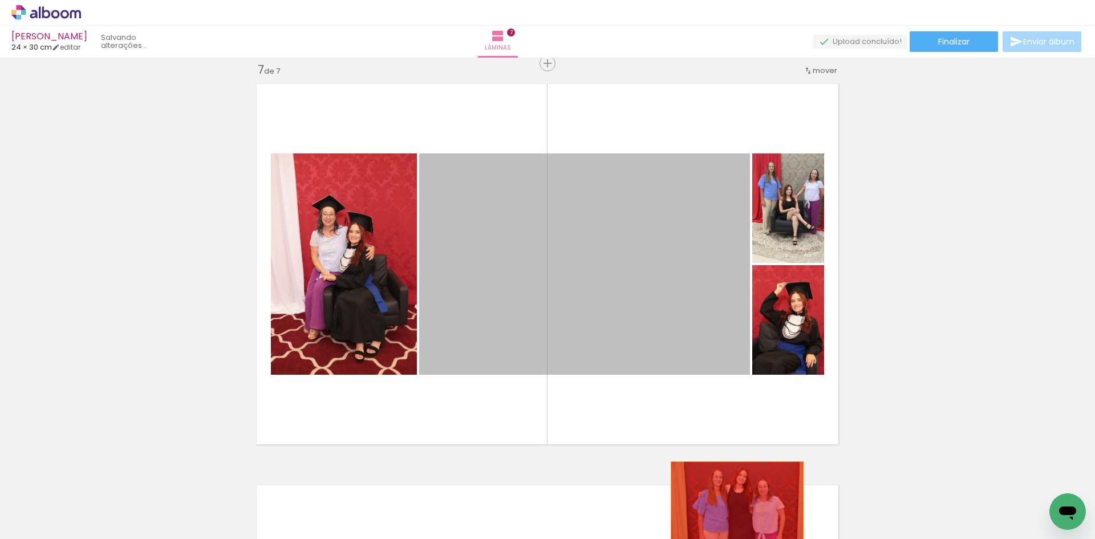
drag, startPoint x: 604, startPoint y: 284, endPoint x: 733, endPoint y: 506, distance: 257.5
click at [733, 506] on quentale-workspace at bounding box center [547, 269] width 1095 height 539
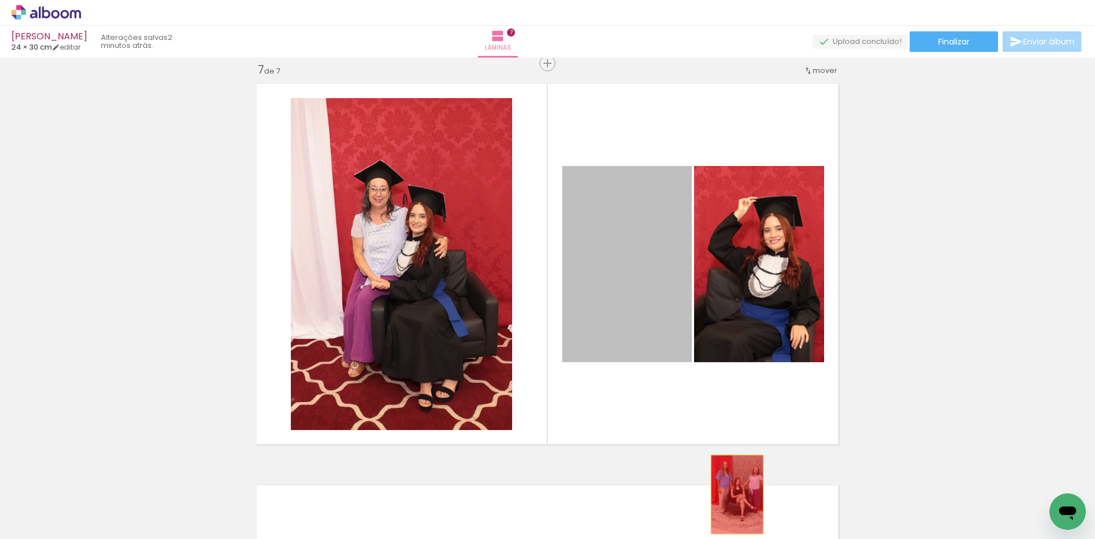
drag, startPoint x: 673, startPoint y: 399, endPoint x: 741, endPoint y: 499, distance: 120.4
click at [741, 499] on quentale-workspace at bounding box center [547, 269] width 1095 height 539
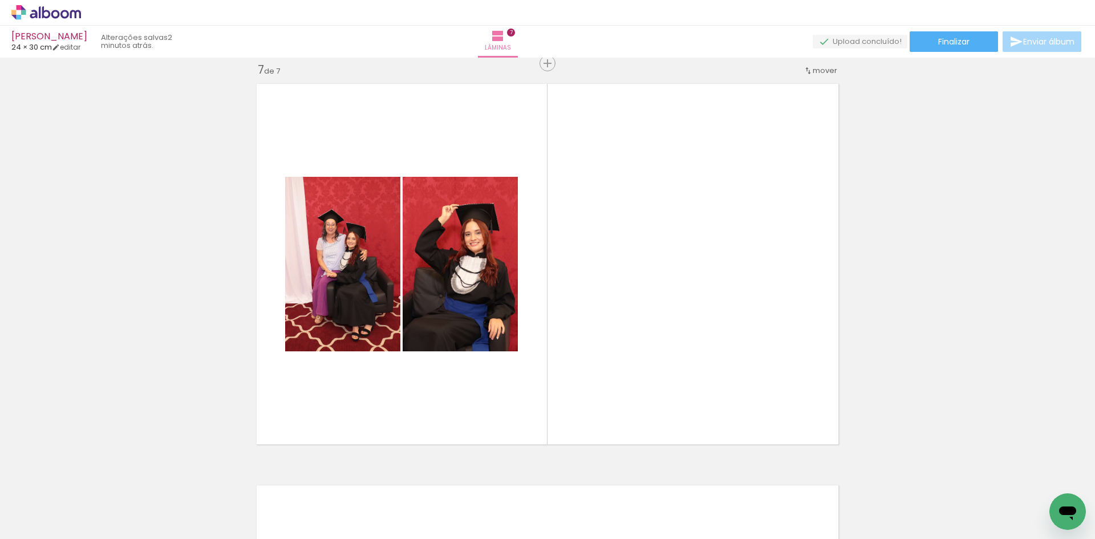
scroll to position [0, 574]
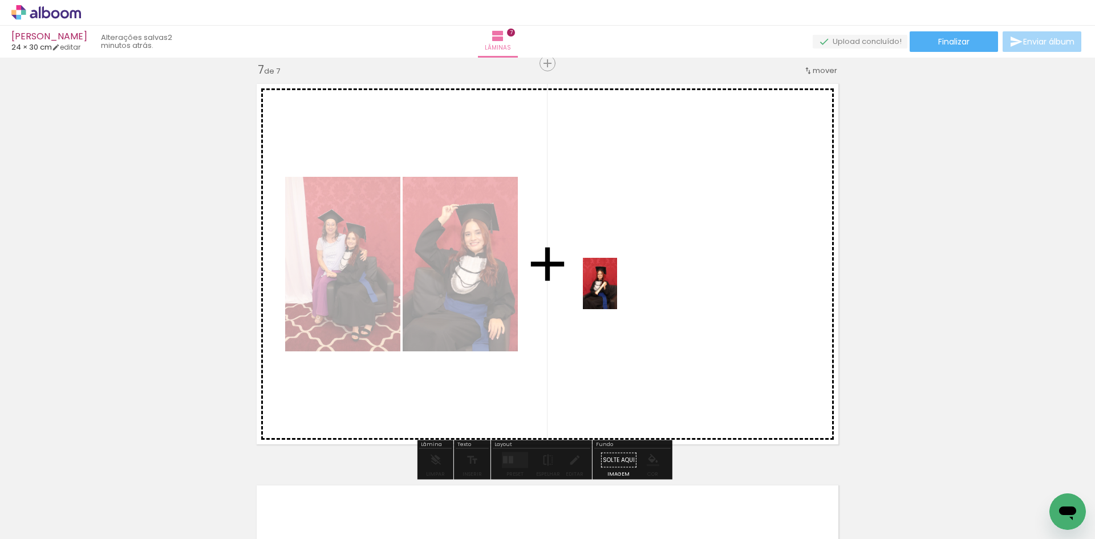
drag, startPoint x: 378, startPoint y: 501, endPoint x: 617, endPoint y: 292, distance: 317.4
click at [617, 292] on quentale-workspace at bounding box center [547, 269] width 1095 height 539
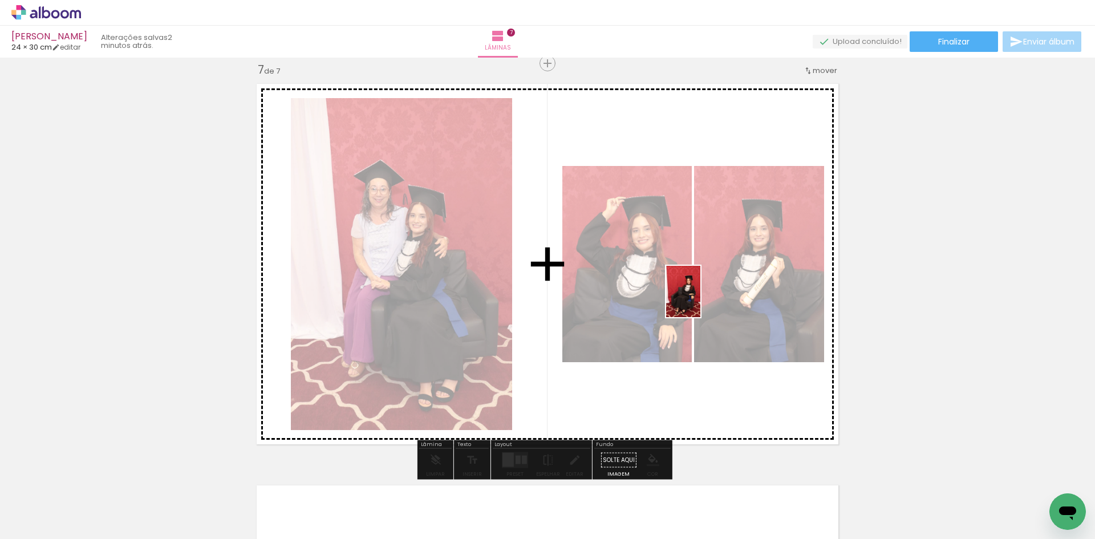
drag, startPoint x: 757, startPoint y: 471, endPoint x: 700, endPoint y: 300, distance: 180.4
click at [700, 300] on quentale-workspace at bounding box center [547, 269] width 1095 height 539
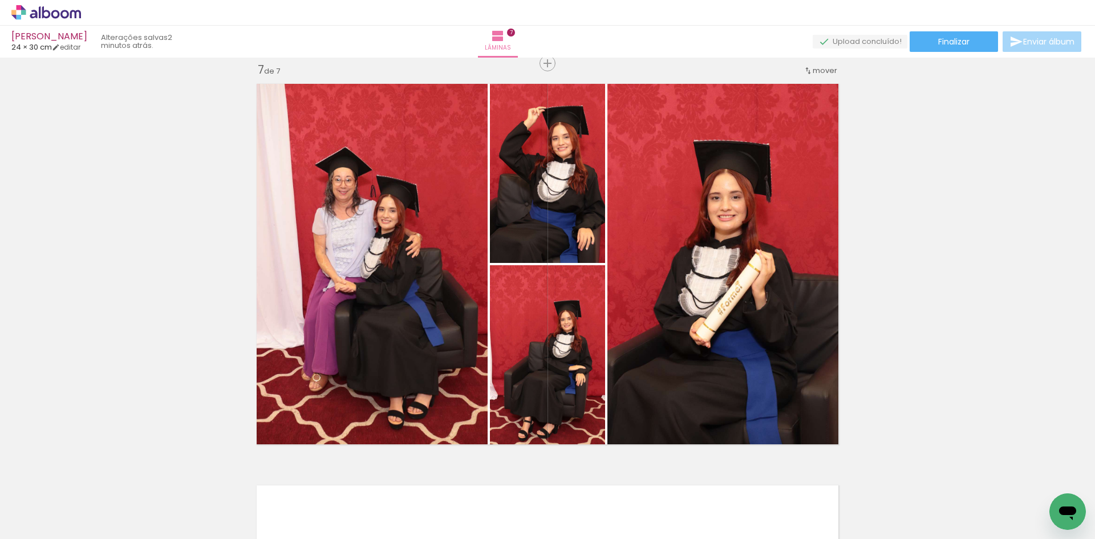
scroll to position [0, 2310]
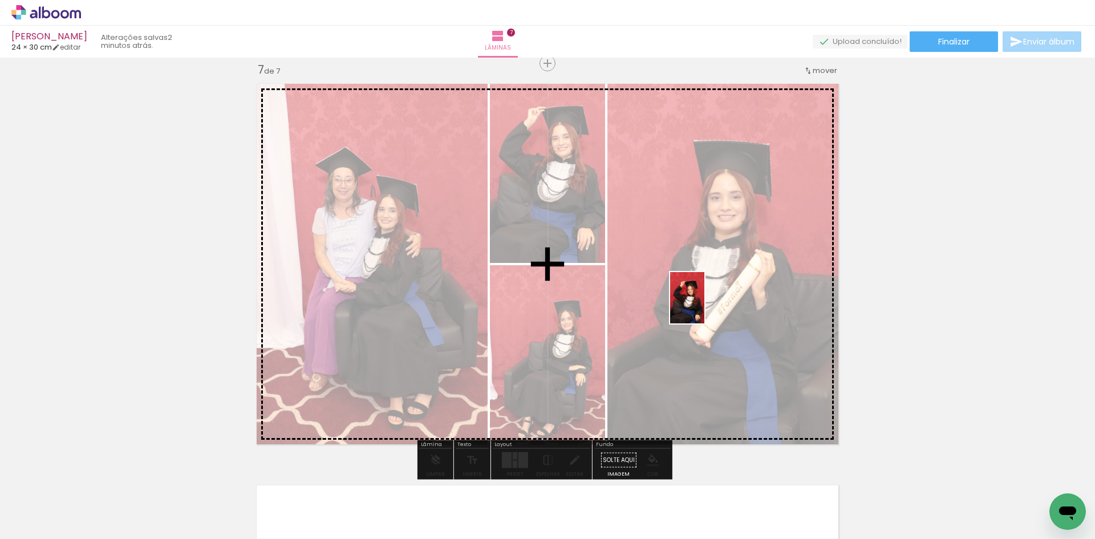
drag, startPoint x: 628, startPoint y: 504, endPoint x: 705, endPoint y: 306, distance: 212.2
click at [705, 306] on quentale-workspace at bounding box center [547, 269] width 1095 height 539
